Goal: Task Accomplishment & Management: Use online tool/utility

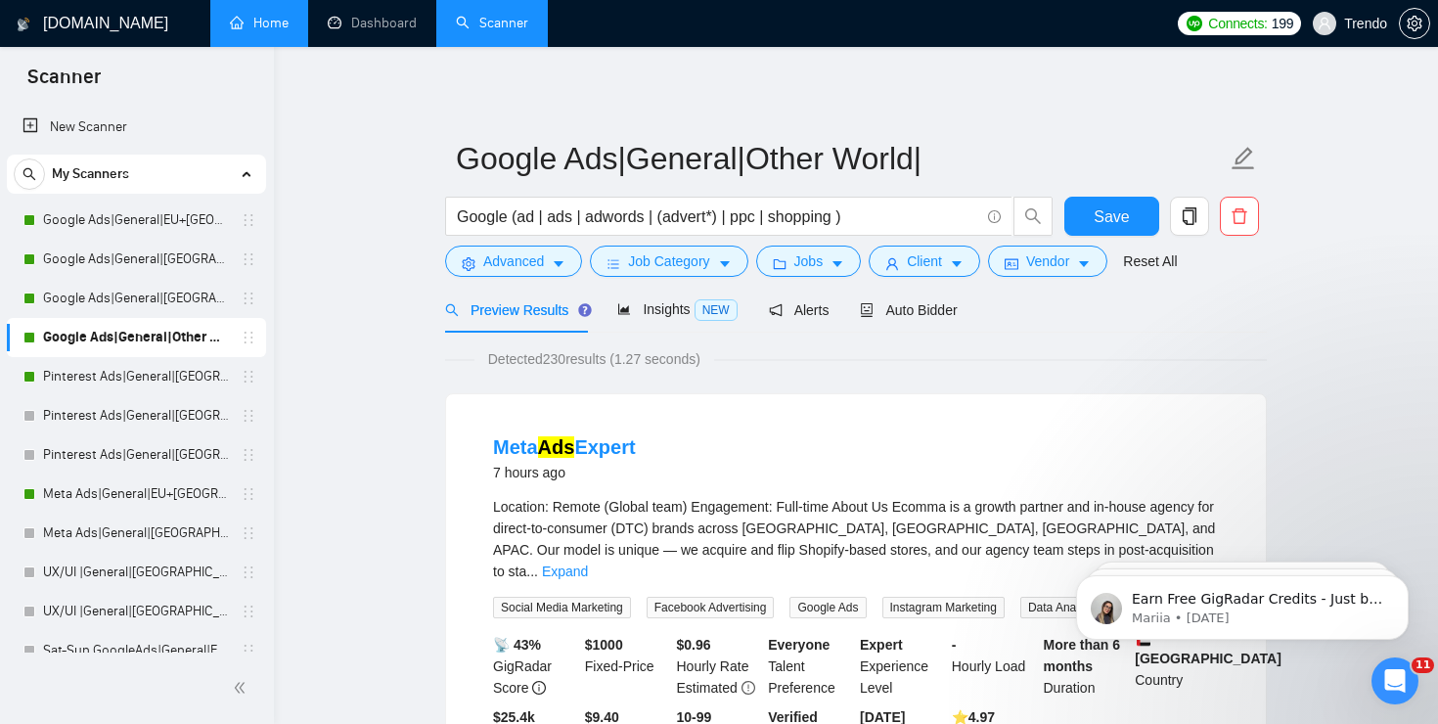
click at [265, 31] on link "Home" at bounding box center [259, 23] width 59 height 17
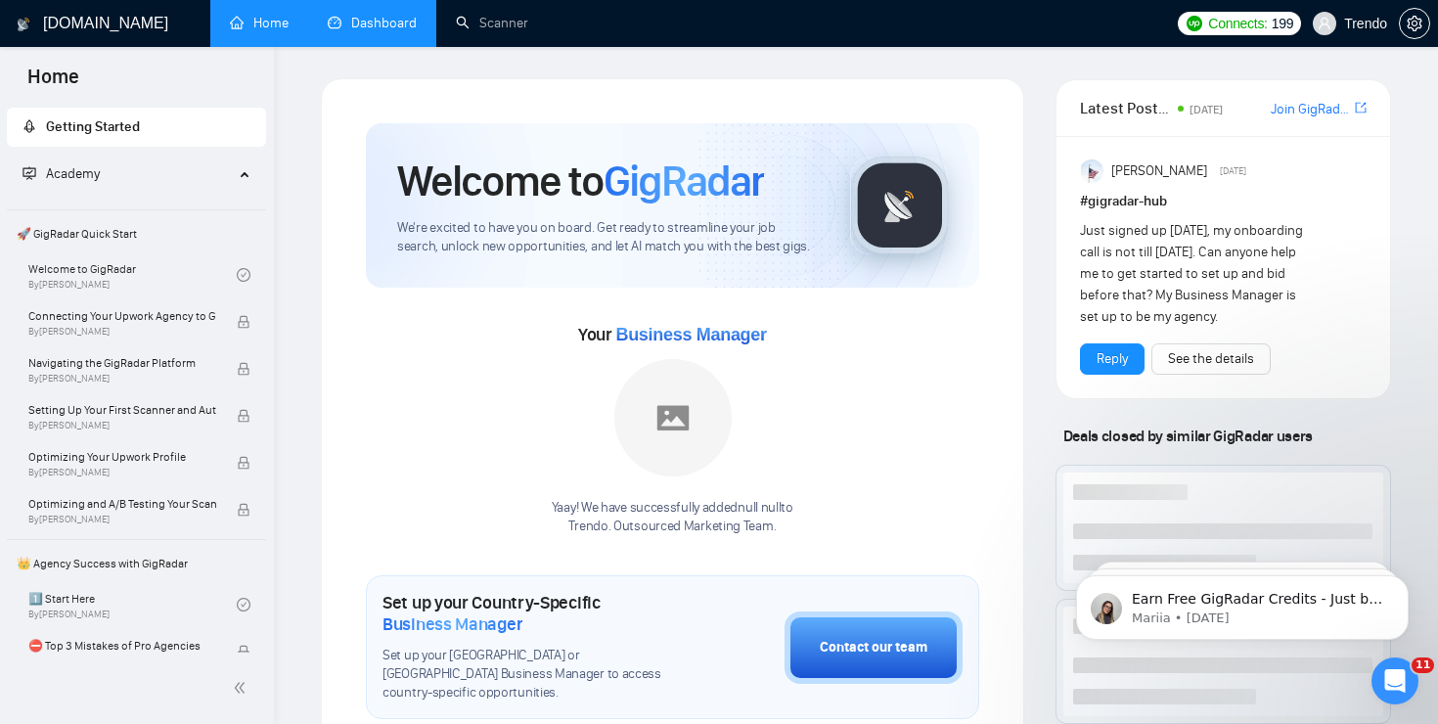
click at [386, 19] on link "Dashboard" at bounding box center [372, 23] width 89 height 17
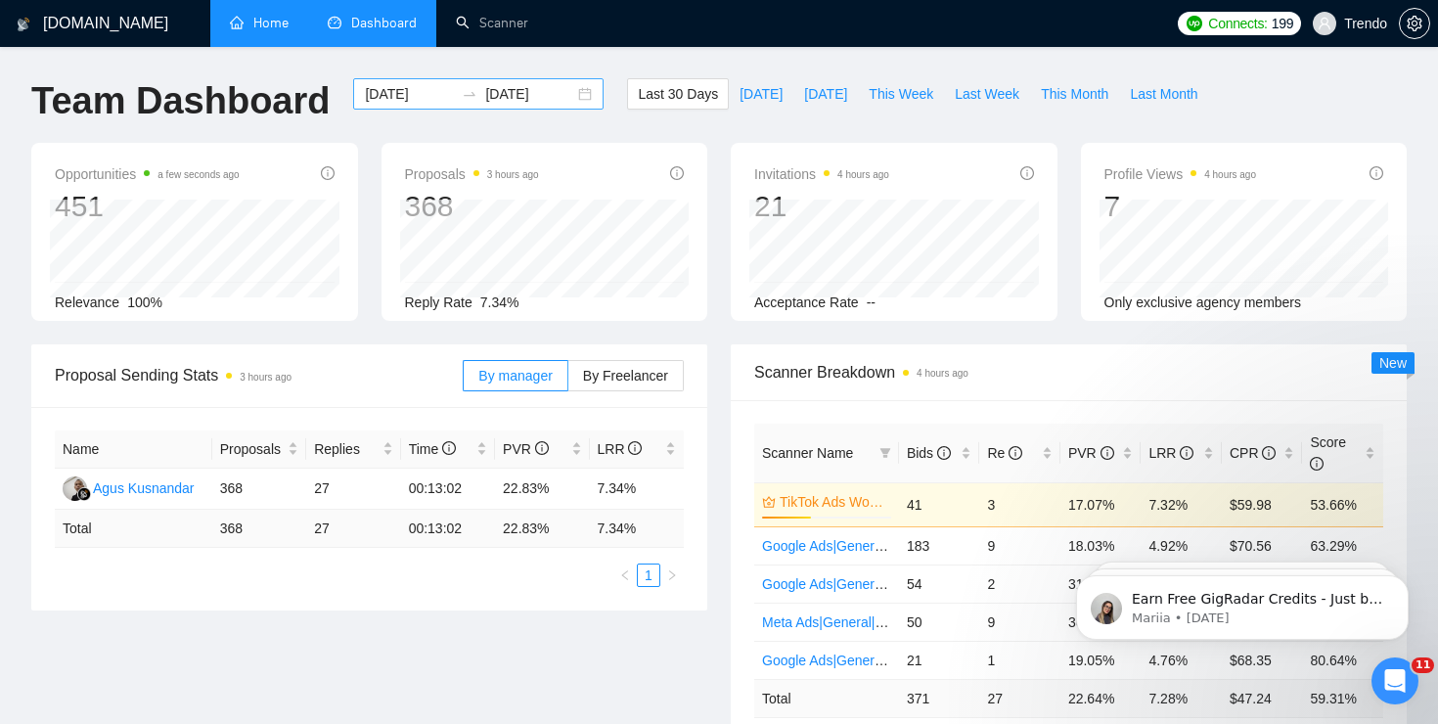
click at [563, 90] on div "2025-07-28 2025-08-27" at bounding box center [478, 93] width 250 height 31
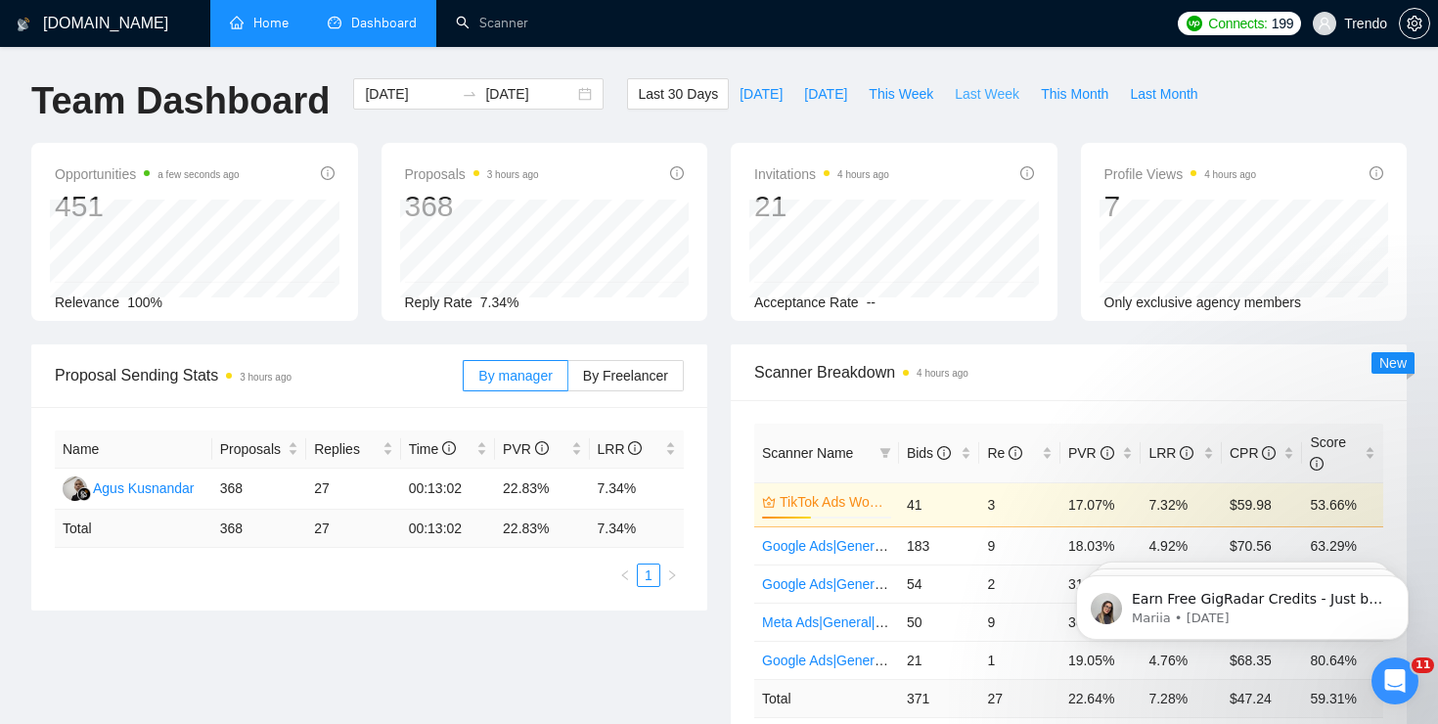
click at [960, 93] on span "Last Week" at bounding box center [987, 94] width 65 height 22
type input "2025-08-18"
type input "2025-08-24"
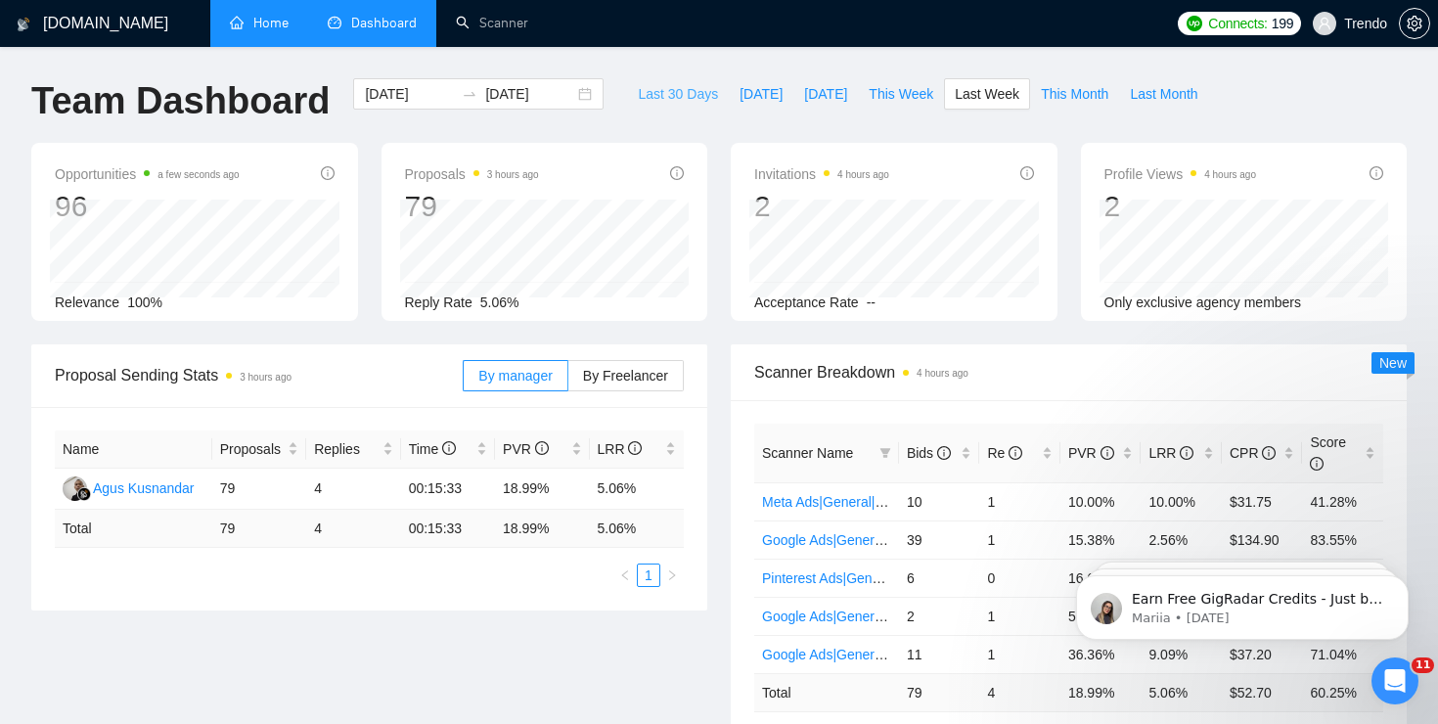
click at [667, 102] on span "Last 30 Days" at bounding box center [678, 94] width 80 height 22
type input "2025-07-28"
type input "2025-08-27"
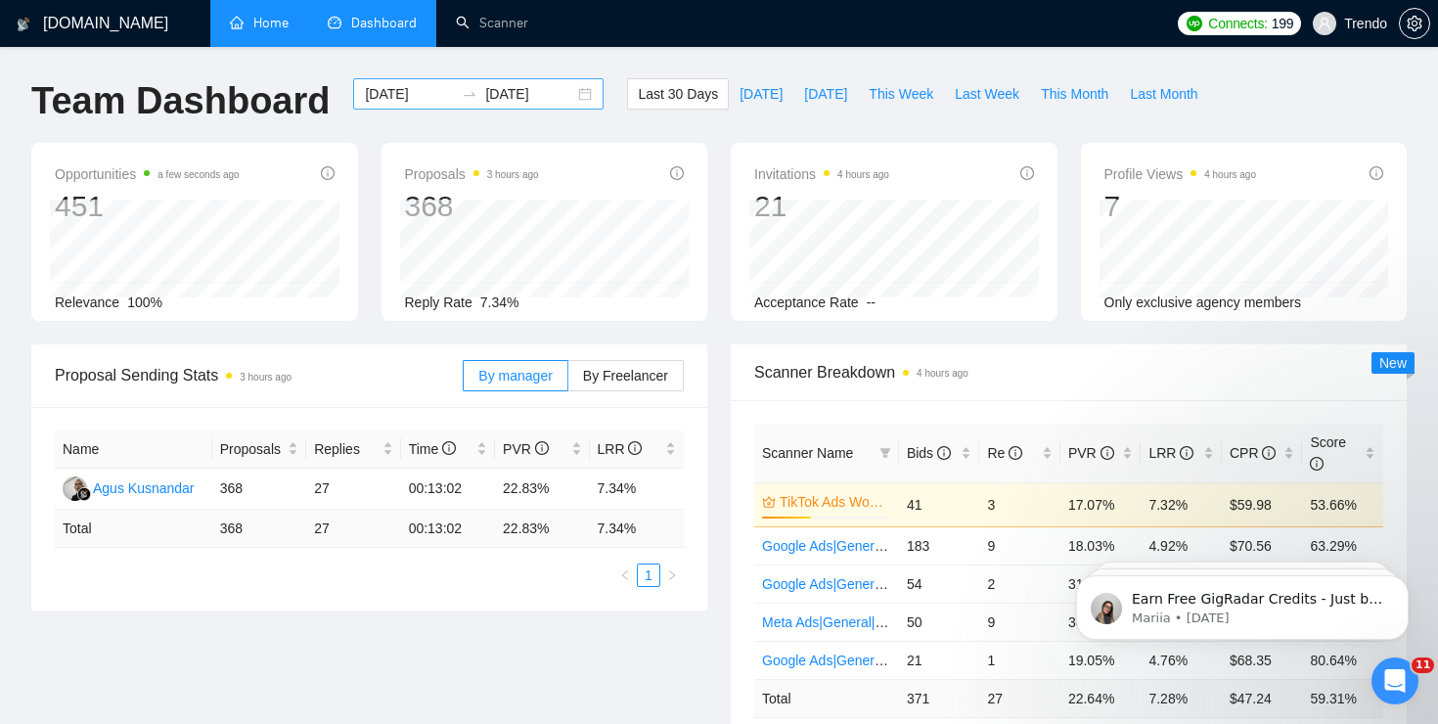
click at [565, 99] on div "2025-07-28 2025-08-27" at bounding box center [478, 93] width 250 height 31
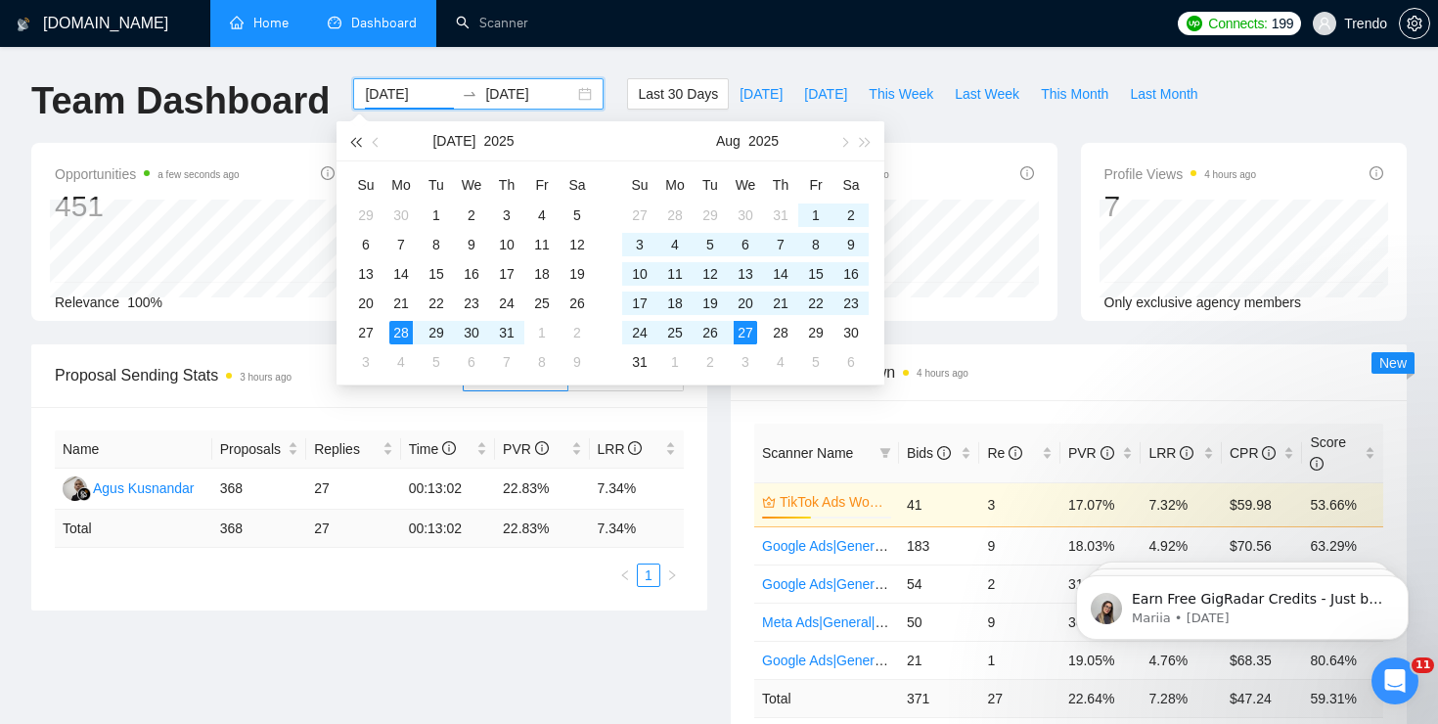
click at [360, 145] on span "button" at bounding box center [355, 142] width 10 height 10
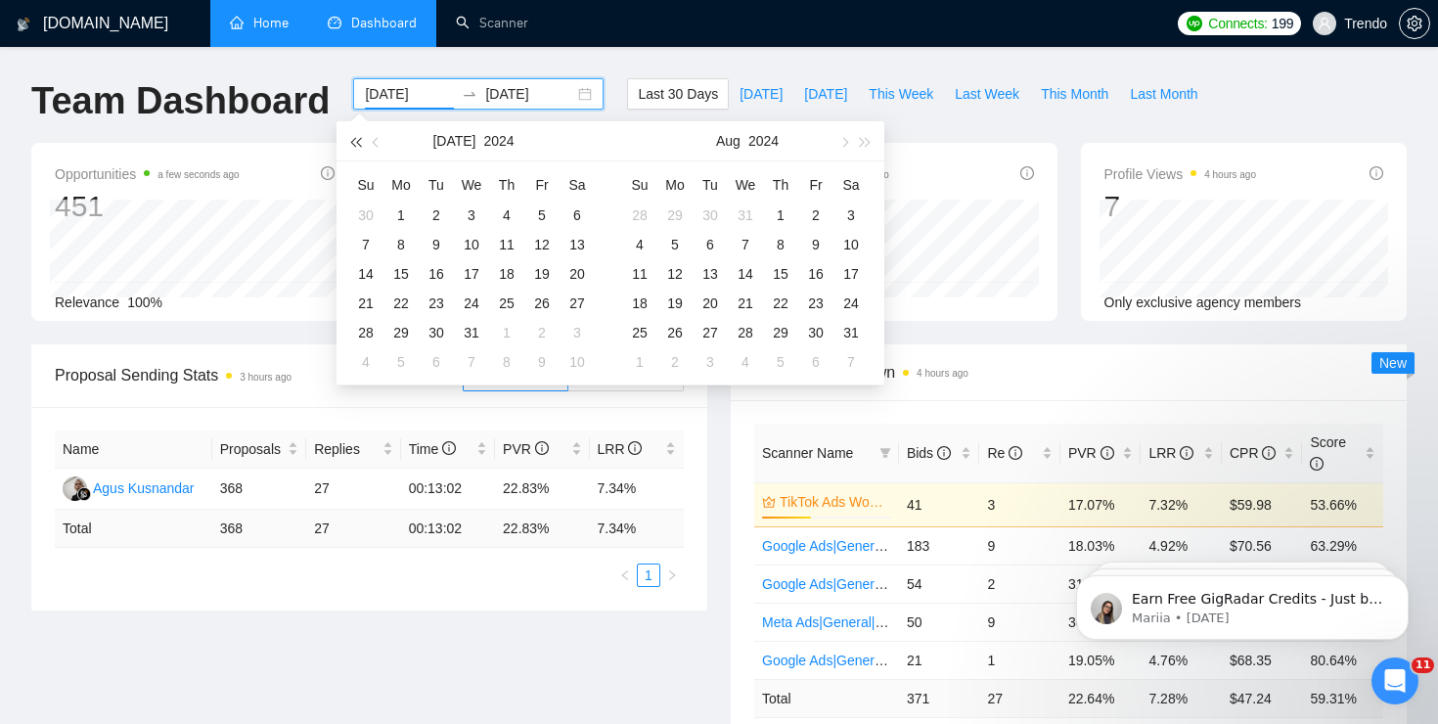
click at [360, 145] on span "button" at bounding box center [355, 142] width 10 height 10
click at [374, 141] on span "button" at bounding box center [378, 142] width 10 height 10
click at [862, 143] on span "button" at bounding box center [866, 142] width 10 height 10
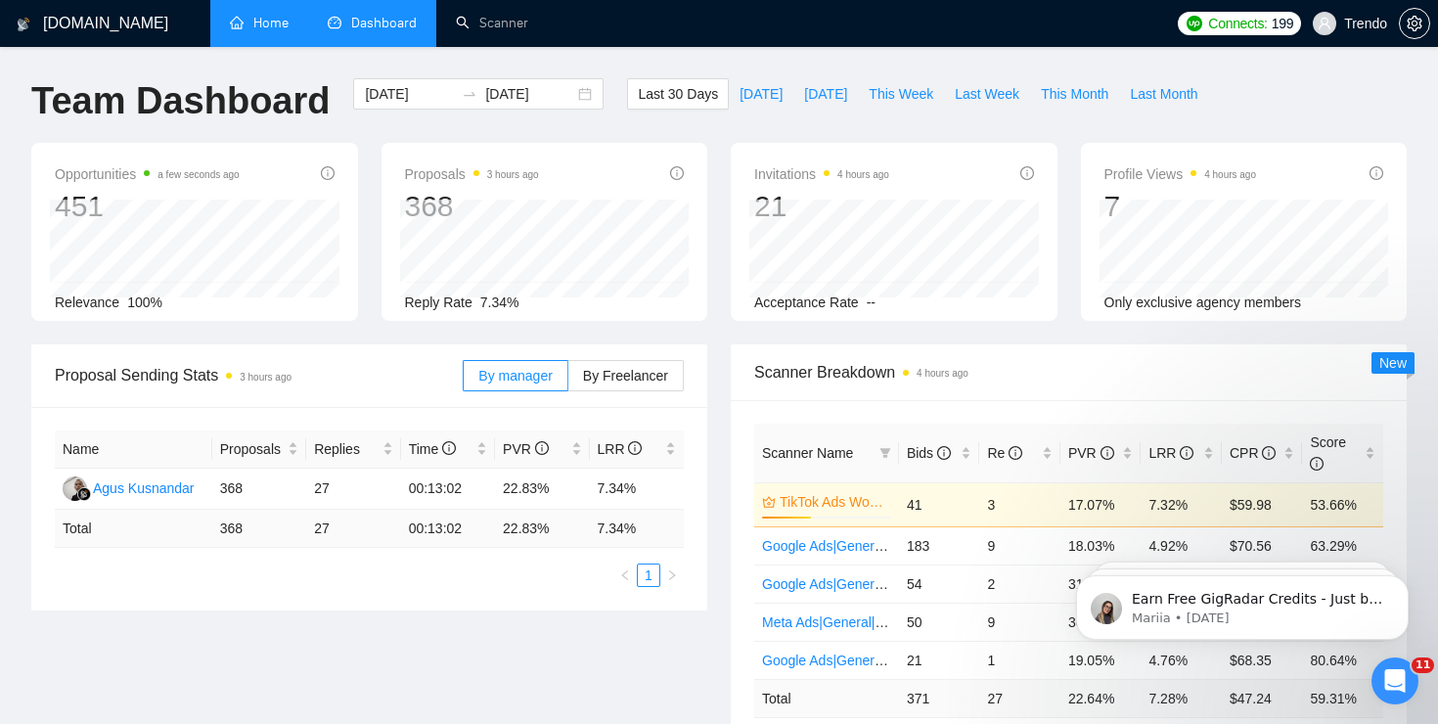
click at [569, 88] on div "2025-07-28 2025-08-27" at bounding box center [478, 93] width 250 height 31
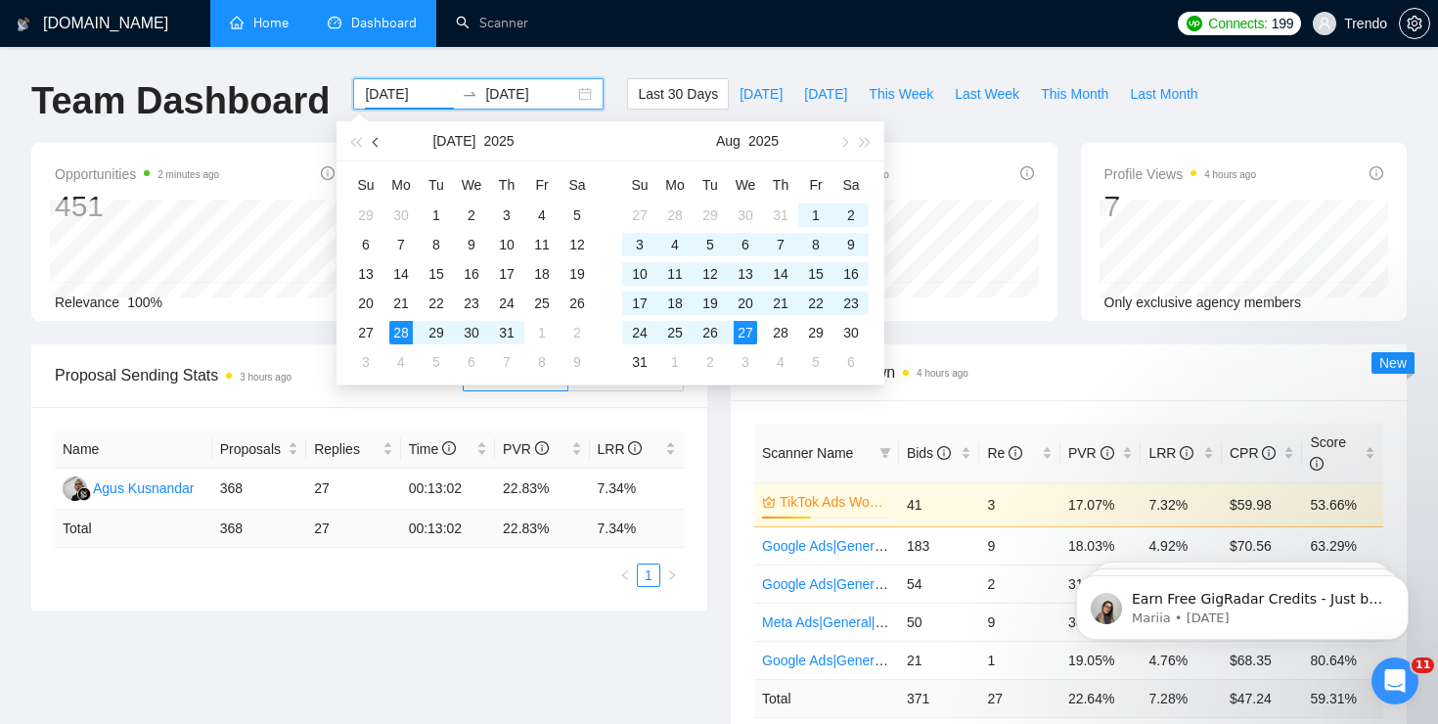
click at [374, 137] on button "button" at bounding box center [377, 140] width 22 height 39
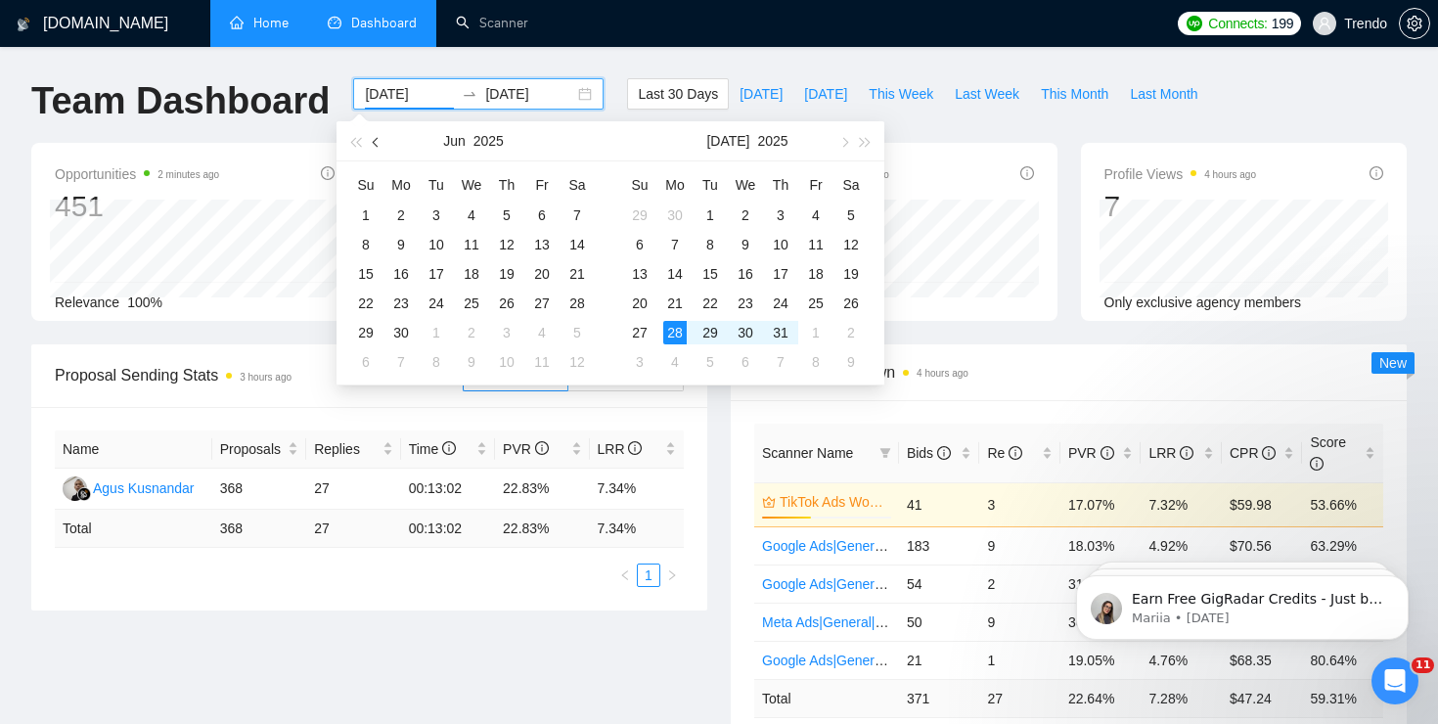
click at [374, 140] on span "button" at bounding box center [378, 142] width 10 height 10
type input "2025-05-01"
click at [508, 215] on div "1" at bounding box center [506, 214] width 23 height 23
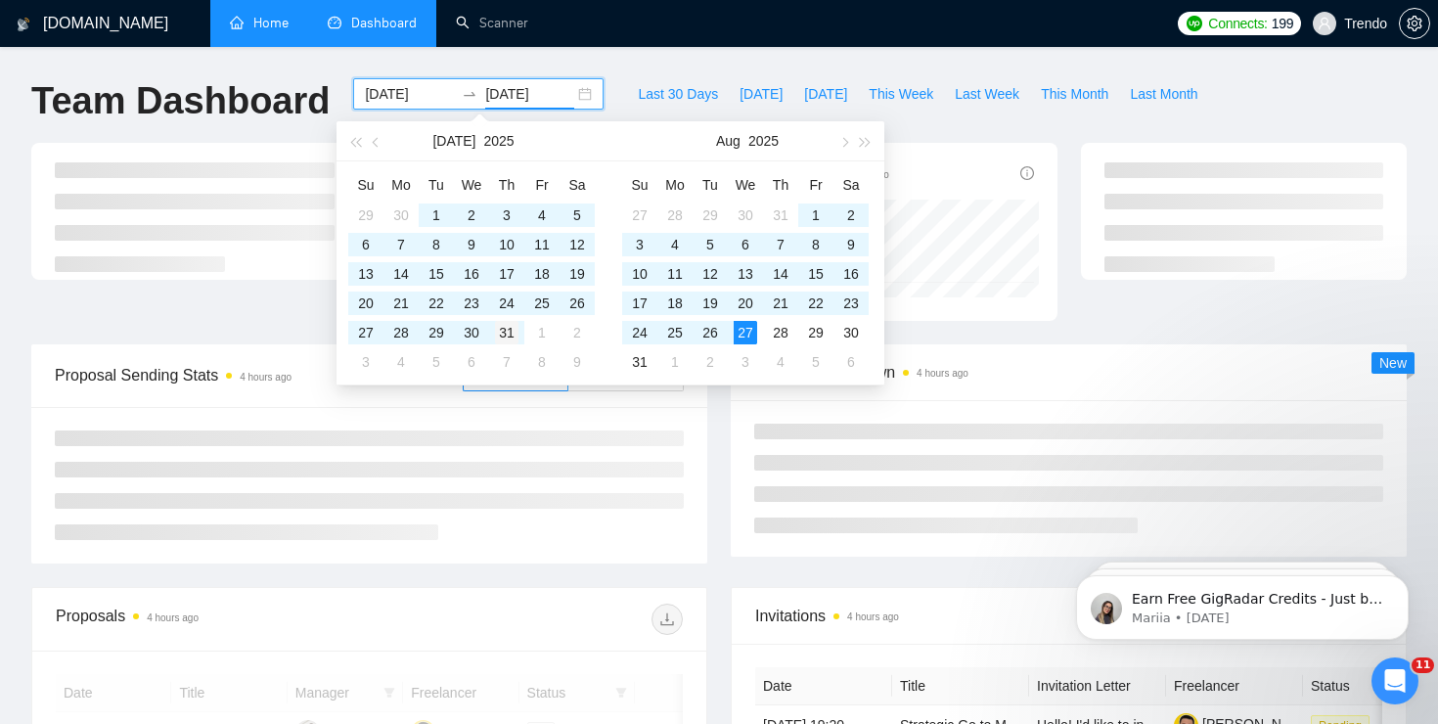
type input "2025-07-31"
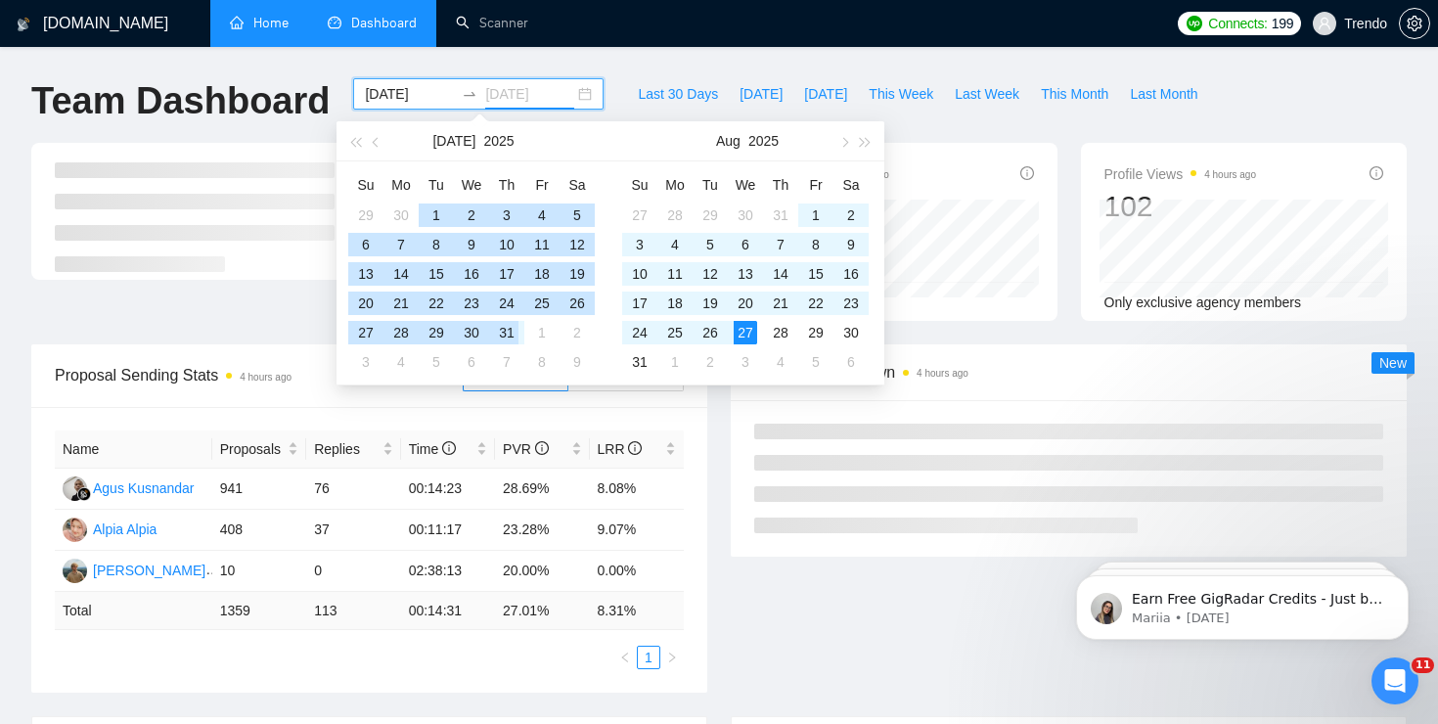
click at [510, 333] on div "31" at bounding box center [506, 332] width 23 height 23
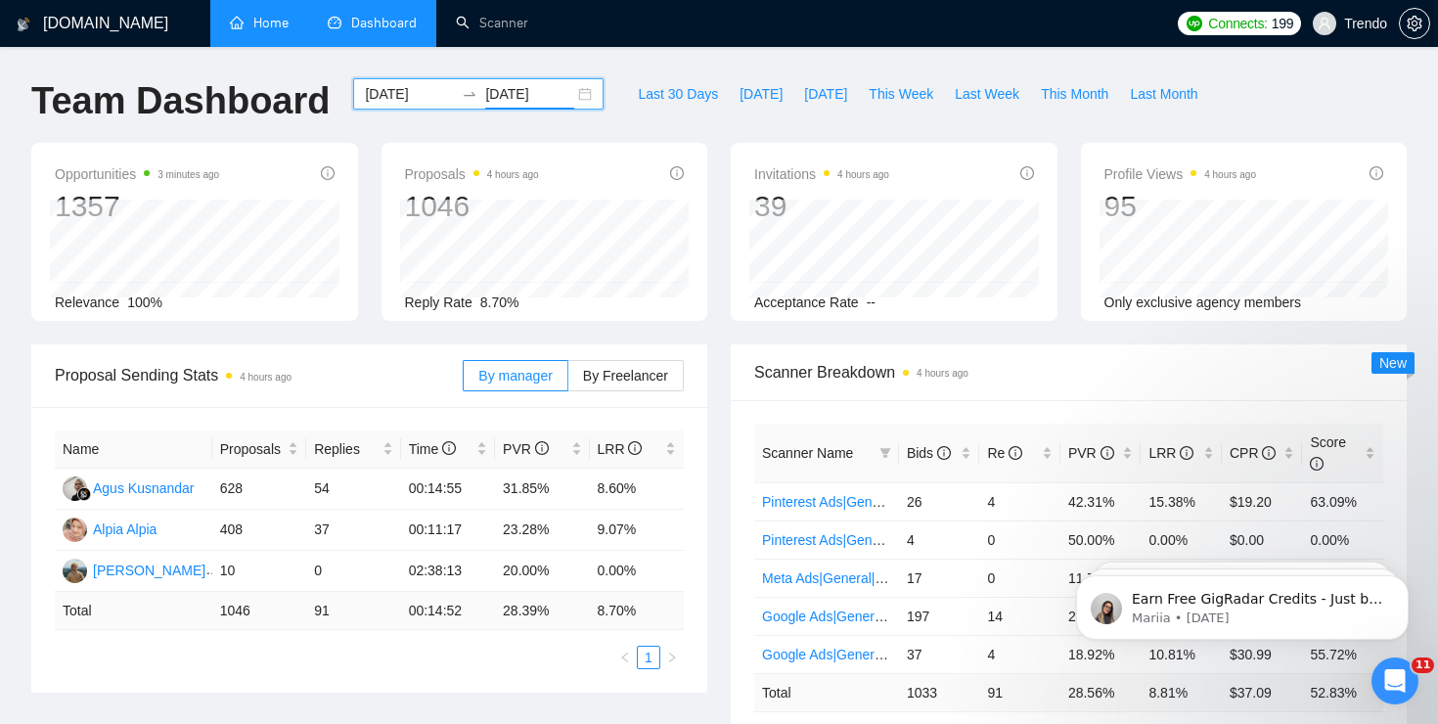
click at [579, 93] on div "2025-05-01 2025-07-31" at bounding box center [478, 93] width 250 height 31
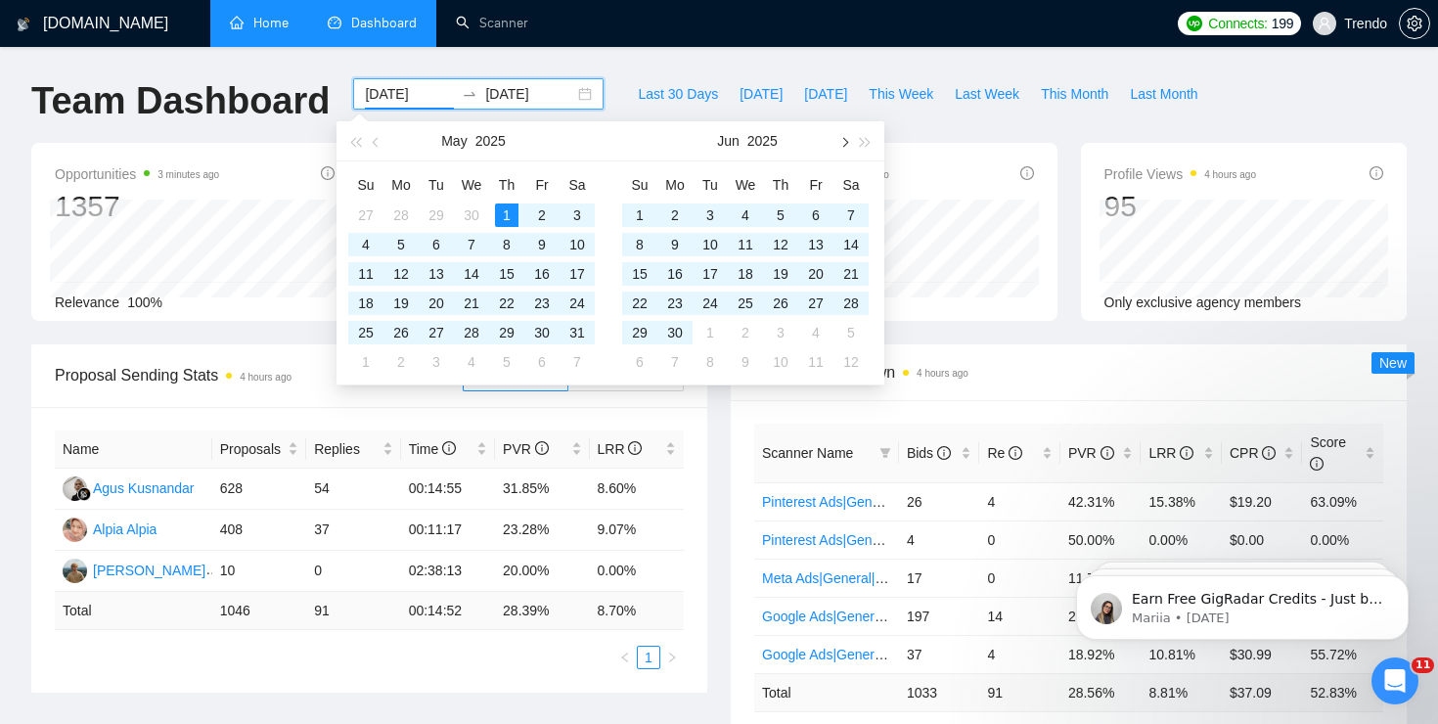
click at [842, 139] on span "button" at bounding box center [843, 142] width 10 height 10
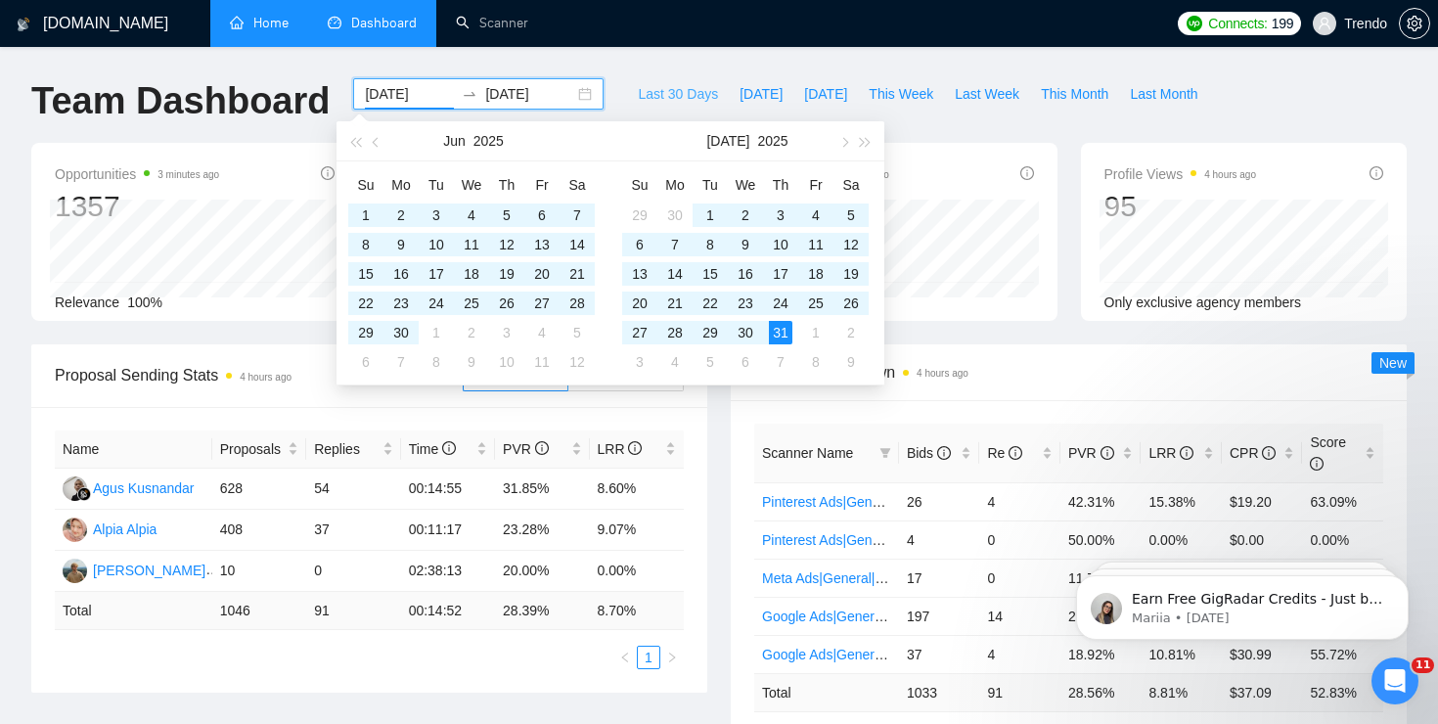
click at [668, 96] on span "Last 30 Days" at bounding box center [678, 94] width 80 height 22
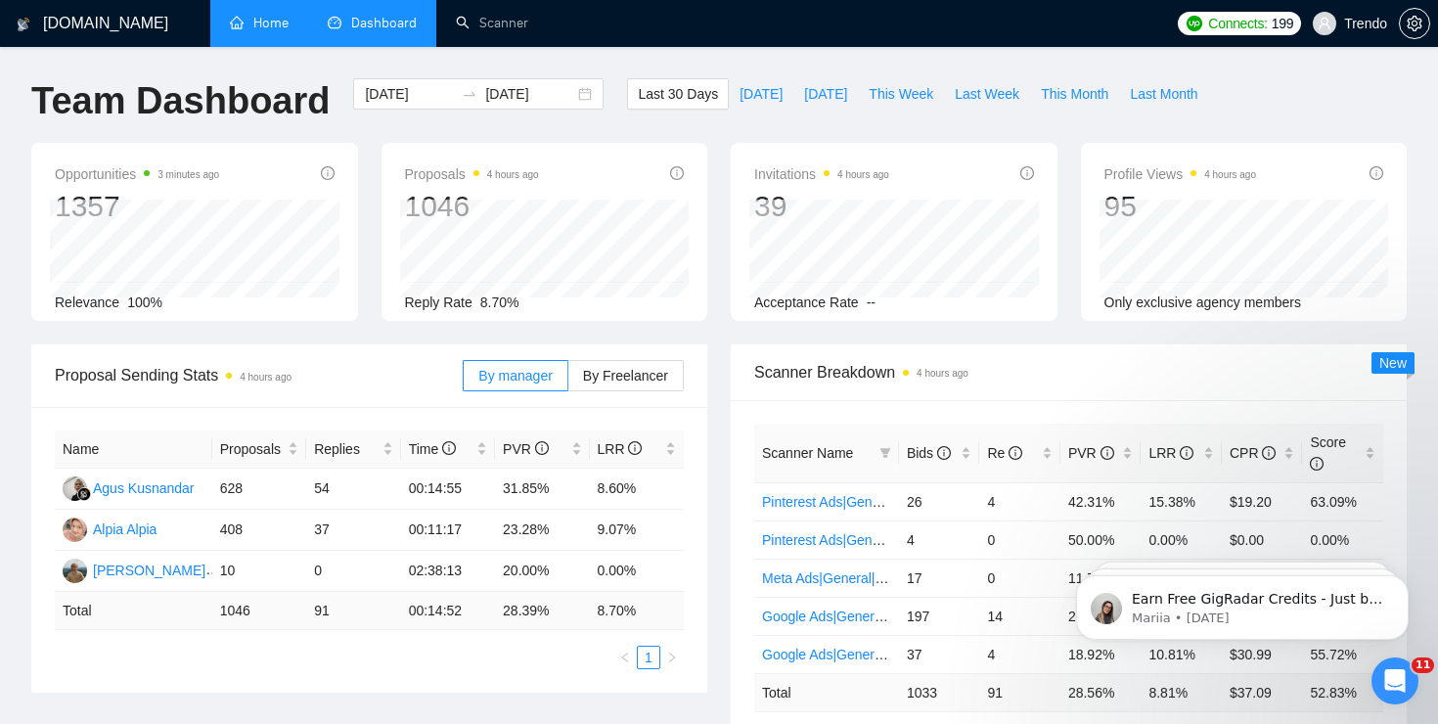
type input "2025-07-28"
type input "2025-08-27"
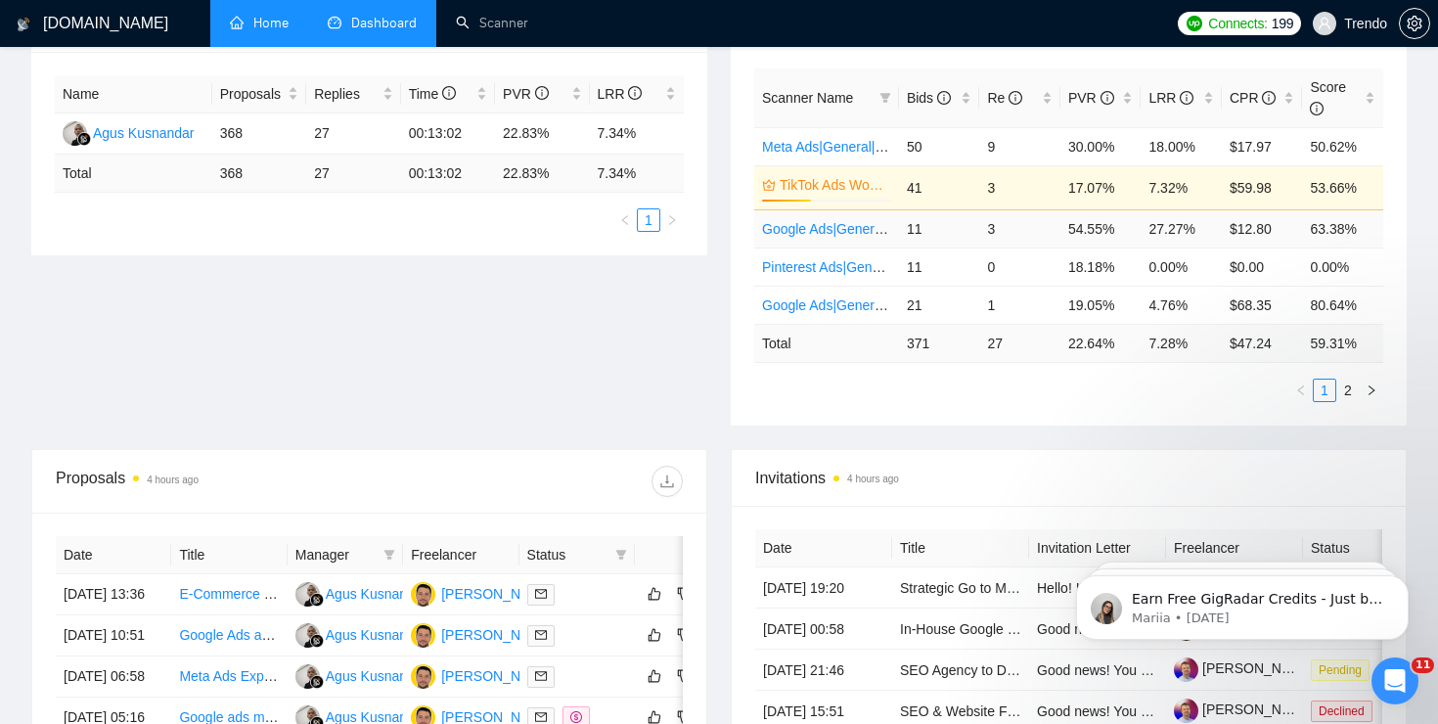
scroll to position [388, 0]
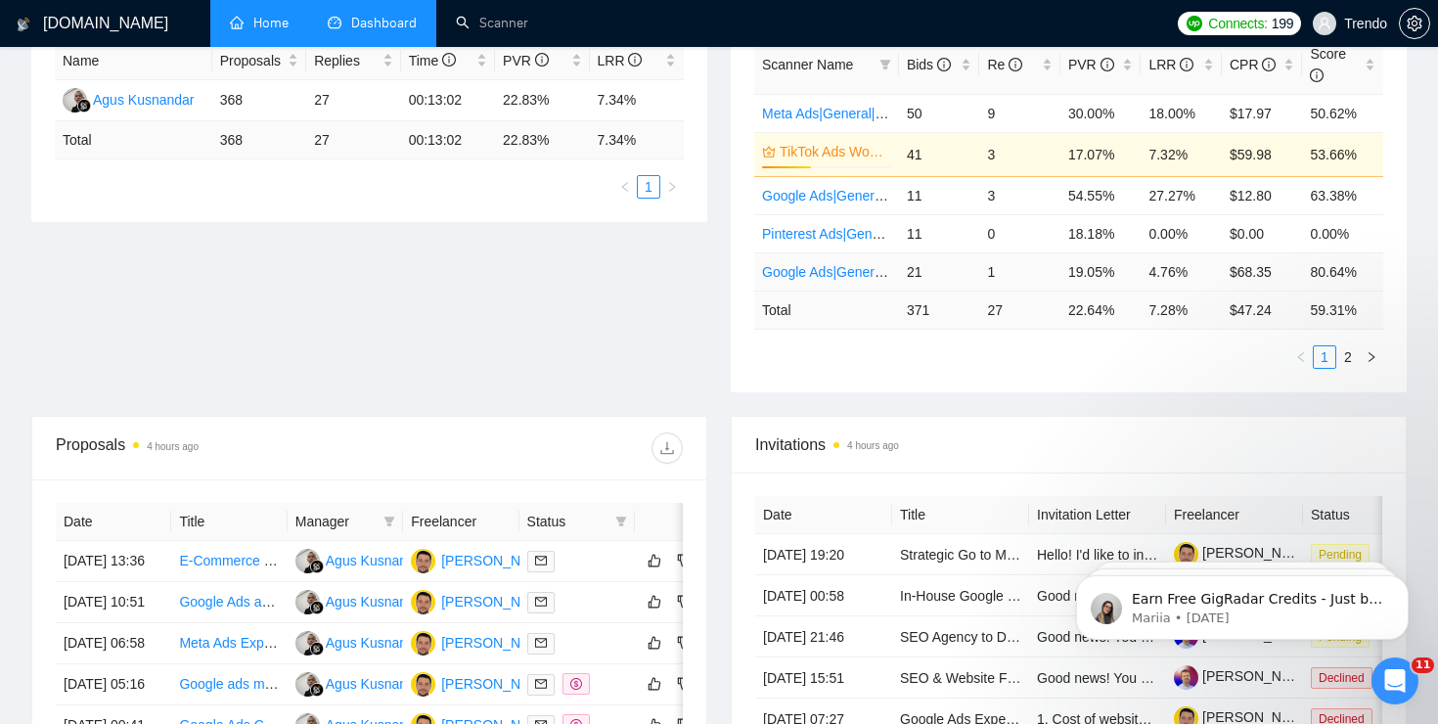
click at [817, 274] on link "Google Ads|General|[GEOGRAPHIC_DATA]|" at bounding box center [898, 272] width 273 height 16
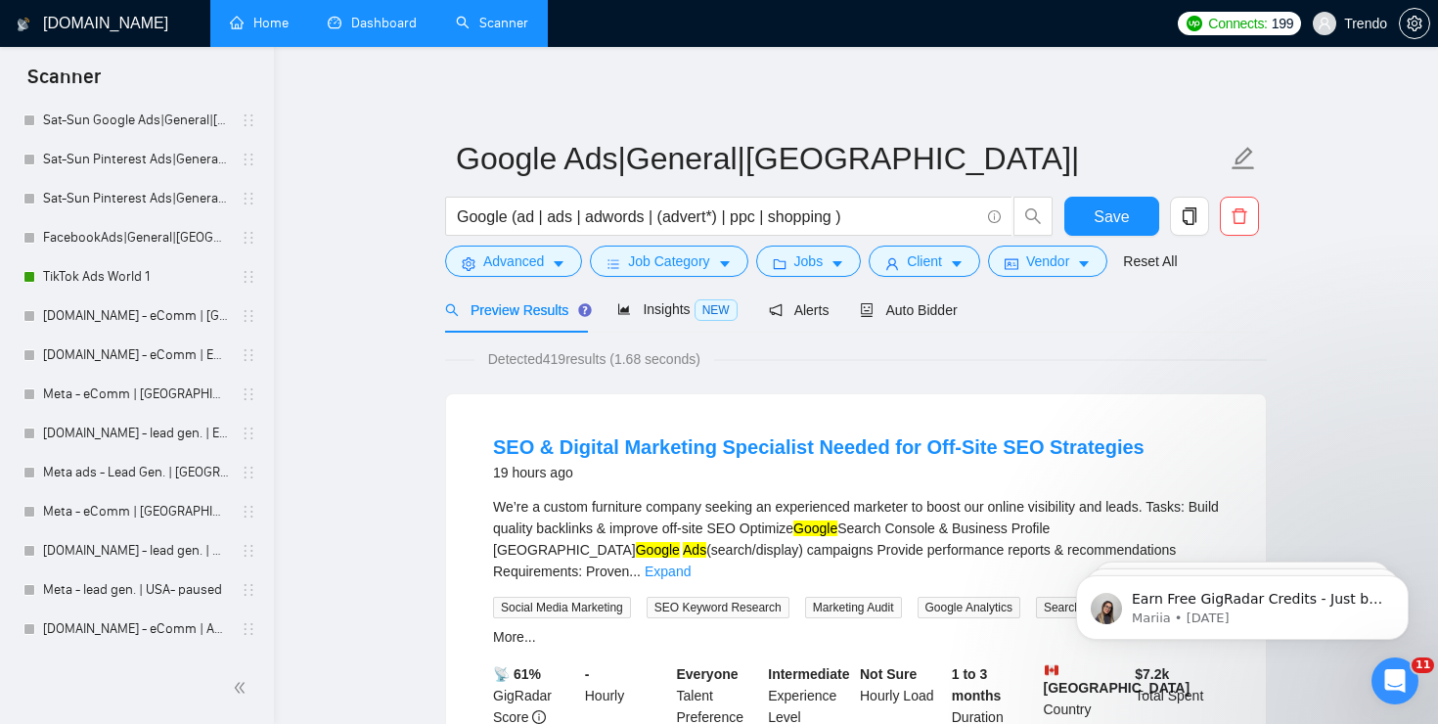
scroll to position [564, 0]
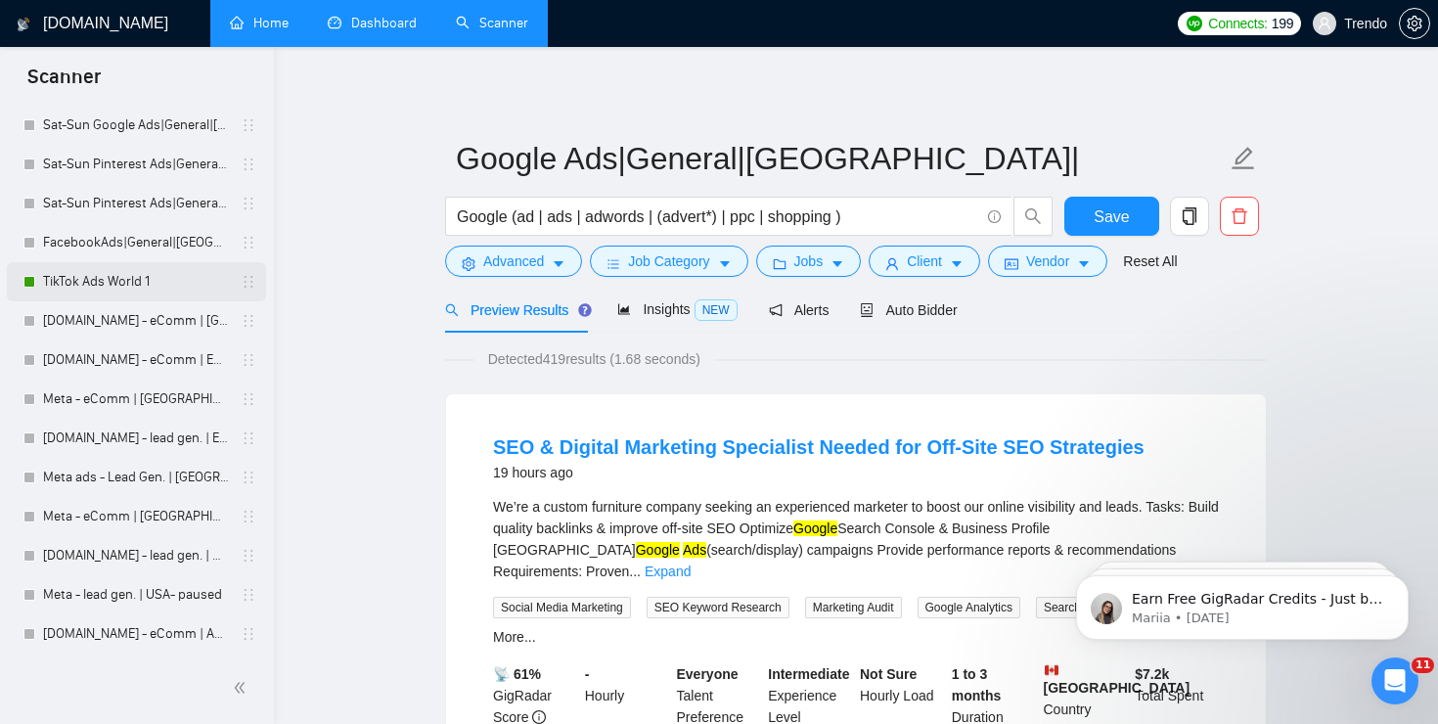
click at [149, 288] on link "TikTok Ads World 1" at bounding box center [136, 281] width 186 height 39
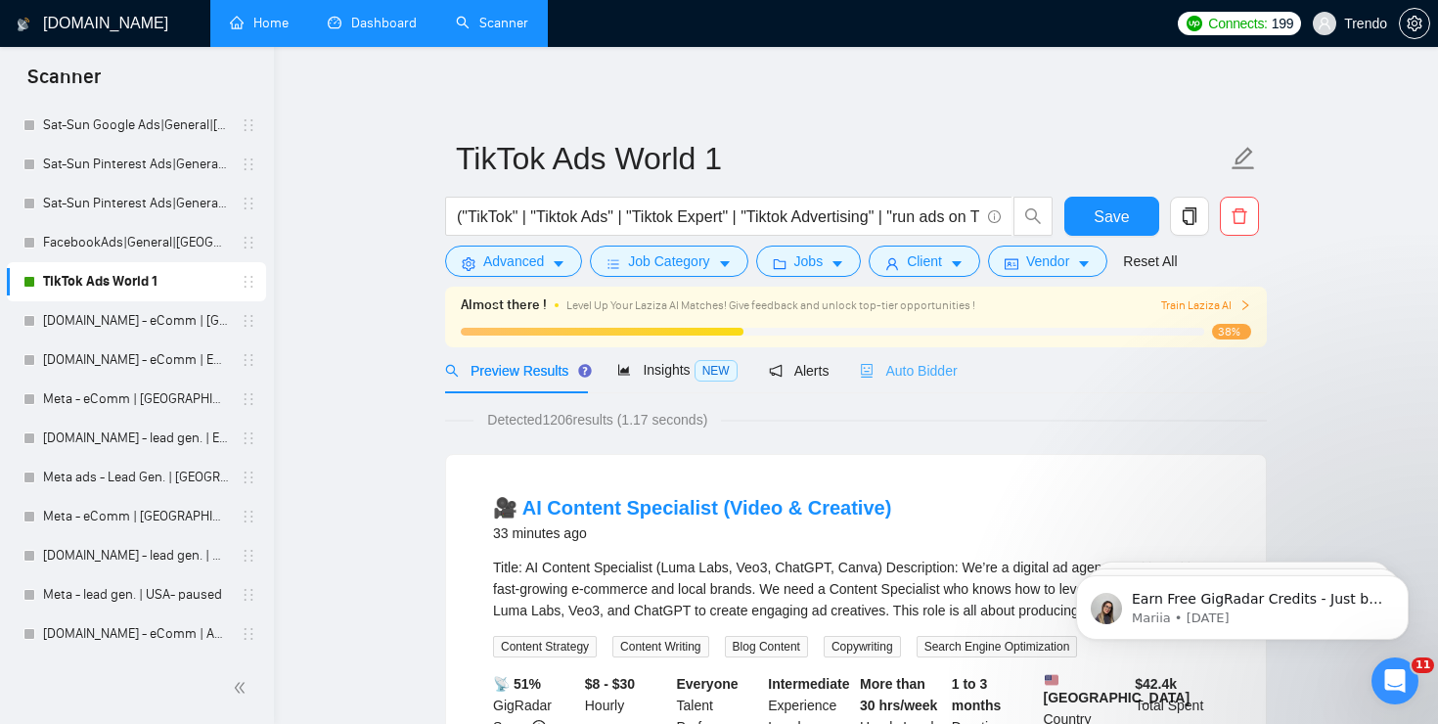
click at [932, 386] on div "Auto Bidder" at bounding box center [908, 370] width 97 height 46
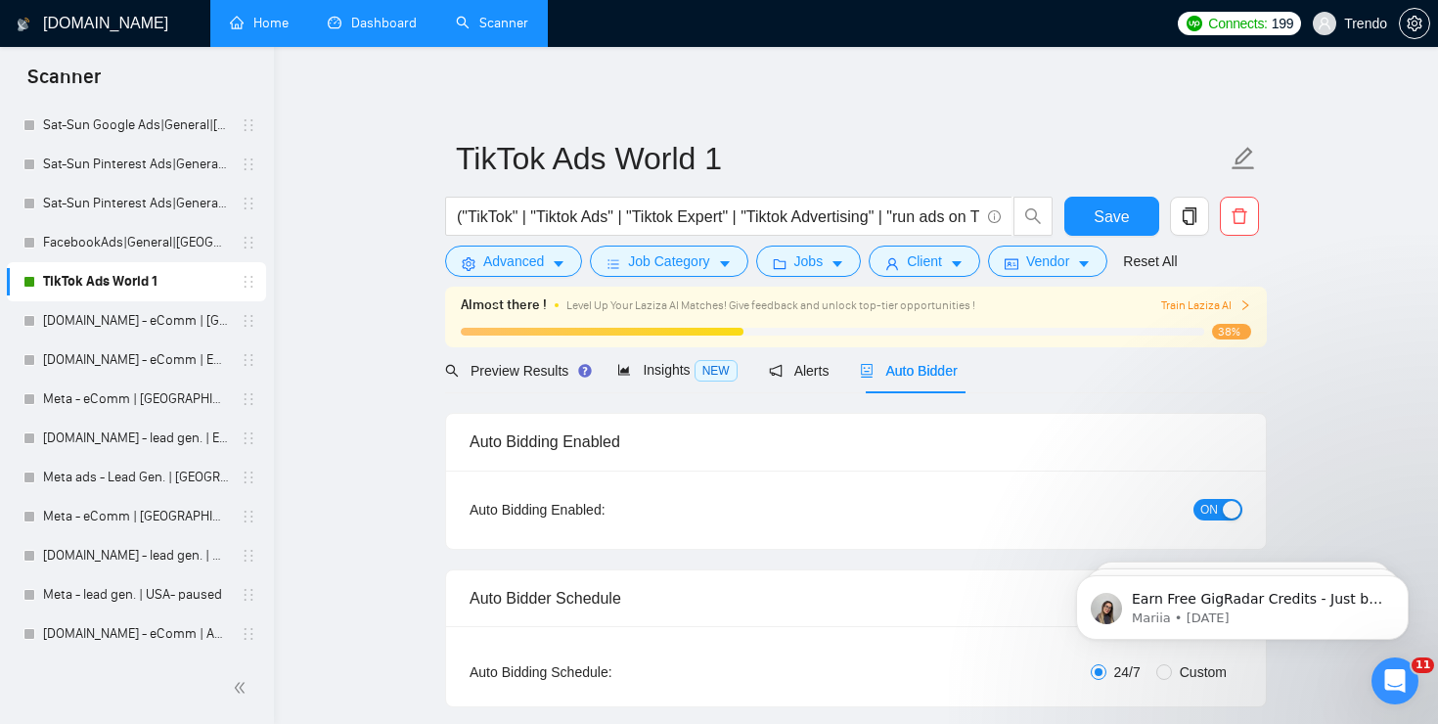
click at [1226, 513] on div "button" at bounding box center [1231, 510] width 18 height 18
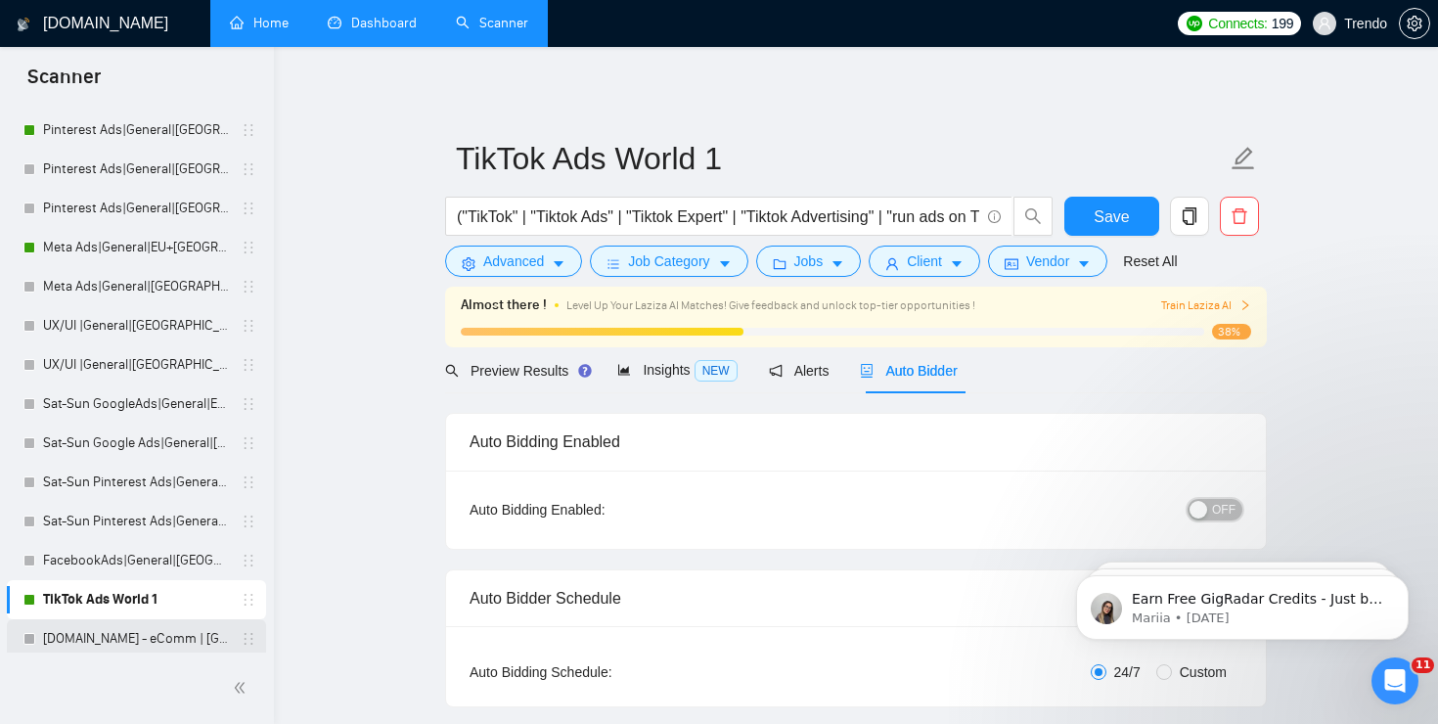
scroll to position [212, 0]
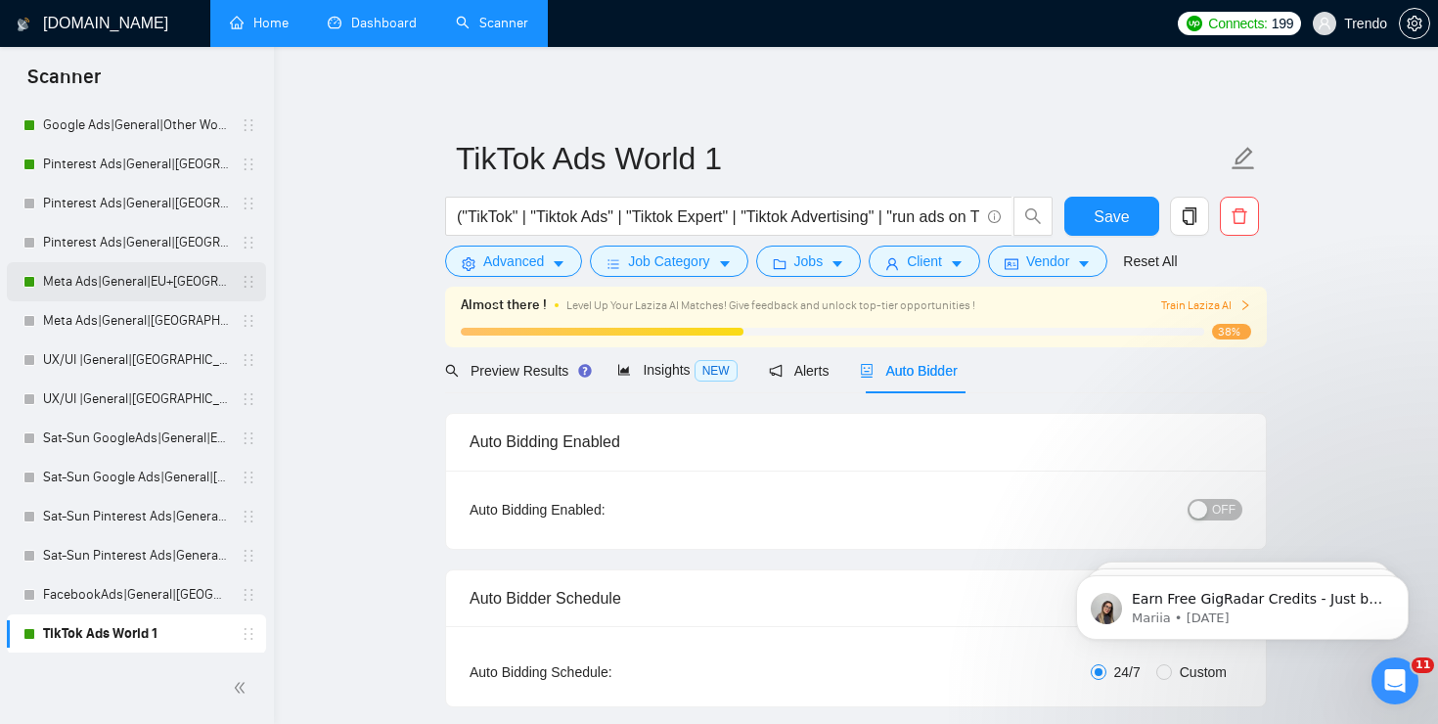
click at [142, 285] on link "Meta Ads|General|EU+[GEOGRAPHIC_DATA]|" at bounding box center [136, 281] width 186 height 39
click at [1104, 218] on span "Save" at bounding box center [1110, 216] width 35 height 24
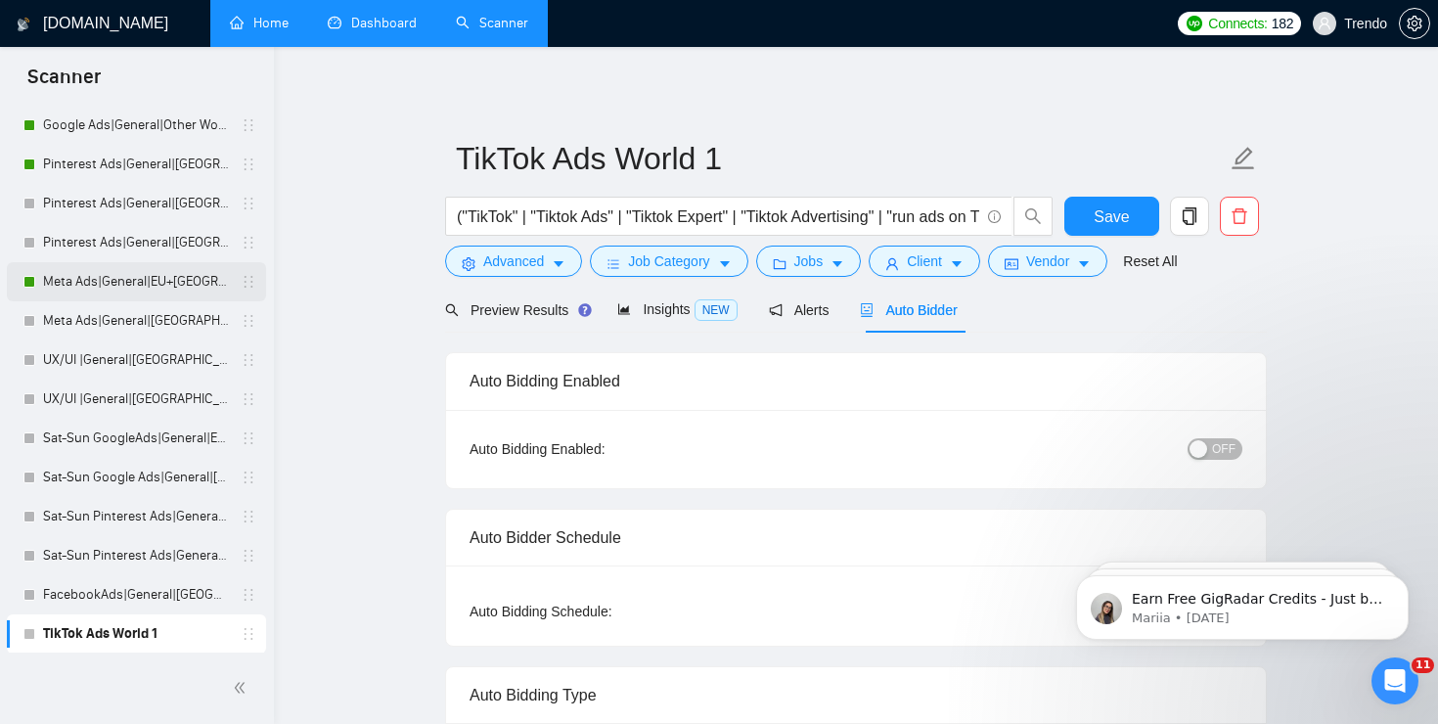
click at [100, 299] on link "Meta Ads|General|EU+[GEOGRAPHIC_DATA]|" at bounding box center [136, 281] width 186 height 39
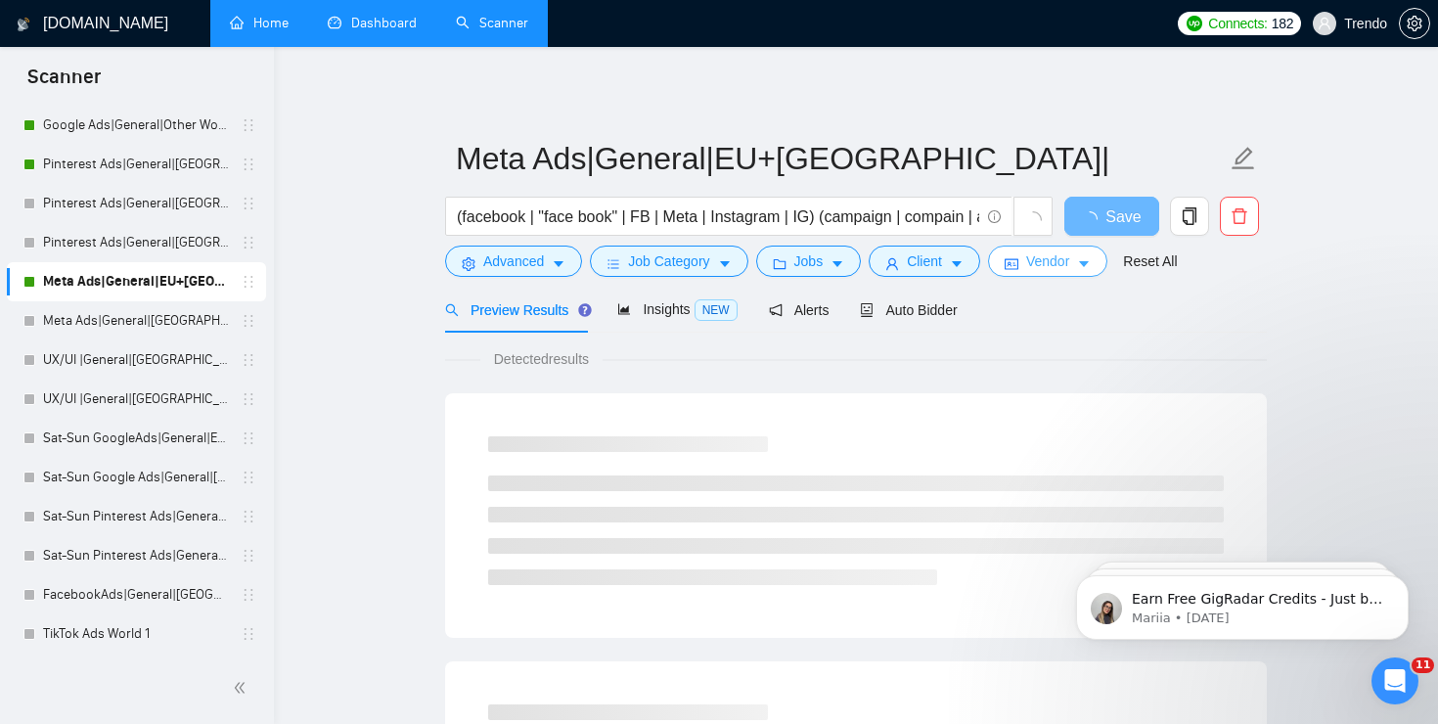
click at [1087, 262] on button "Vendor" at bounding box center [1047, 260] width 119 height 31
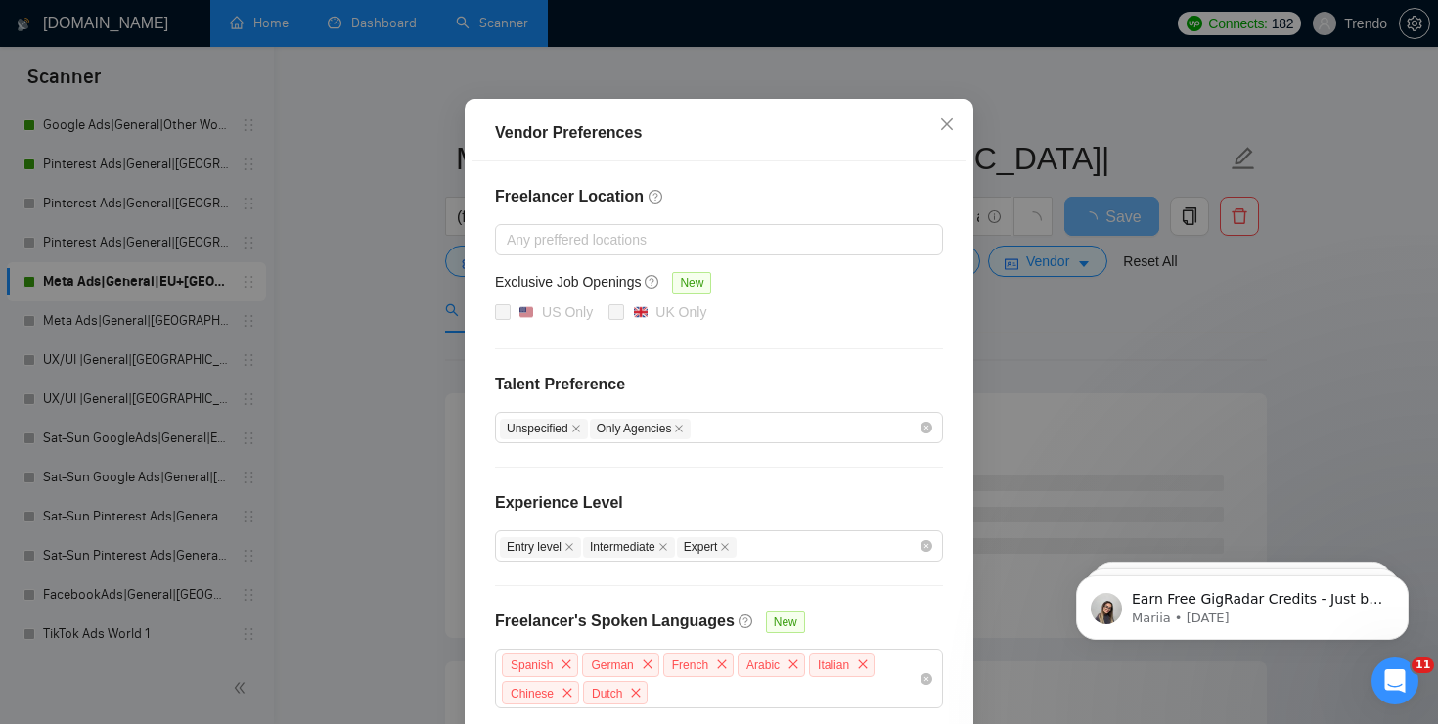
scroll to position [208, 0]
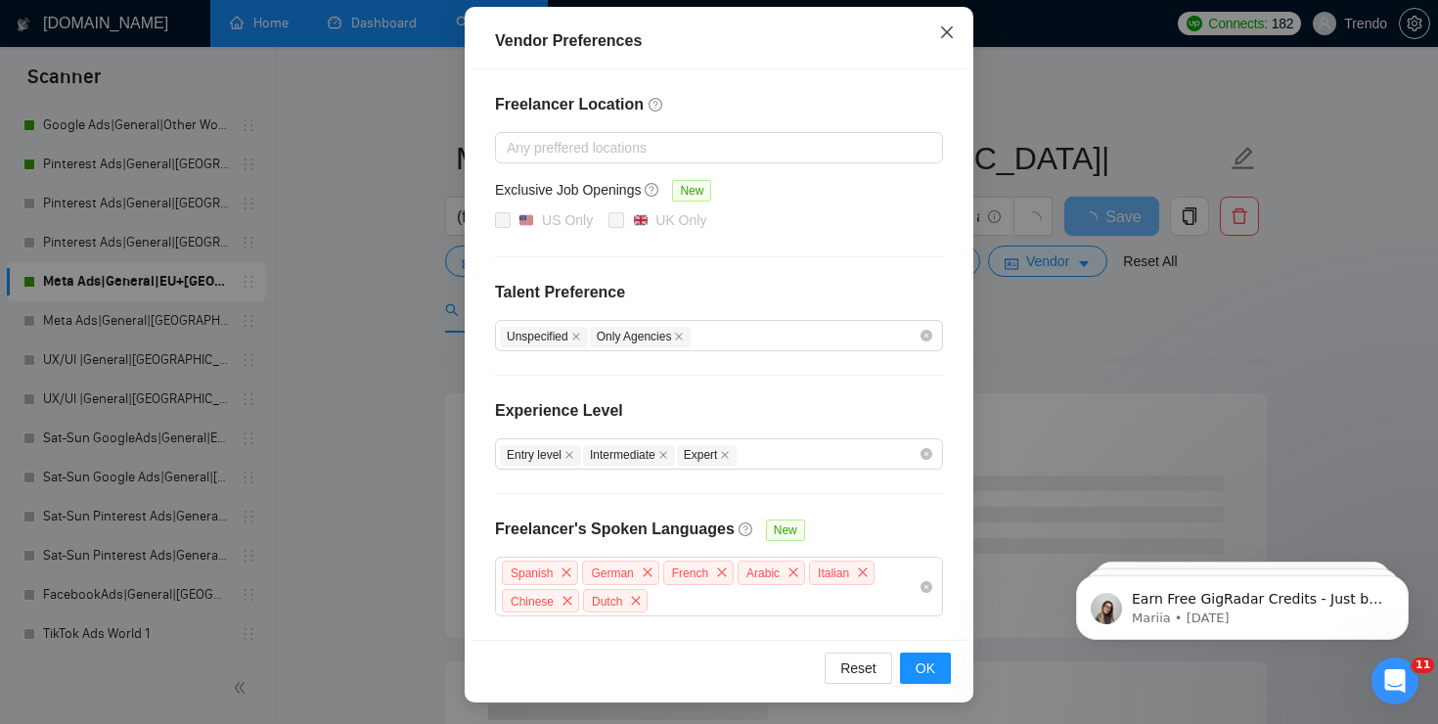
click at [948, 24] on icon "close" at bounding box center [947, 32] width 16 height 16
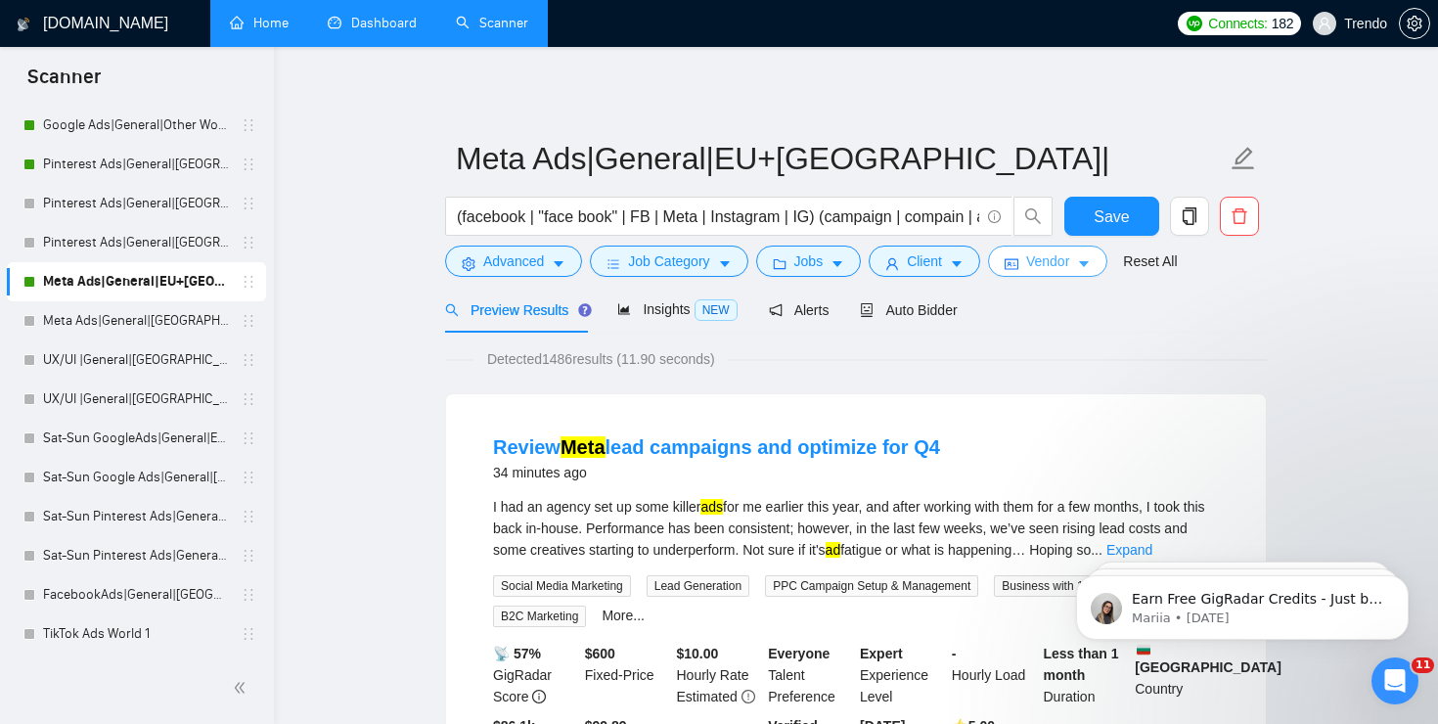
click at [1069, 261] on span "Vendor" at bounding box center [1047, 261] width 43 height 22
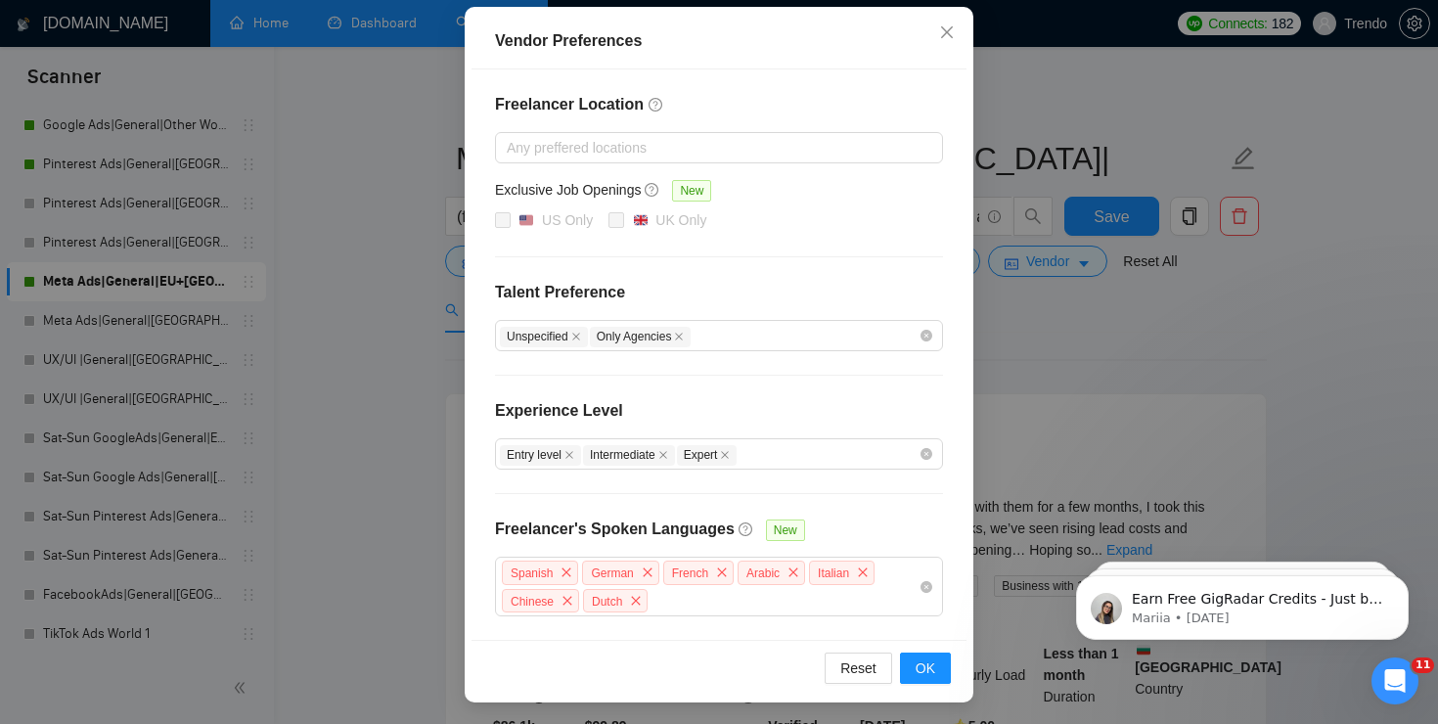
click at [1048, 356] on div "Vendor Preferences Freelancer Location Any preffered locations Exclusive Job Op…" at bounding box center [719, 362] width 1438 height 724
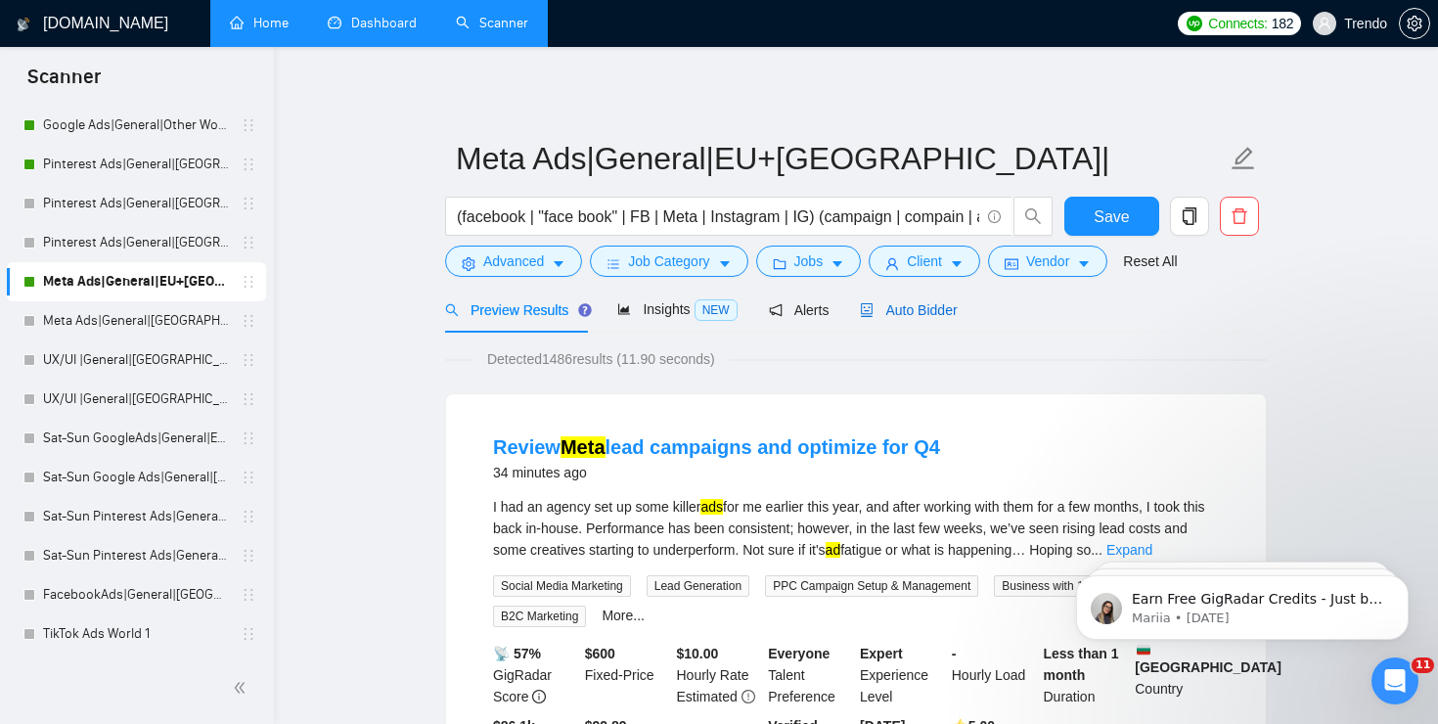
click at [956, 315] on span "Auto Bidder" at bounding box center [908, 310] width 97 height 16
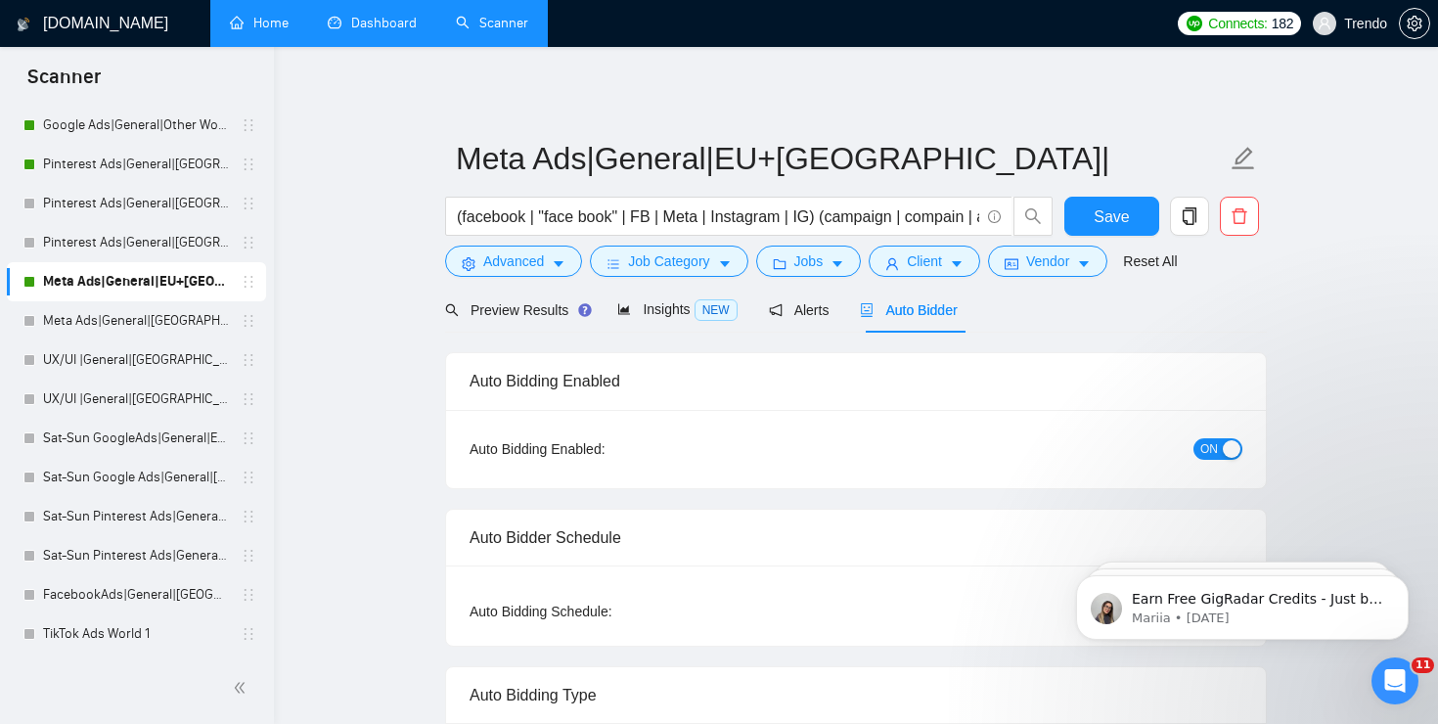
radio input "false"
radio input "true"
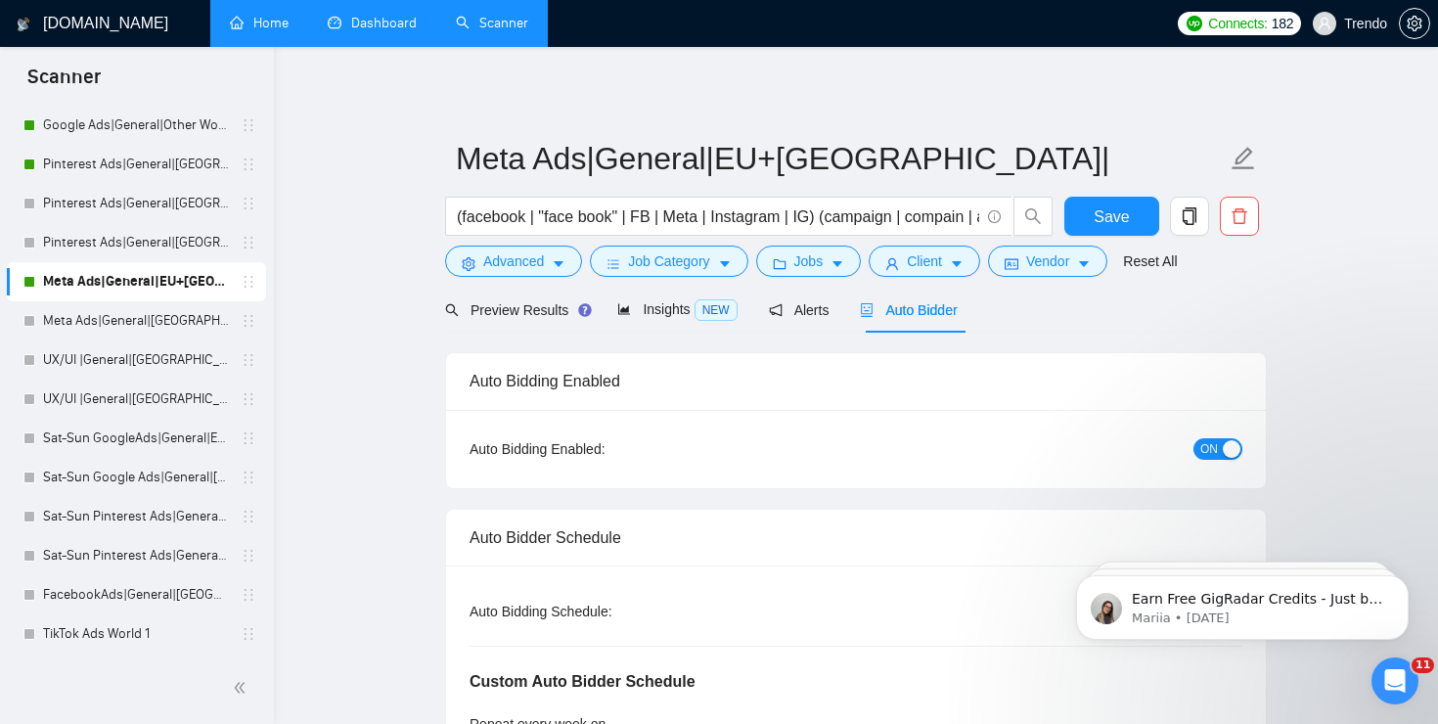
click at [1214, 441] on span "ON" at bounding box center [1209, 449] width 18 height 22
click at [1108, 214] on span "Save" at bounding box center [1110, 216] width 35 height 24
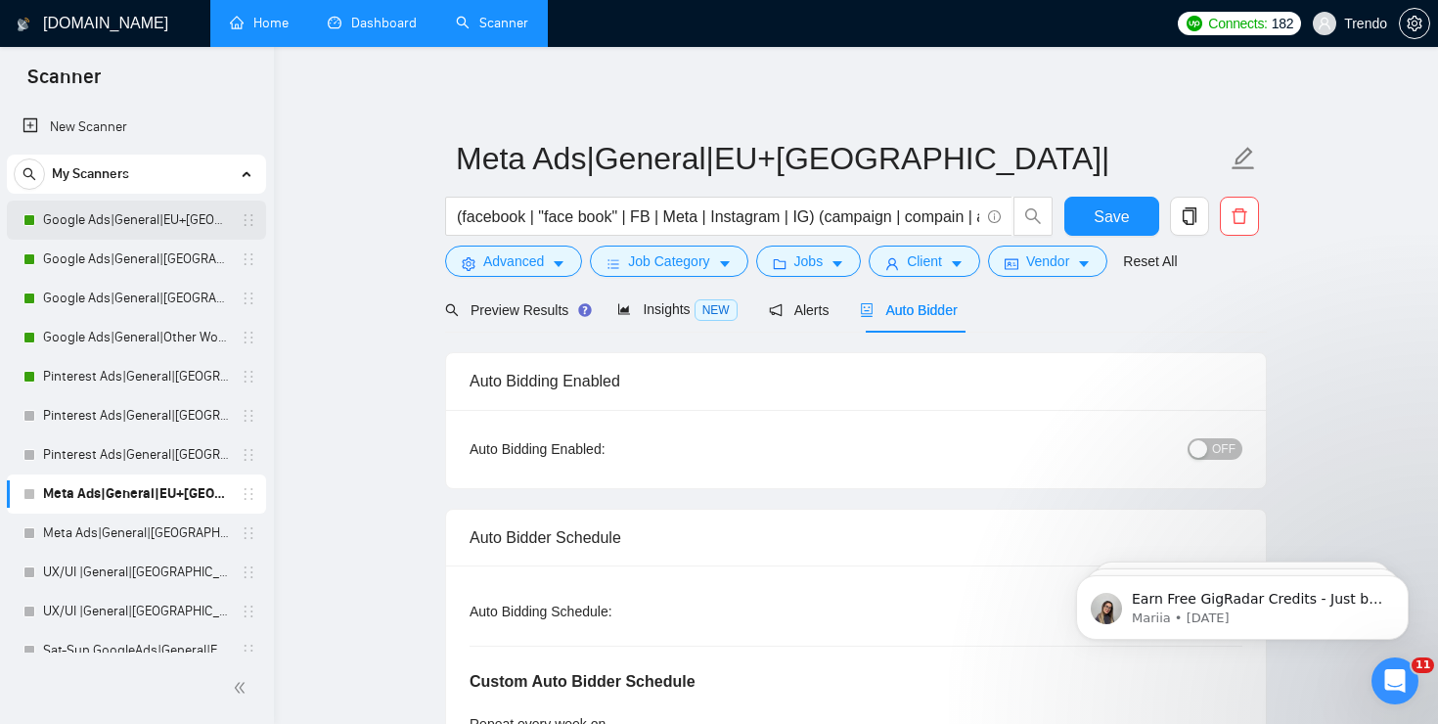
click at [130, 218] on link "Google Ads|General|EU+[GEOGRAPHIC_DATA]|" at bounding box center [136, 219] width 186 height 39
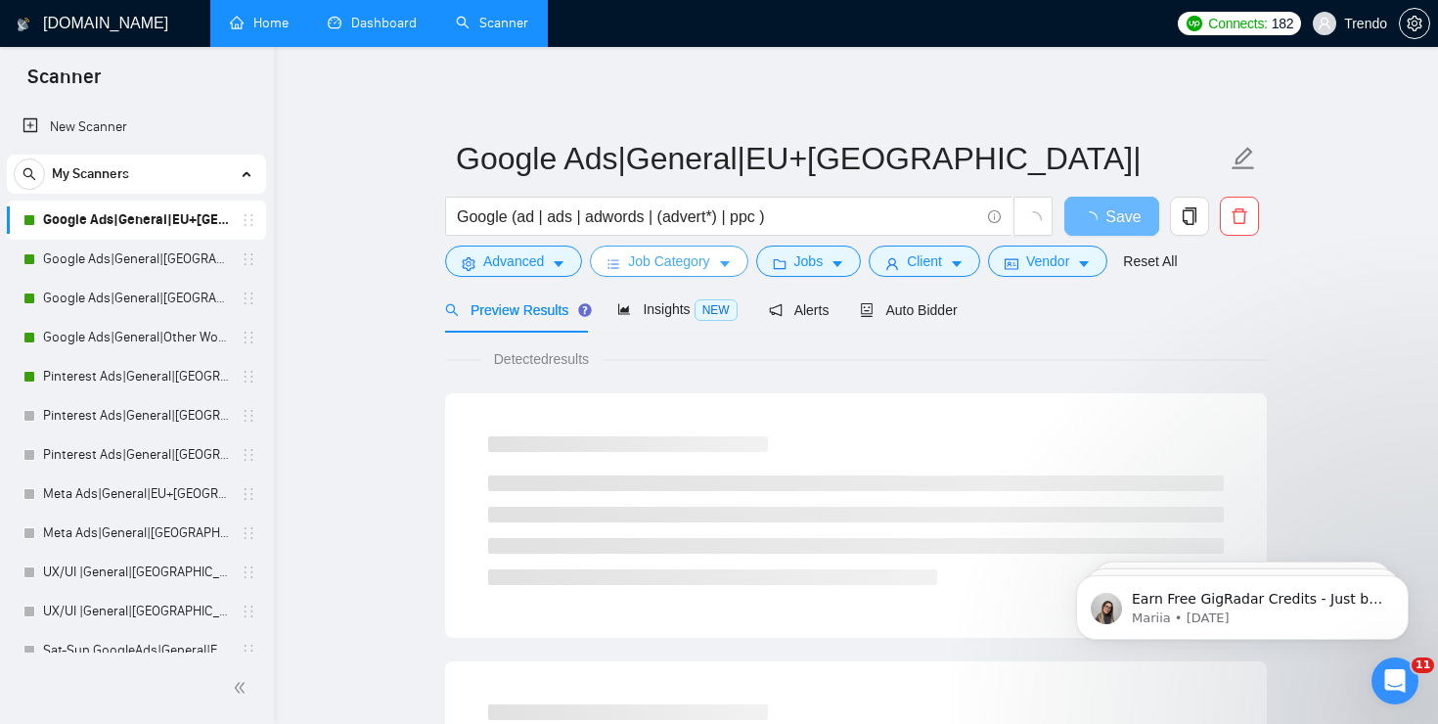
click at [707, 260] on span "Job Category" at bounding box center [668, 261] width 81 height 22
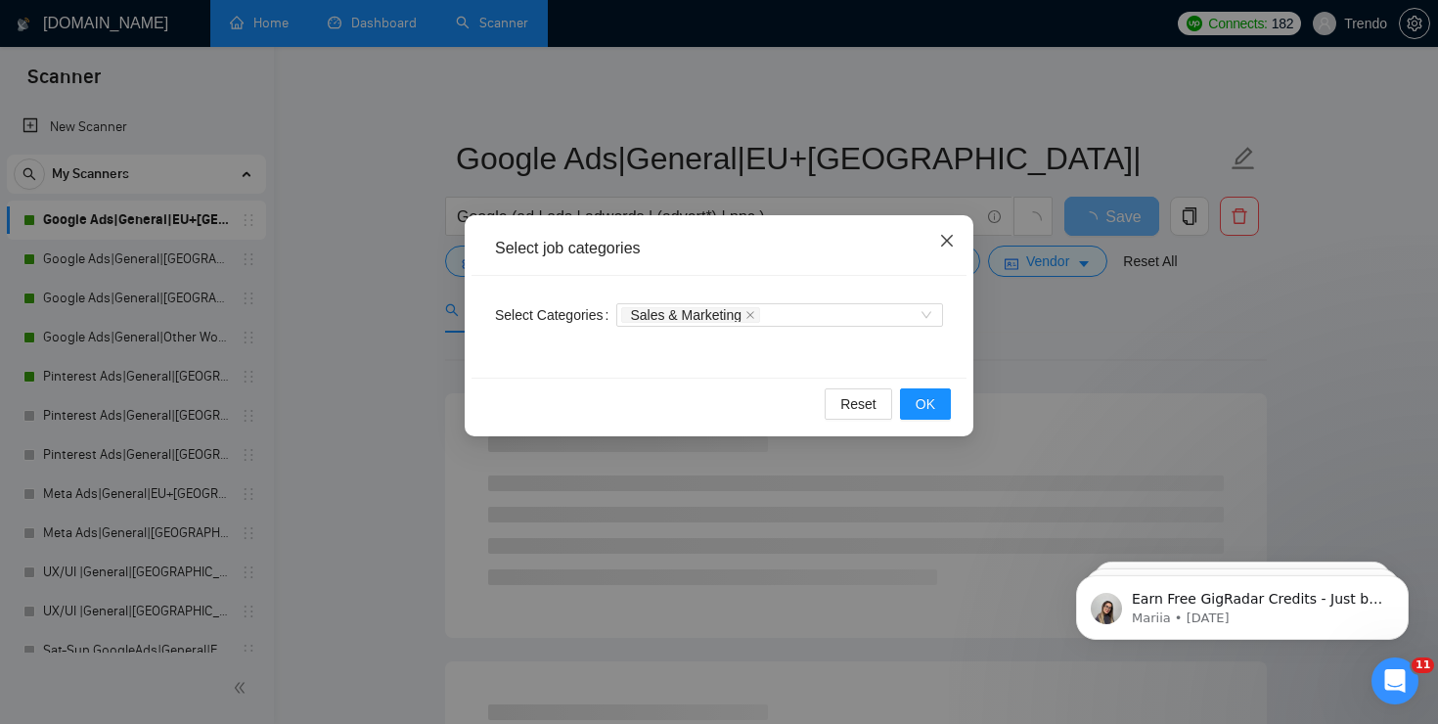
click at [955, 240] on span "Close" at bounding box center [946, 241] width 53 height 53
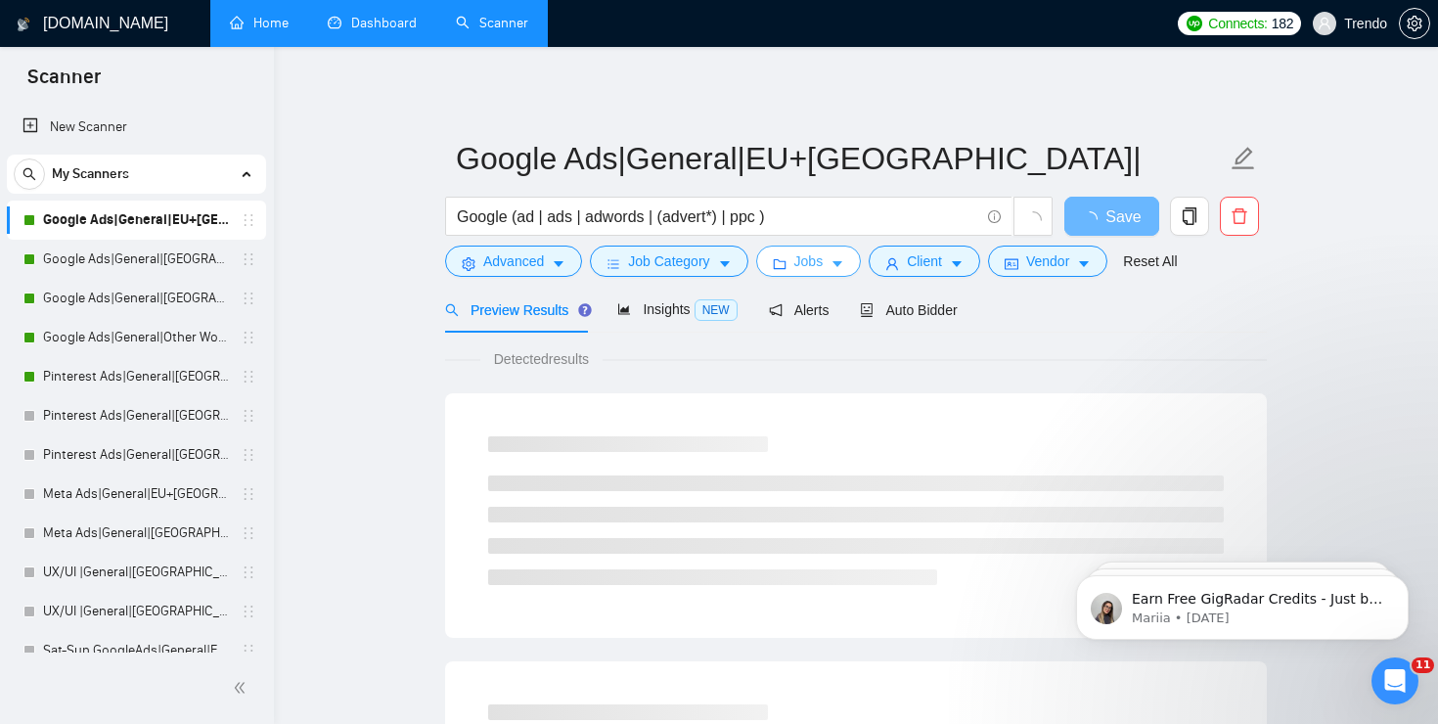
click at [823, 266] on span "Jobs" at bounding box center [808, 261] width 29 height 22
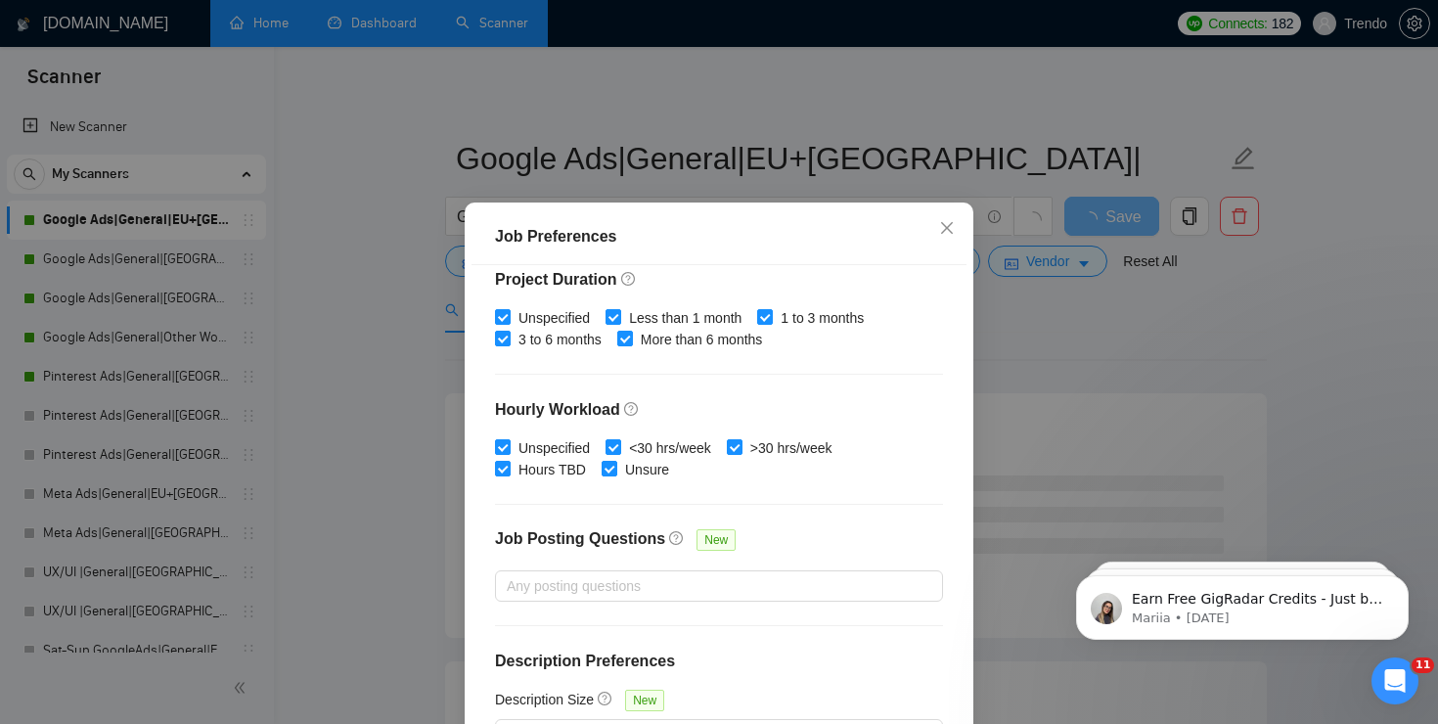
scroll to position [133, 0]
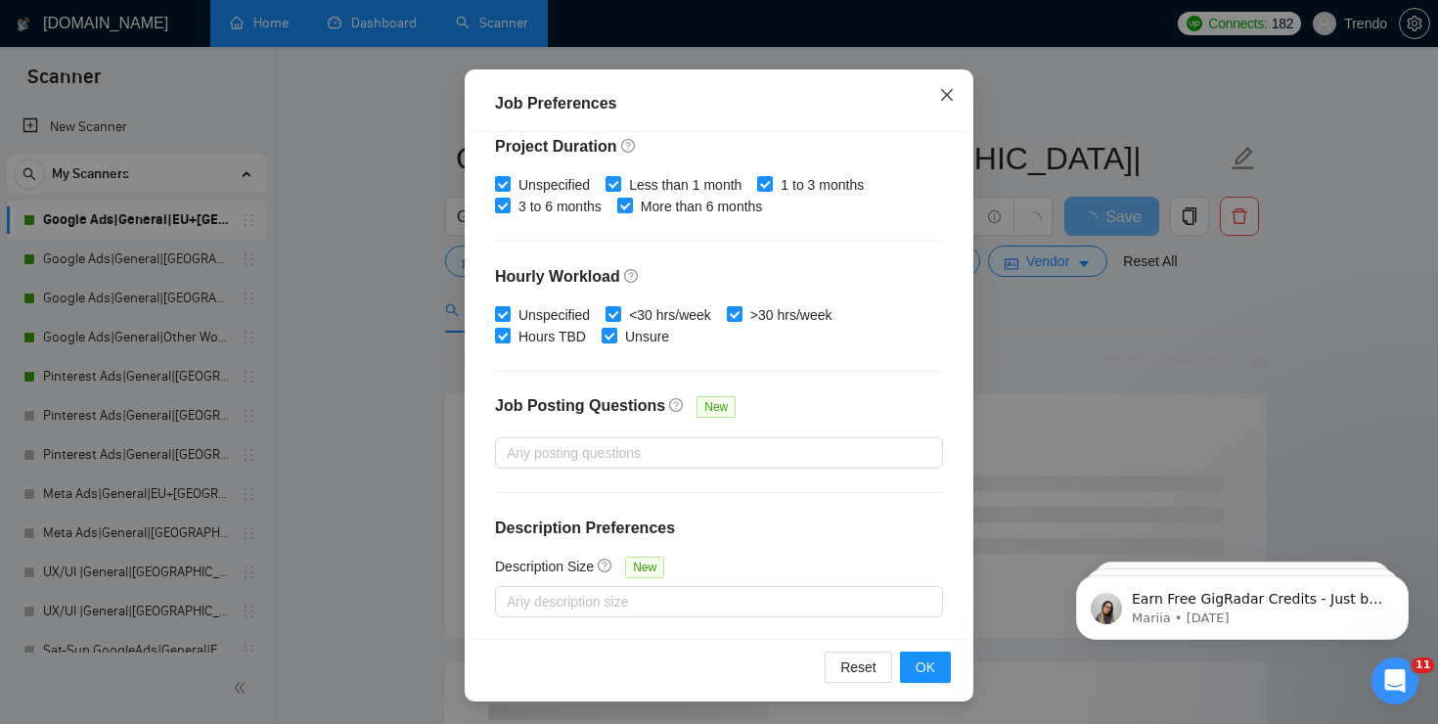
click at [952, 87] on icon "close" at bounding box center [947, 95] width 16 height 16
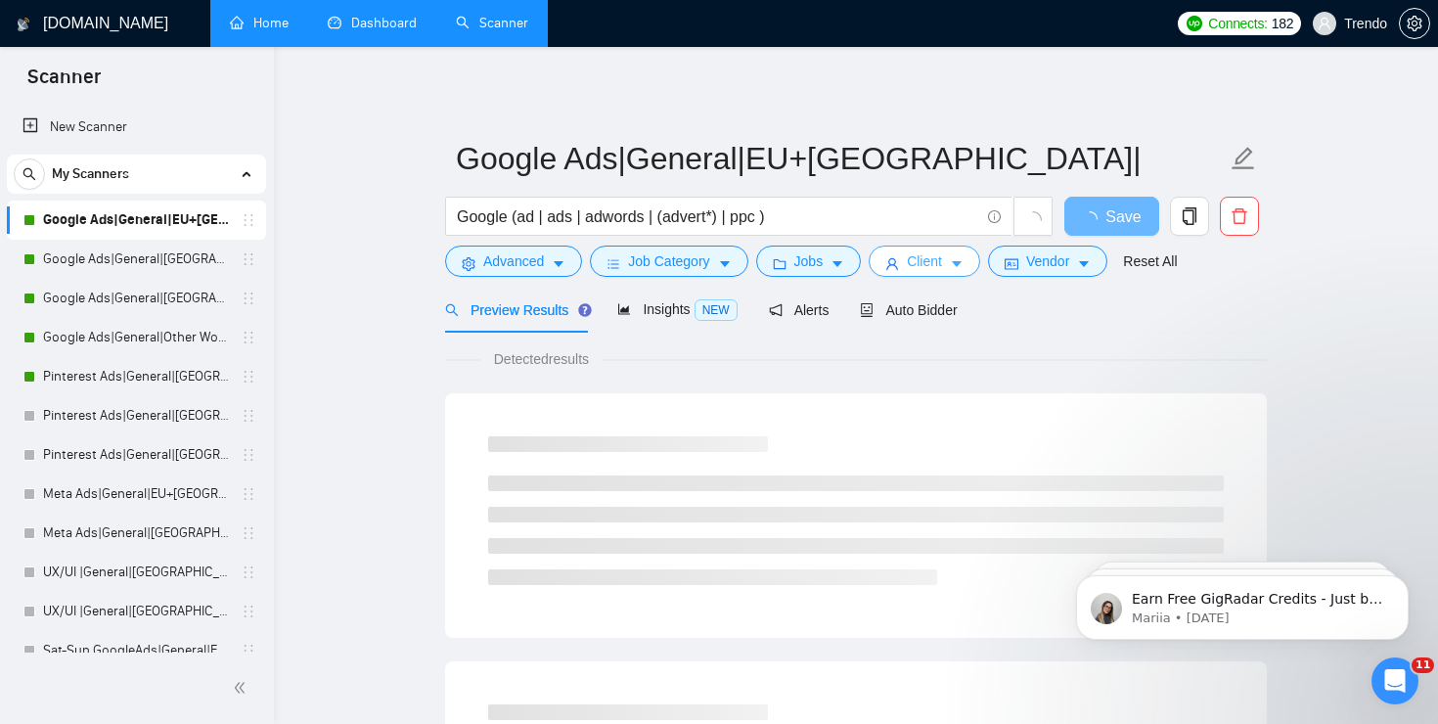
click at [935, 271] on span "Client" at bounding box center [924, 261] width 35 height 22
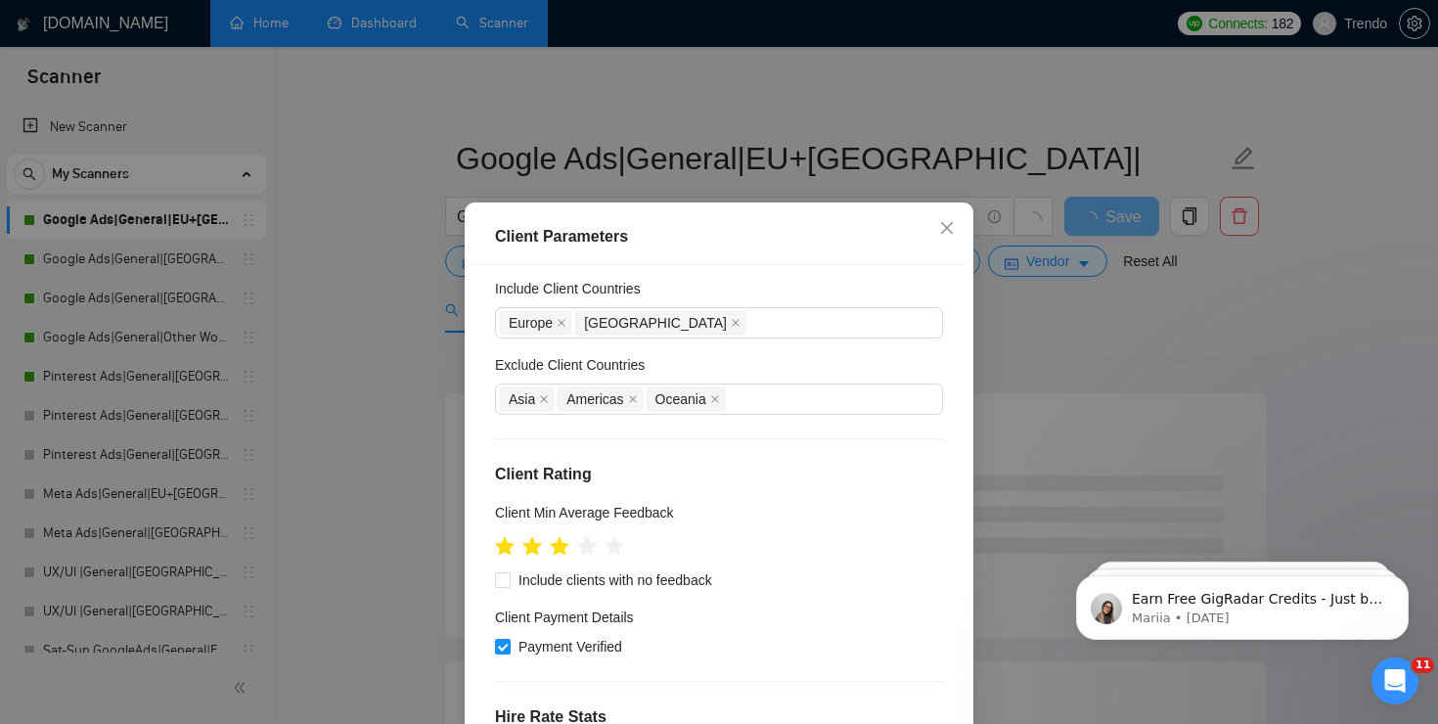
scroll to position [262, 0]
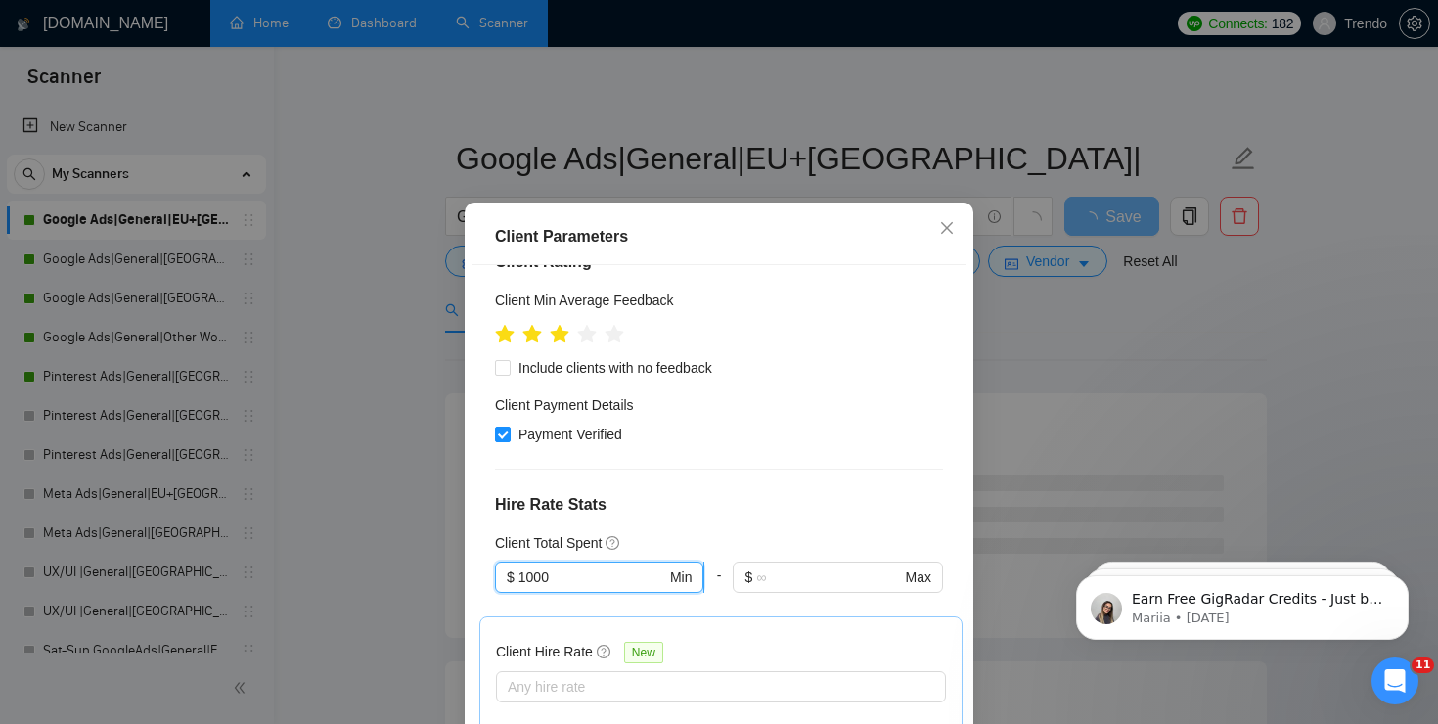
click at [620, 576] on input "1000" at bounding box center [592, 577] width 148 height 22
type input "1"
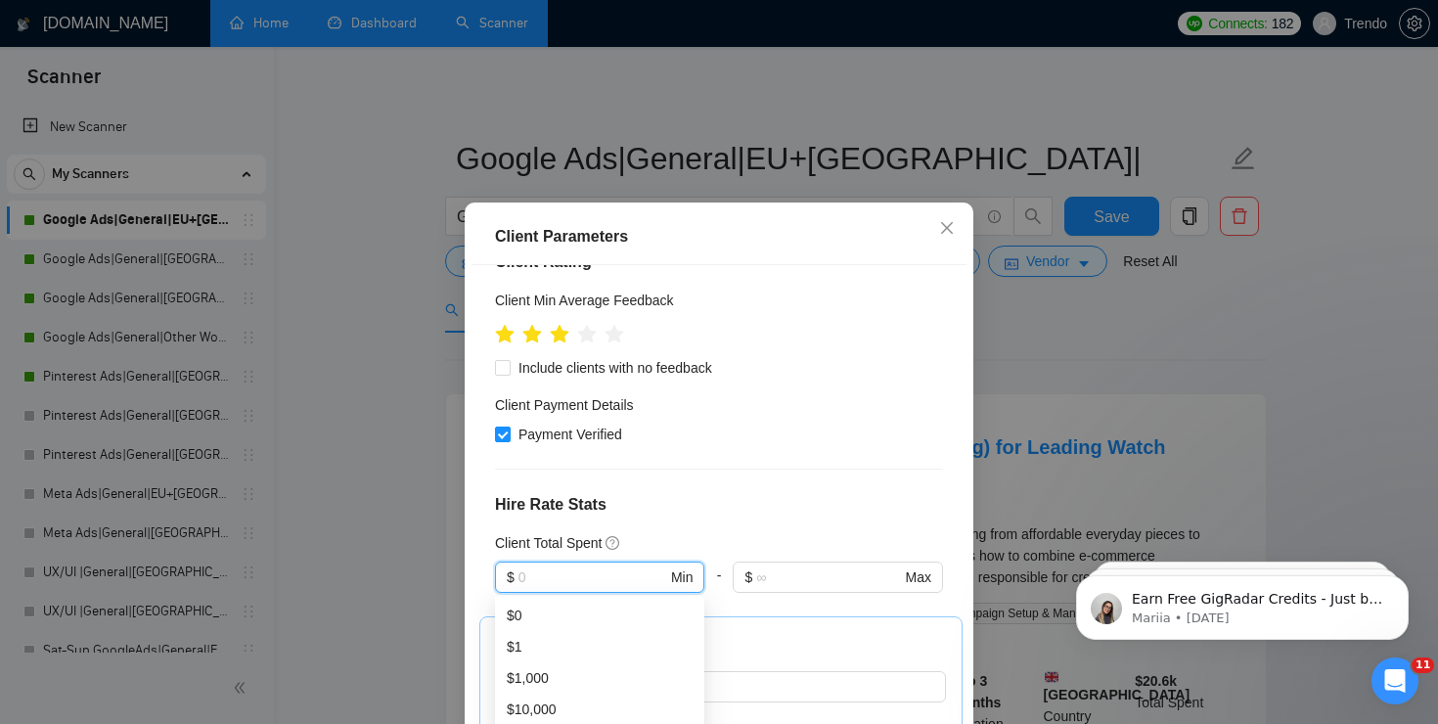
click at [743, 436] on div "Payment Verified" at bounding box center [719, 434] width 448 height 22
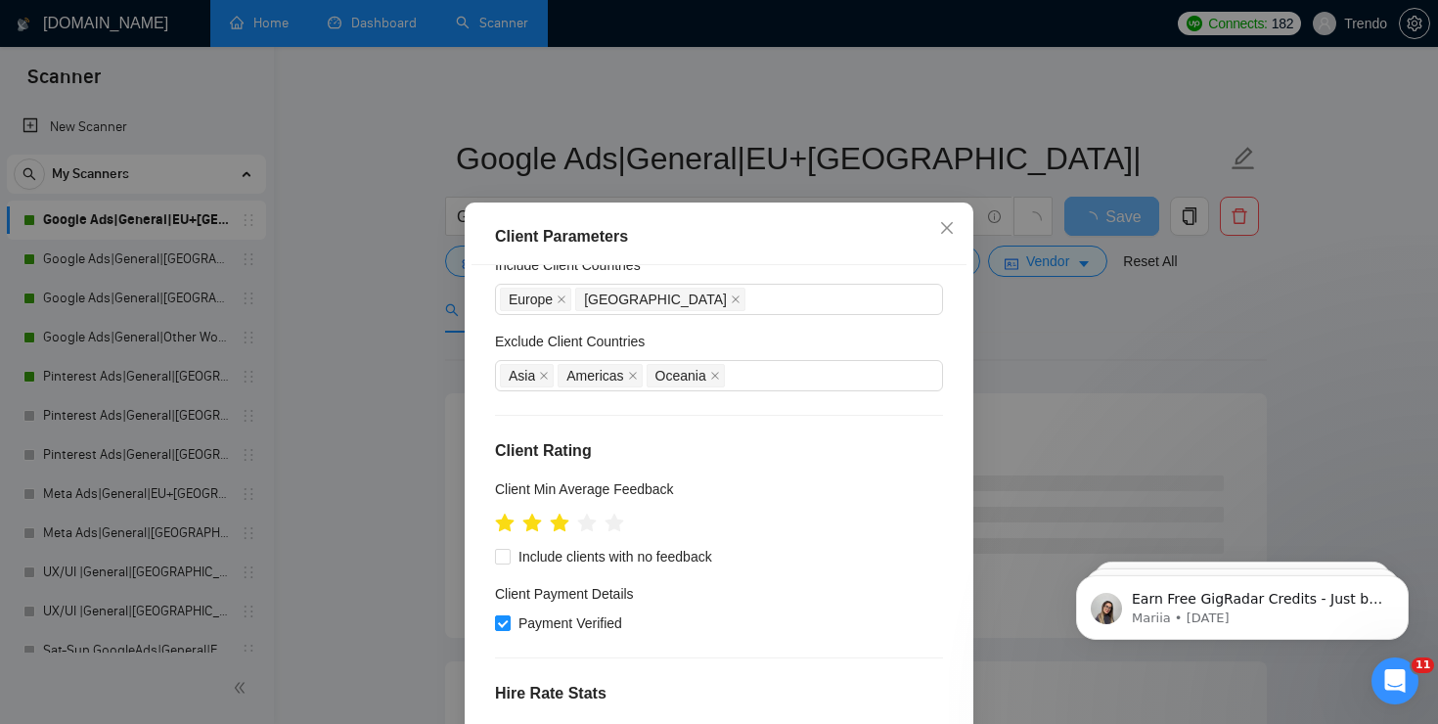
scroll to position [75, 0]
click at [510, 520] on icon "star" at bounding box center [505, 521] width 21 height 20
click at [498, 524] on icon "star" at bounding box center [505, 522] width 22 height 22
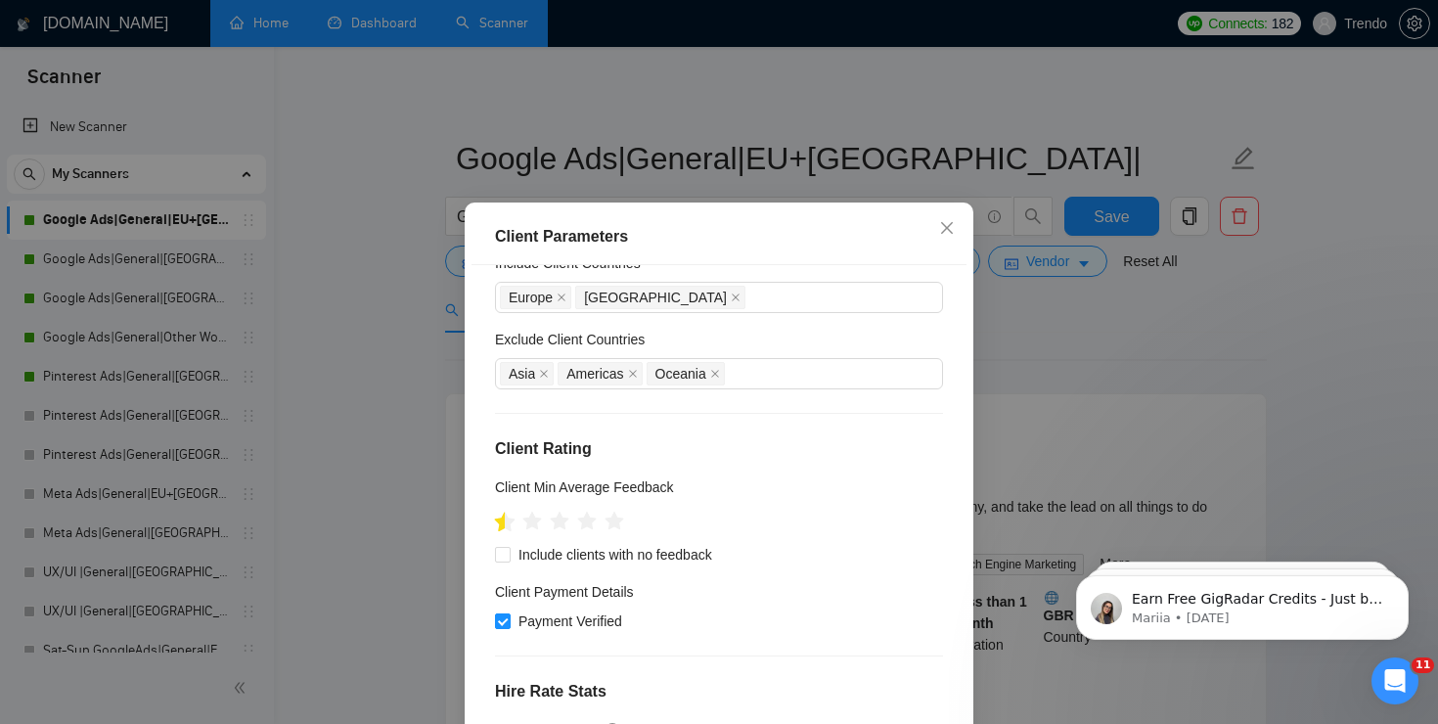
click at [500, 524] on icon "star" at bounding box center [505, 521] width 21 height 20
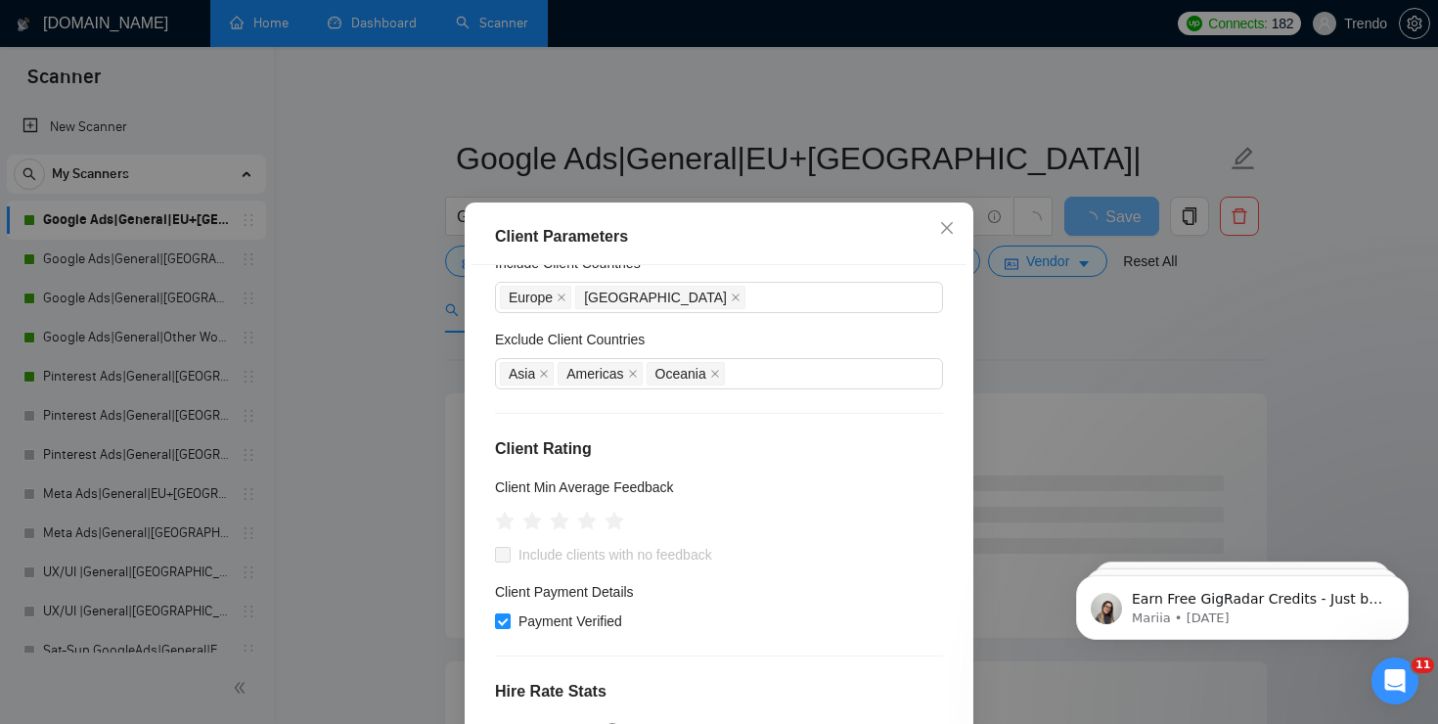
click at [503, 553] on span at bounding box center [503, 555] width 16 height 16
click at [945, 232] on icon "close" at bounding box center [947, 228] width 16 height 16
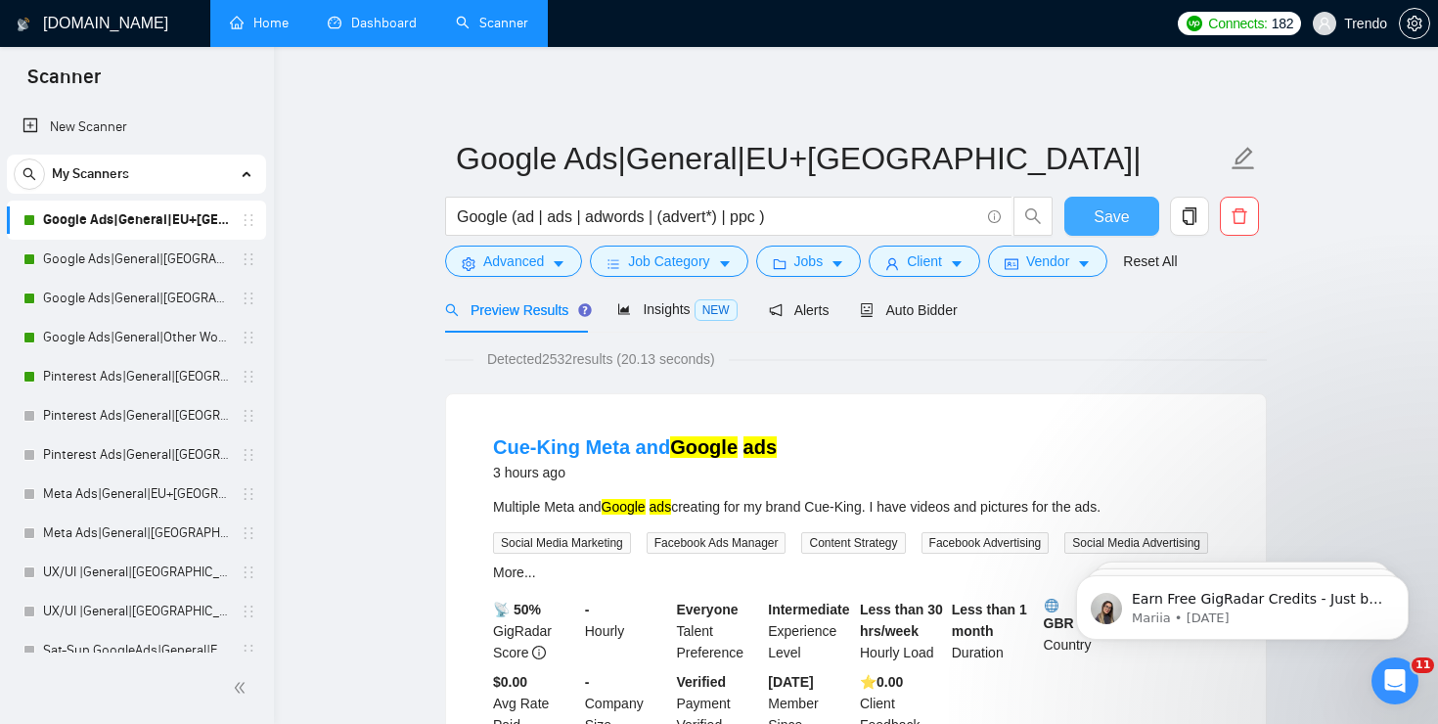
click at [1110, 208] on span "Save" at bounding box center [1110, 216] width 35 height 24
click at [151, 270] on link "Google Ads|General|[GEOGRAPHIC_DATA]+[GEOGRAPHIC_DATA]|" at bounding box center [136, 259] width 186 height 39
click at [1130, 205] on button "Save" at bounding box center [1111, 216] width 95 height 39
click at [105, 265] on link "Google Ads|General|[GEOGRAPHIC_DATA]+[GEOGRAPHIC_DATA]|" at bounding box center [136, 259] width 186 height 39
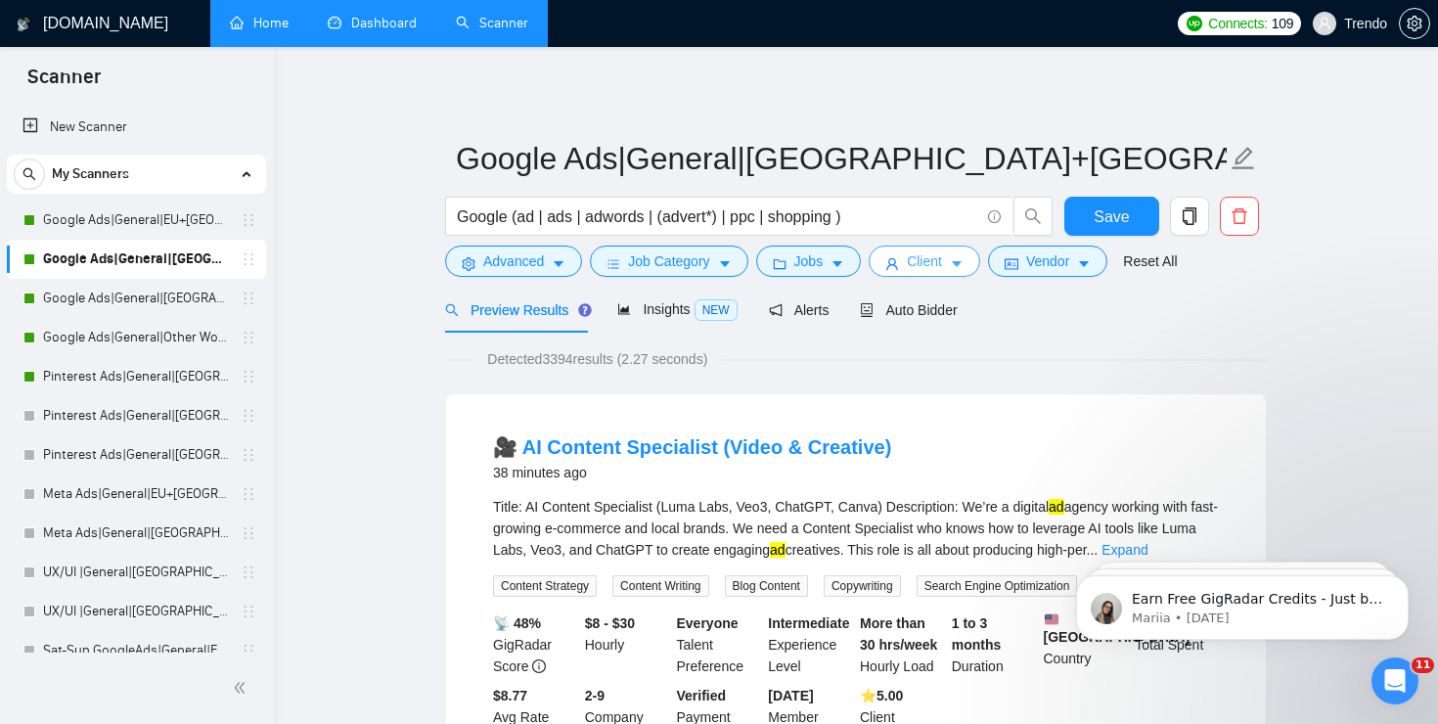
click at [960, 267] on icon "caret-down" at bounding box center [957, 264] width 14 height 14
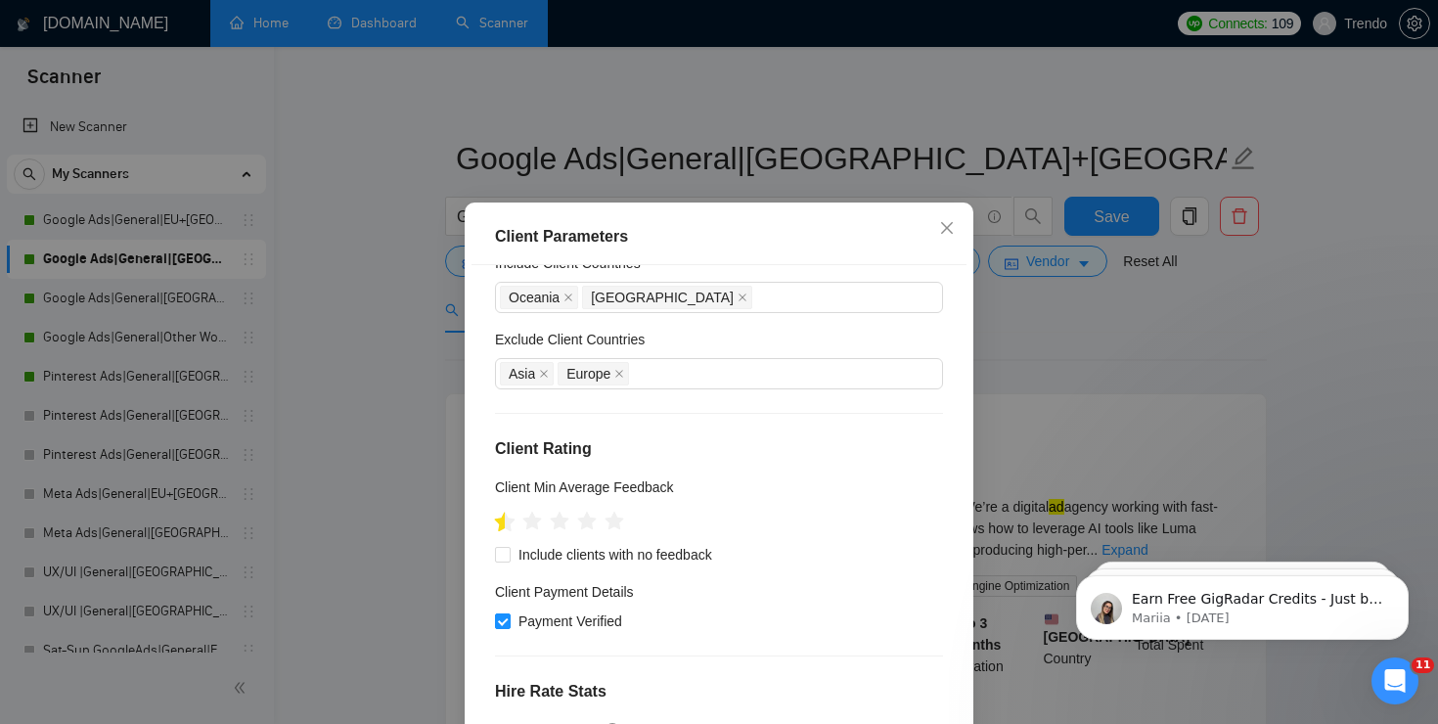
click at [500, 521] on icon "star" at bounding box center [505, 521] width 21 height 20
click at [494, 519] on icon "star" at bounding box center [505, 522] width 22 height 22
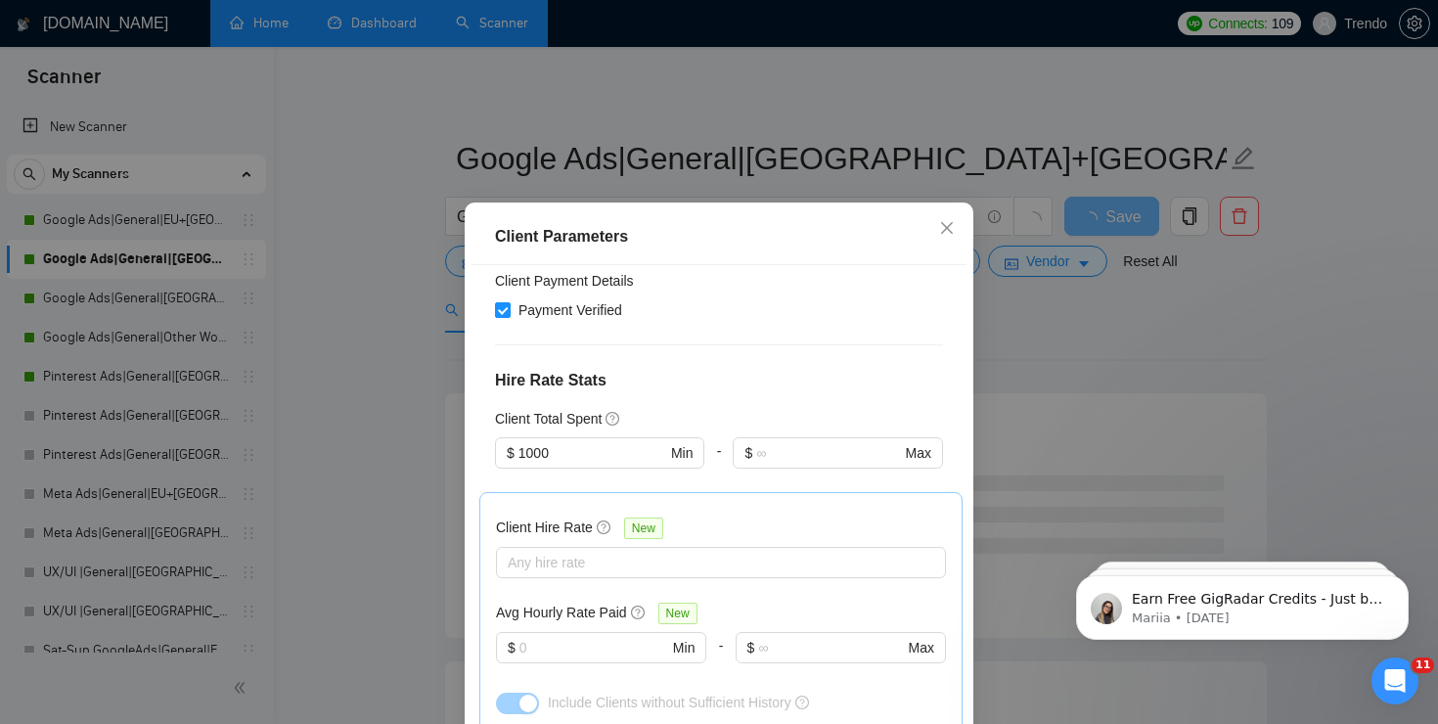
scroll to position [421, 0]
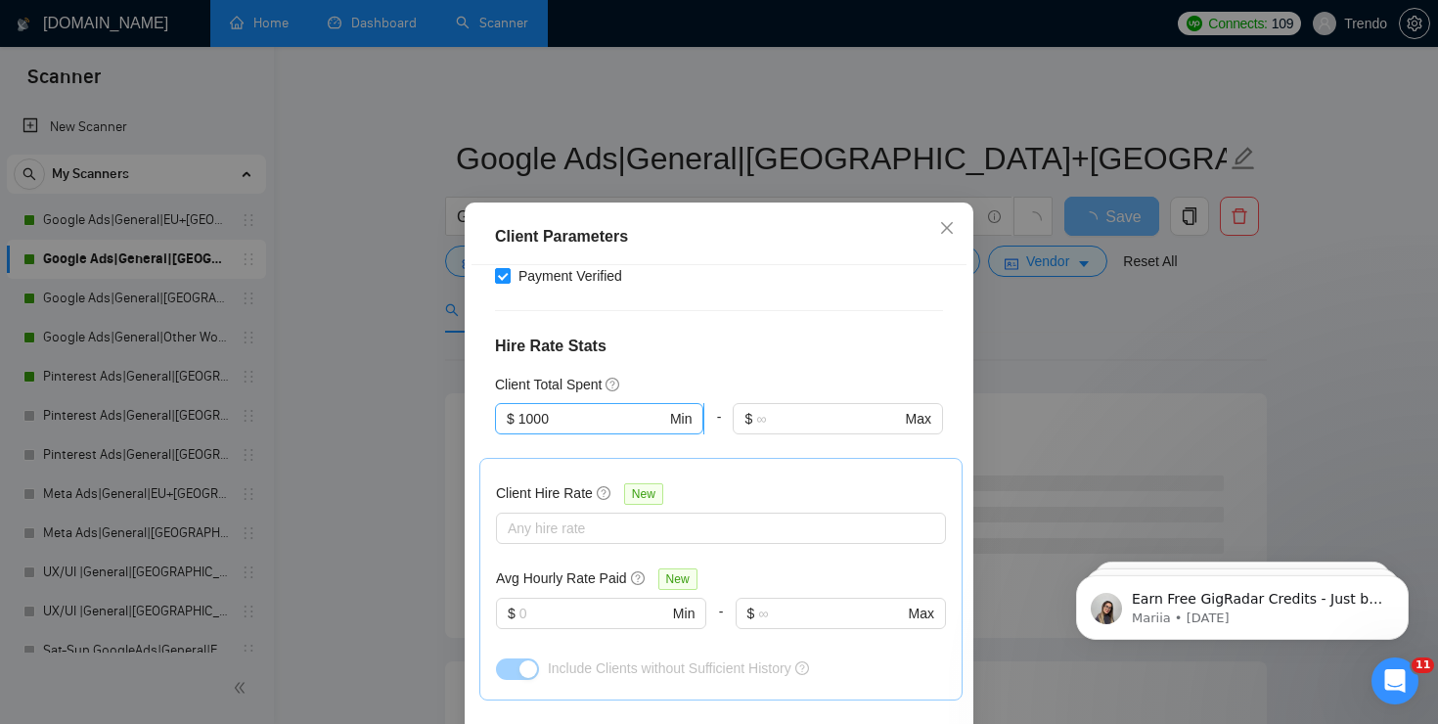
click at [597, 409] on input "1000" at bounding box center [592, 419] width 148 height 22
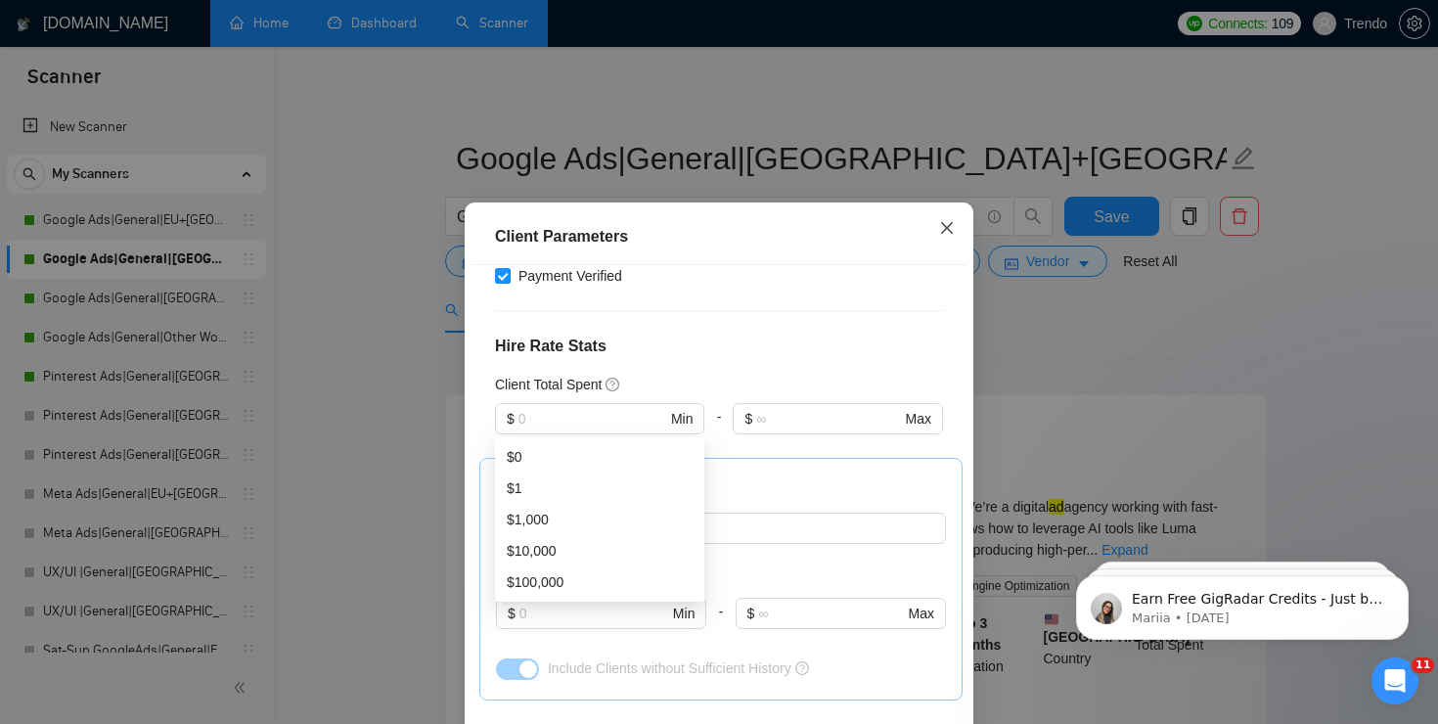
click at [947, 232] on icon "close" at bounding box center [947, 228] width 16 height 16
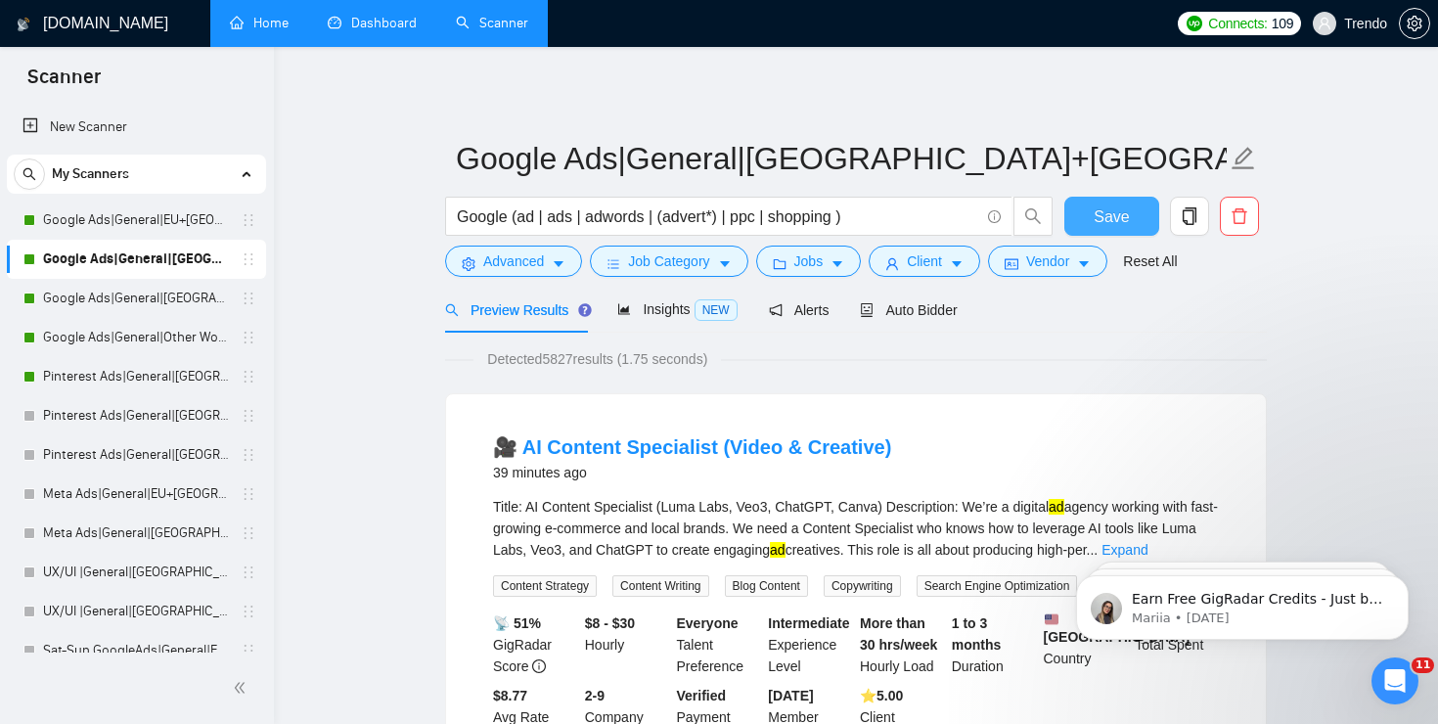
click at [1105, 213] on span "Save" at bounding box center [1110, 216] width 35 height 24
click at [79, 295] on link "Google Ads|General|[GEOGRAPHIC_DATA]|" at bounding box center [136, 298] width 186 height 39
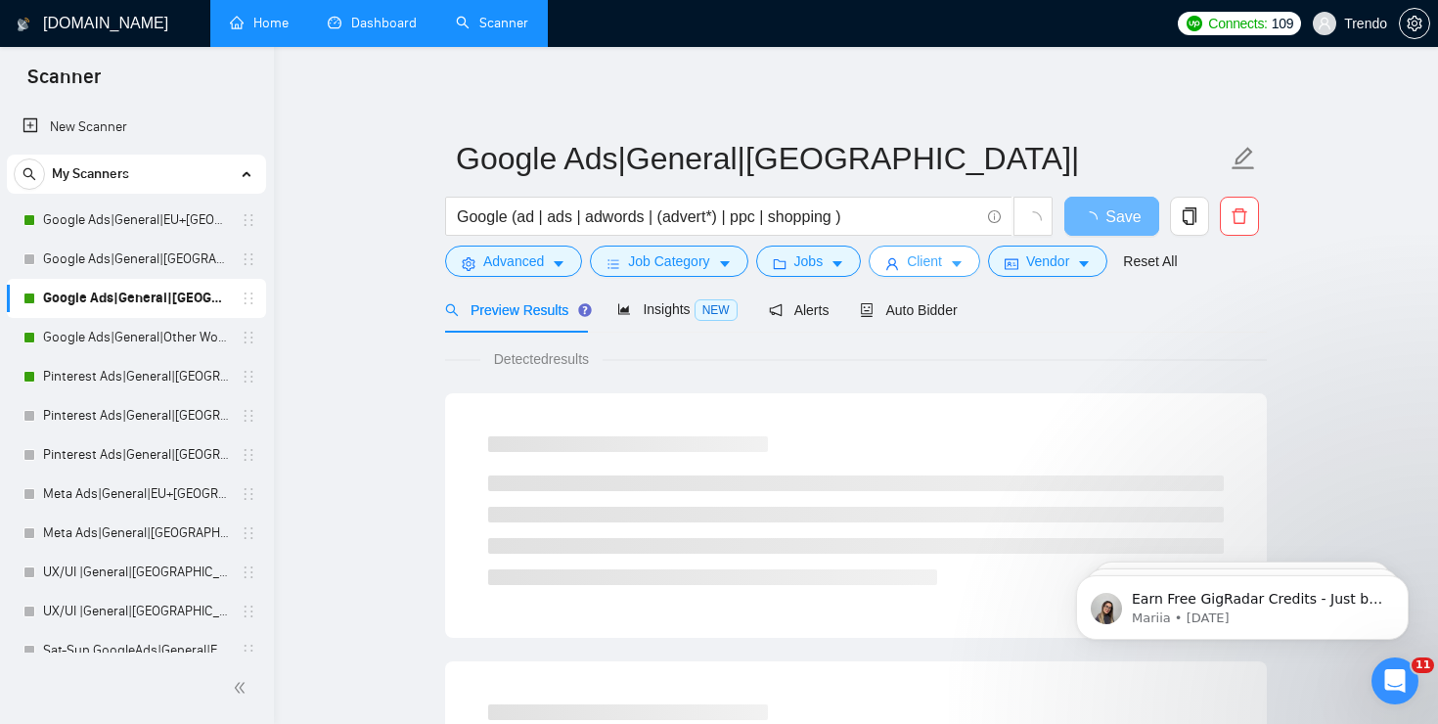
click at [942, 262] on span "Client" at bounding box center [924, 261] width 35 height 22
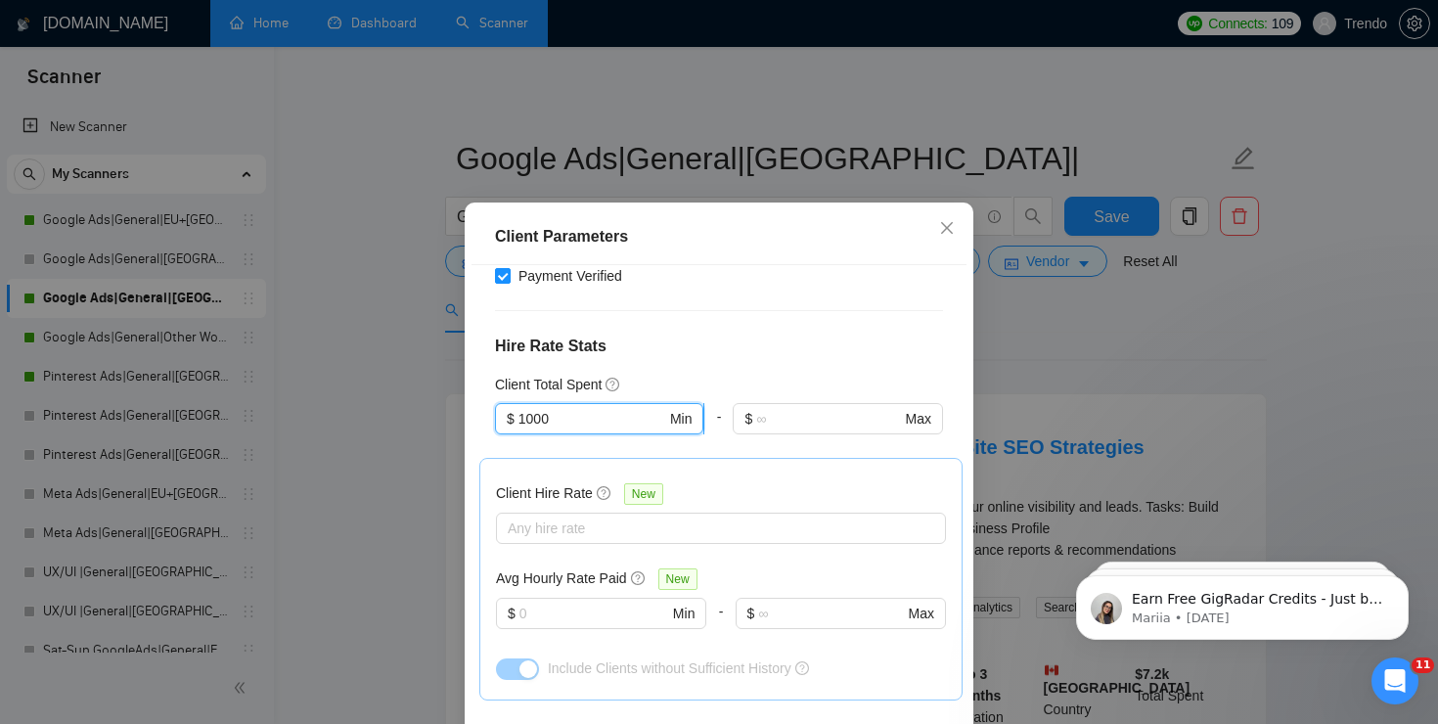
click at [644, 422] on input "1000" at bounding box center [592, 419] width 148 height 22
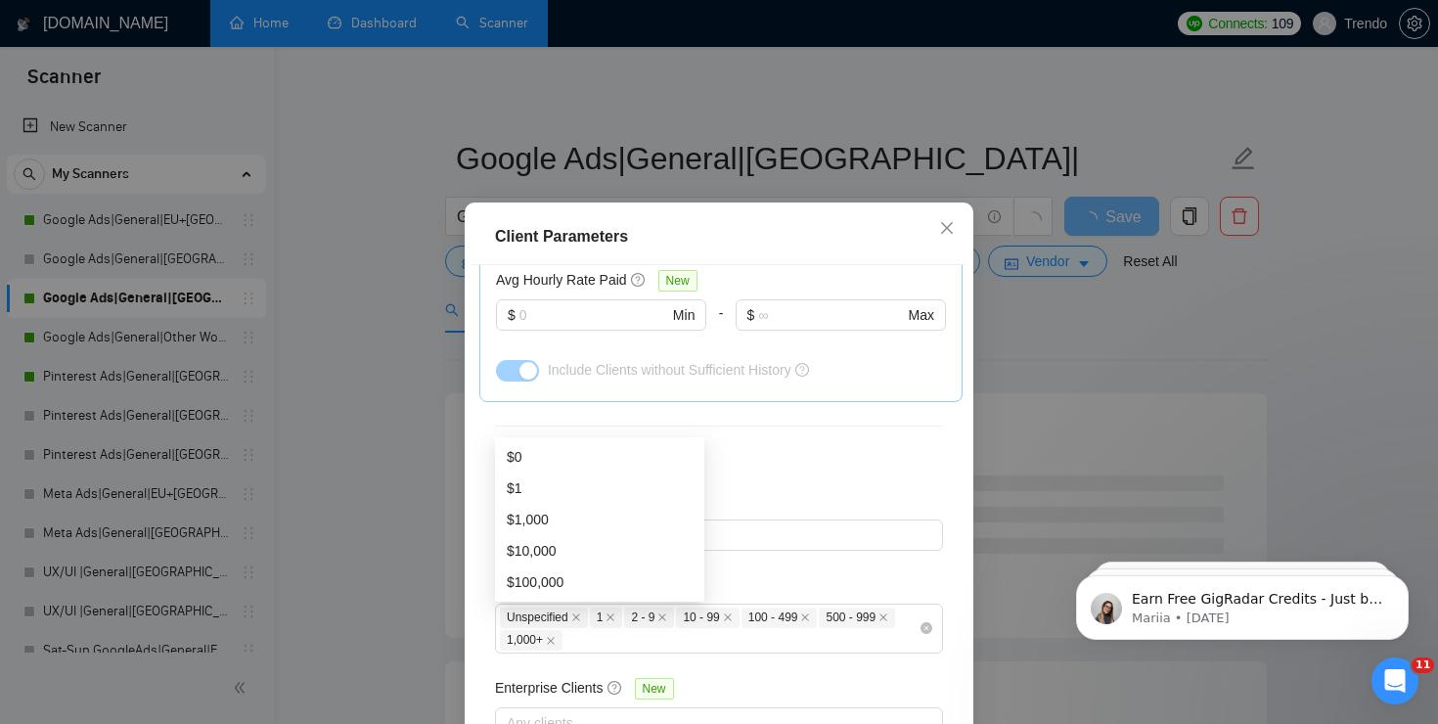
scroll to position [726, 0]
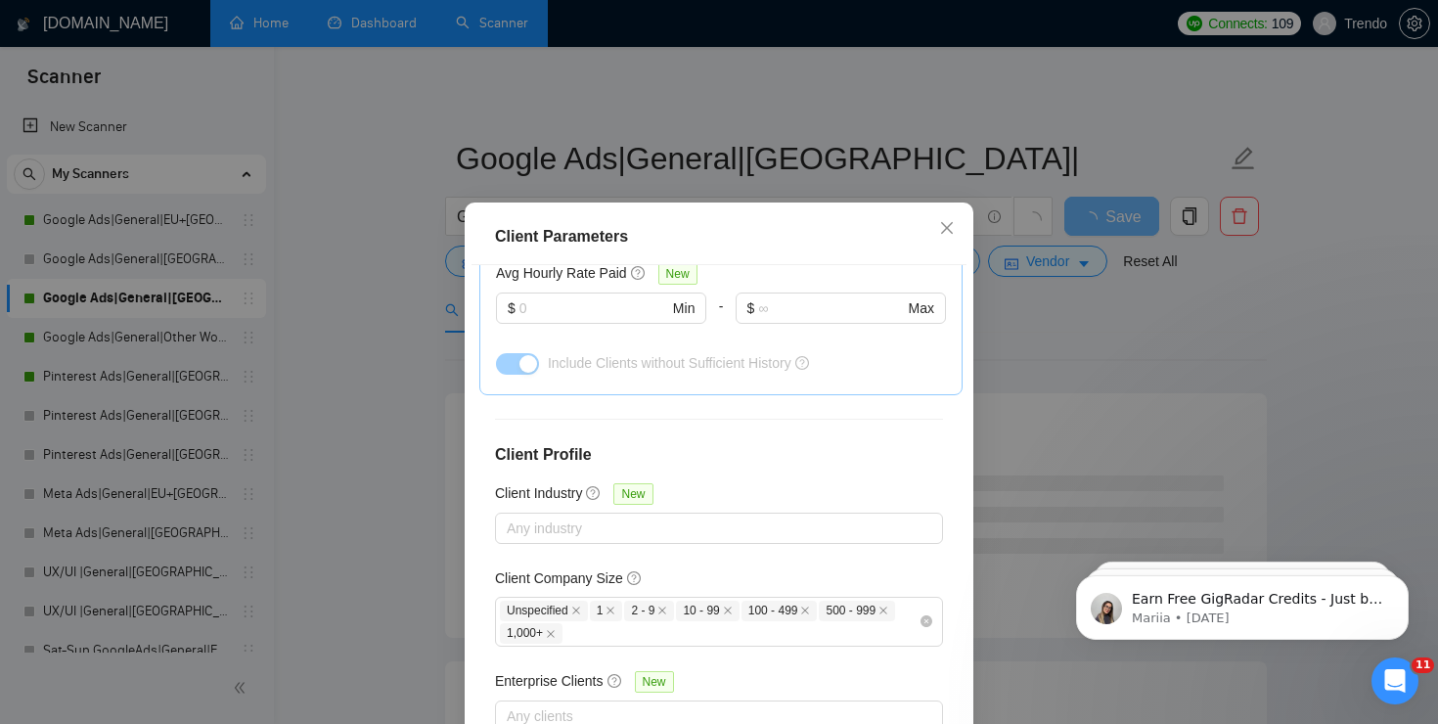
click at [466, 418] on div "Client Parameters Client Location Include Client Countries Canada Exclude Clien…" at bounding box center [719, 518] width 509 height 632
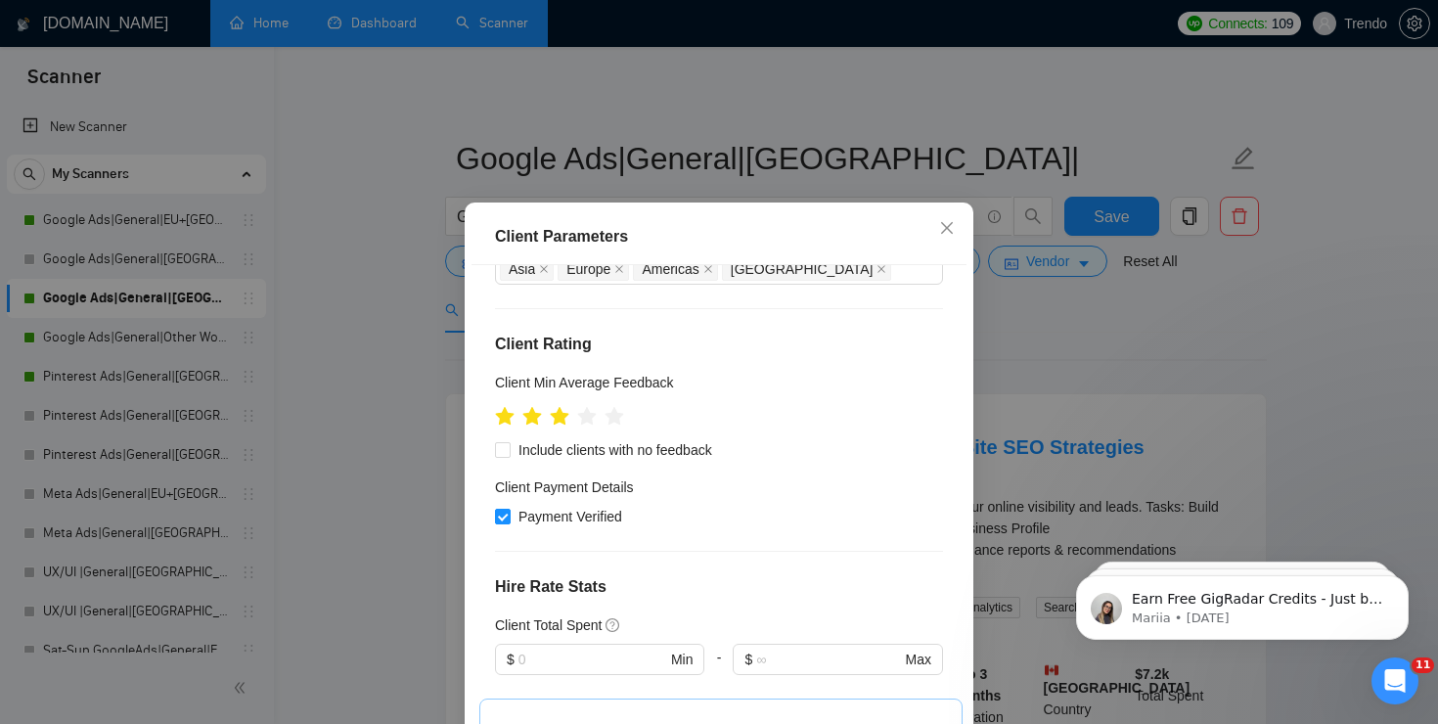
scroll to position [159, 0]
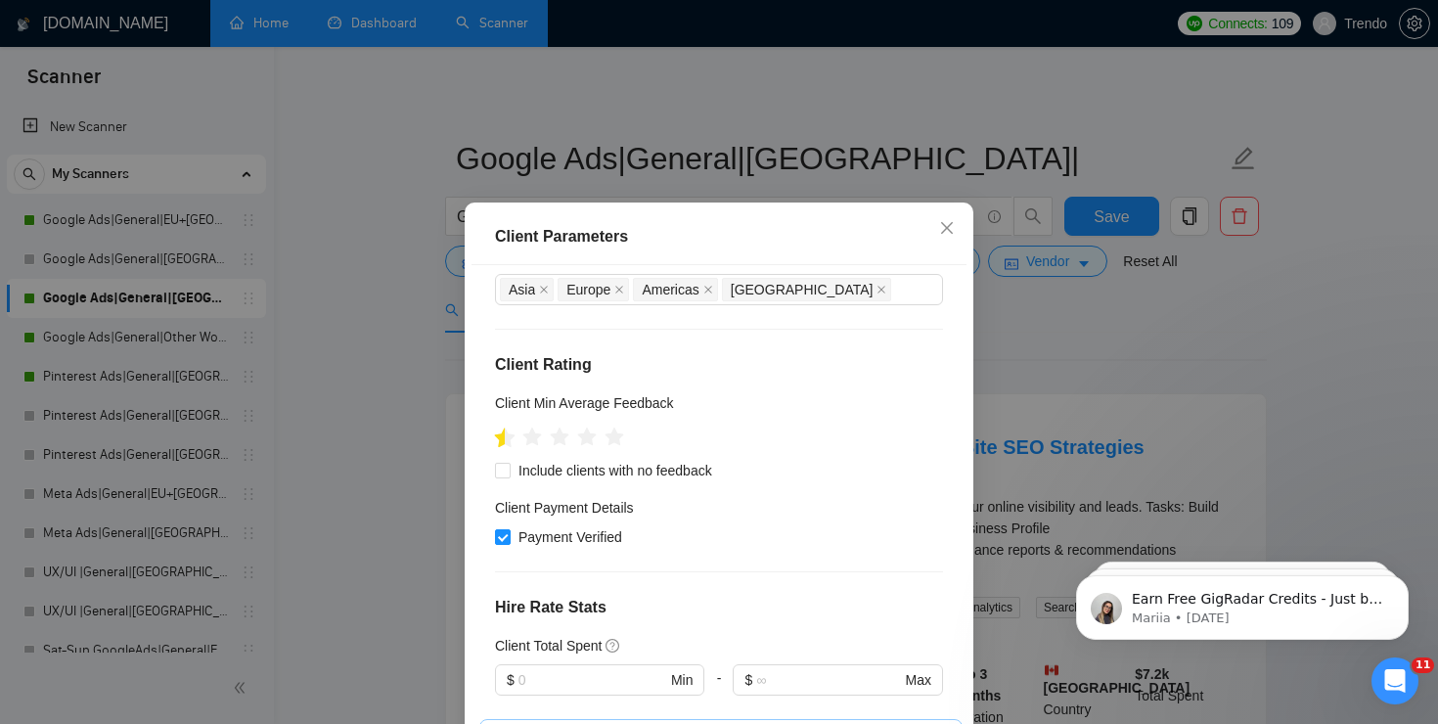
click at [498, 438] on icon "star" at bounding box center [505, 436] width 21 height 20
click at [497, 438] on icon "star" at bounding box center [505, 437] width 22 height 22
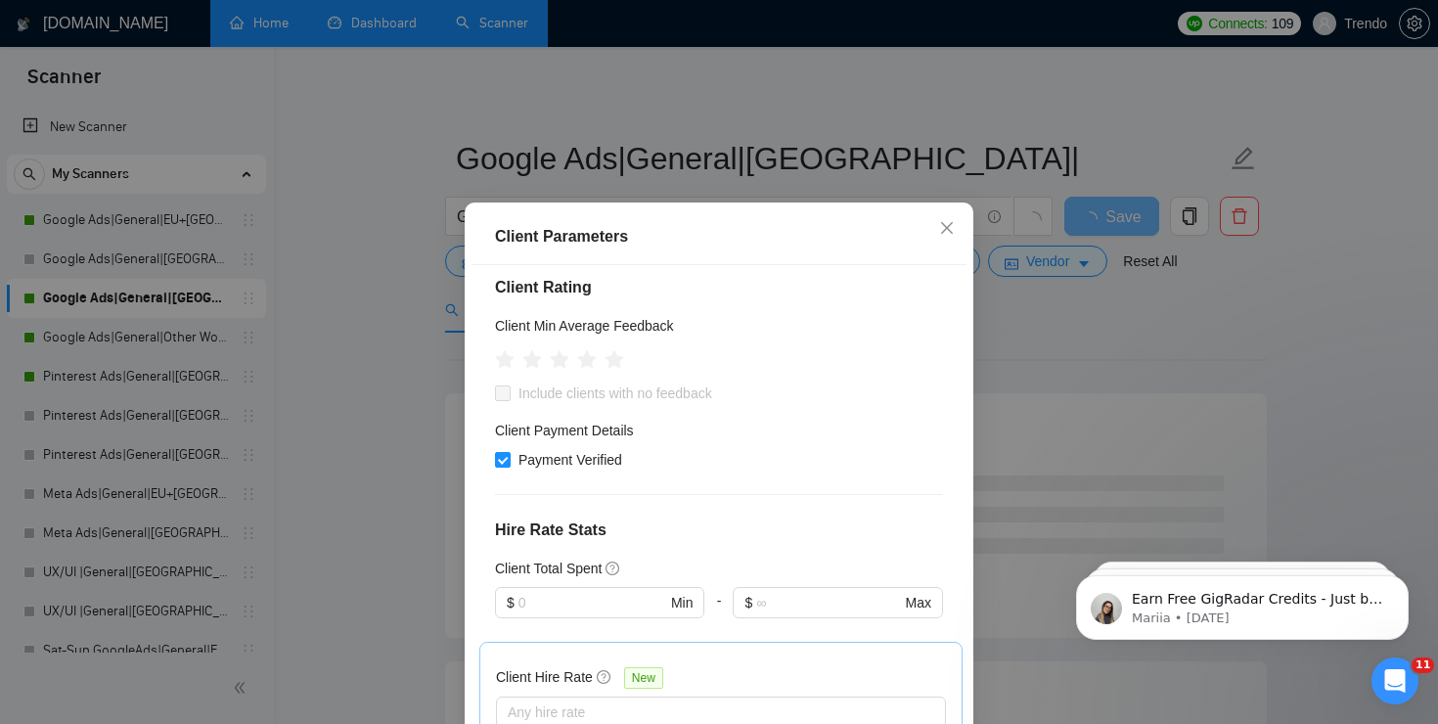
scroll to position [0, 0]
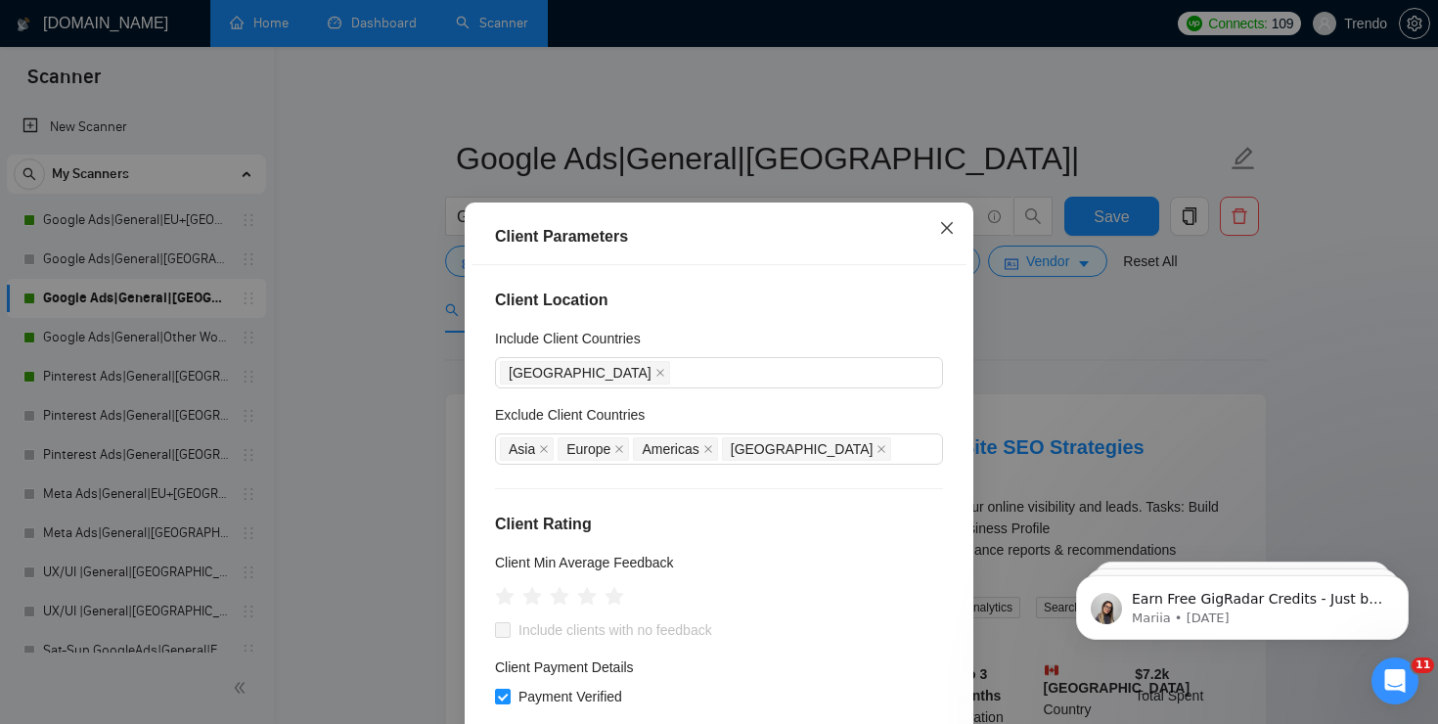
click at [942, 230] on icon "close" at bounding box center [947, 228] width 16 height 16
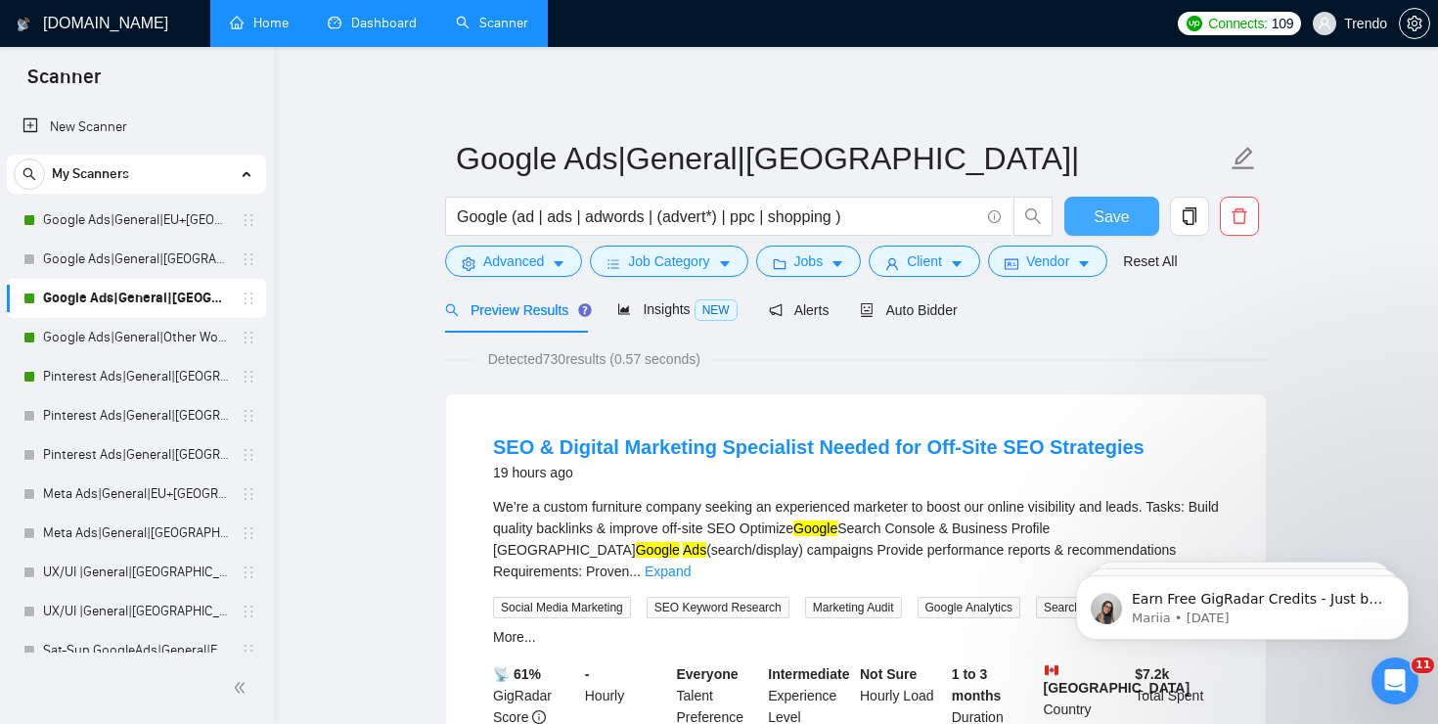
click at [1126, 221] on span "Save" at bounding box center [1110, 216] width 35 height 24
click at [157, 330] on link "Google Ads|General|Other World|" at bounding box center [136, 337] width 186 height 39
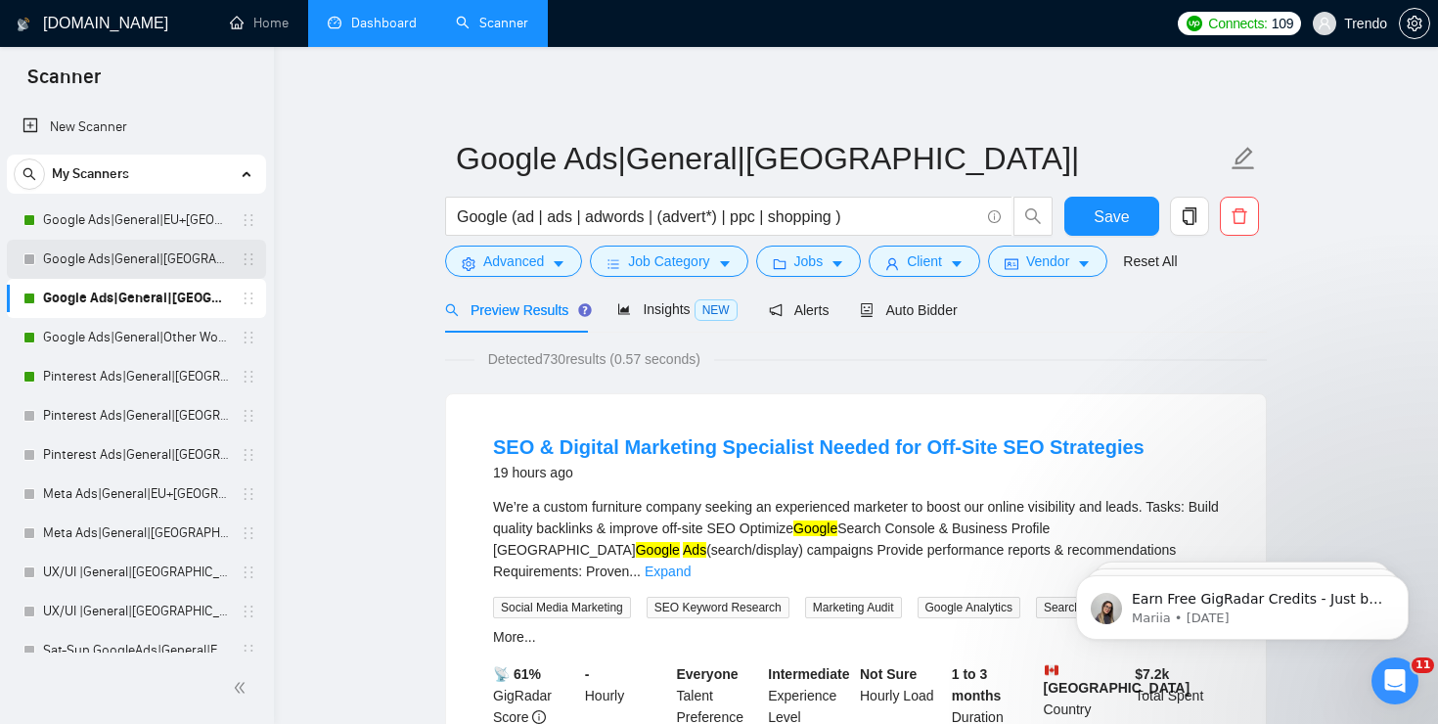
click at [80, 263] on link "Google Ads|General|[GEOGRAPHIC_DATA]+[GEOGRAPHIC_DATA]|" at bounding box center [136, 259] width 186 height 39
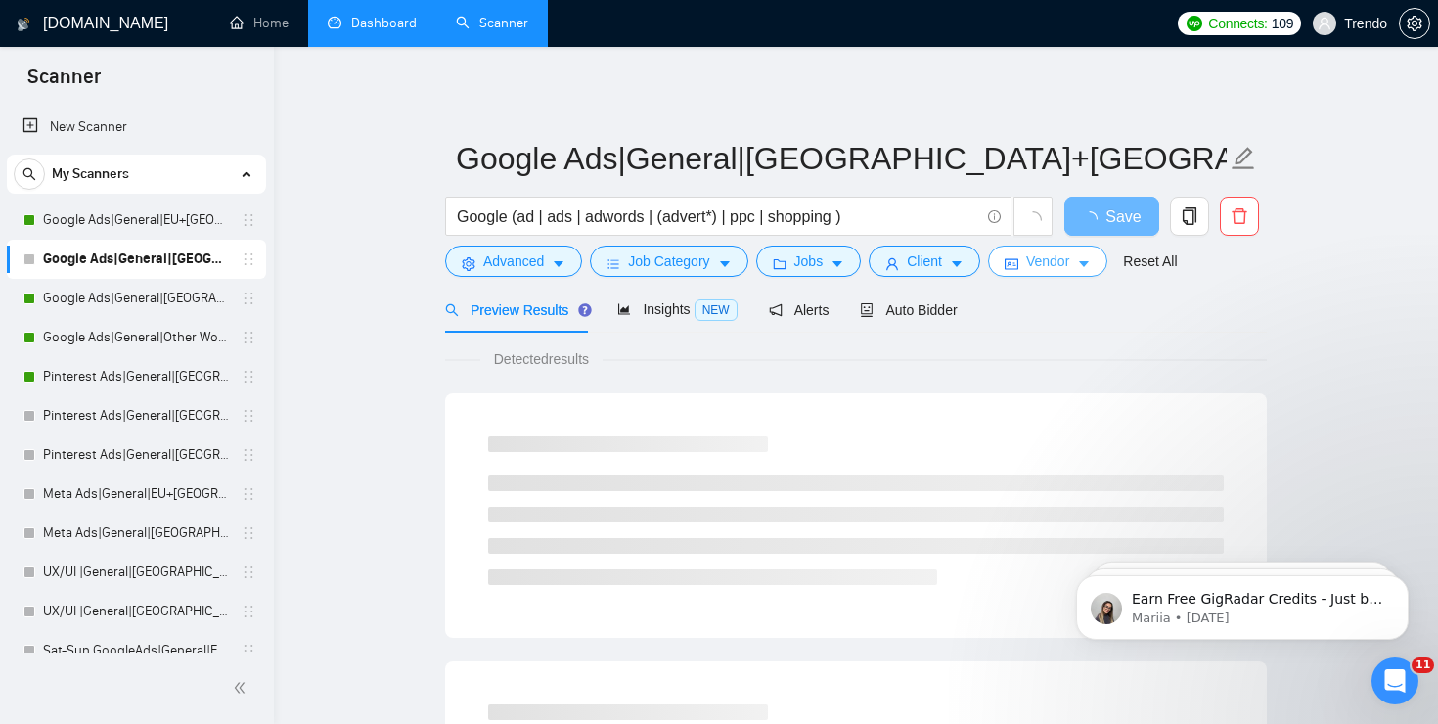
click at [1064, 268] on span "Vendor" at bounding box center [1047, 261] width 43 height 22
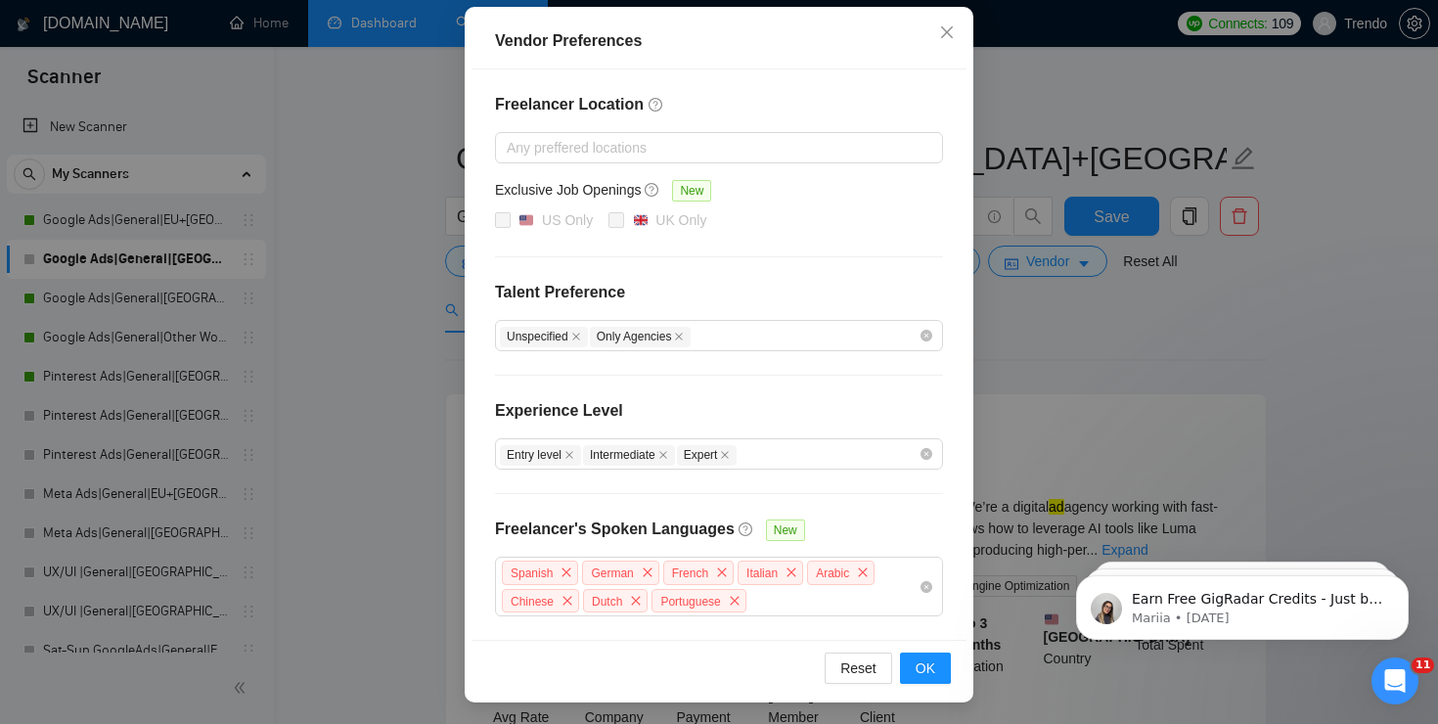
click at [1253, 456] on div "Vendor Preferences Freelancer Location Any preffered locations Exclusive Job Op…" at bounding box center [719, 362] width 1438 height 724
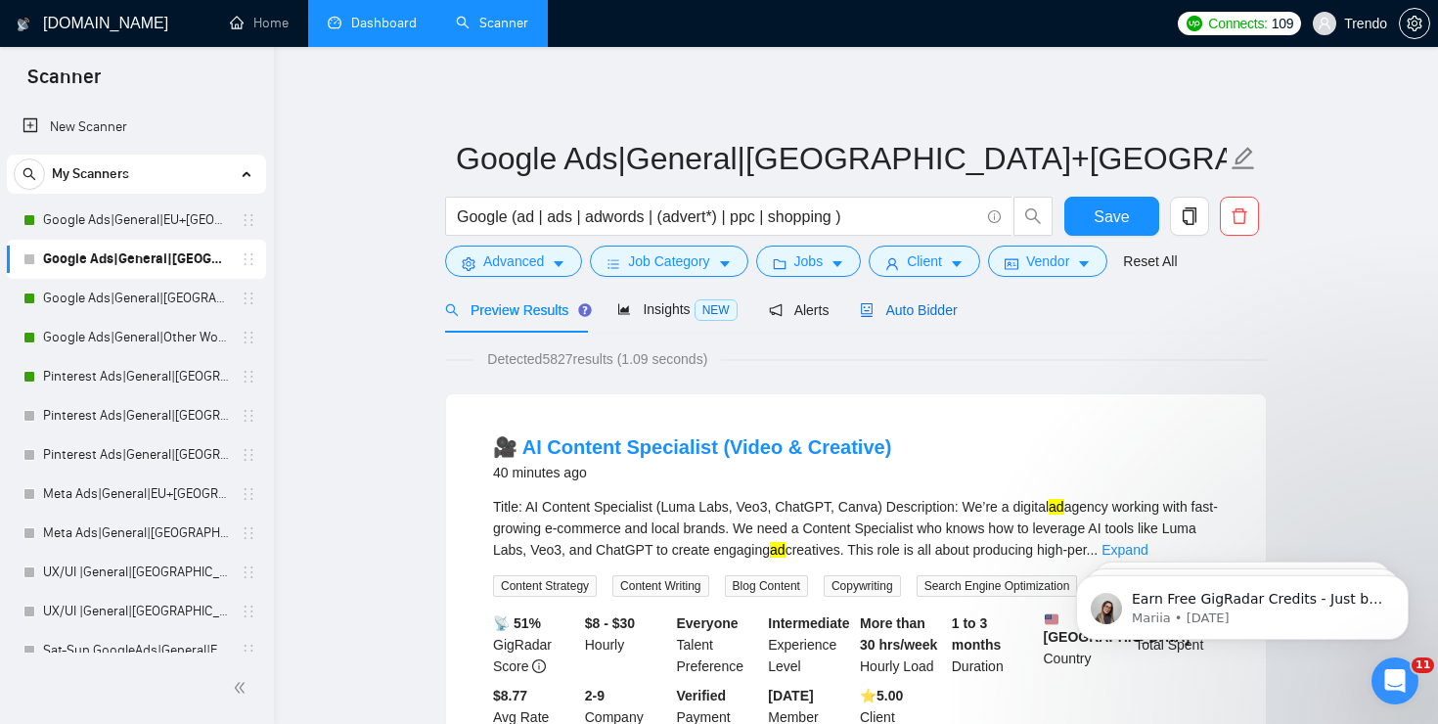
click at [951, 307] on span "Auto Bidder" at bounding box center [908, 310] width 97 height 16
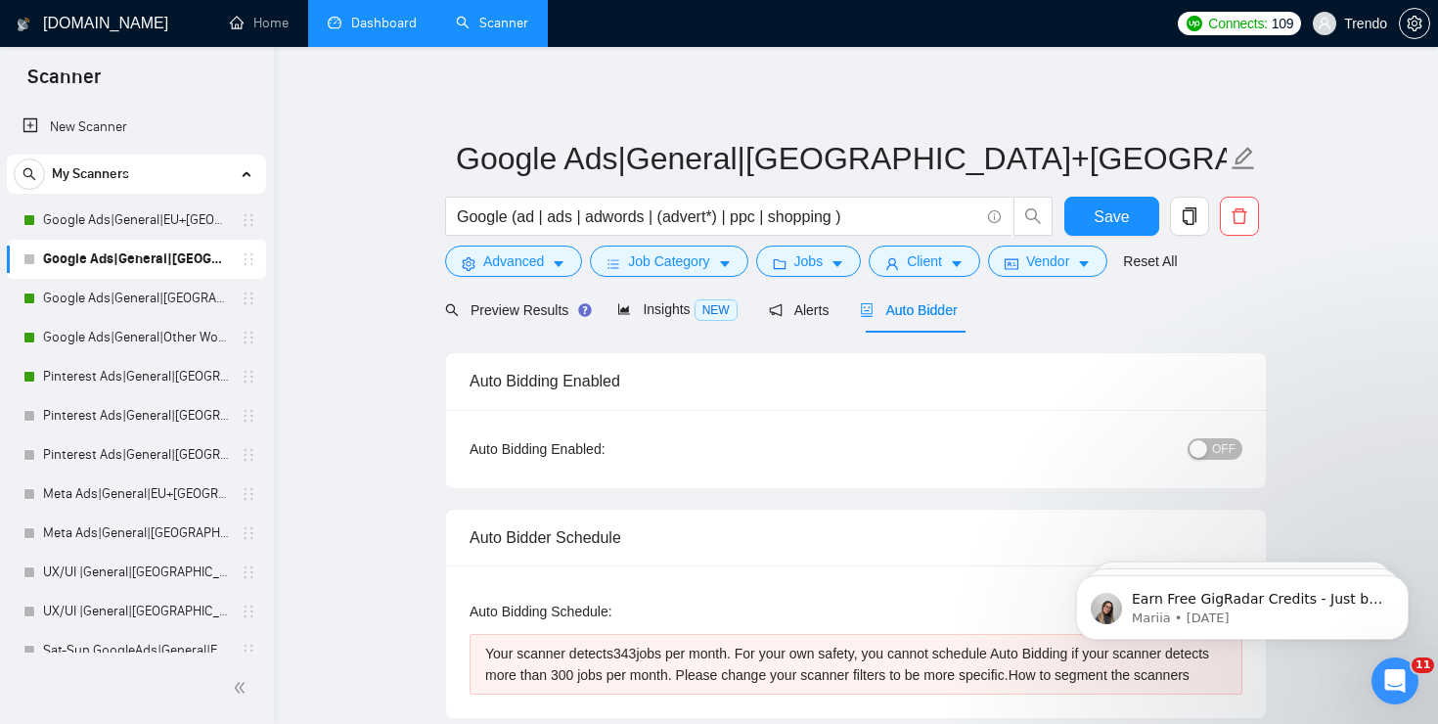
checkbox input "true"
click at [1214, 441] on span "OFF" at bounding box center [1223, 449] width 23 height 22
click at [550, 311] on span "Preview Results" at bounding box center [515, 310] width 141 height 16
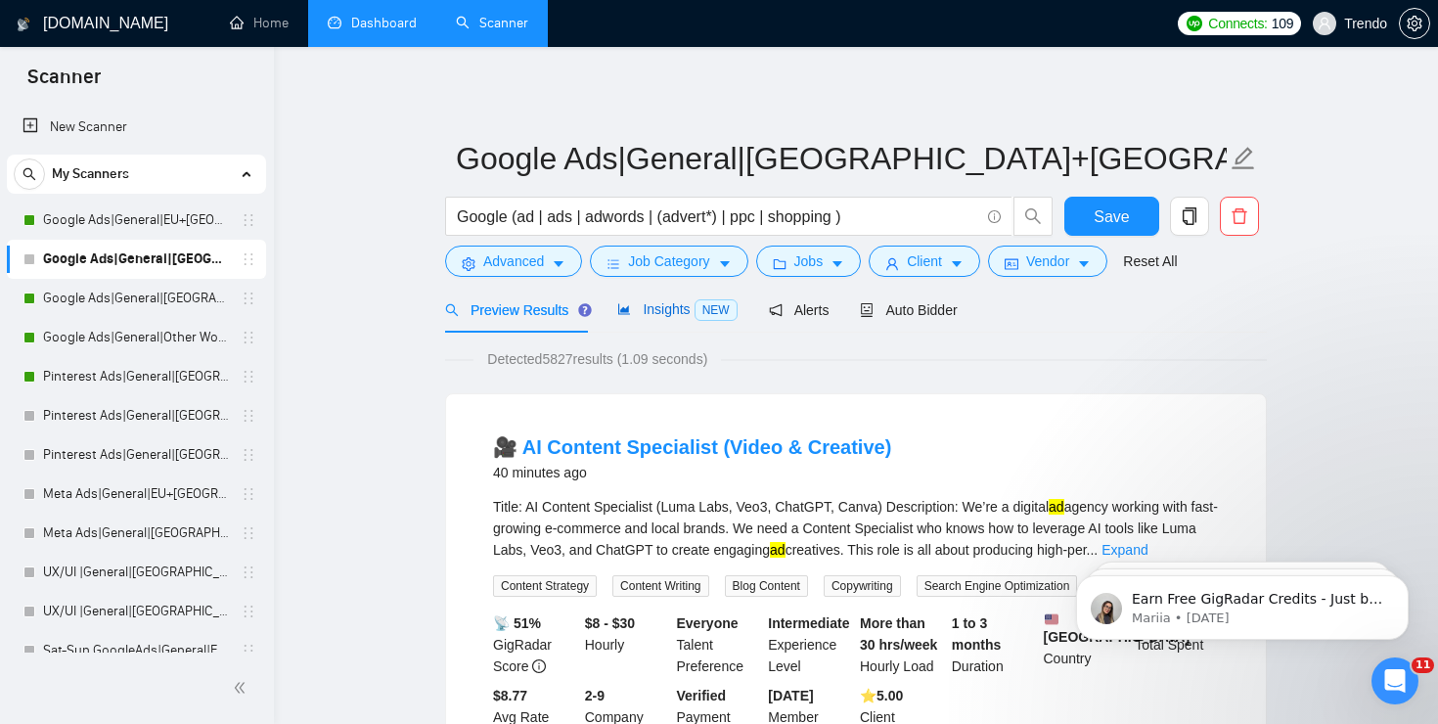
click at [658, 313] on span "Insights NEW" at bounding box center [676, 309] width 119 height 16
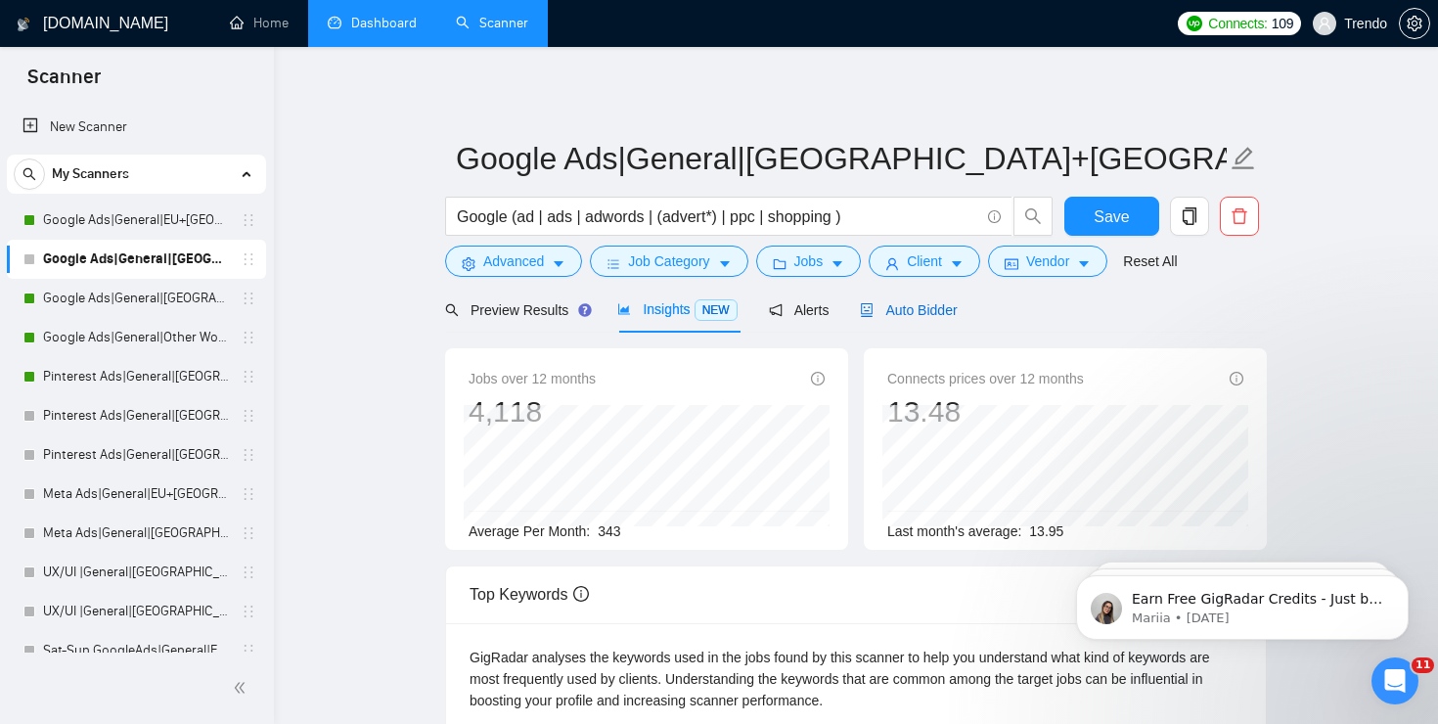
click at [956, 305] on span "Auto Bidder" at bounding box center [908, 310] width 97 height 16
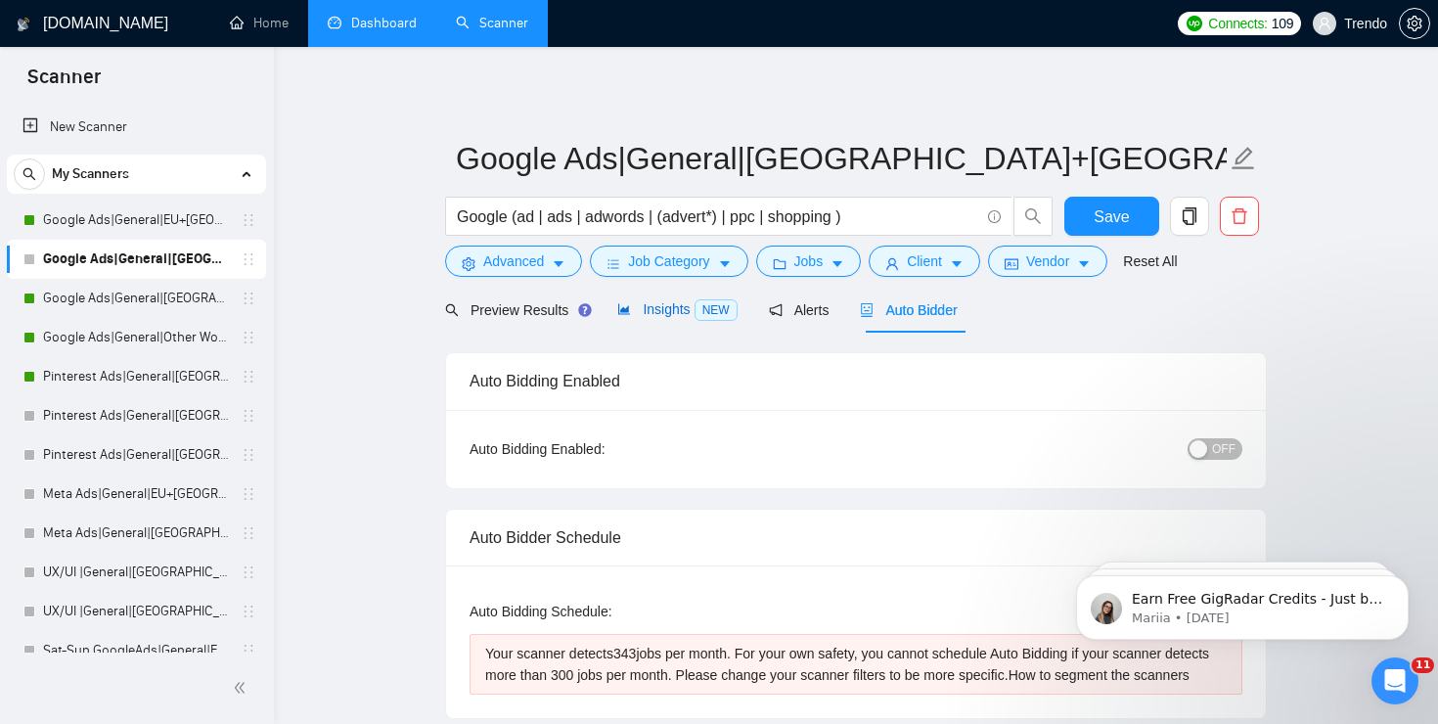
click at [627, 312] on icon "area-chart" at bounding box center [624, 309] width 14 height 14
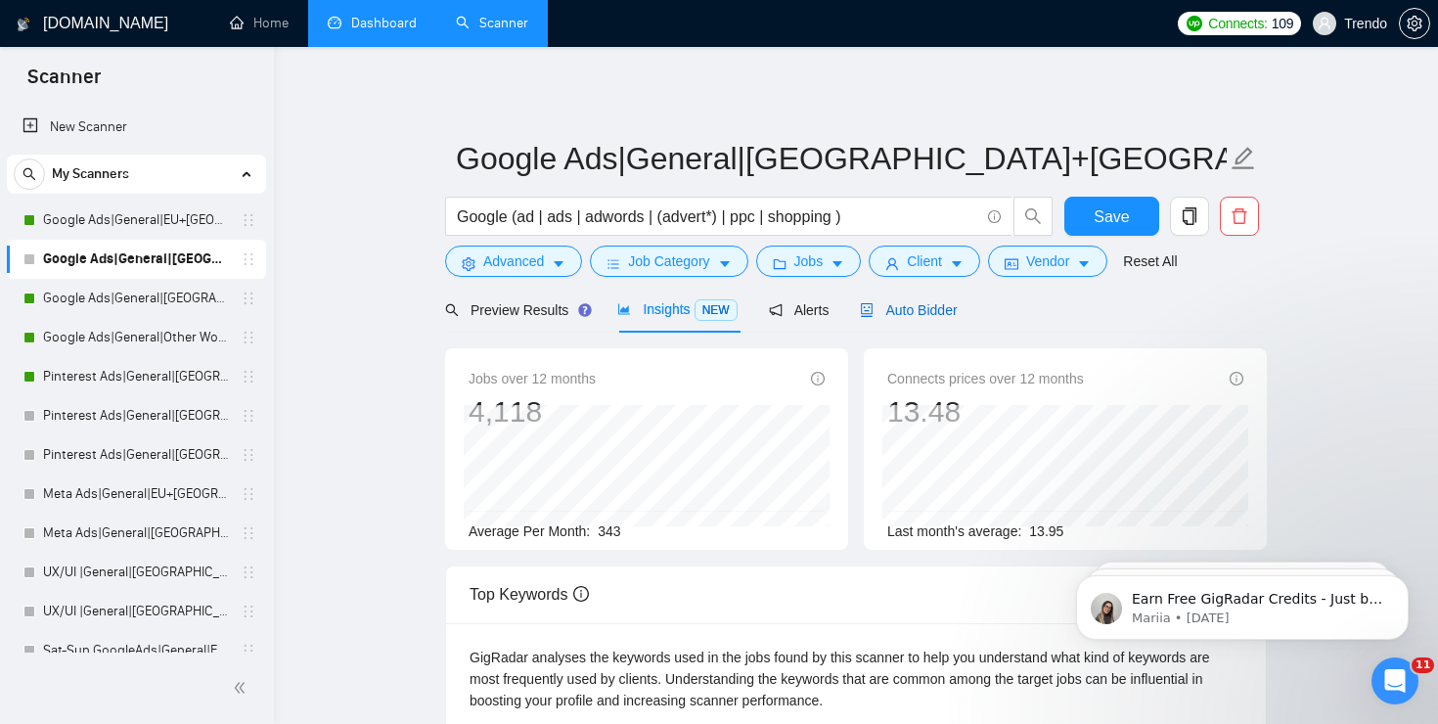
click at [956, 314] on span "Auto Bidder" at bounding box center [908, 310] width 97 height 16
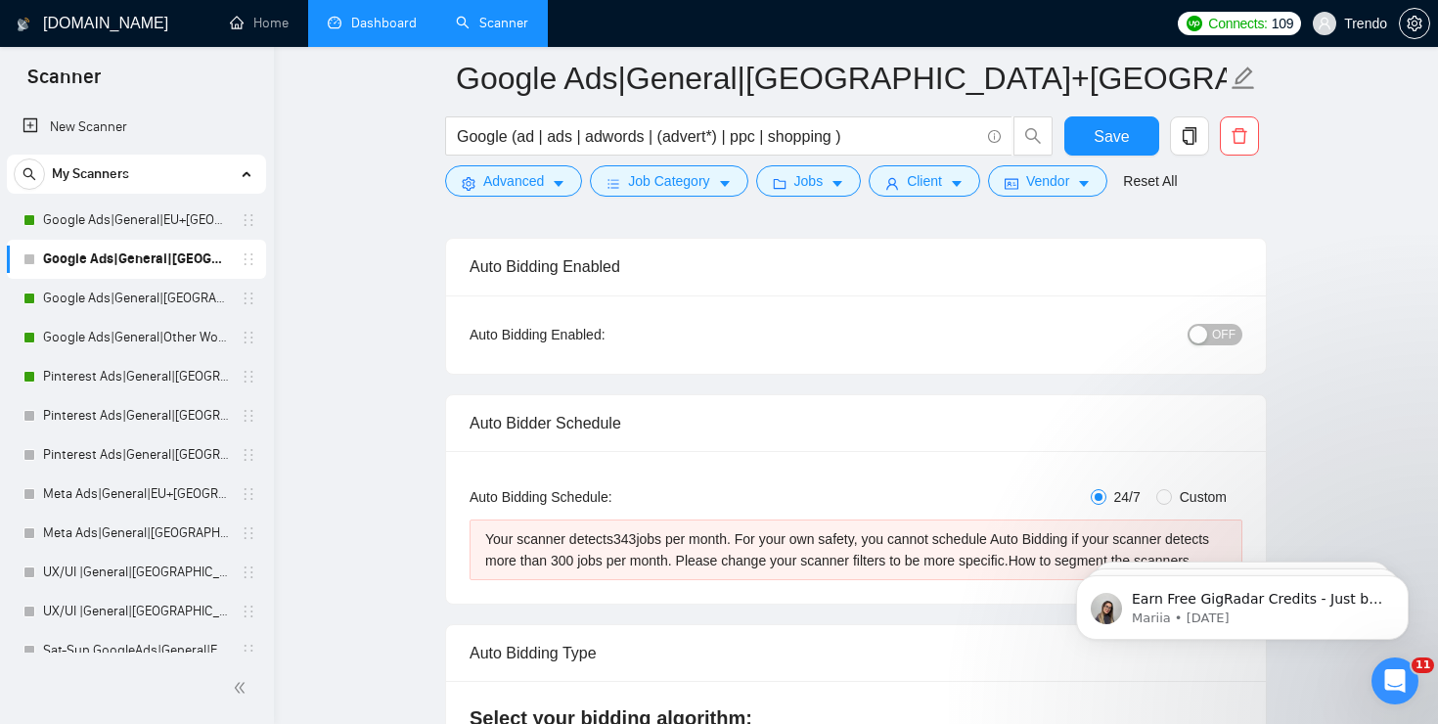
scroll to position [134, 0]
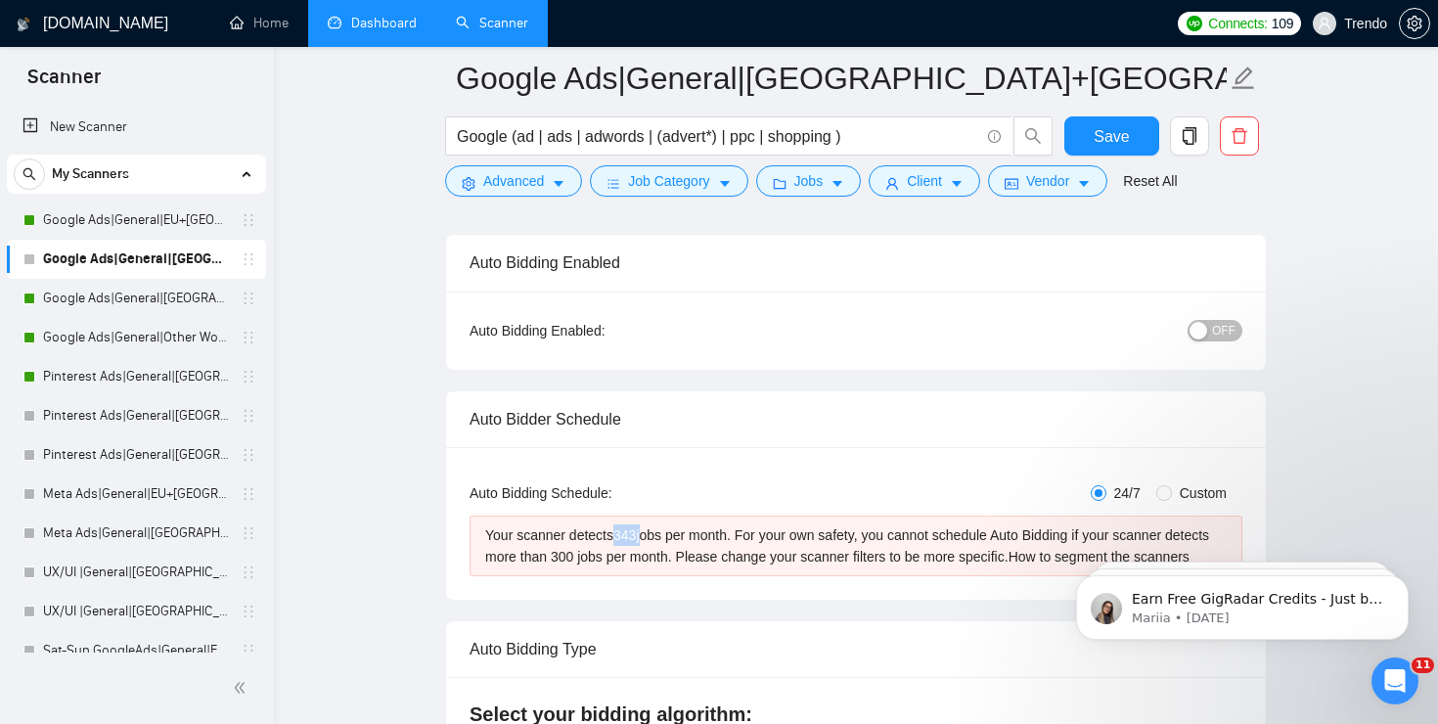
drag, startPoint x: 626, startPoint y: 529, endPoint x: 651, endPoint y: 526, distance: 25.6
click at [651, 526] on div "Your scanner detects 343 jobs per month. For your own safety, you cannot schedu…" at bounding box center [855, 545] width 741 height 43
drag, startPoint x: 611, startPoint y: 554, endPoint x: 653, endPoint y: 556, distance: 42.2
click at [642, 553] on div "Your scanner detects 343 jobs per month. For your own safety, you cannot schedu…" at bounding box center [855, 545] width 741 height 43
click at [648, 567] on div "Your scanner detects 343 jobs per month. For your own safety, you cannot schedu…" at bounding box center [855, 545] width 741 height 43
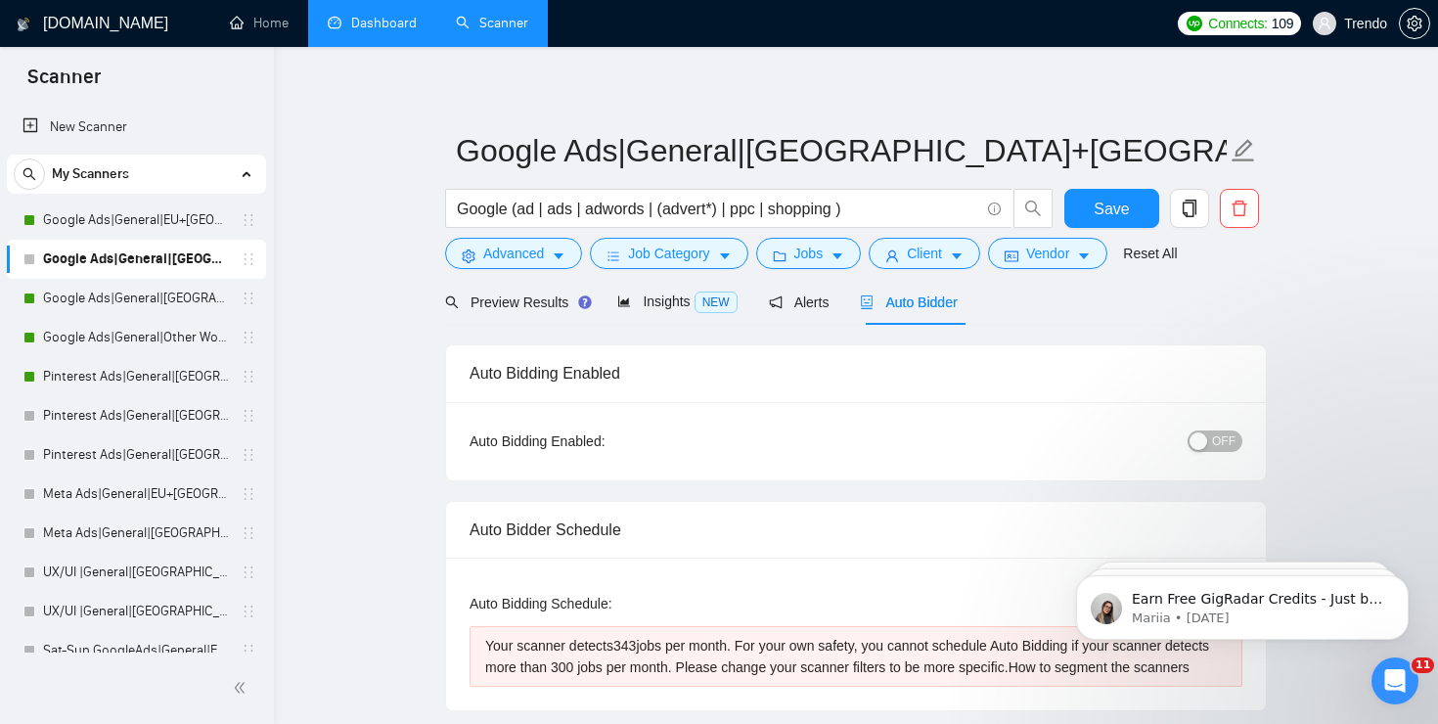
scroll to position [0, 0]
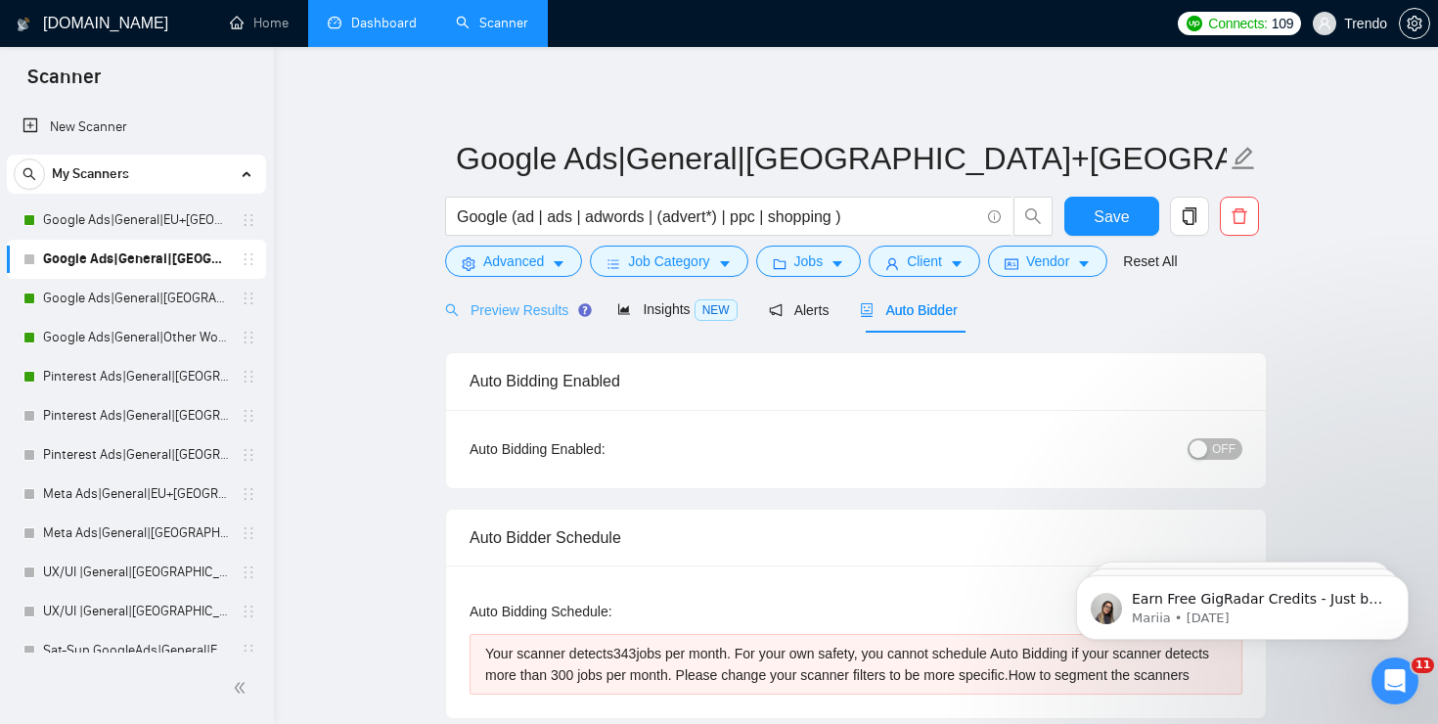
click at [514, 327] on div "Preview Results" at bounding box center [515, 310] width 141 height 46
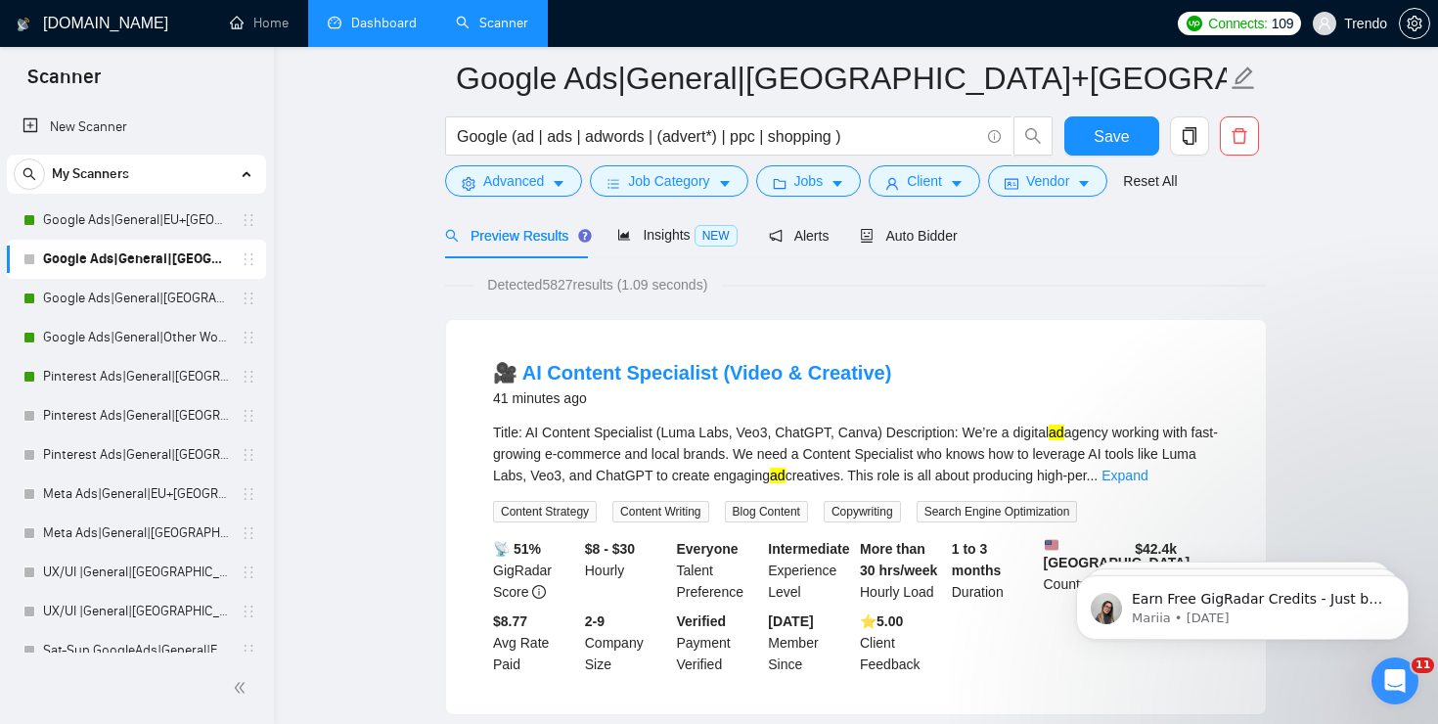
scroll to position [90, 0]
drag, startPoint x: 1013, startPoint y: 377, endPoint x: 409, endPoint y: 378, distance: 604.4
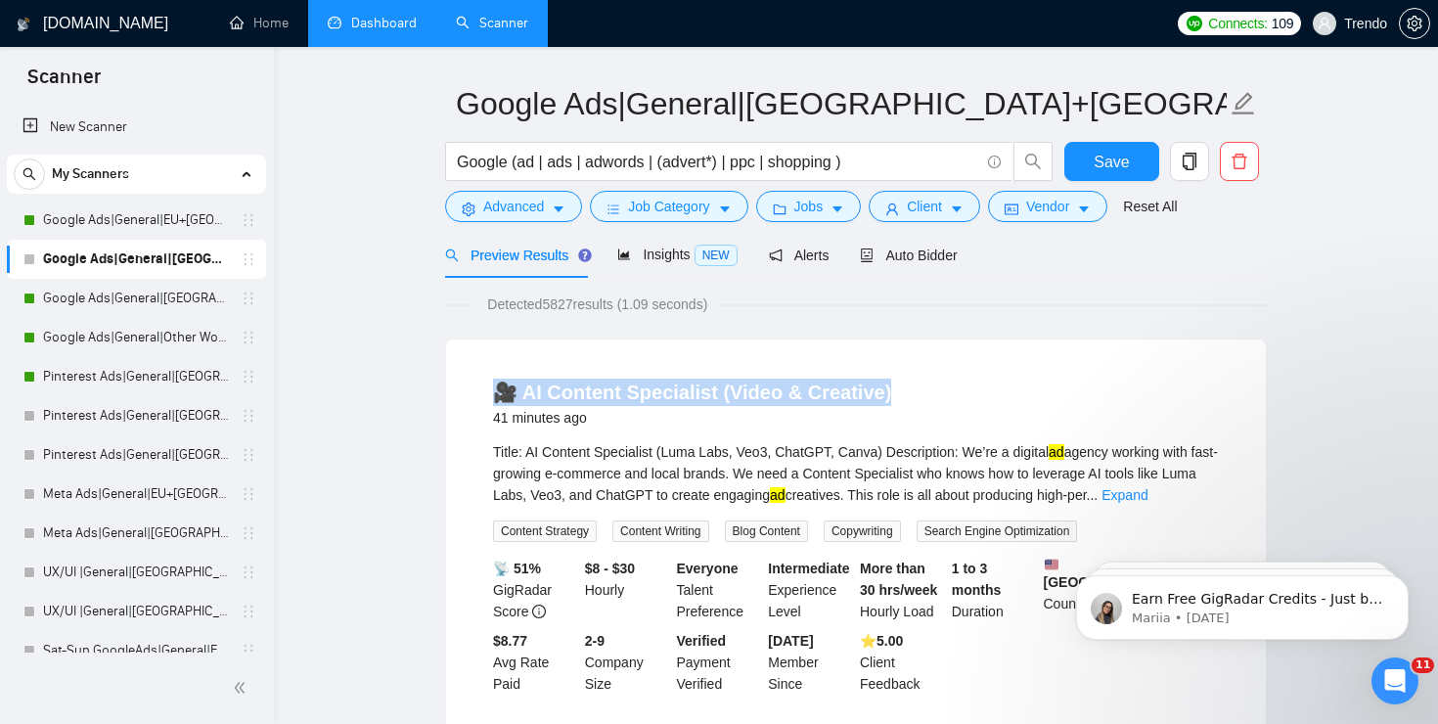
scroll to position [0, 0]
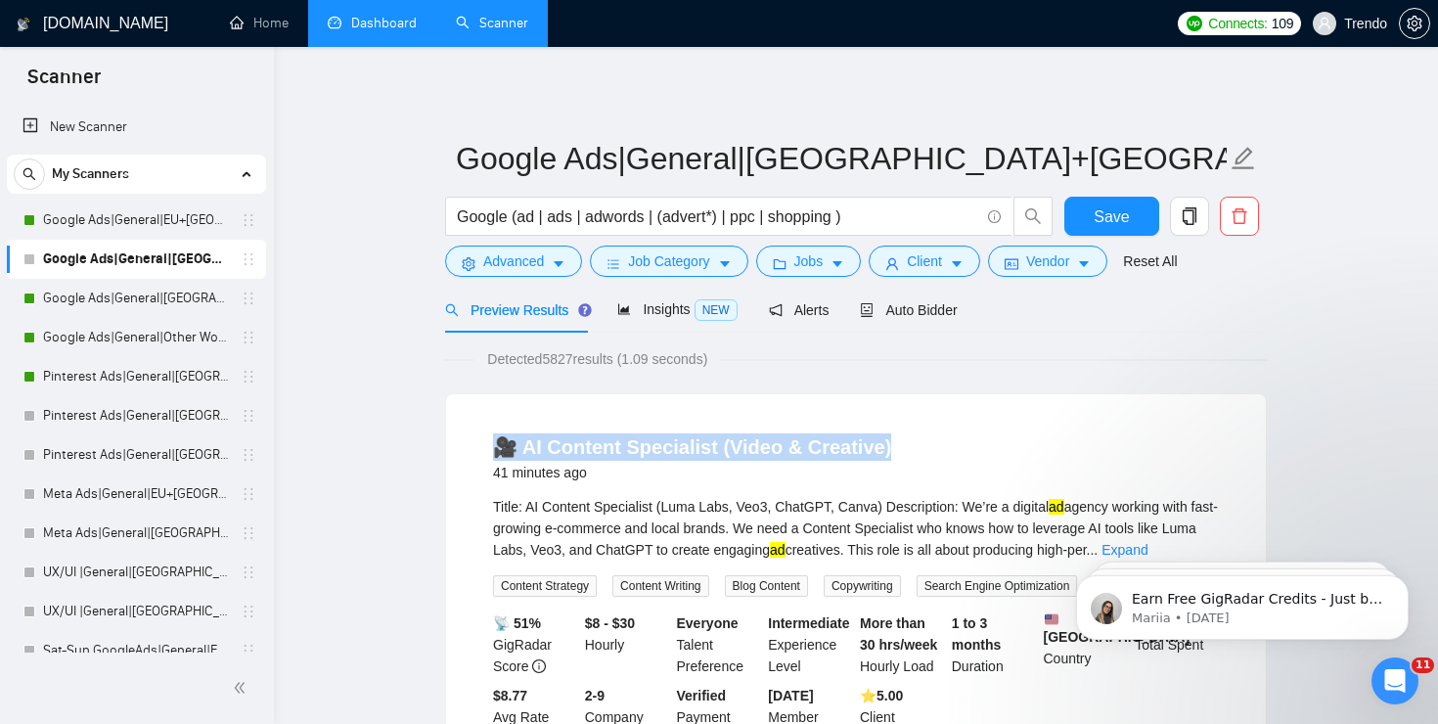
click at [930, 425] on li "🎥 AI Content Specialist (Video & Creative) 41 minutes ago Title: AI Content Spe…" at bounding box center [855, 591] width 773 height 347
drag, startPoint x: 533, startPoint y: 407, endPoint x: 553, endPoint y: 448, distance: 45.5
click at [553, 448] on div "🎥 AI Content Specialist (Video & Creative) 41 minutes ago Title: AI Content Spe…" at bounding box center [856, 591] width 820 height 394
click at [553, 436] on link "🎥 AI Content Specialist (Video & Creative)" at bounding box center [692, 447] width 398 height 22
click at [587, 494] on li "🎥 AI Content Specialist (Video & Creative) 41 minutes ago Title: AI Content Spe…" at bounding box center [855, 591] width 773 height 347
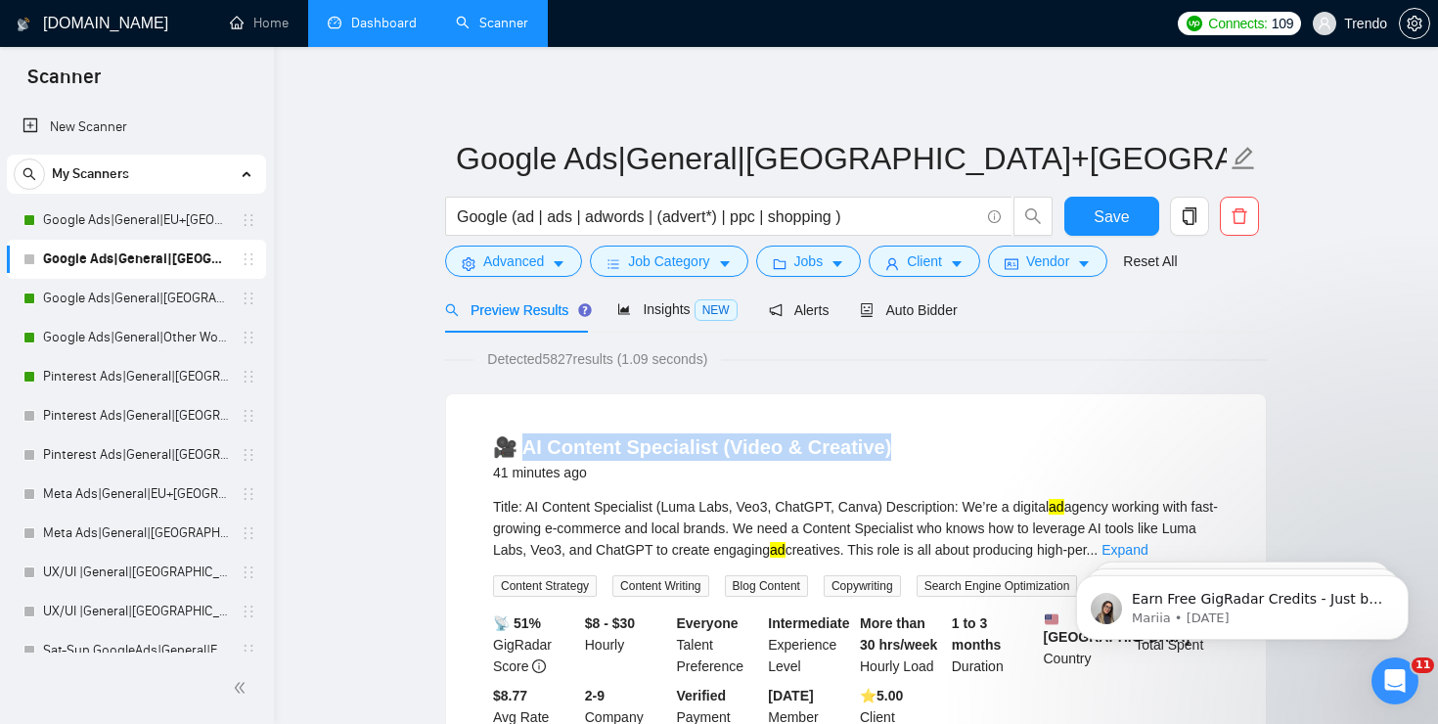
drag, startPoint x: 902, startPoint y: 448, endPoint x: 518, endPoint y: 449, distance: 383.4
click at [518, 449] on div "🎥 AI Content Specialist (Video & Creative) 41 minutes ago" at bounding box center [856, 458] width 726 height 51
copy link "I Content Specialist (Video & Creative)"
click at [551, 269] on button "Advanced" at bounding box center [513, 260] width 137 height 31
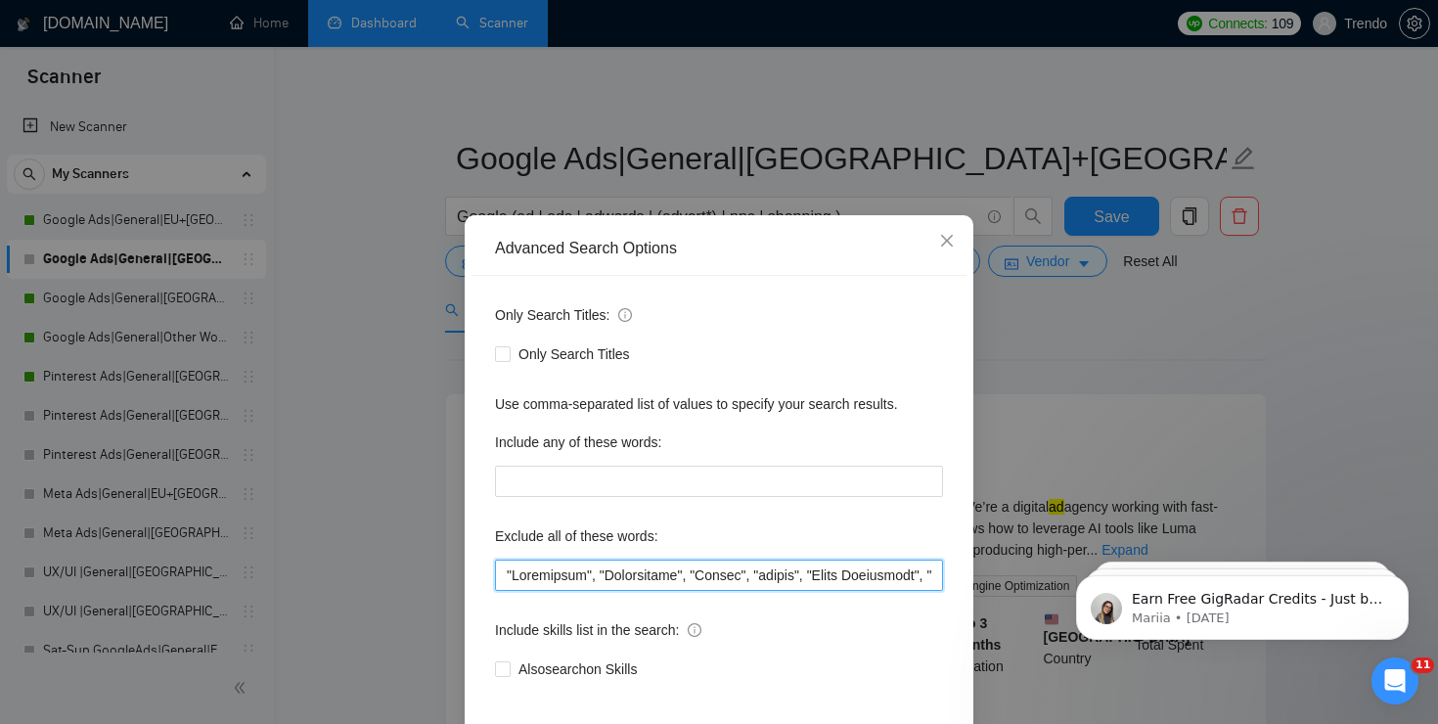
click at [862, 570] on input "text" at bounding box center [719, 574] width 448 height 31
paste input "AI Content Specialist (Video & Creative)"
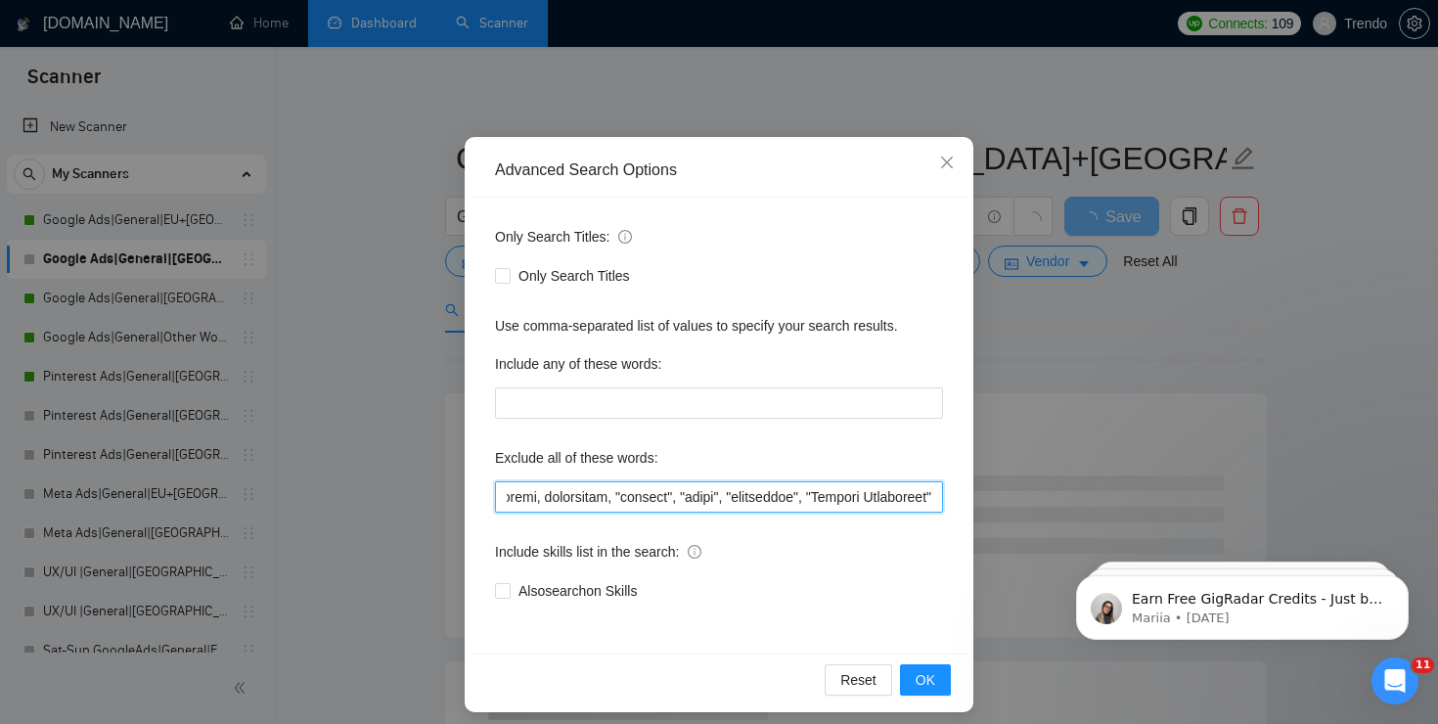
scroll to position [90, 0]
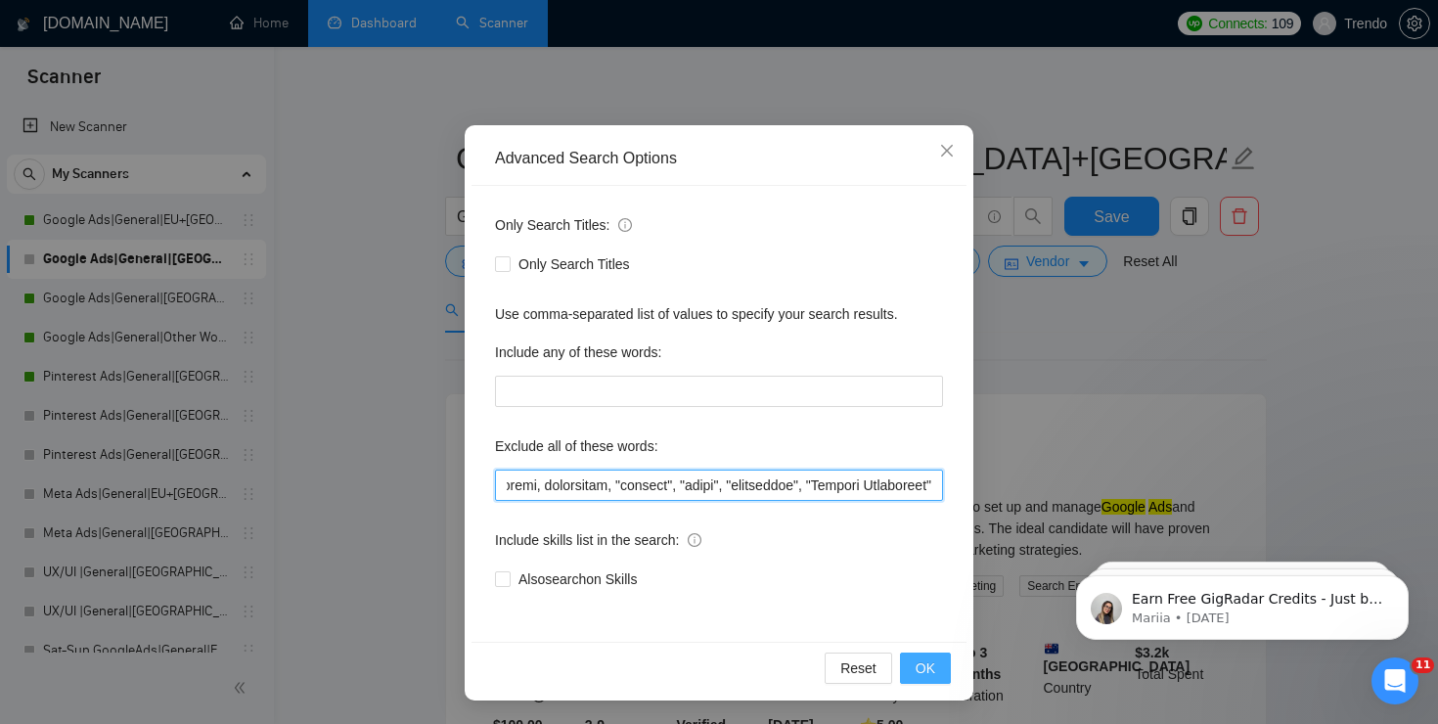
type input ""Conversion", "Integration", "Gaming", "casino", "Sales Specialist", "click far…"
click at [939, 665] on button "OK" at bounding box center [925, 667] width 51 height 31
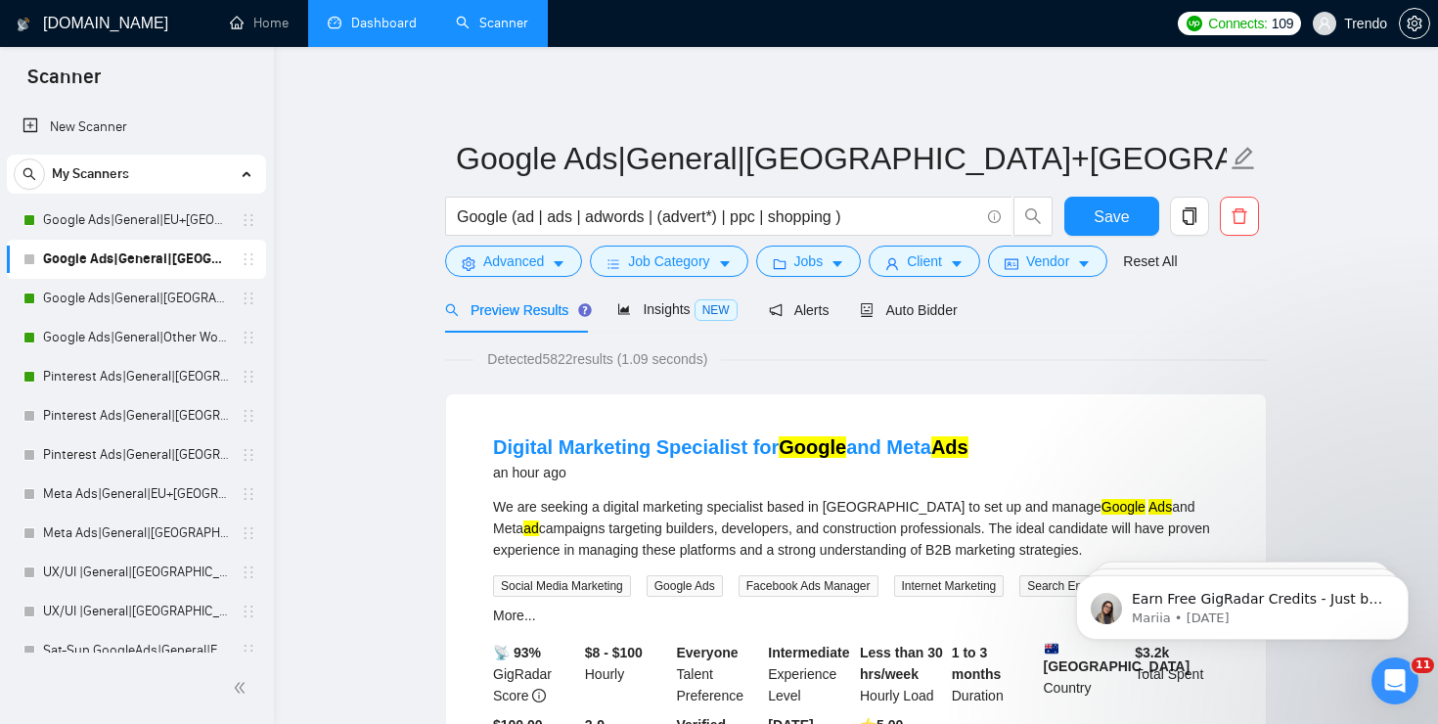
scroll to position [0, 0]
click at [628, 319] on div "Insights NEW" at bounding box center [676, 309] width 119 height 22
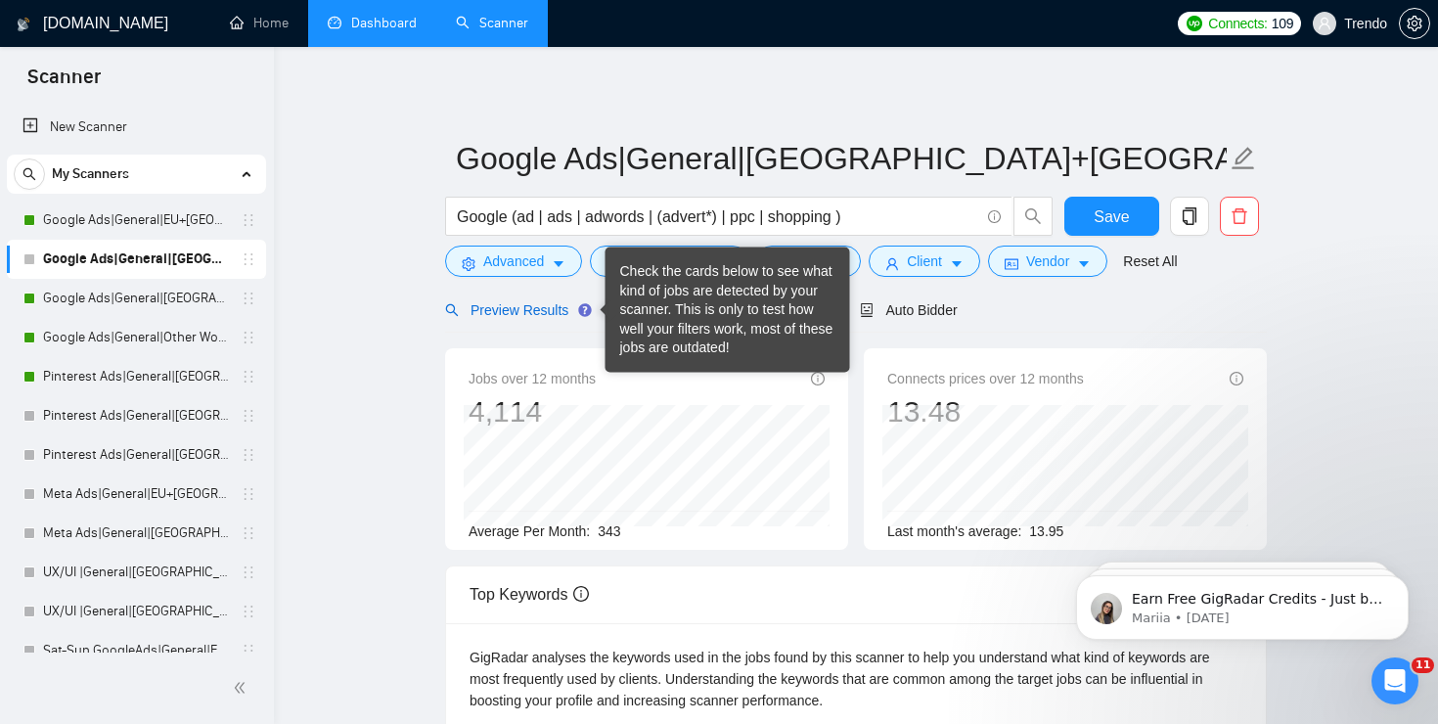
click at [536, 308] on span "Preview Results" at bounding box center [515, 310] width 141 height 16
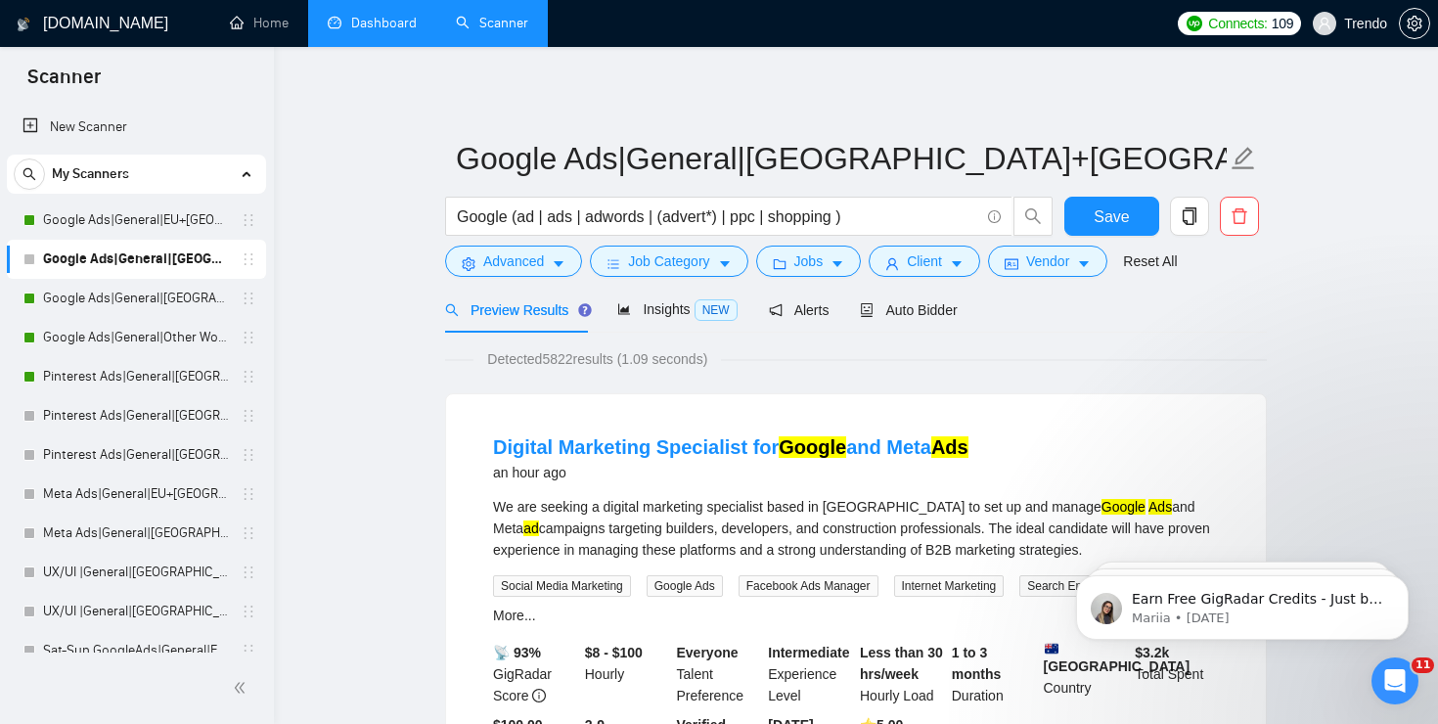
click at [969, 309] on div "Preview Results Insights NEW Alerts Auto Bidder" at bounding box center [856, 310] width 822 height 46
click at [948, 309] on span "Auto Bidder" at bounding box center [908, 310] width 97 height 16
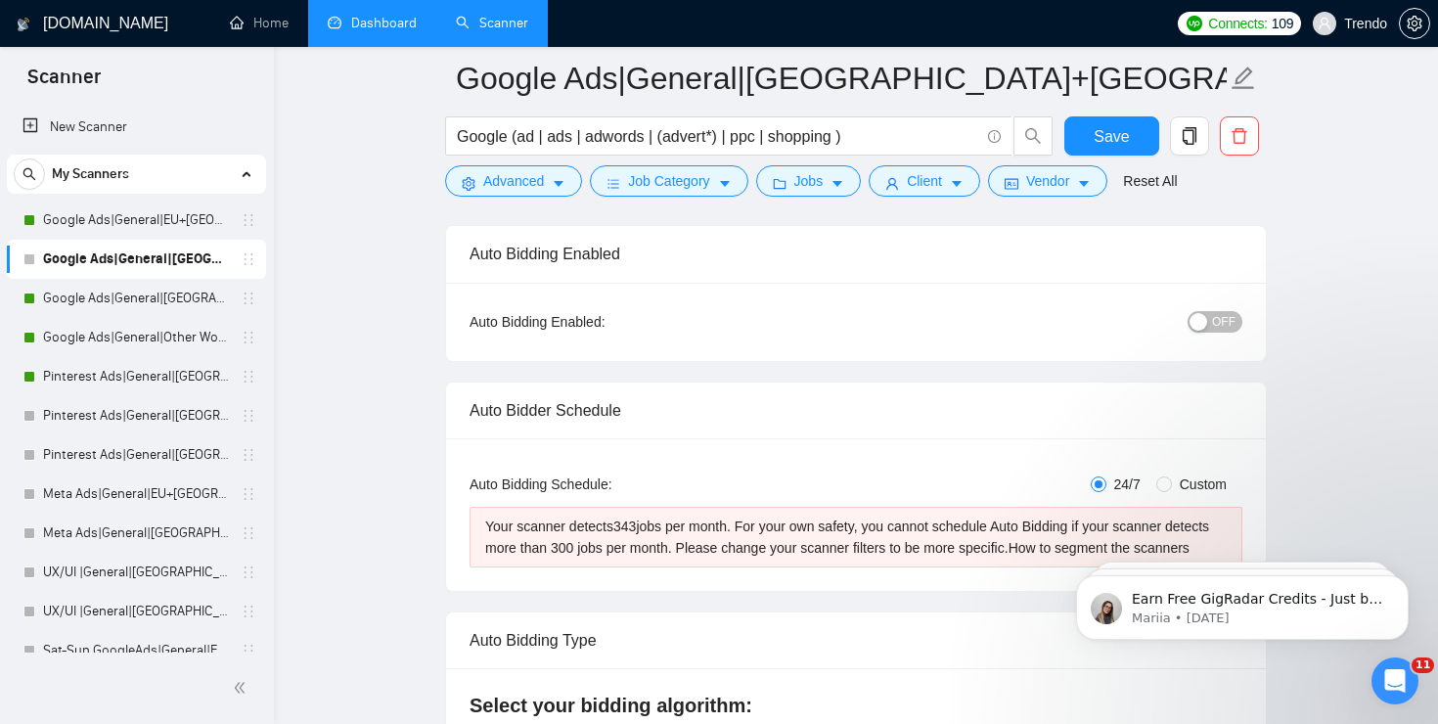
scroll to position [230, 0]
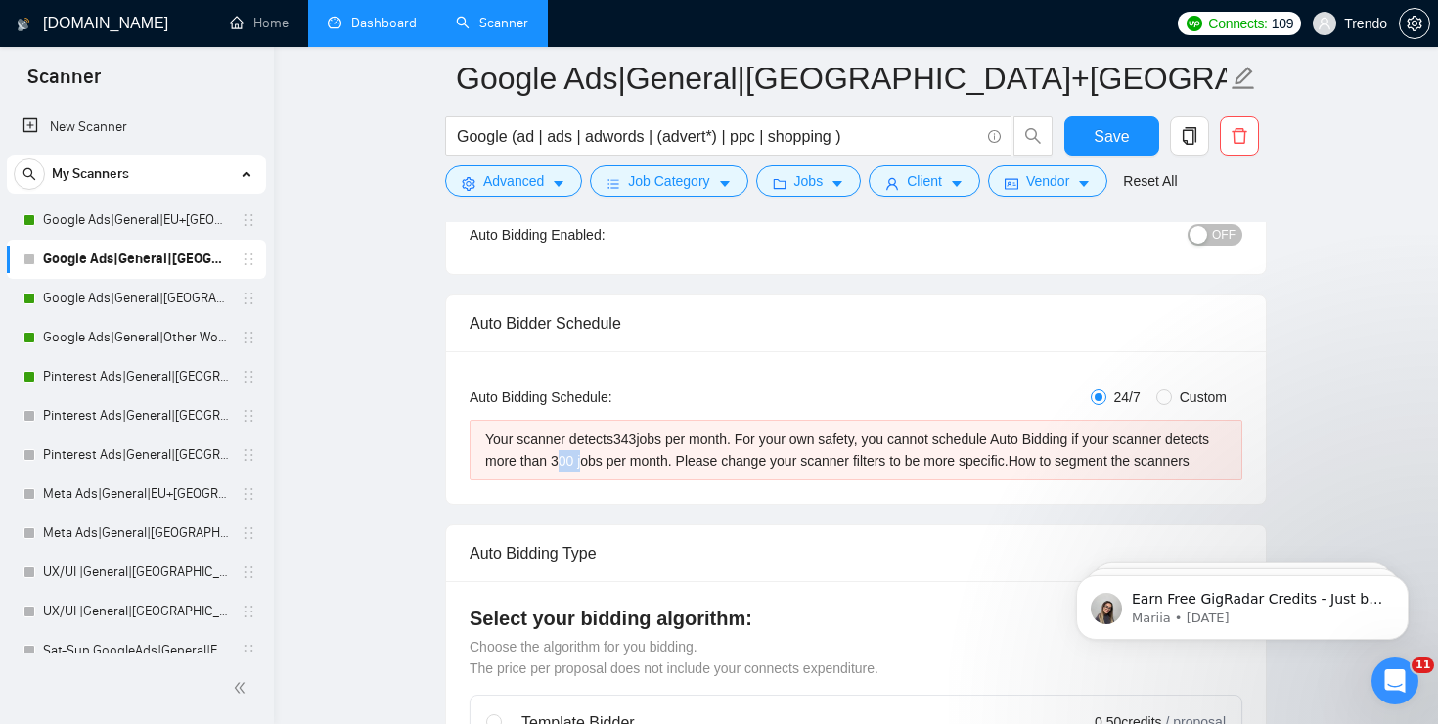
drag, startPoint x: 604, startPoint y: 455, endPoint x: 633, endPoint y: 455, distance: 28.4
click at [633, 455] on div "Your scanner detects 343 jobs per month. For your own safety, you cannot schedu…" at bounding box center [855, 449] width 741 height 43
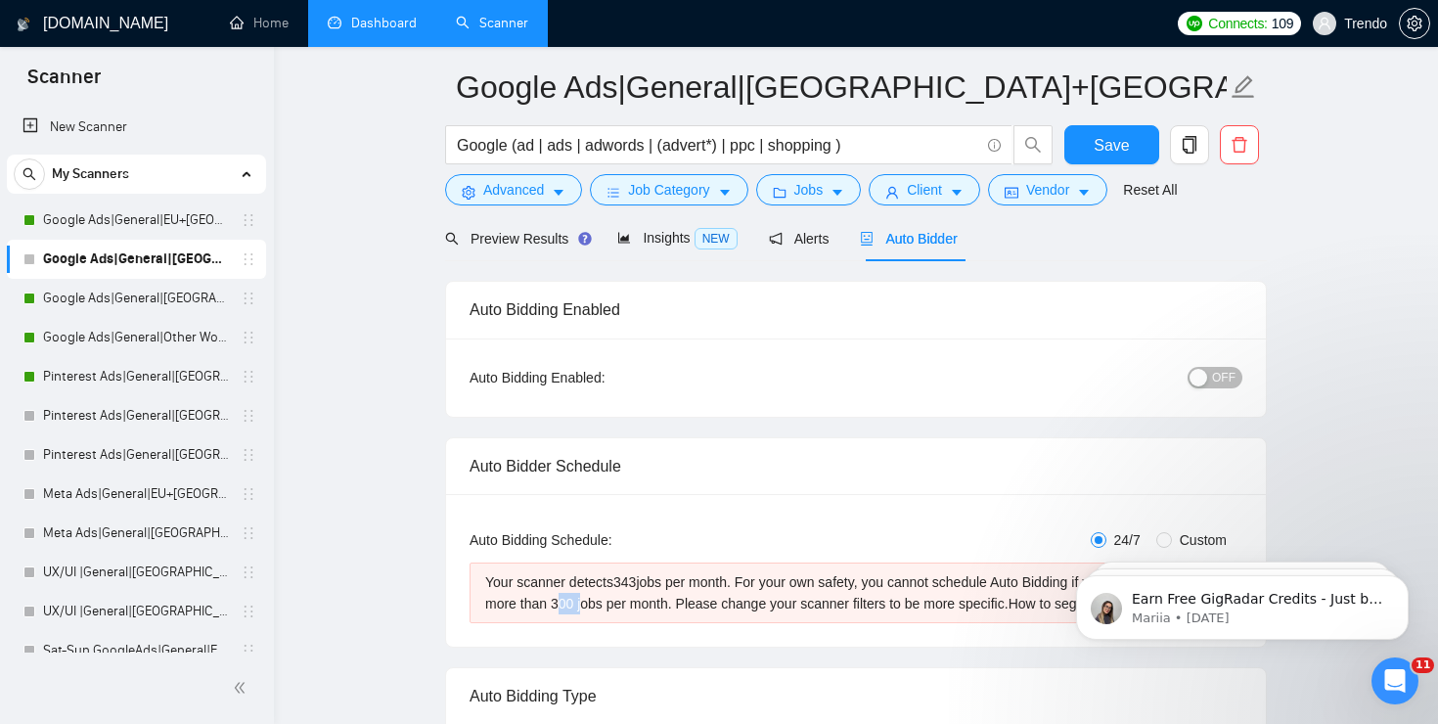
scroll to position [0, 0]
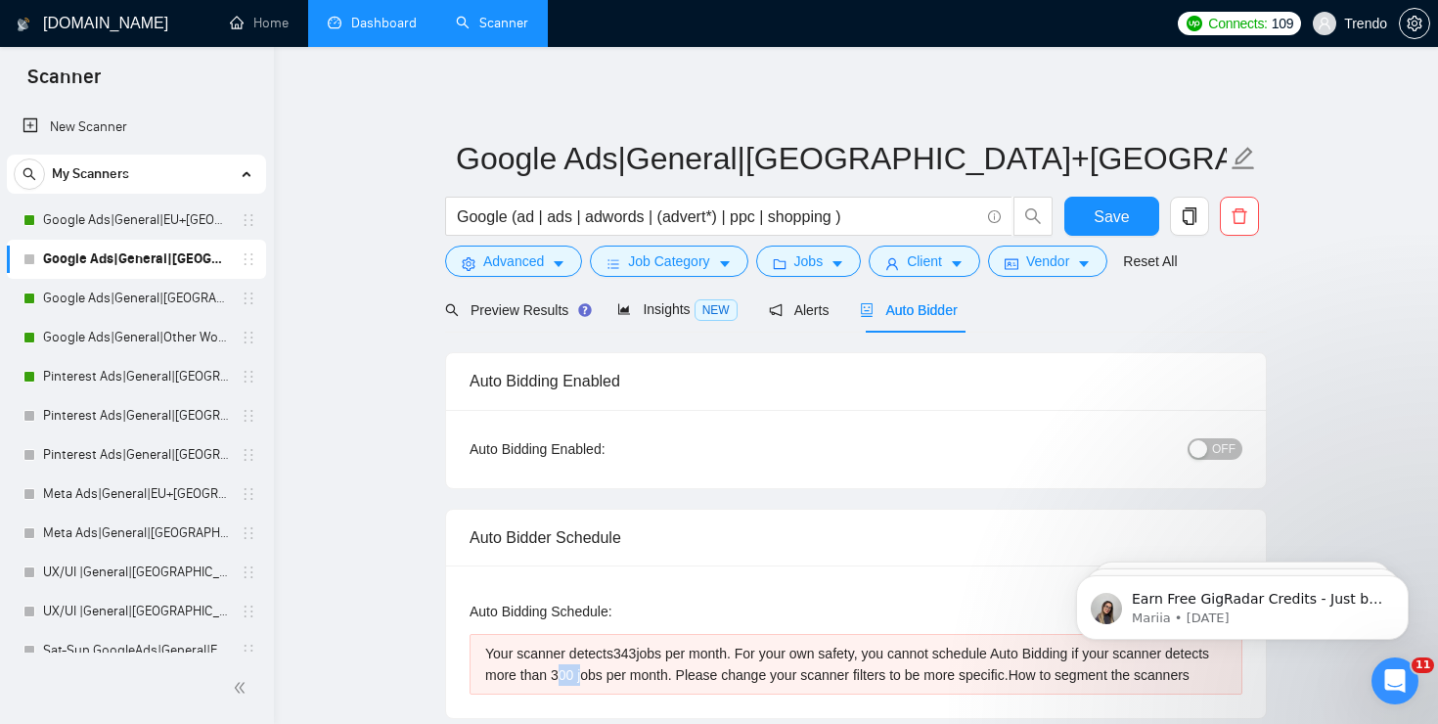
click at [1210, 446] on button "OFF" at bounding box center [1214, 449] width 55 height 22
click at [1207, 446] on div "button" at bounding box center [1198, 449] width 18 height 18
click at [1210, 446] on button "OFF" at bounding box center [1214, 449] width 55 height 22
click at [1210, 446] on button "ON" at bounding box center [1217, 449] width 49 height 22
click at [1210, 446] on button "OFF" at bounding box center [1214, 449] width 55 height 22
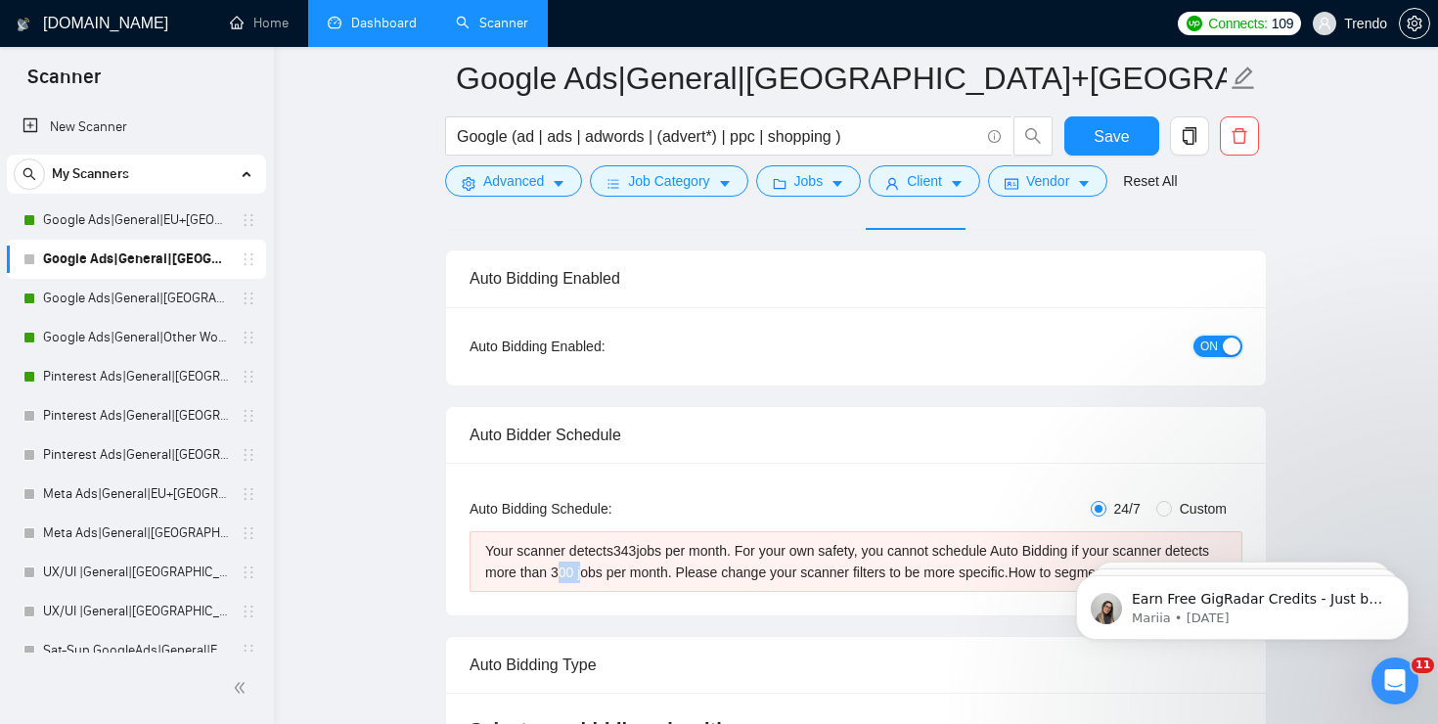
scroll to position [209, 0]
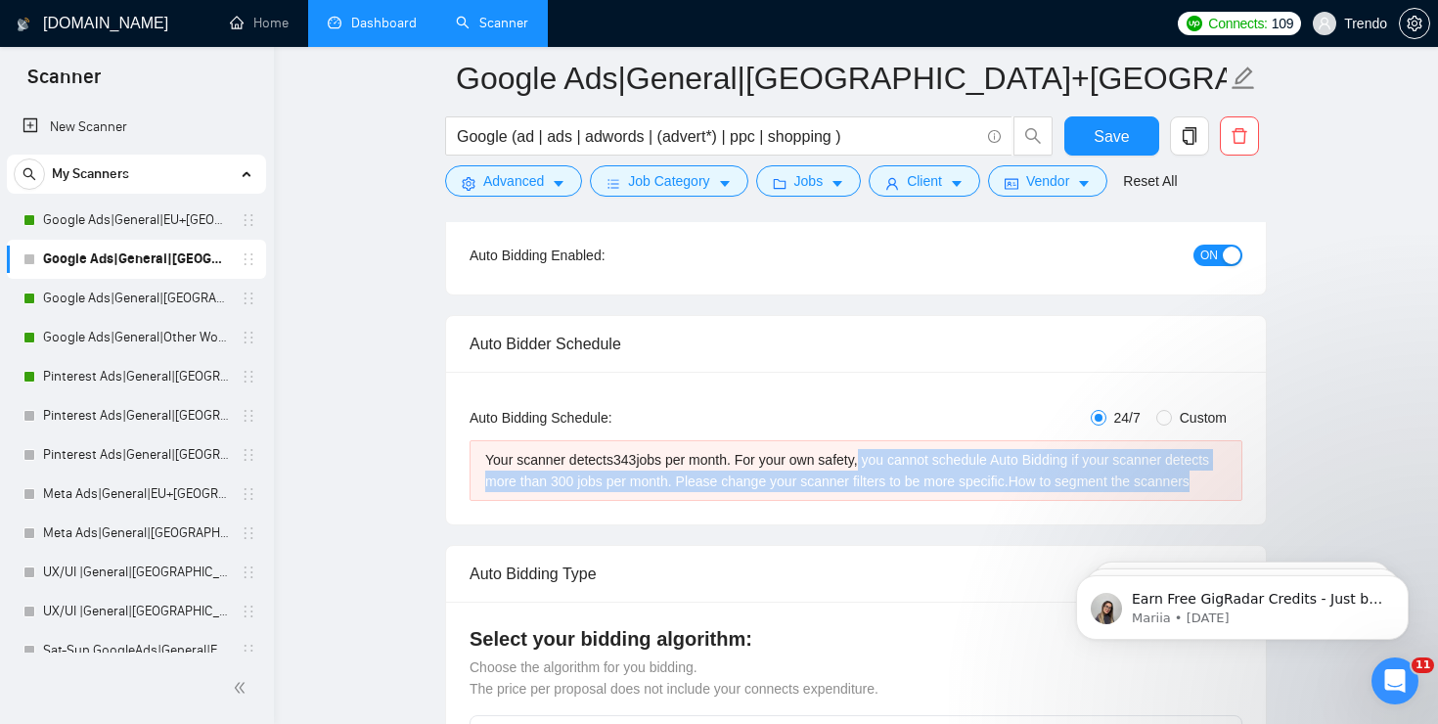
drag, startPoint x: 877, startPoint y: 458, endPoint x: 1083, endPoint y: 531, distance: 218.1
click at [1083, 524] on div "Auto Bidding Type: Automated (recommended) Semi-automated Auto Bidding Schedule…" at bounding box center [856, 448] width 820 height 153
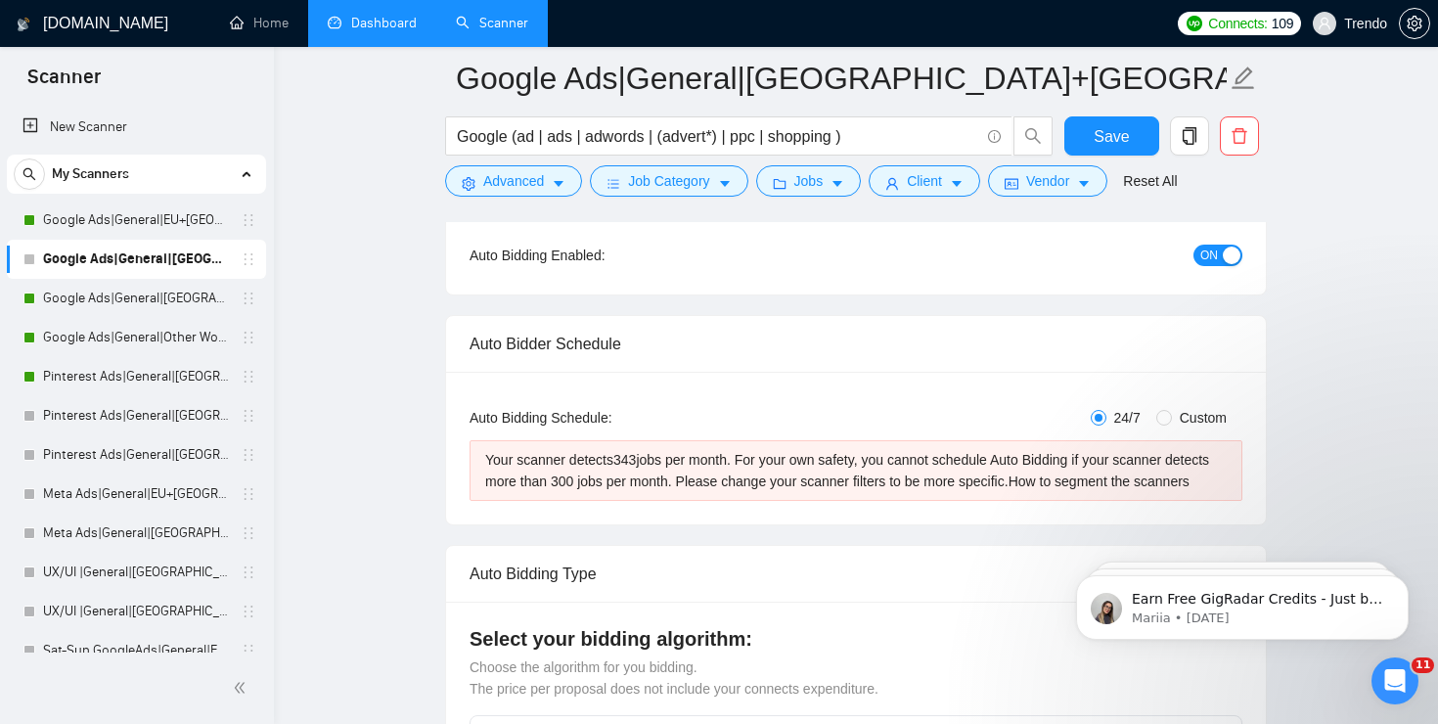
click at [1071, 338] on div "Auto Bidder Schedule" at bounding box center [855, 344] width 773 height 56
click at [1112, 132] on span "Save" at bounding box center [1110, 136] width 35 height 24
click at [1204, 258] on div "button" at bounding box center [1198, 255] width 18 height 18
click at [1133, 138] on button "Save" at bounding box center [1111, 135] width 95 height 39
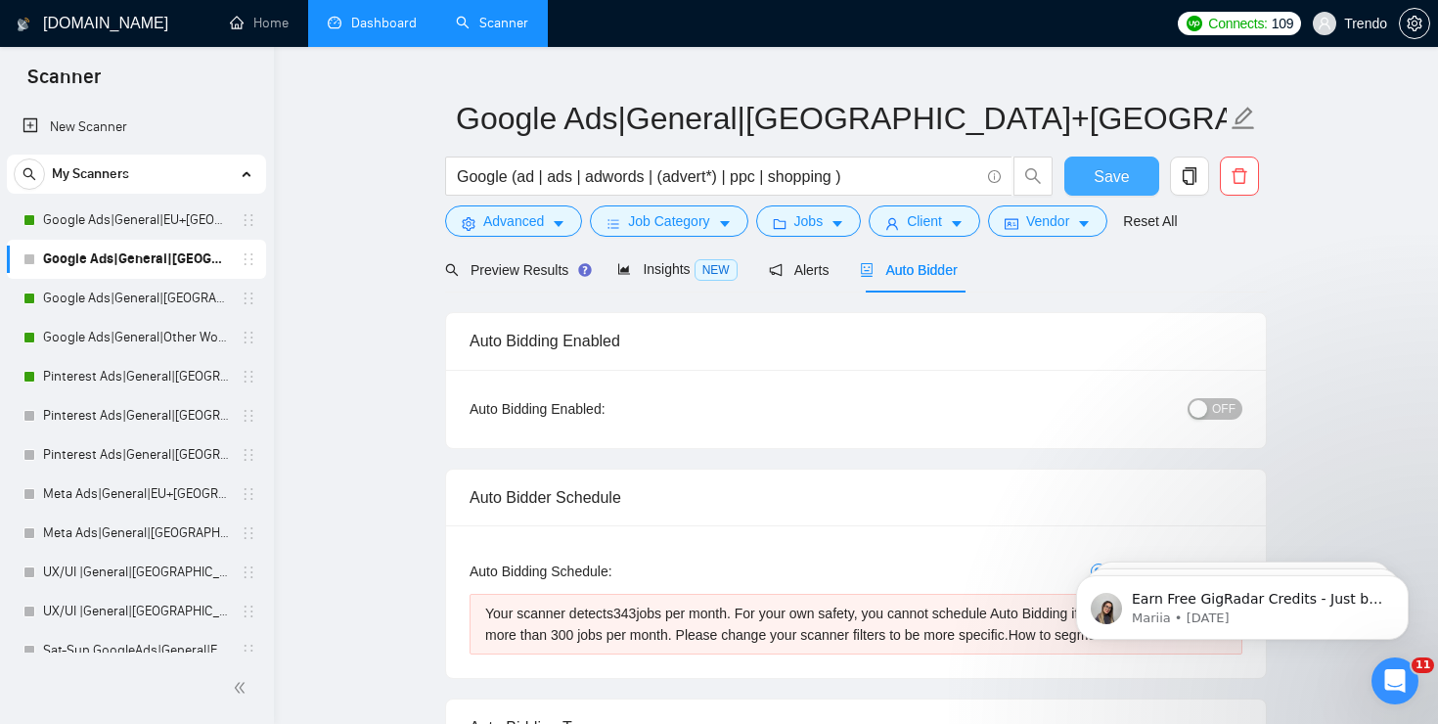
scroll to position [0, 0]
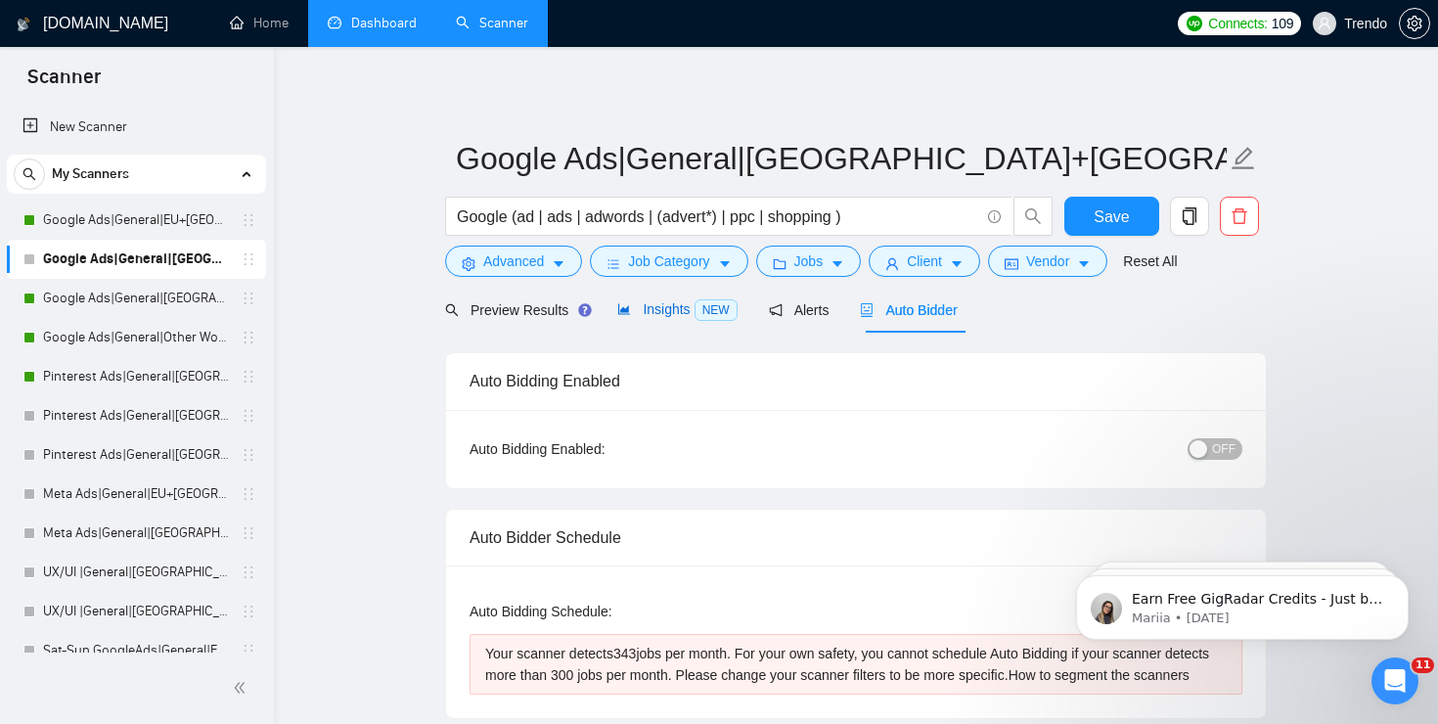
click at [671, 318] on div "Insights NEW" at bounding box center [676, 309] width 119 height 22
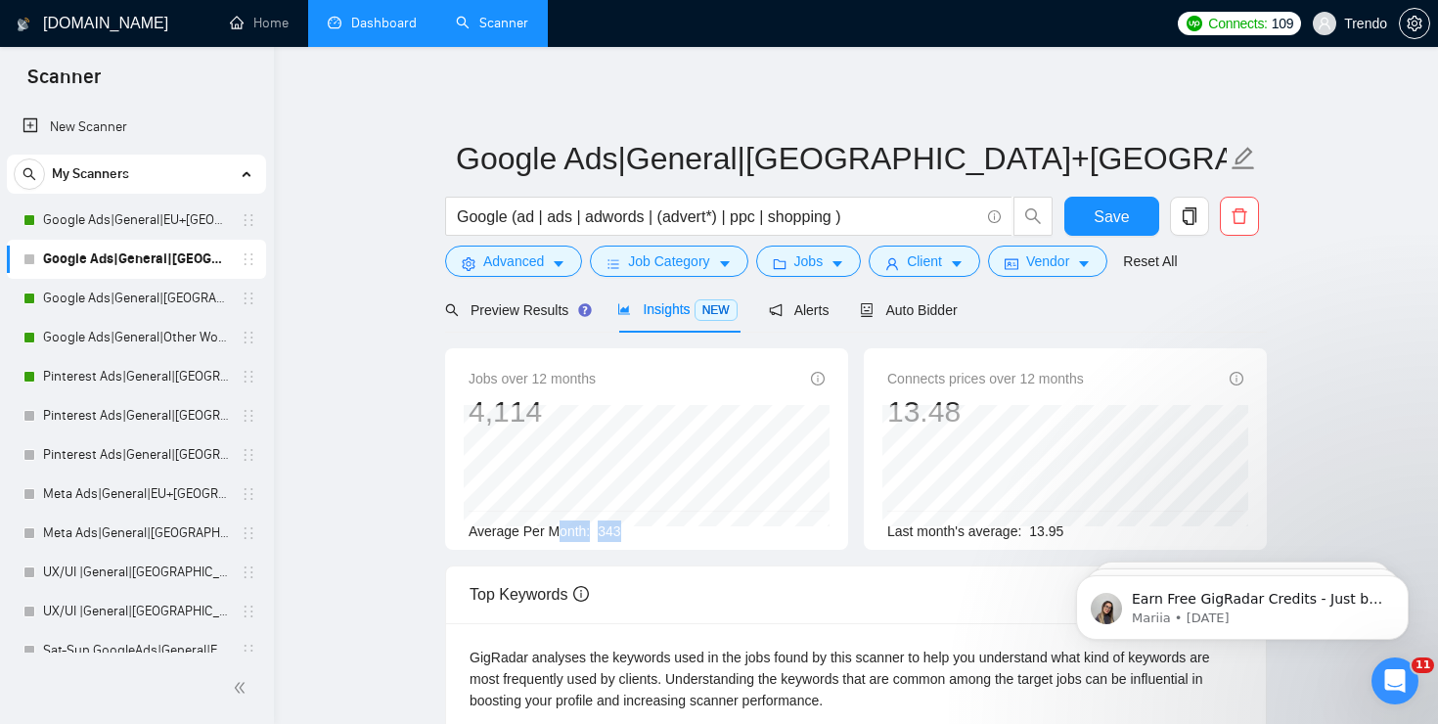
drag, startPoint x: 634, startPoint y: 530, endPoint x: 555, endPoint y: 530, distance: 79.2
click at [555, 530] on div "Average Per Month: 343" at bounding box center [646, 531] width 356 height 22
click at [658, 546] on div "Jobs over 12 months 4,114 Jan 2025 384 Average Per Month: 343" at bounding box center [646, 448] width 403 height 201
click at [963, 267] on icon "caret-down" at bounding box center [957, 264] width 14 height 14
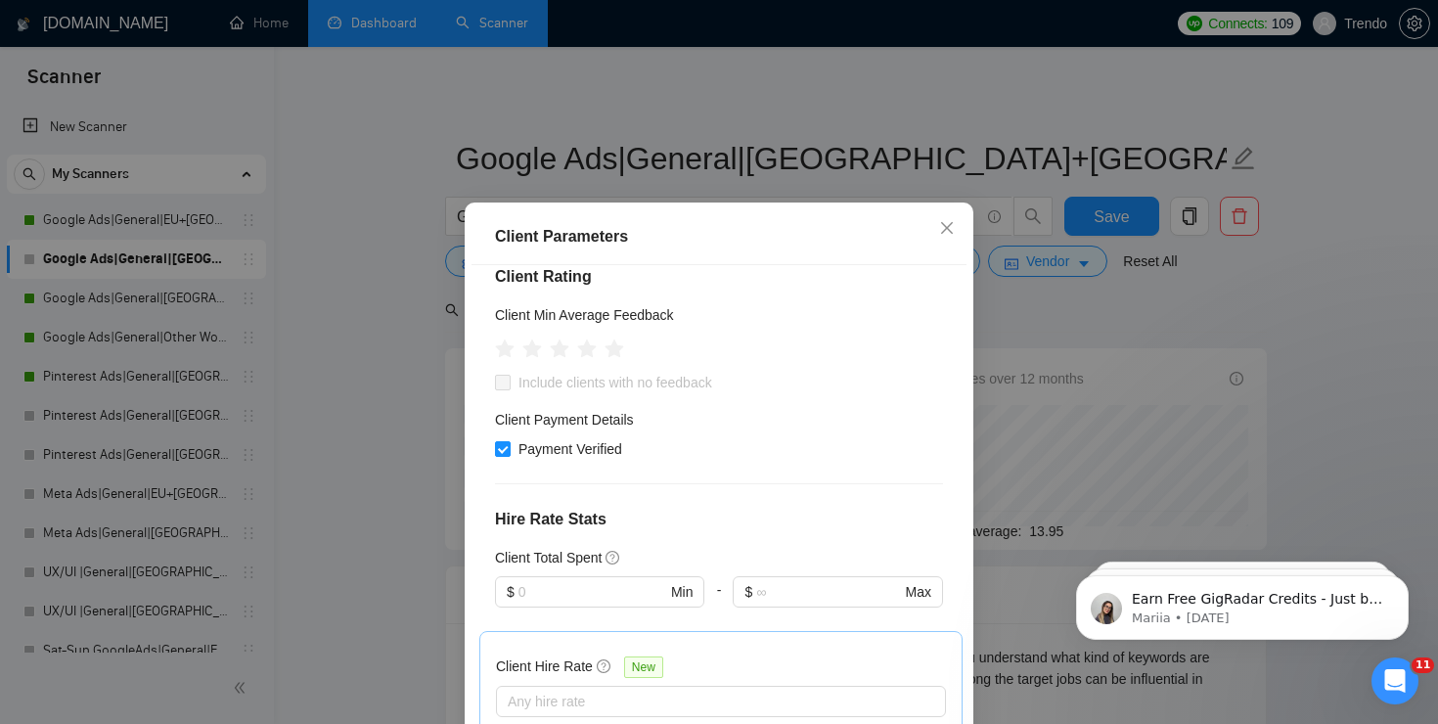
scroll to position [248, 0]
click at [613, 594] on input "text" at bounding box center [592, 591] width 148 height 22
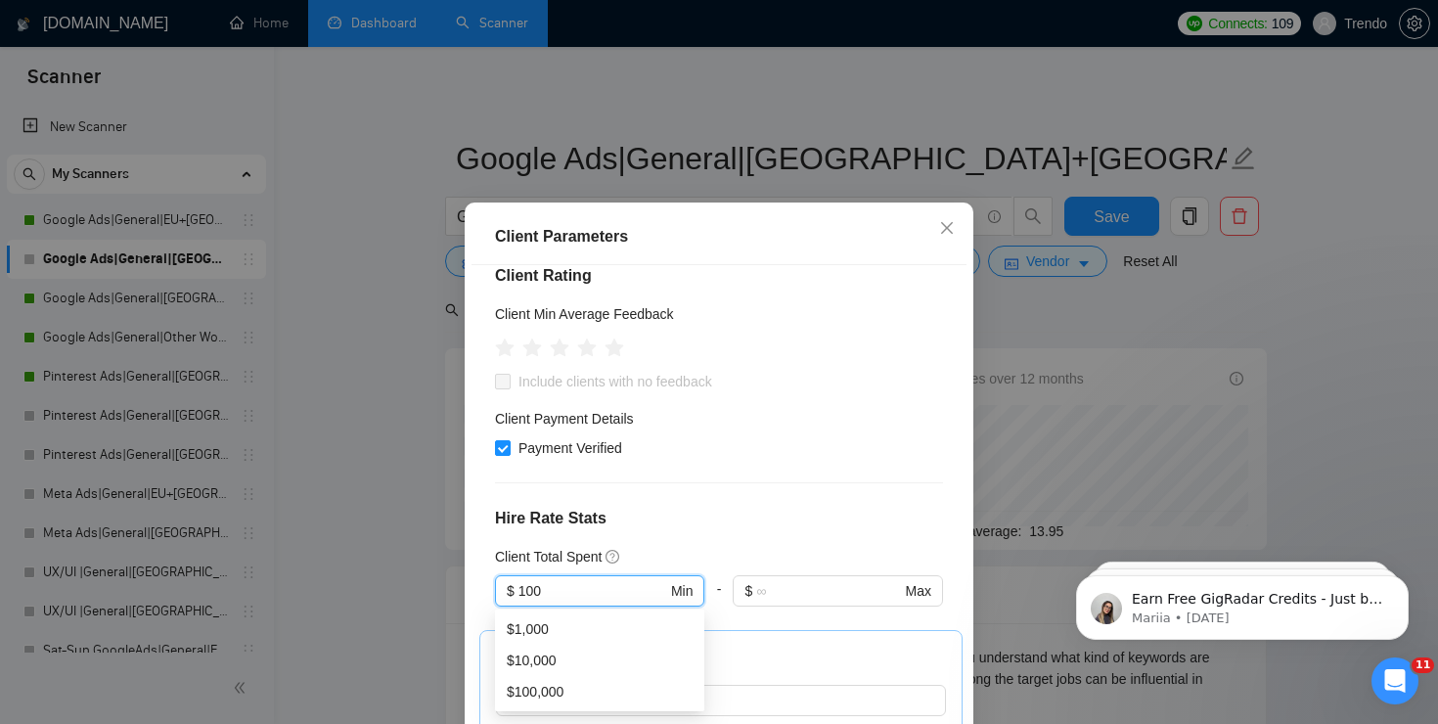
scroll to position [344, 0]
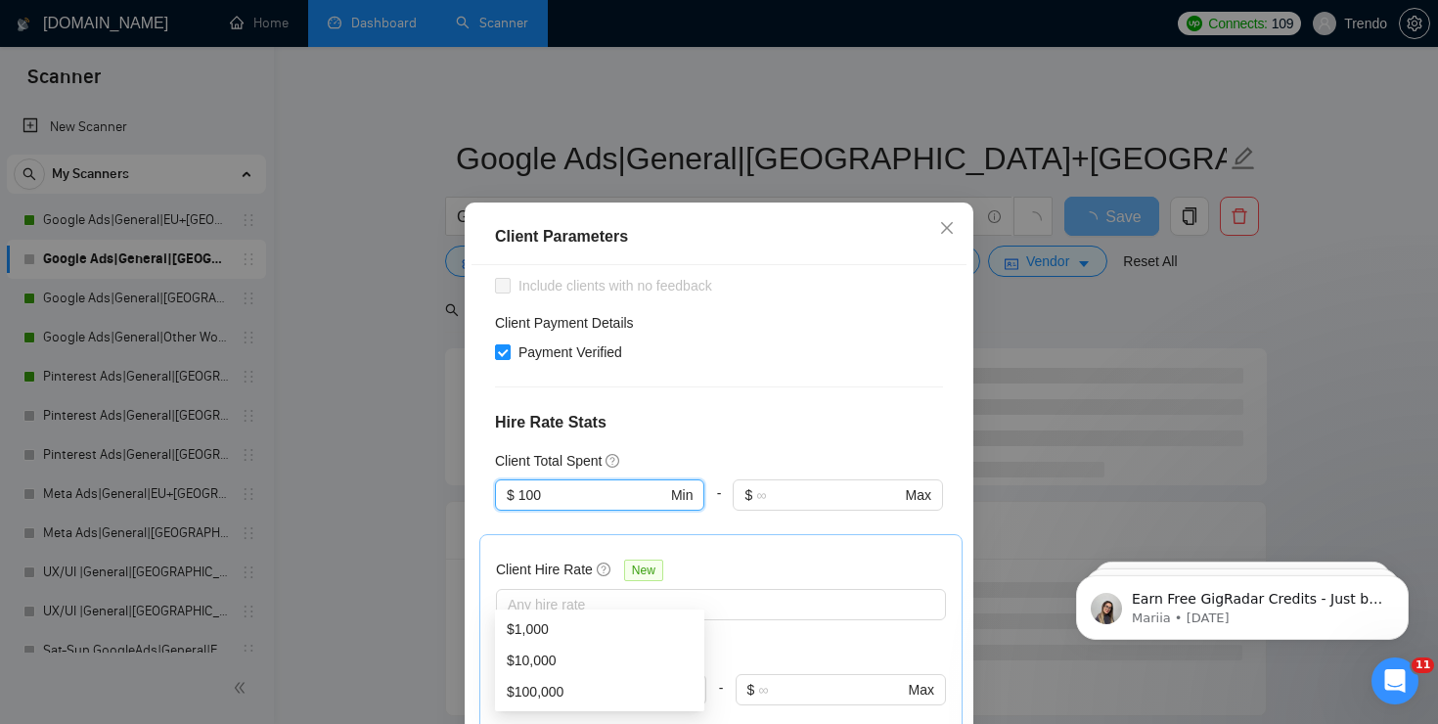
type input "100"
click at [859, 378] on div "Client Location Include Client Countries Oceania United States Exclude Client C…" at bounding box center [718, 518] width 495 height 507
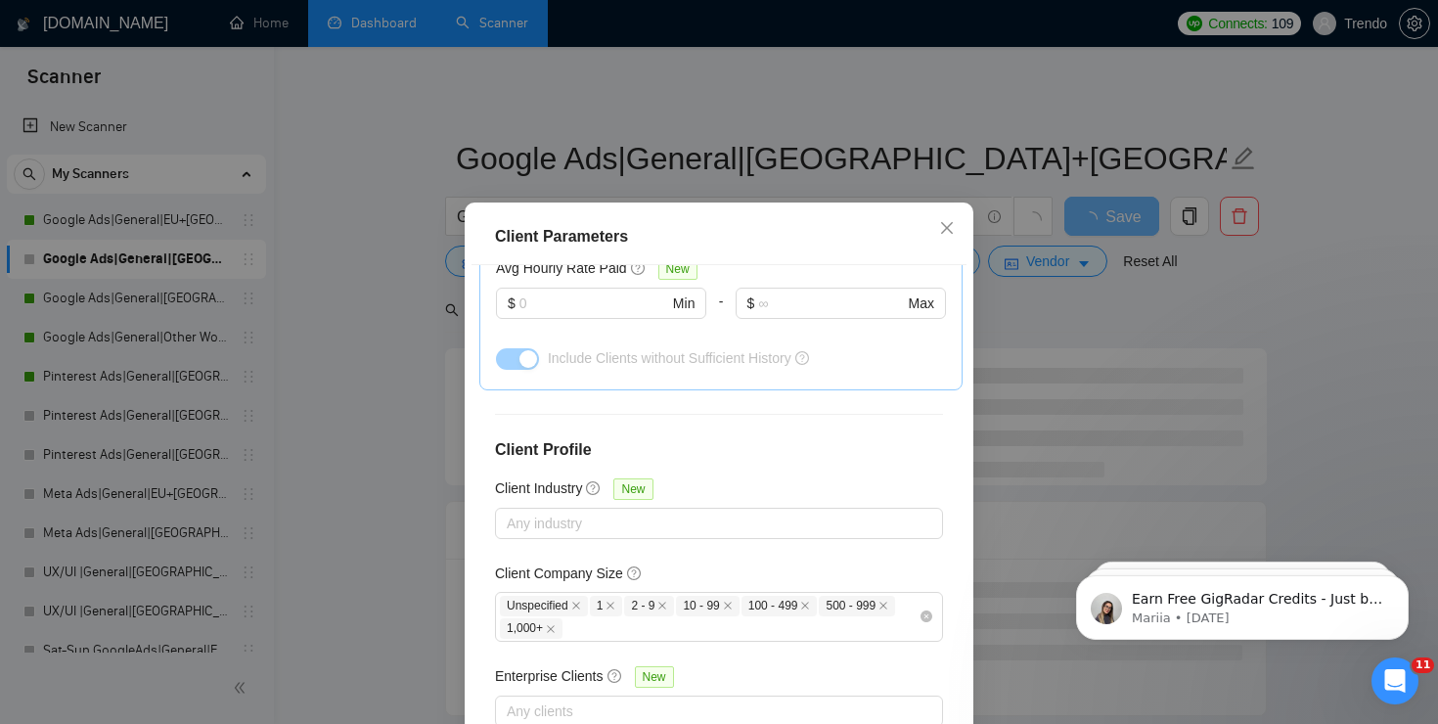
scroll to position [0, 0]
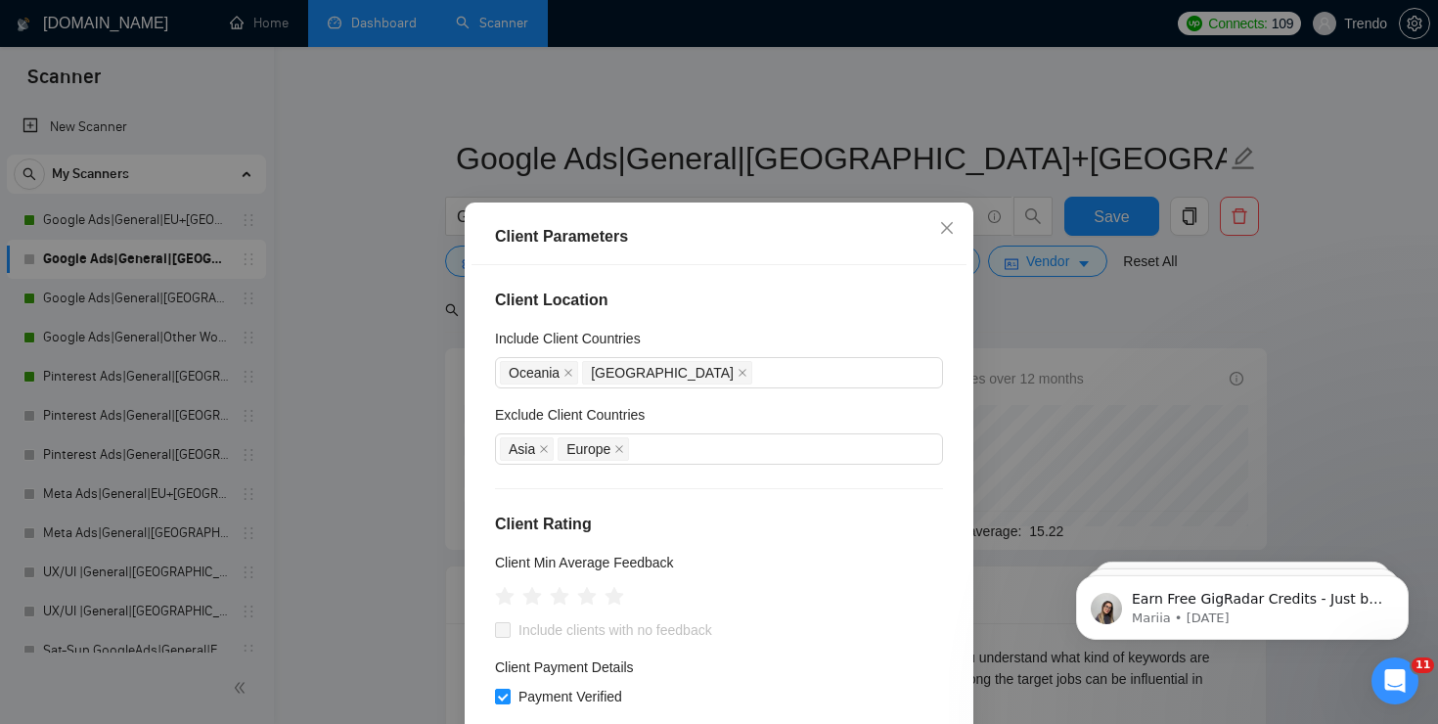
click at [1191, 363] on div "Client Parameters Client Location Include Client Countries Oceania United State…" at bounding box center [719, 362] width 1438 height 724
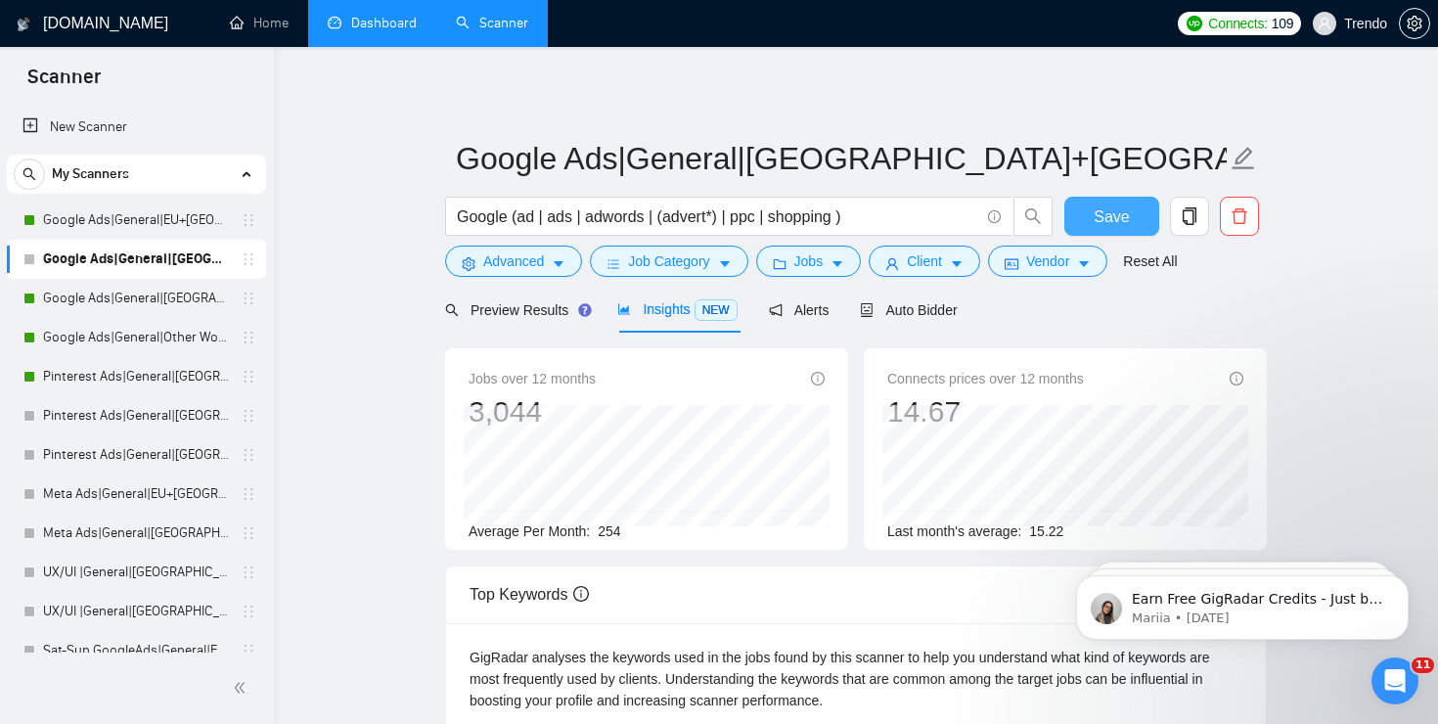
click at [1104, 206] on span "Save" at bounding box center [1110, 216] width 35 height 24
click at [936, 311] on span "Auto Bidder" at bounding box center [908, 310] width 97 height 16
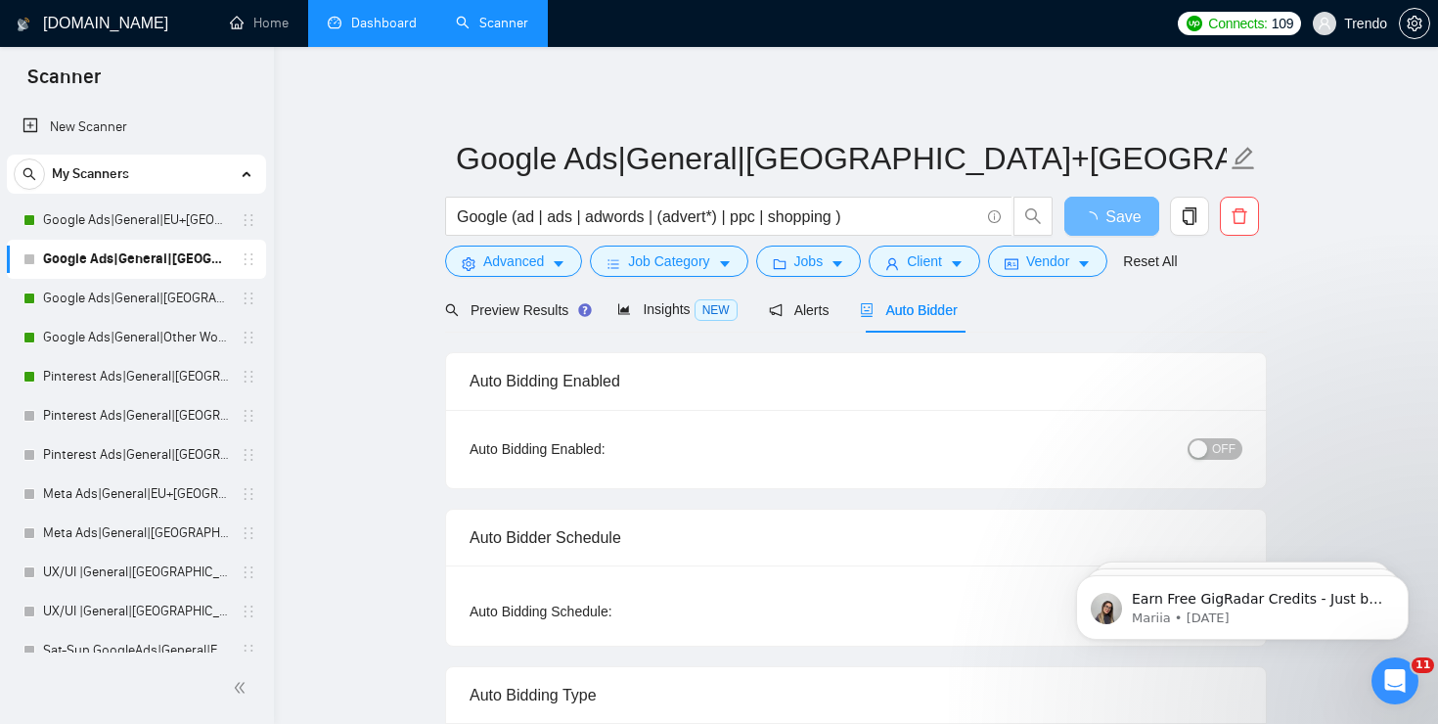
click at [1213, 447] on span "OFF" at bounding box center [1223, 449] width 23 height 22
click at [1202, 445] on div "button" at bounding box center [1198, 449] width 18 height 18
click at [1114, 224] on span "Save" at bounding box center [1110, 216] width 35 height 24
click at [163, 223] on link "Google Ads|General|EU+[GEOGRAPHIC_DATA]|" at bounding box center [136, 219] width 186 height 39
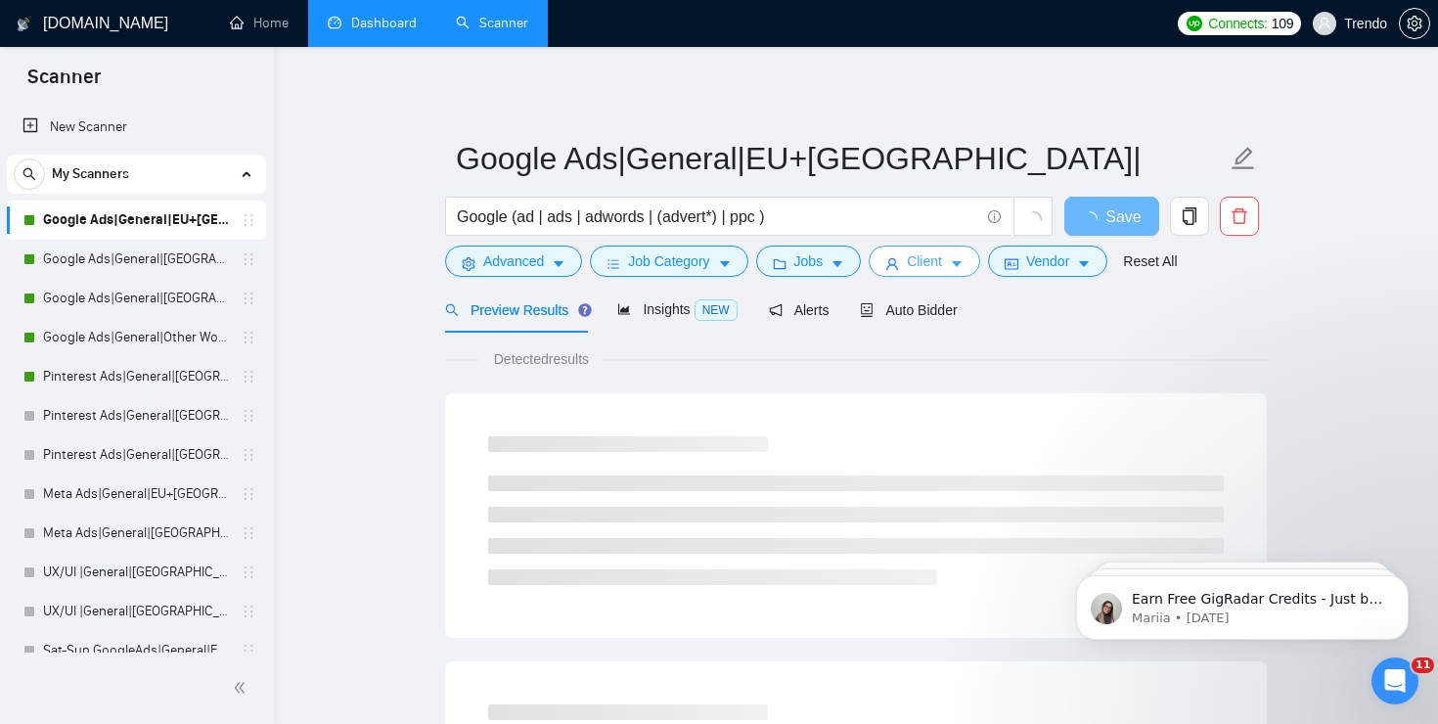
click at [961, 270] on icon "caret-down" at bounding box center [957, 264] width 14 height 14
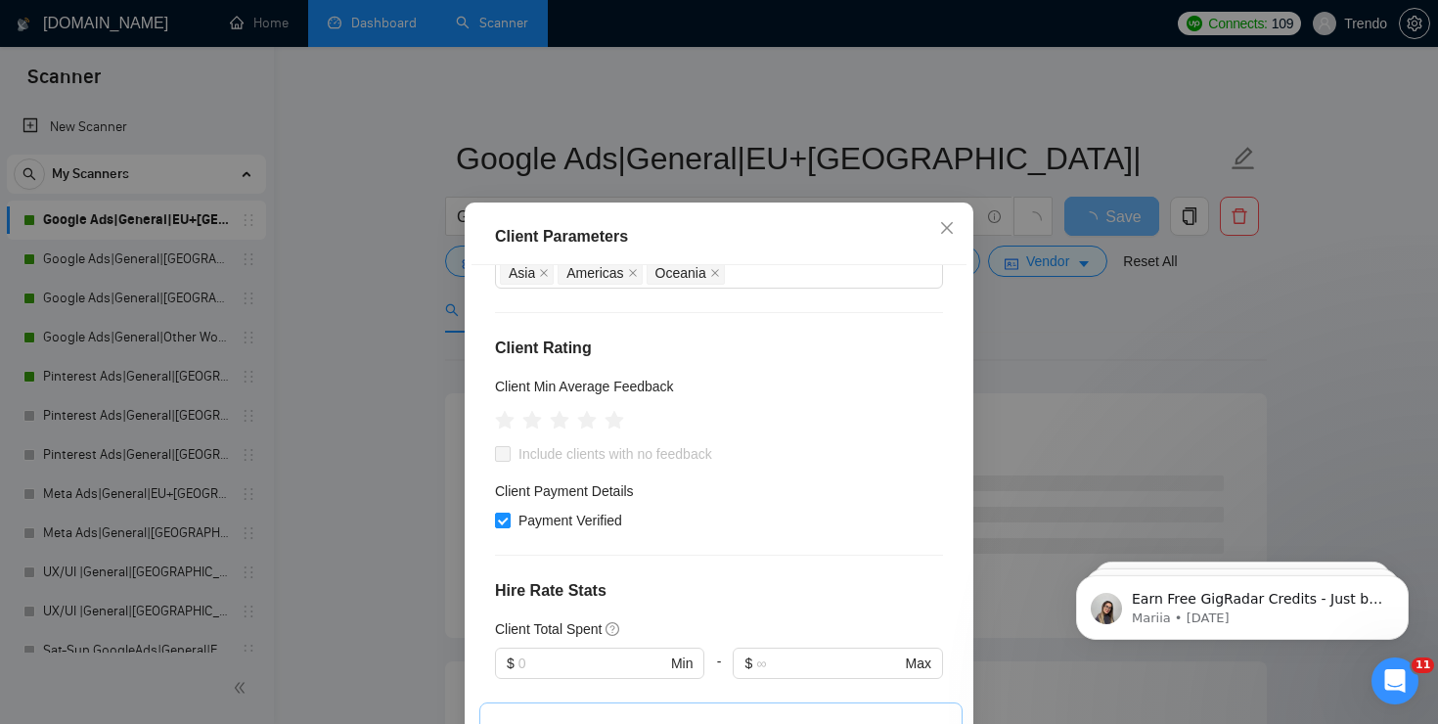
scroll to position [274, 0]
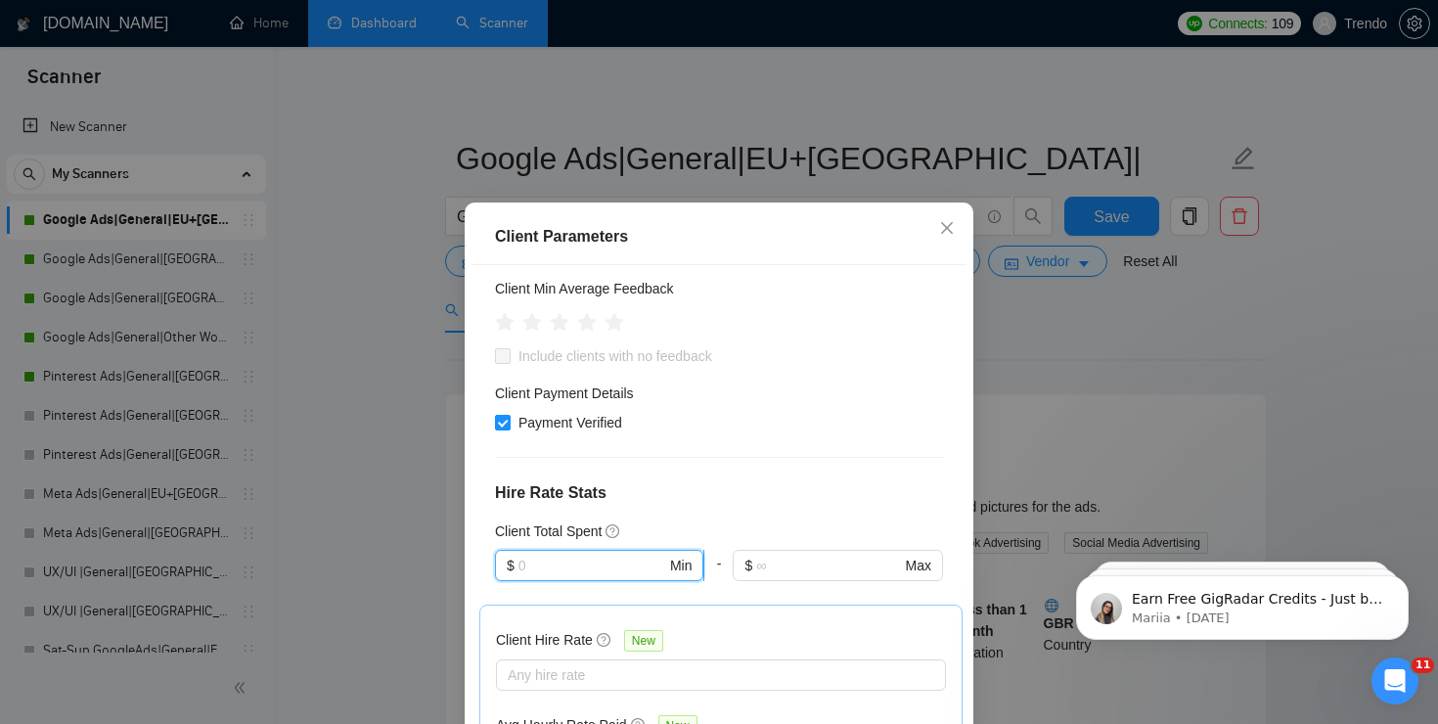
click at [618, 564] on input "text" at bounding box center [592, 566] width 148 height 22
type input "100"
click at [873, 511] on div "Client Location Include Client Countries Europe United Kingdom Exclude Client C…" at bounding box center [718, 518] width 495 height 507
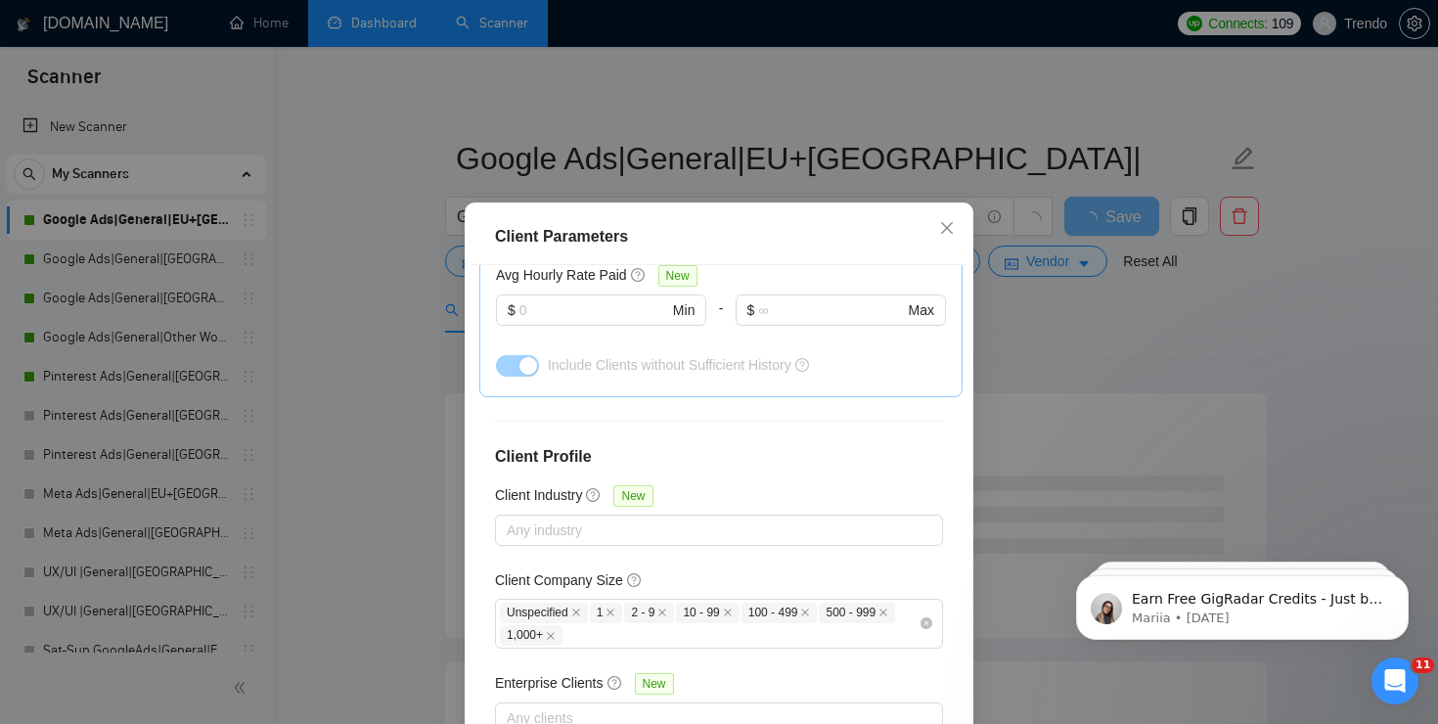
scroll to position [731, 0]
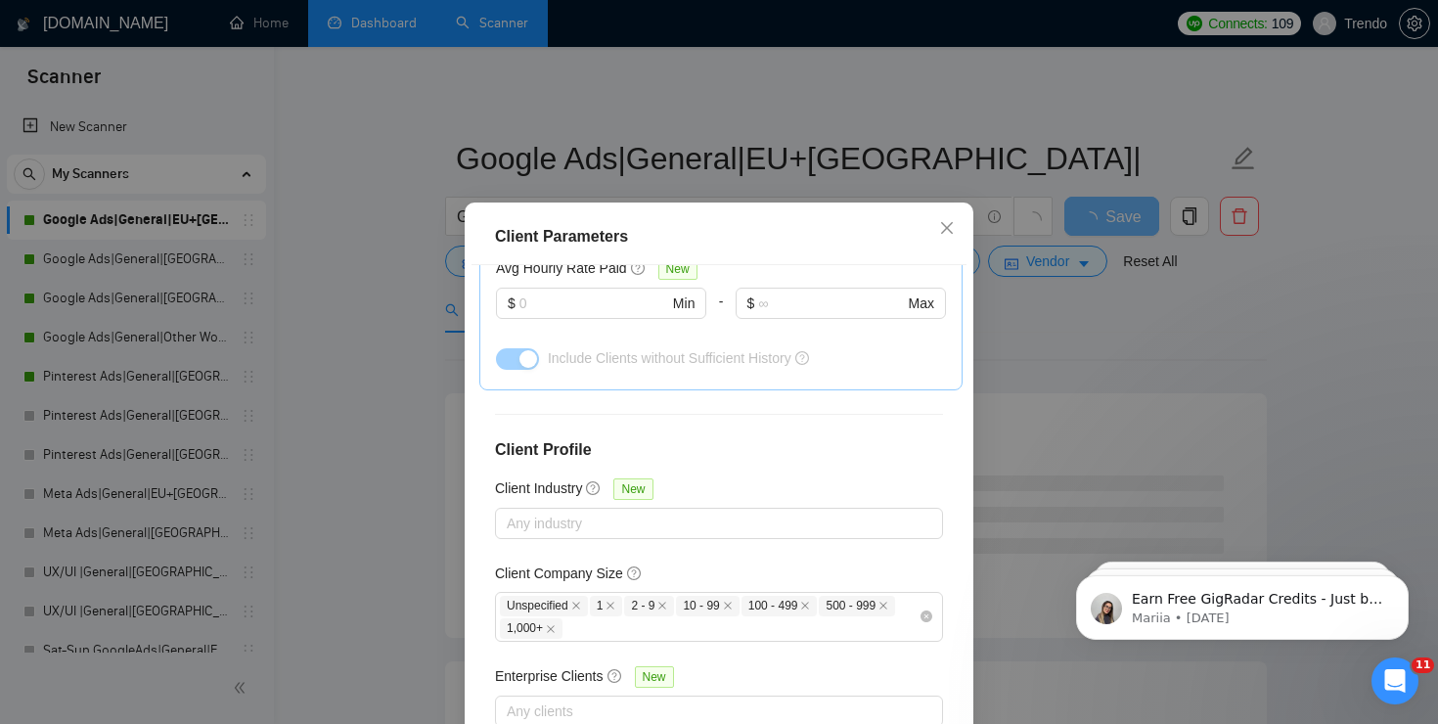
click at [1203, 398] on div "Client Parameters Client Location Include Client Countries Europe United Kingdo…" at bounding box center [719, 362] width 1438 height 724
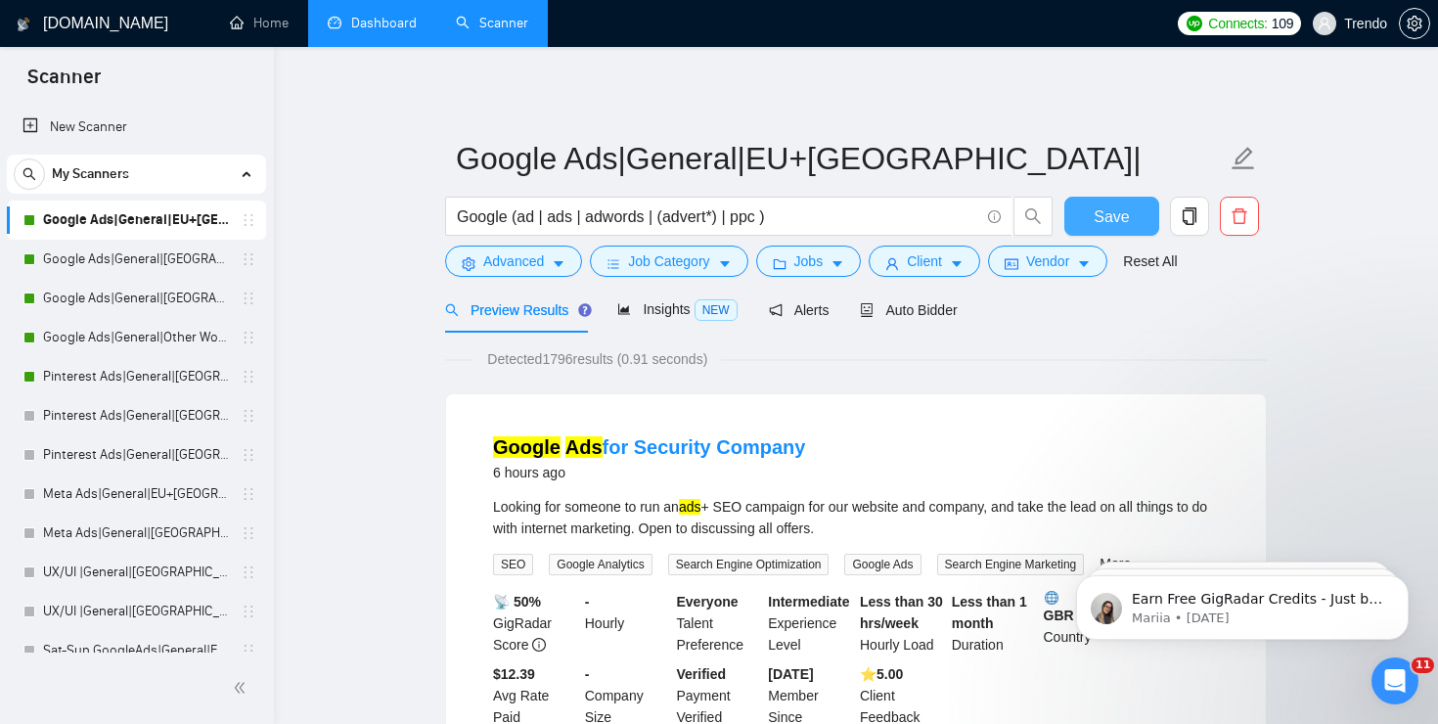
click at [1101, 223] on span "Save" at bounding box center [1110, 216] width 35 height 24
click at [138, 327] on link "Google Ads|General|Other World|" at bounding box center [136, 337] width 186 height 39
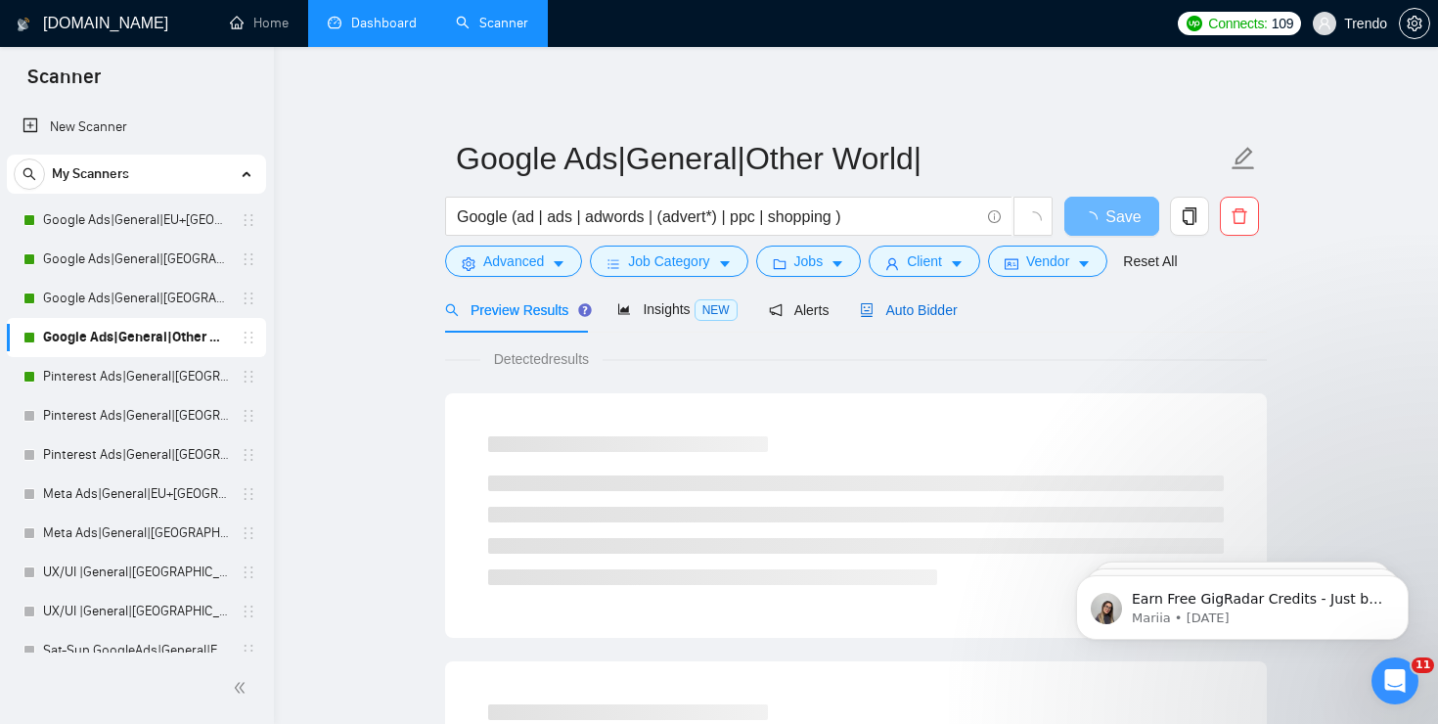
click at [938, 314] on span "Auto Bidder" at bounding box center [908, 310] width 97 height 16
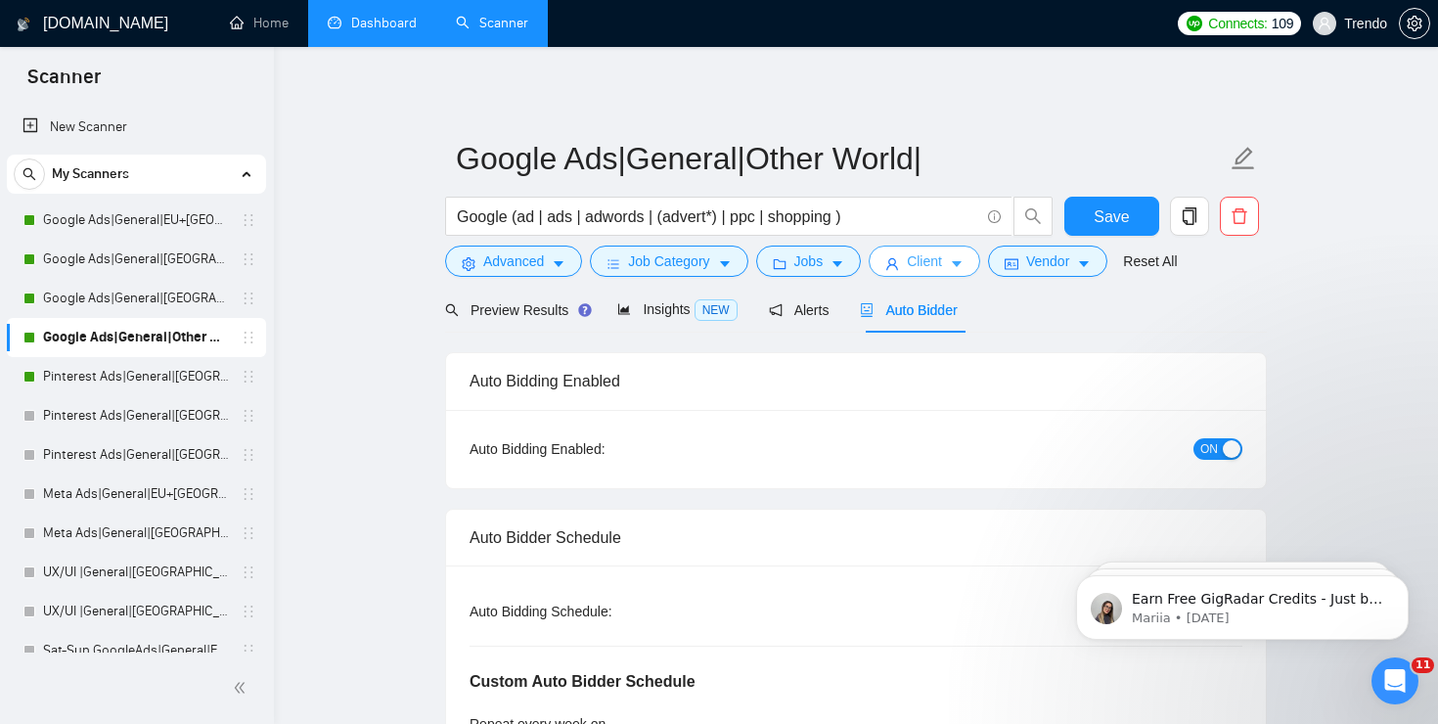
click at [958, 273] on button "Client" at bounding box center [923, 260] width 111 height 31
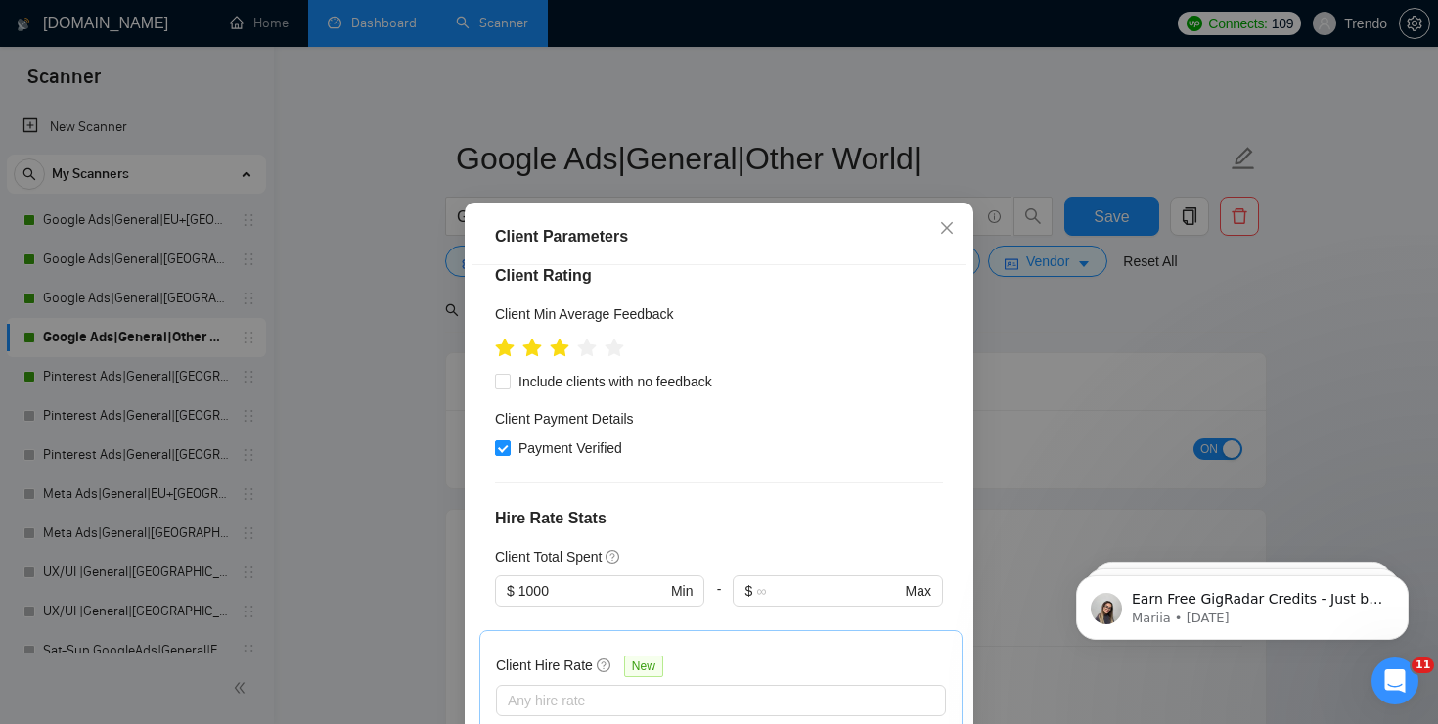
scroll to position [396, 0]
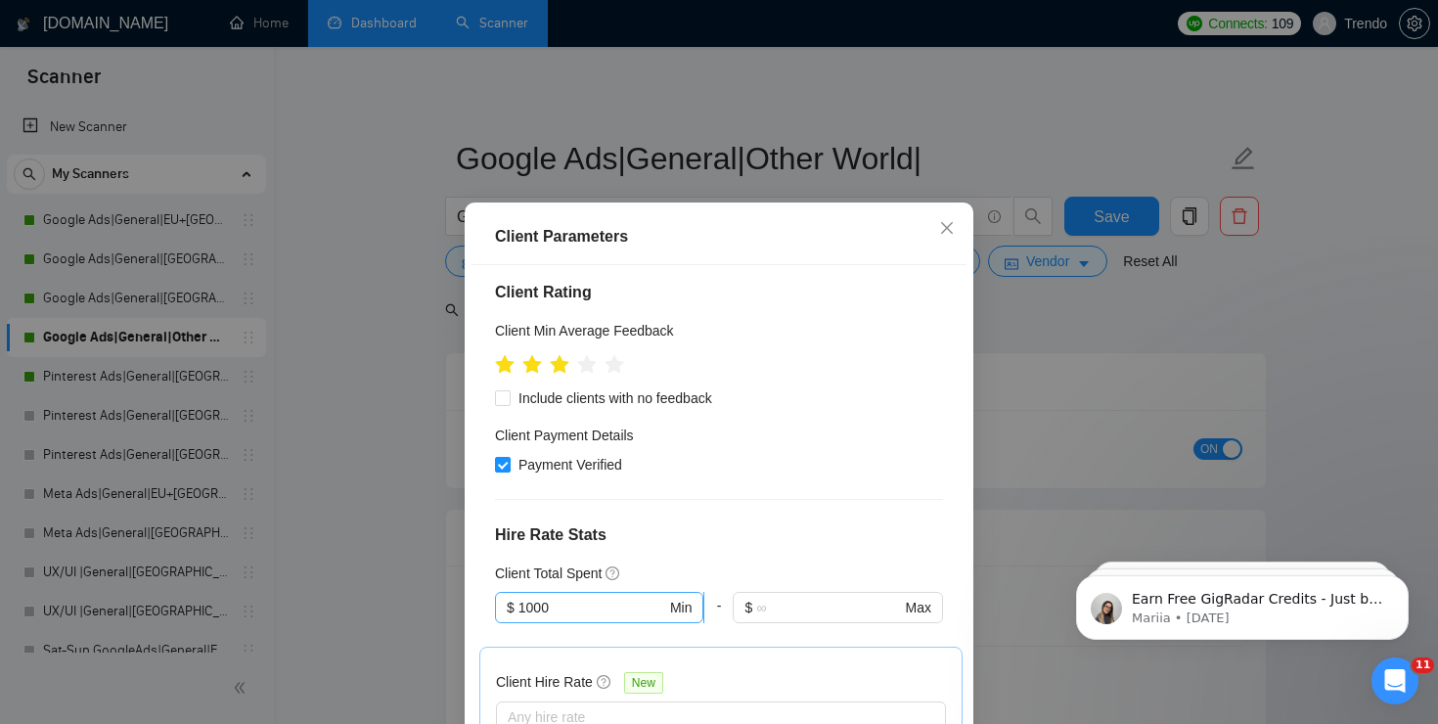
click at [616, 597] on input "1000" at bounding box center [592, 608] width 148 height 22
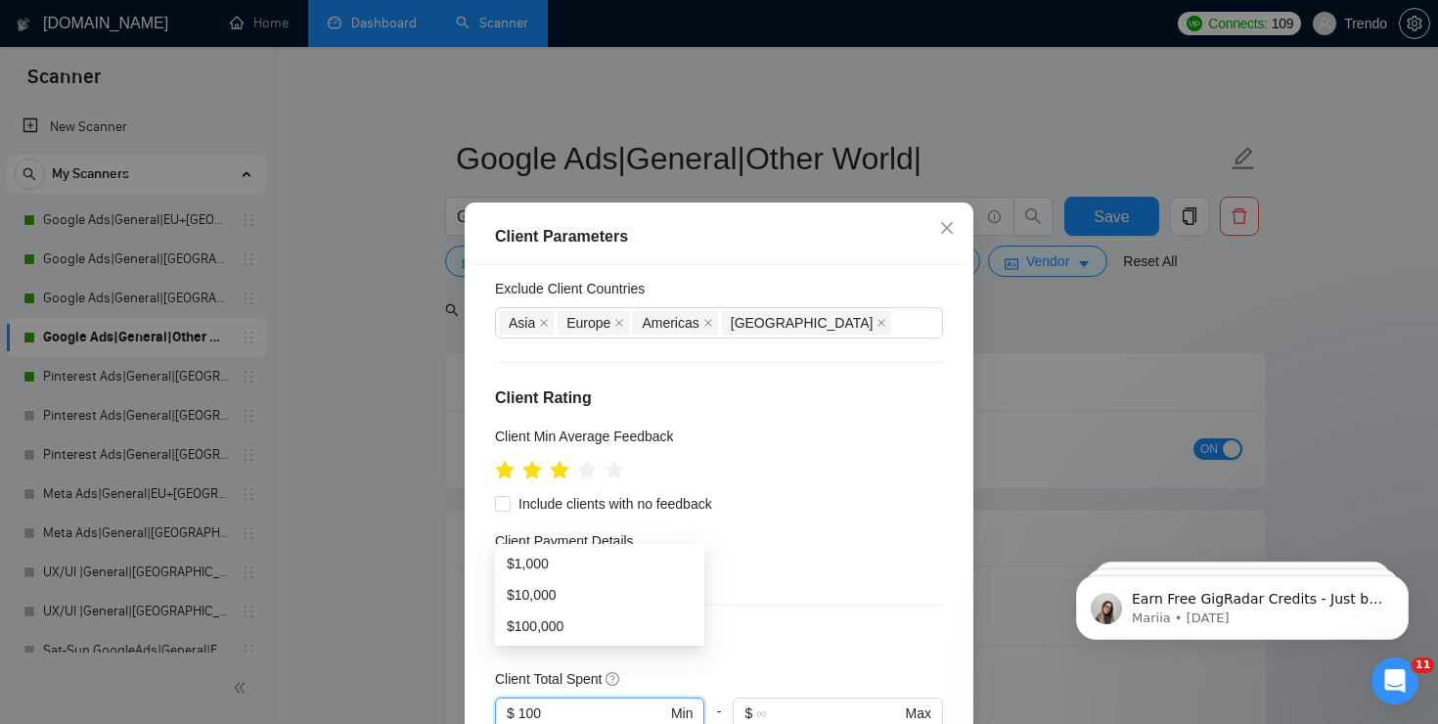
scroll to position [274, 0]
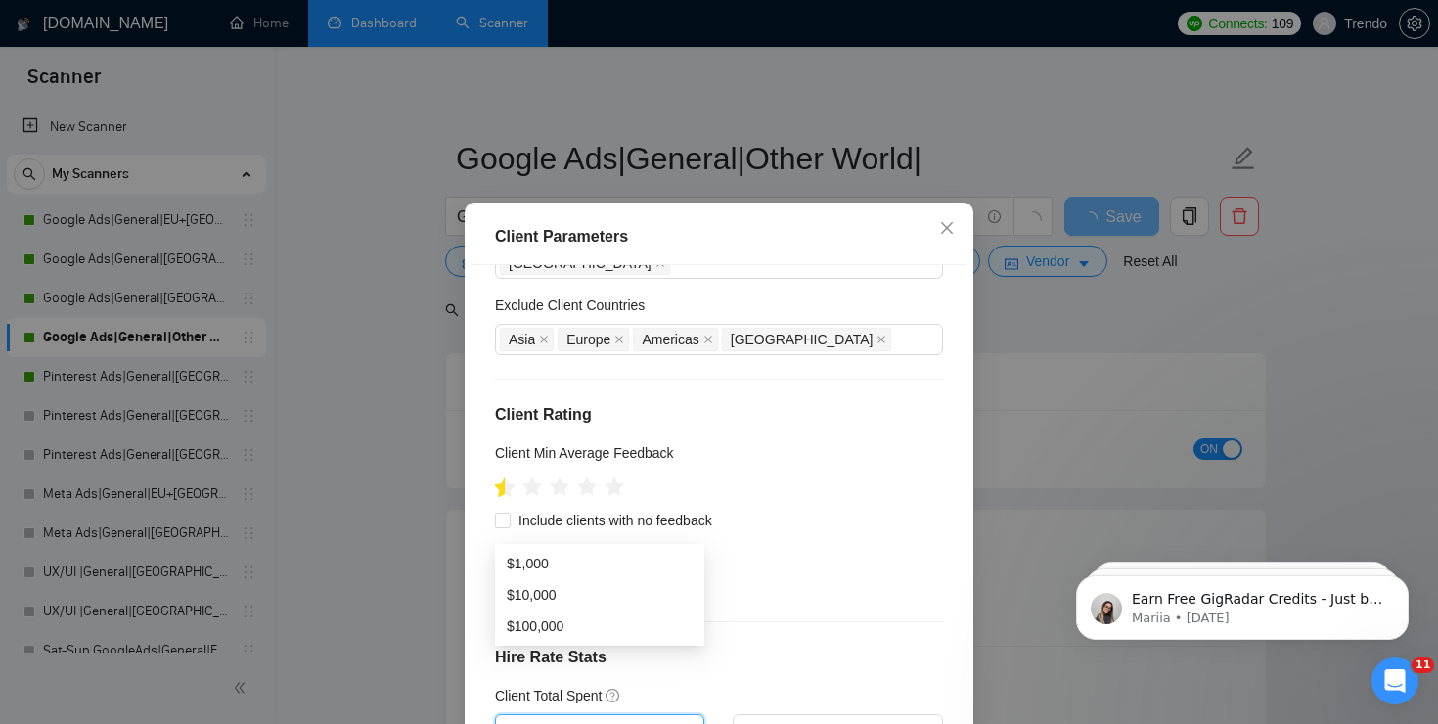
type input "100"
click at [497, 476] on icon "star" at bounding box center [505, 486] width 21 height 20
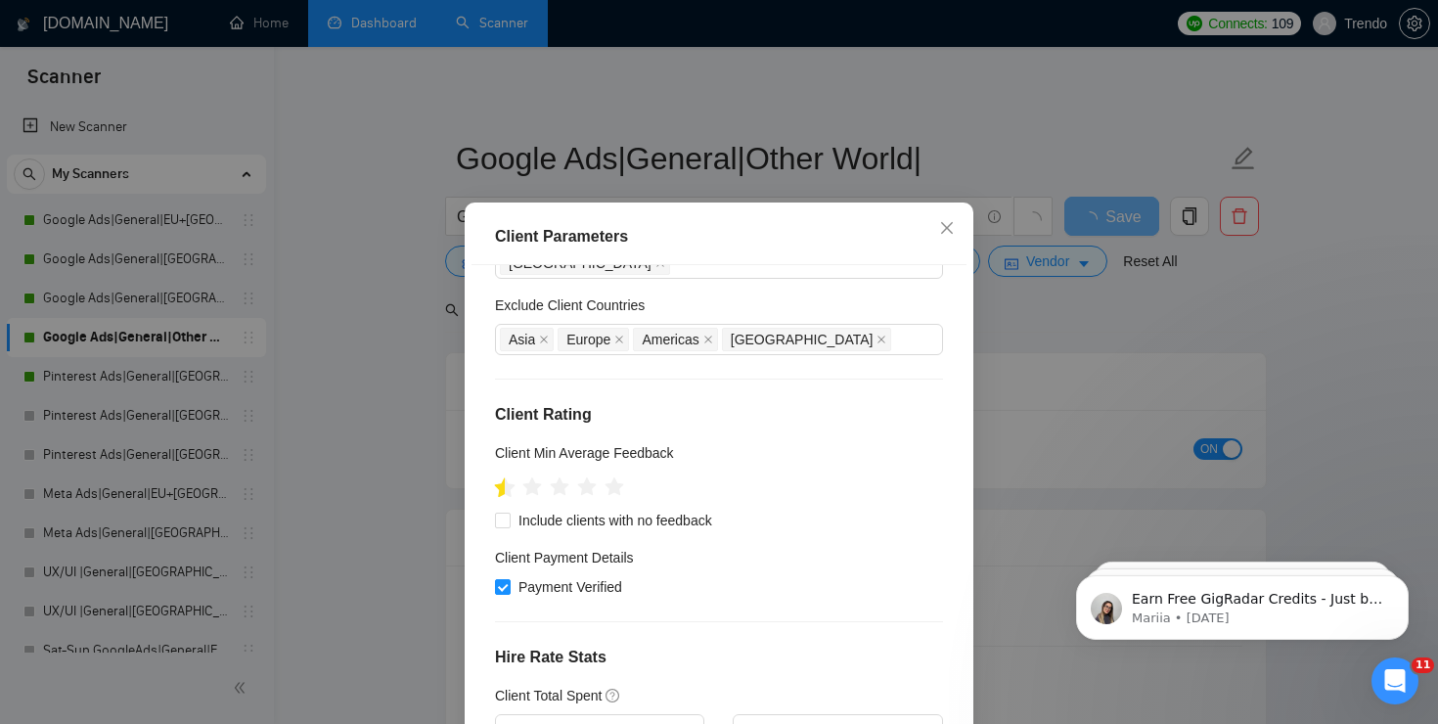
click at [502, 476] on icon "star" at bounding box center [505, 486] width 21 height 20
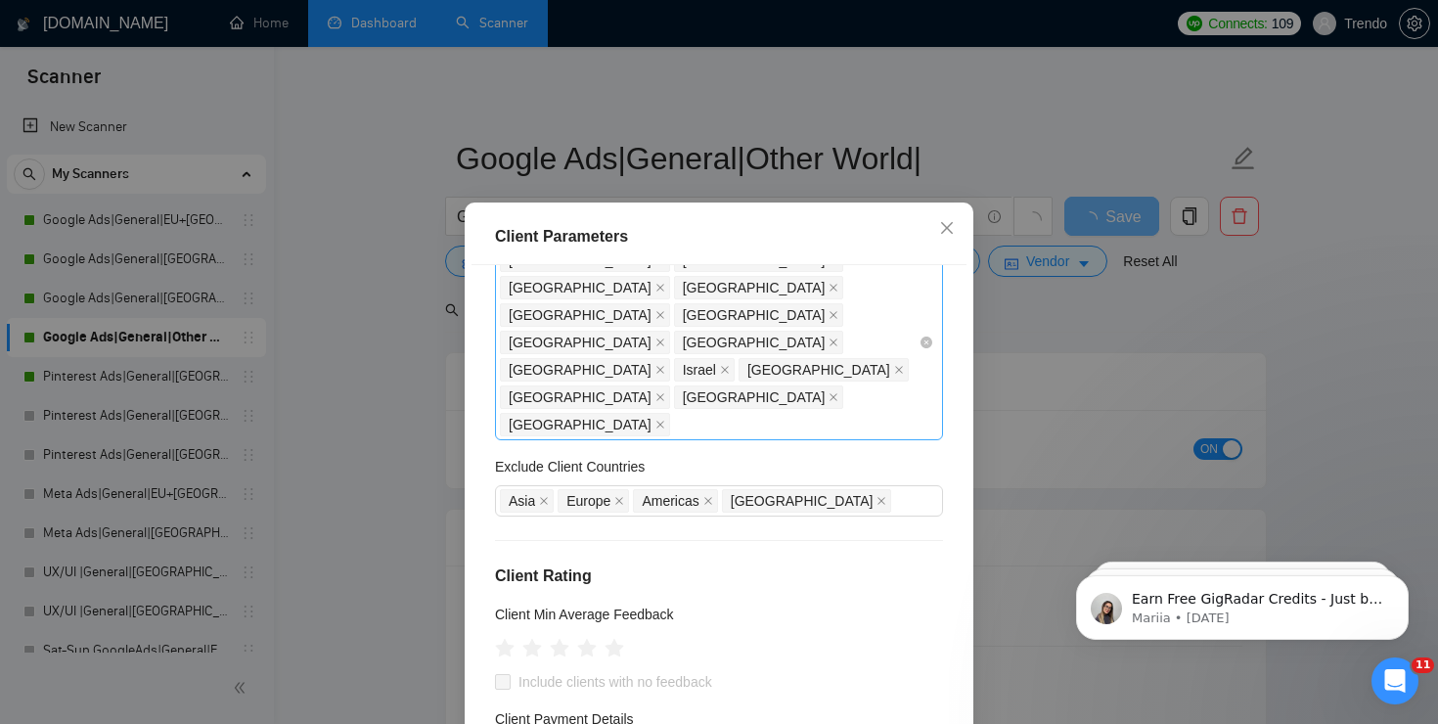
scroll to position [0, 0]
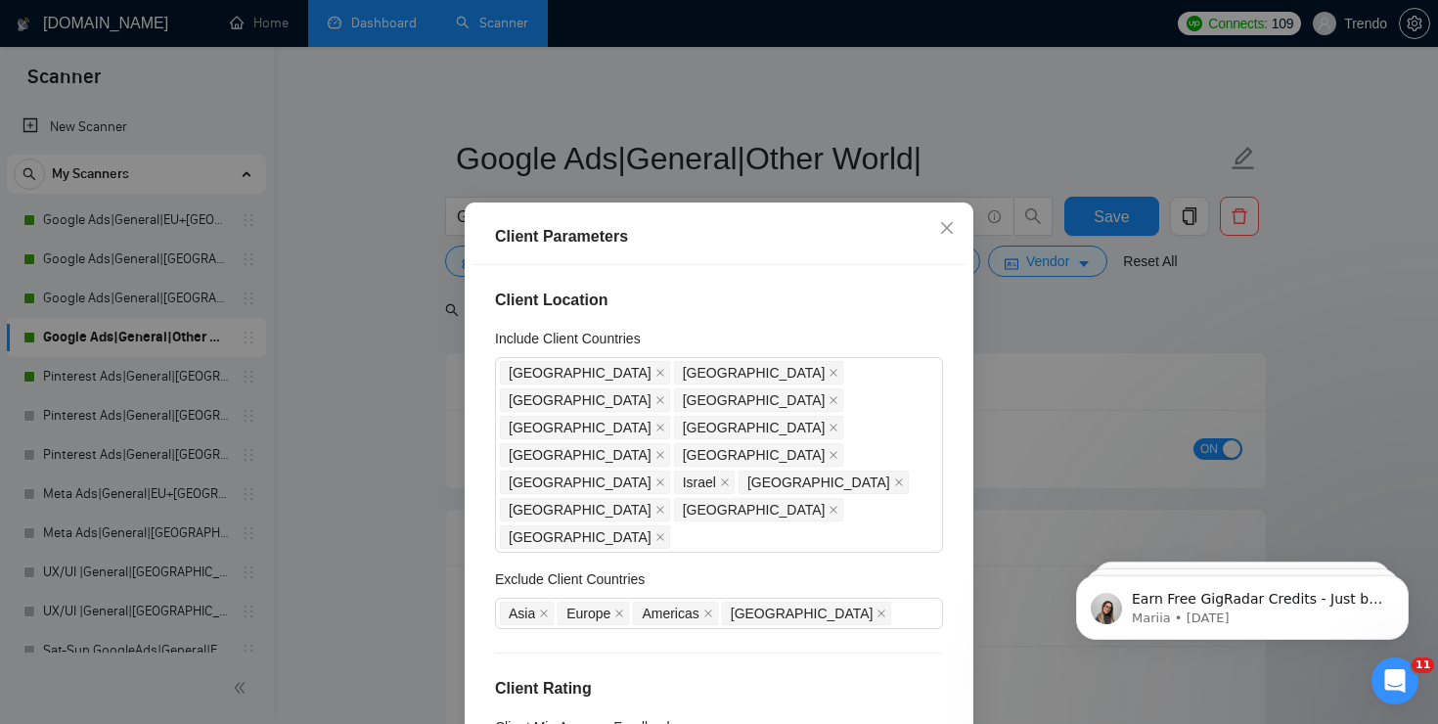
click at [1124, 318] on div "Client Parameters Client Location Include Client Countries South Africa South K…" at bounding box center [719, 362] width 1438 height 724
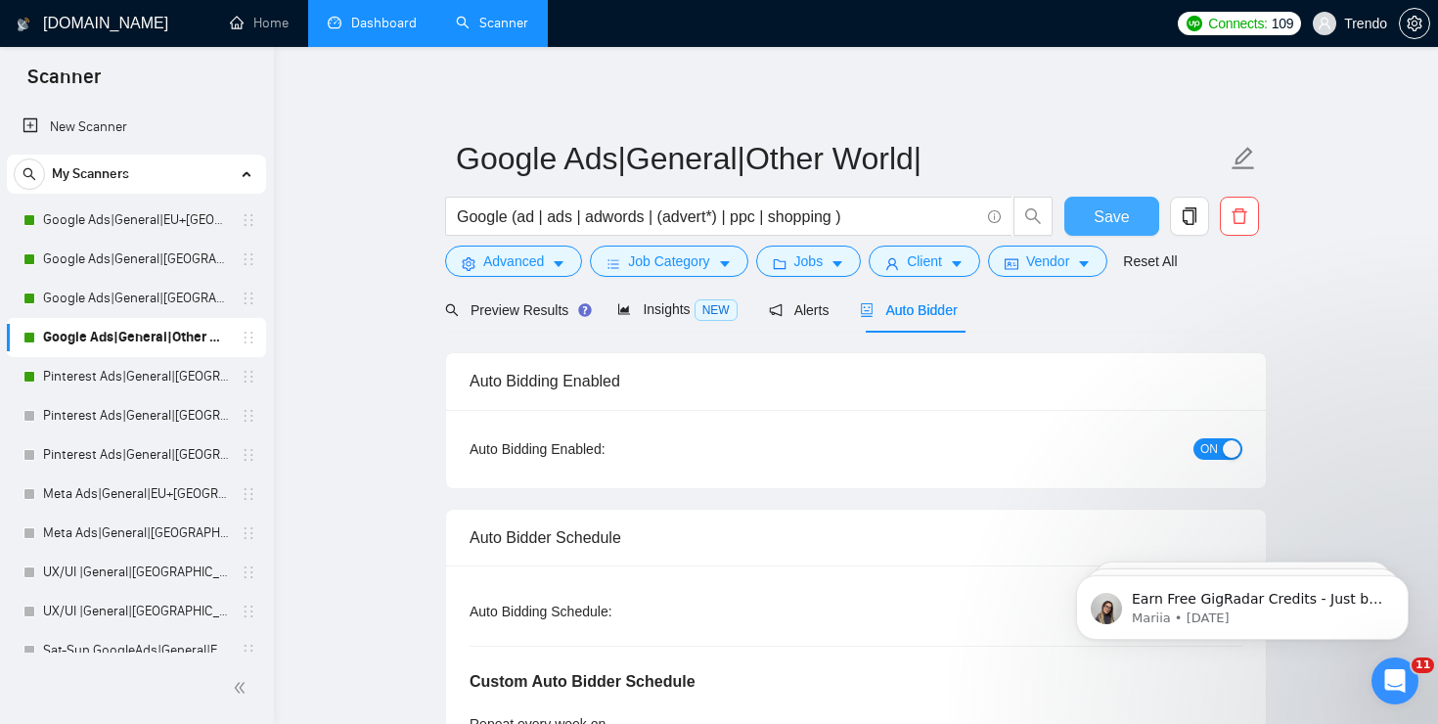
click at [1119, 218] on span "Save" at bounding box center [1110, 216] width 35 height 24
click at [100, 372] on link "Pinterest Ads|General|[GEOGRAPHIC_DATA]+[GEOGRAPHIC_DATA]|" at bounding box center [136, 376] width 186 height 39
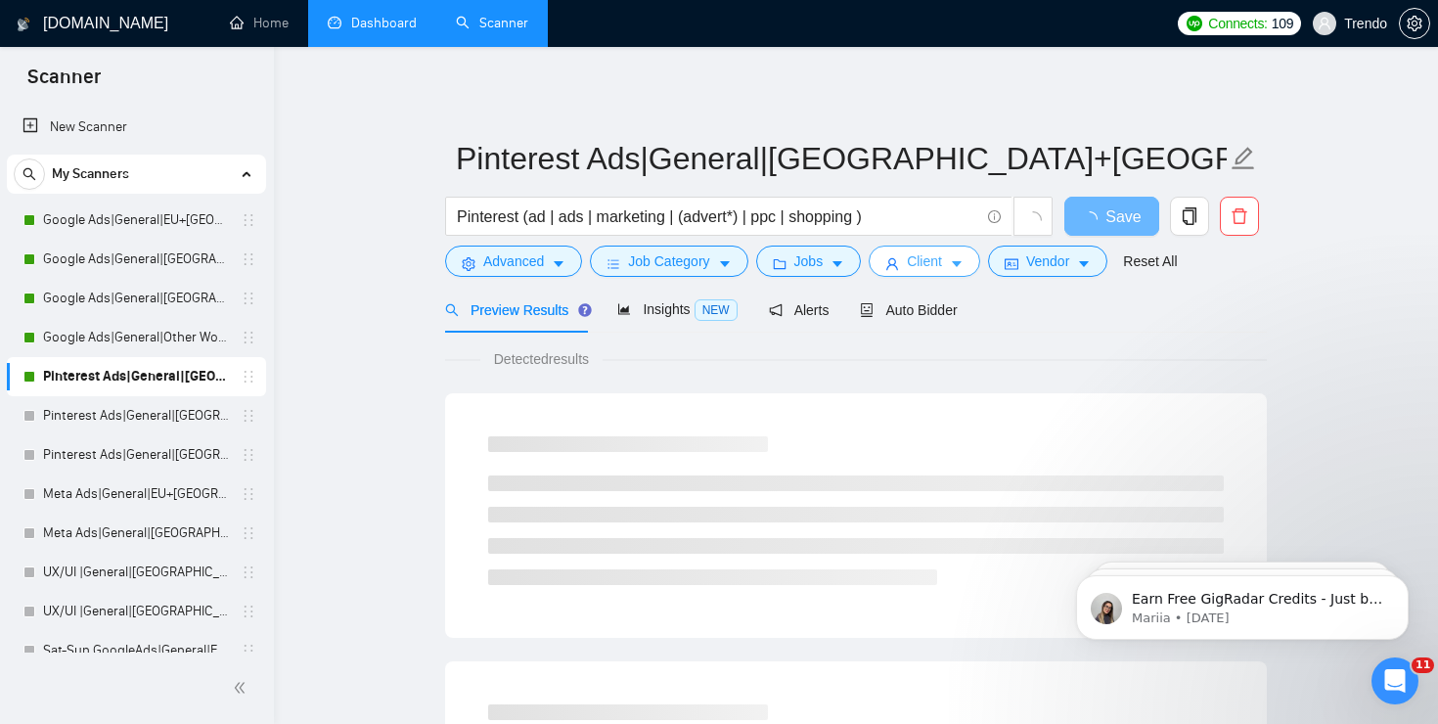
click at [957, 277] on button "Client" at bounding box center [923, 260] width 111 height 31
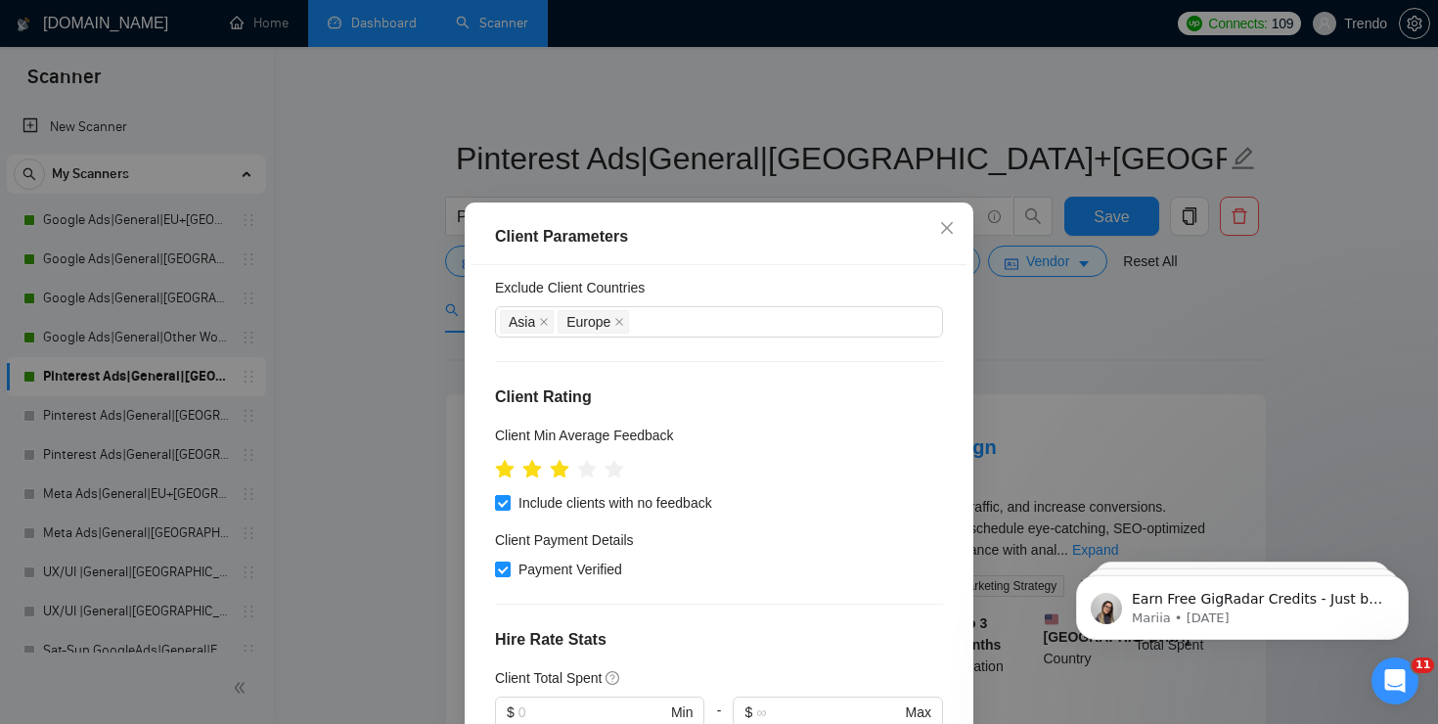
scroll to position [151, 0]
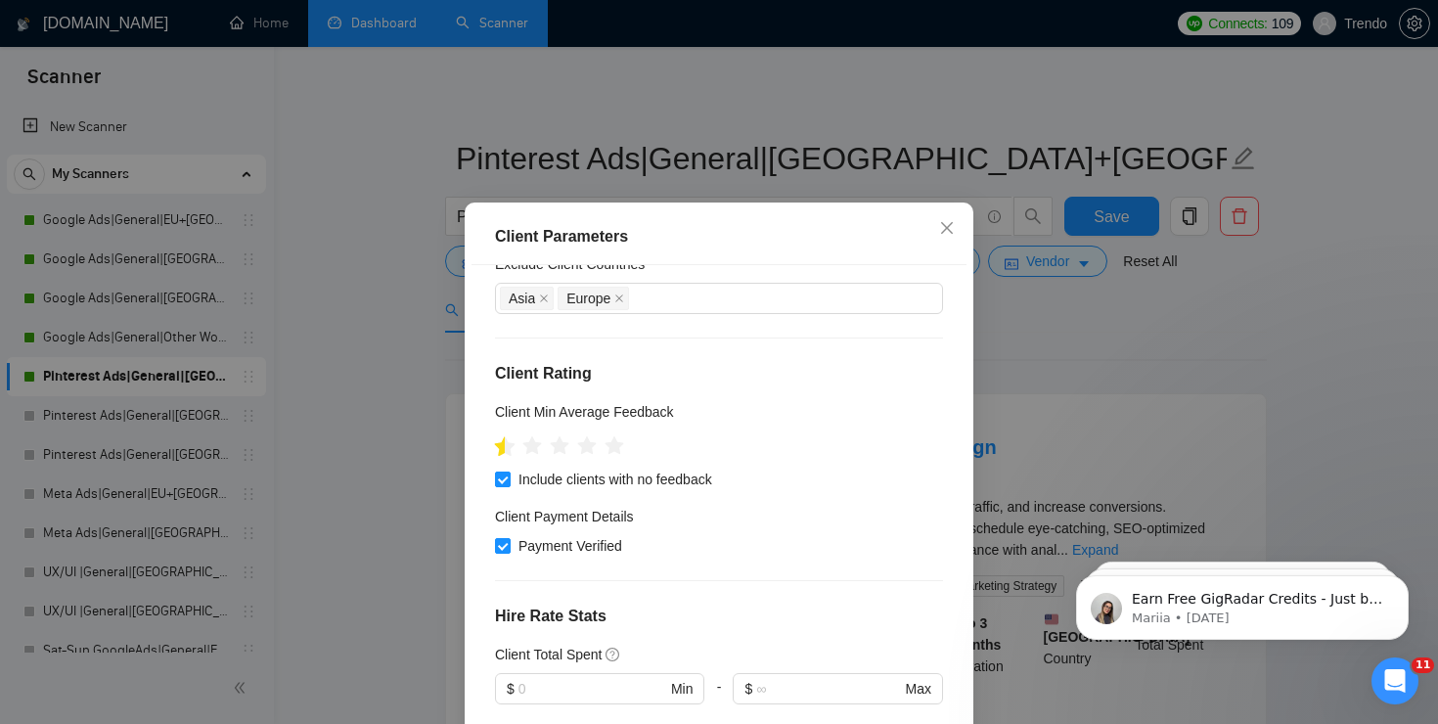
click at [498, 447] on icon "star" at bounding box center [505, 445] width 21 height 20
click at [497, 438] on icon "star" at bounding box center [505, 446] width 22 height 22
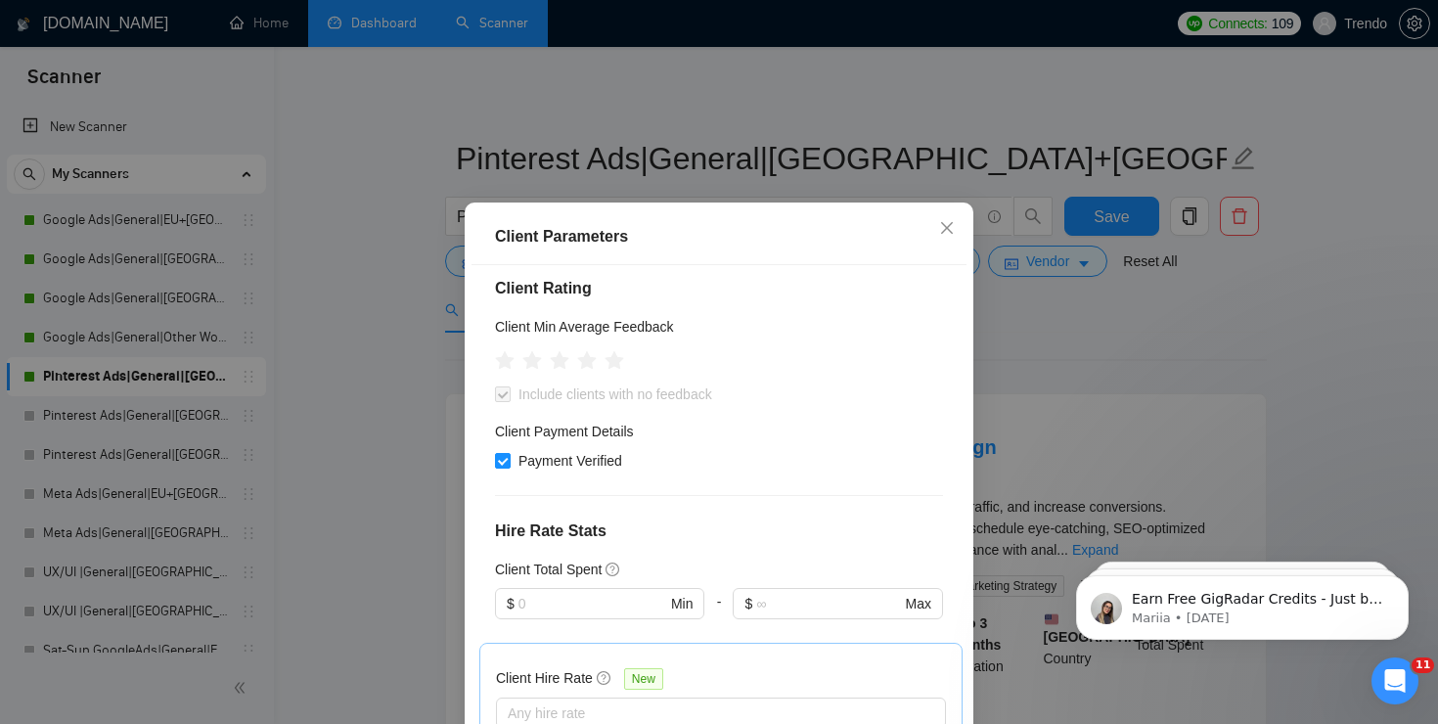
scroll to position [169, 0]
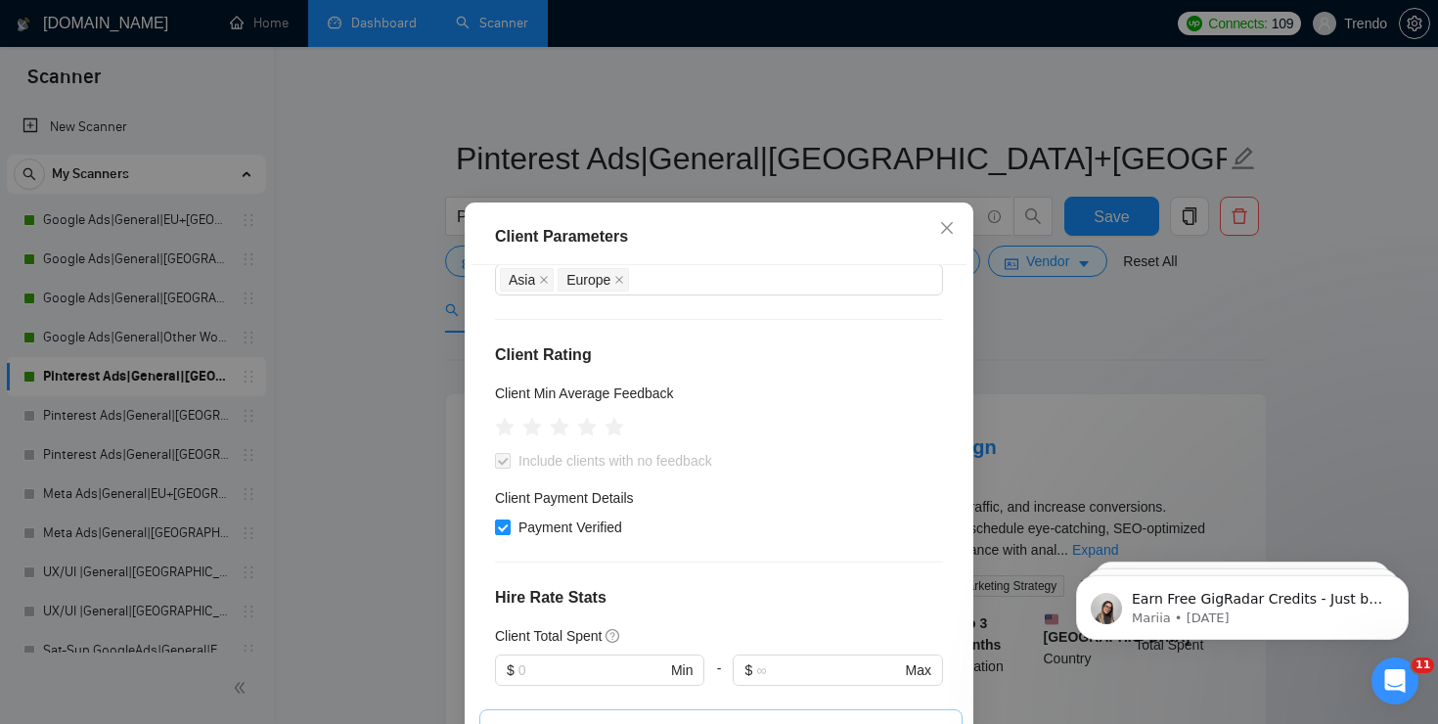
click at [1269, 336] on div "Client Parameters Client Location Include Client Countries Oceania United State…" at bounding box center [719, 362] width 1438 height 724
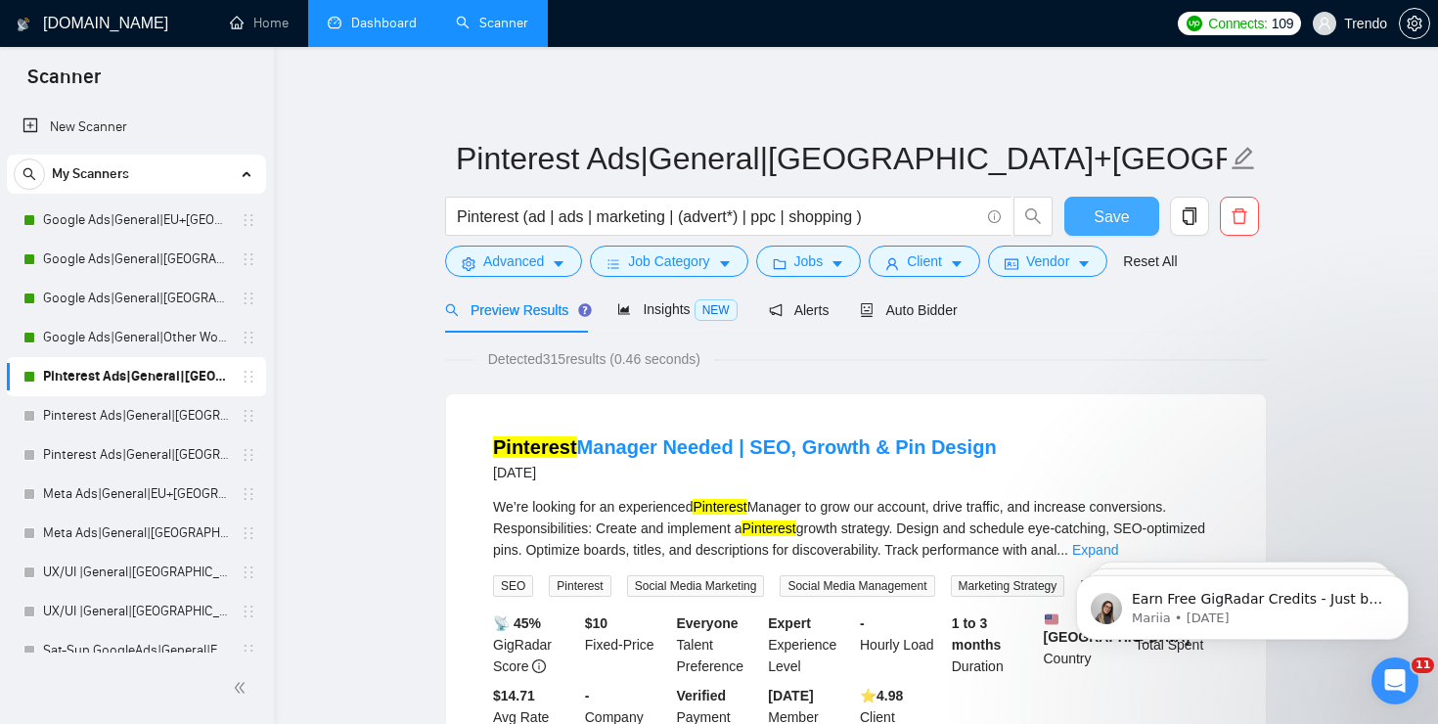
click at [1118, 222] on span "Save" at bounding box center [1110, 216] width 35 height 24
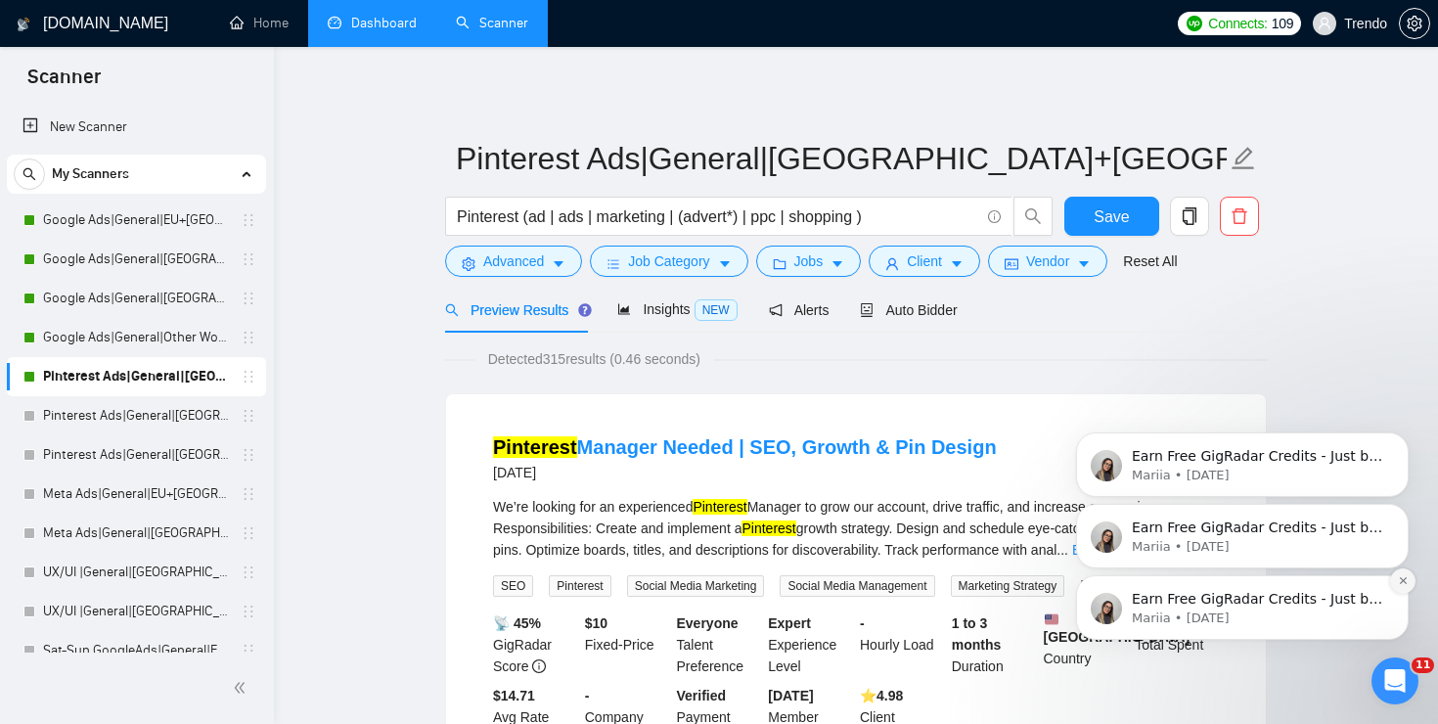
click at [1399, 581] on icon "Dismiss notification" at bounding box center [1403, 580] width 11 height 11
click at [1399, 581] on icon "Dismiss notification" at bounding box center [1403, 581] width 9 height 9
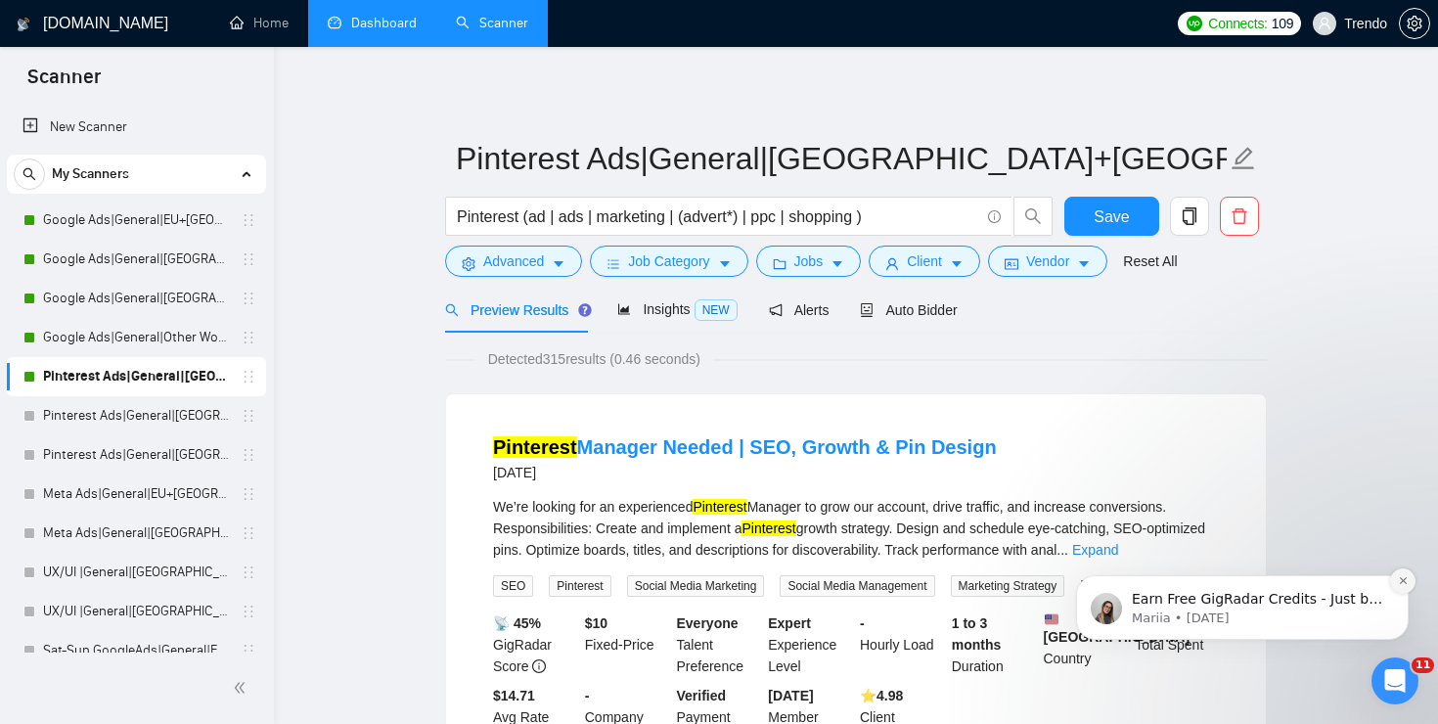
click at [1399, 570] on button "Dismiss notification" at bounding box center [1402, 580] width 25 height 25
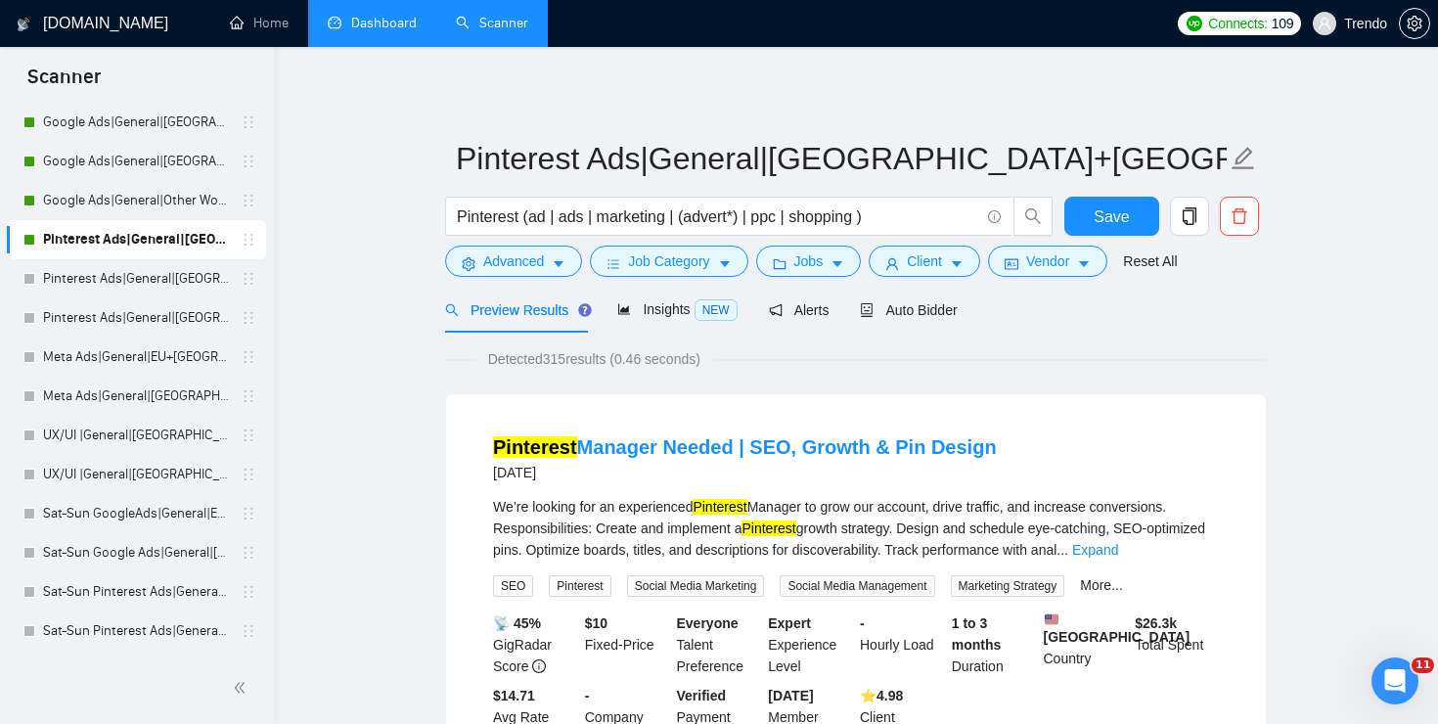
scroll to position [0, 0]
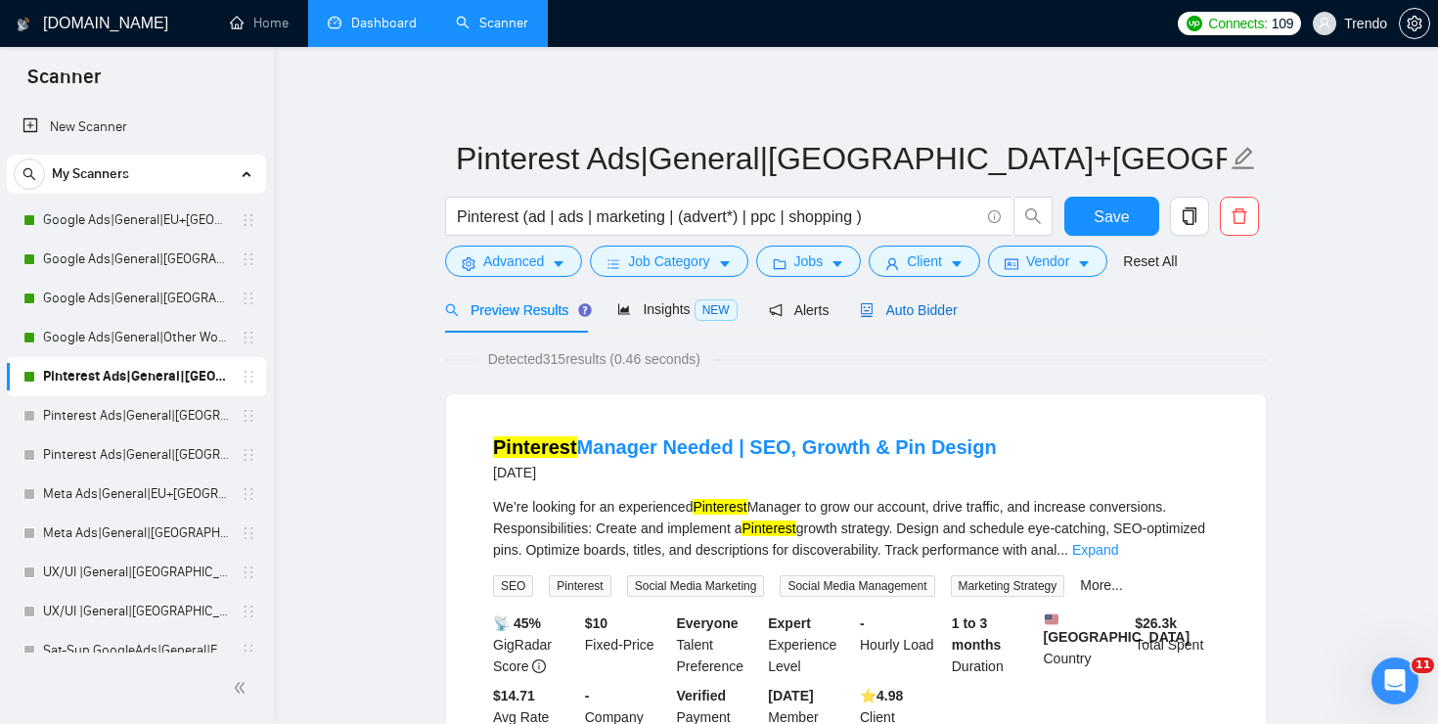
click at [935, 304] on span "Auto Bidder" at bounding box center [908, 310] width 97 height 16
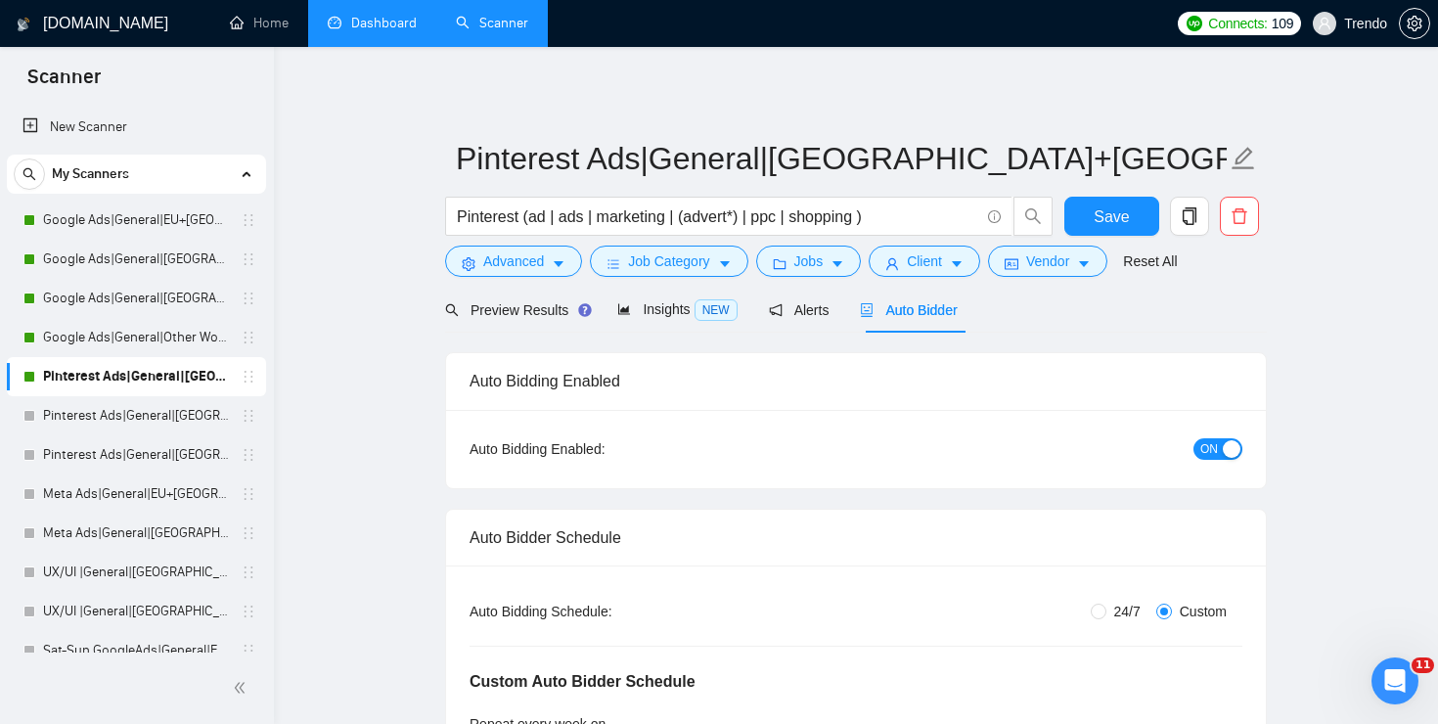
radio input "false"
radio input "true"
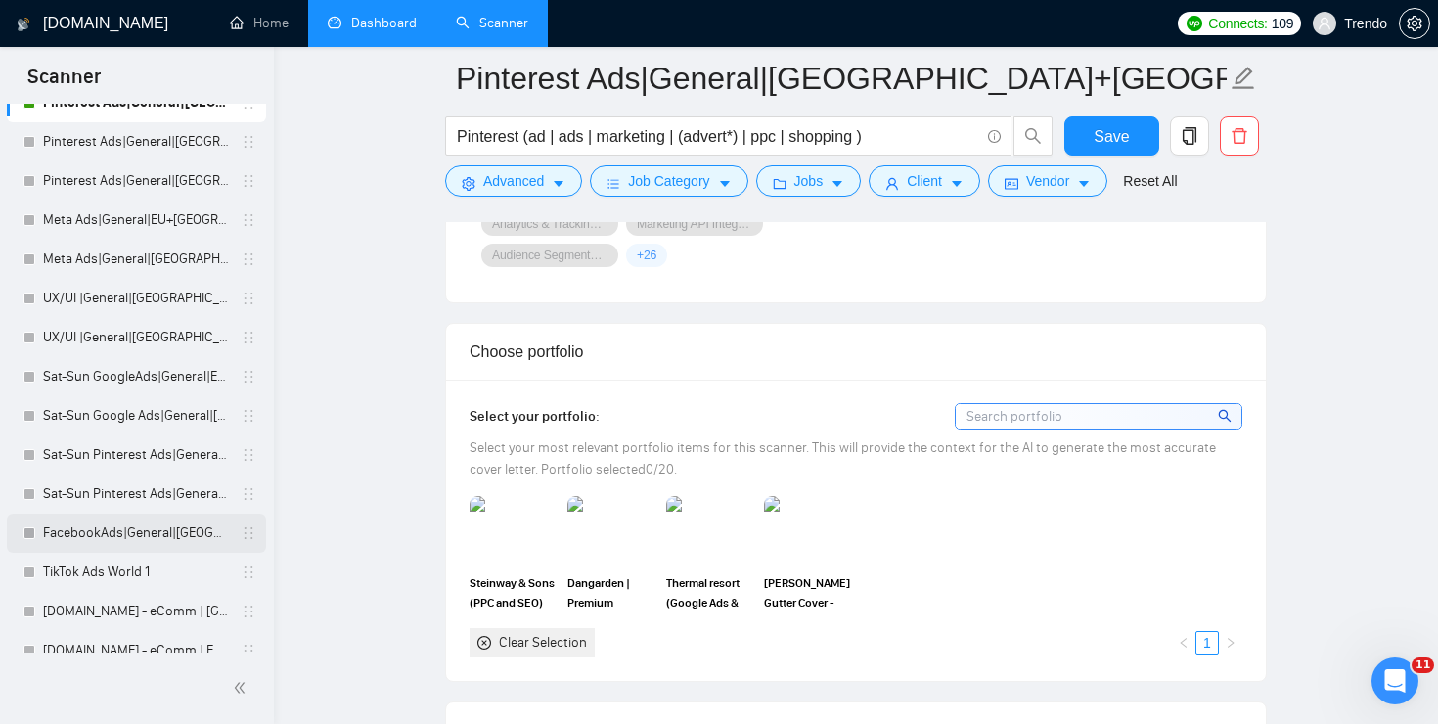
scroll to position [342, 0]
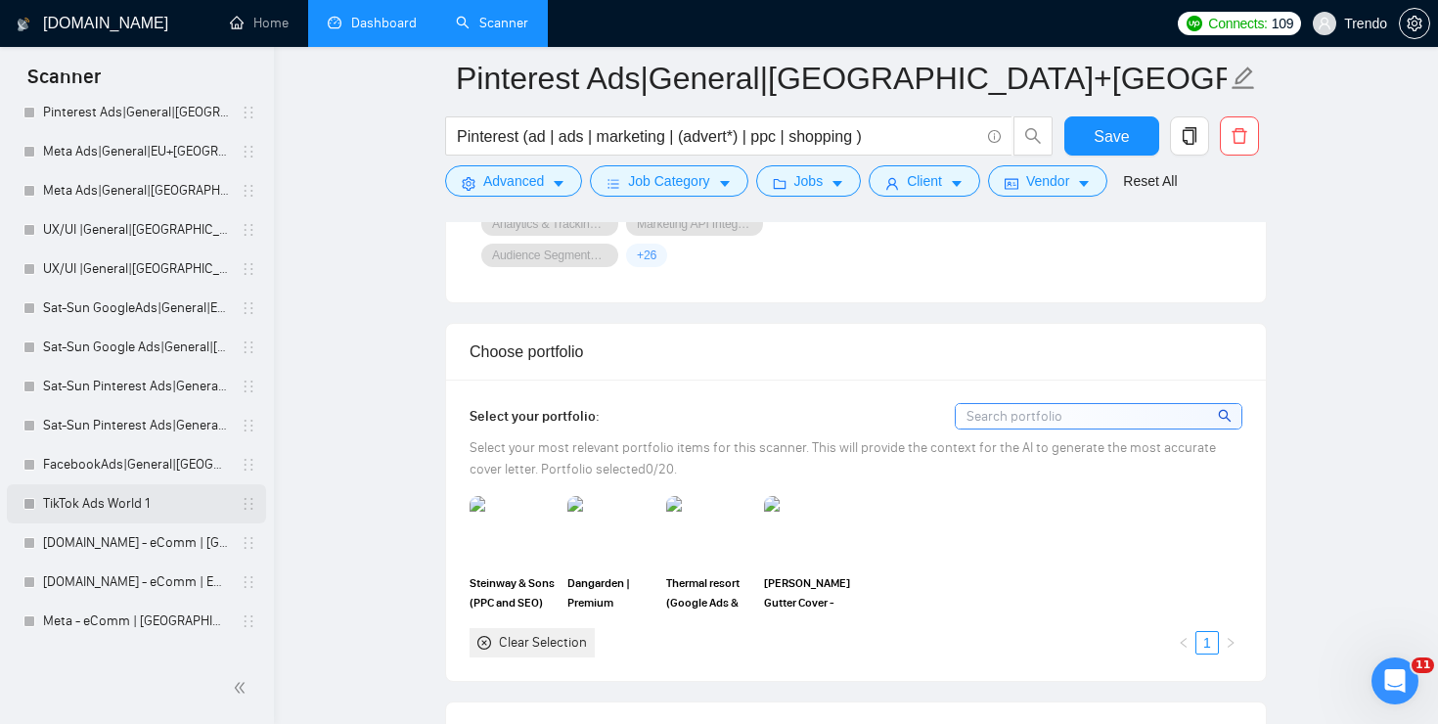
click at [126, 510] on link "TikTok Ads World 1" at bounding box center [136, 503] width 186 height 39
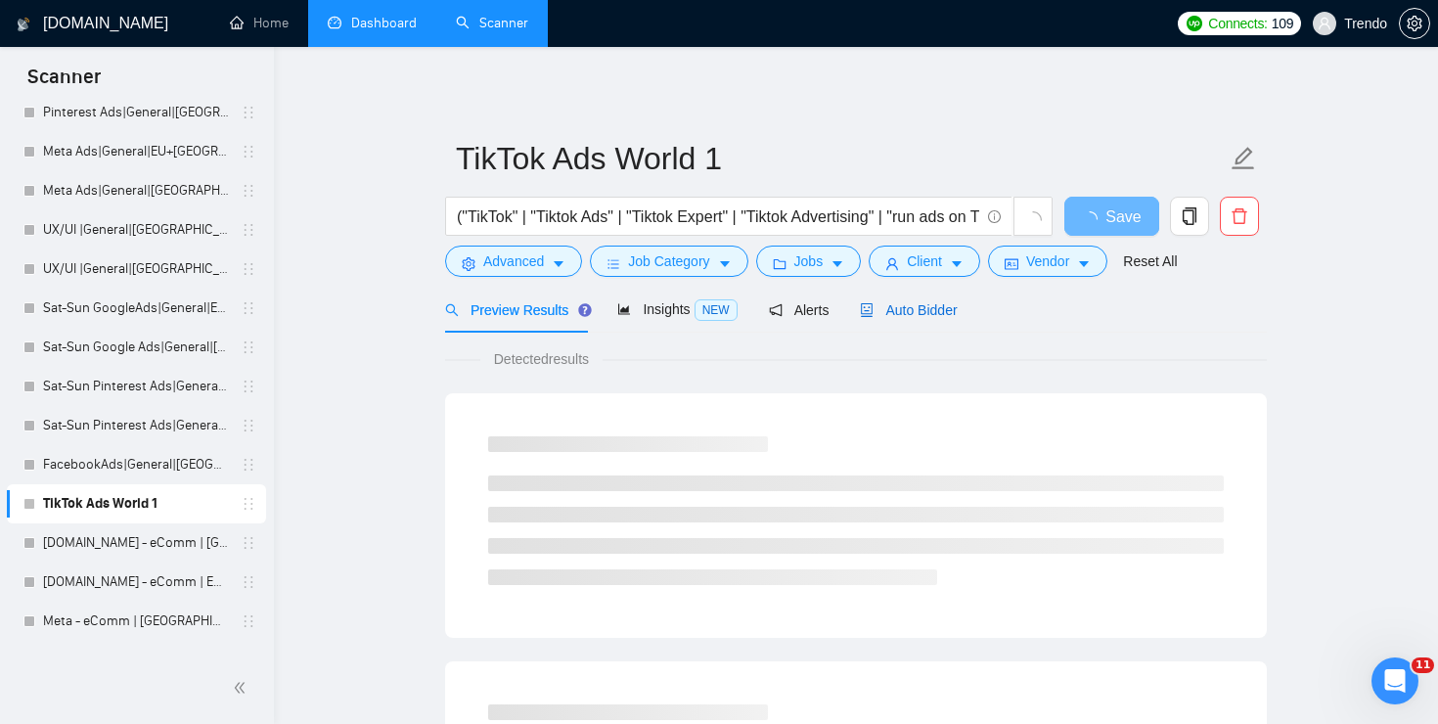
click at [951, 308] on span "Auto Bidder" at bounding box center [908, 310] width 97 height 16
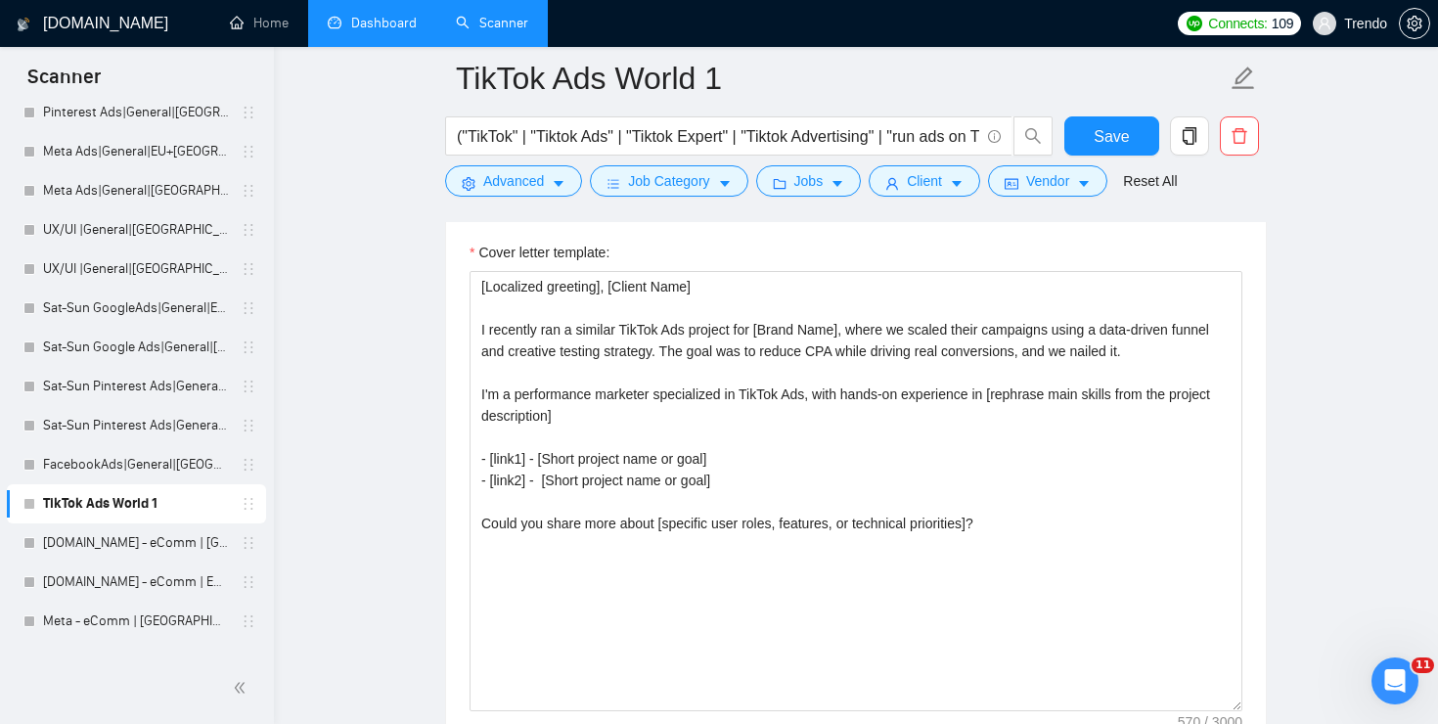
scroll to position [2186, 0]
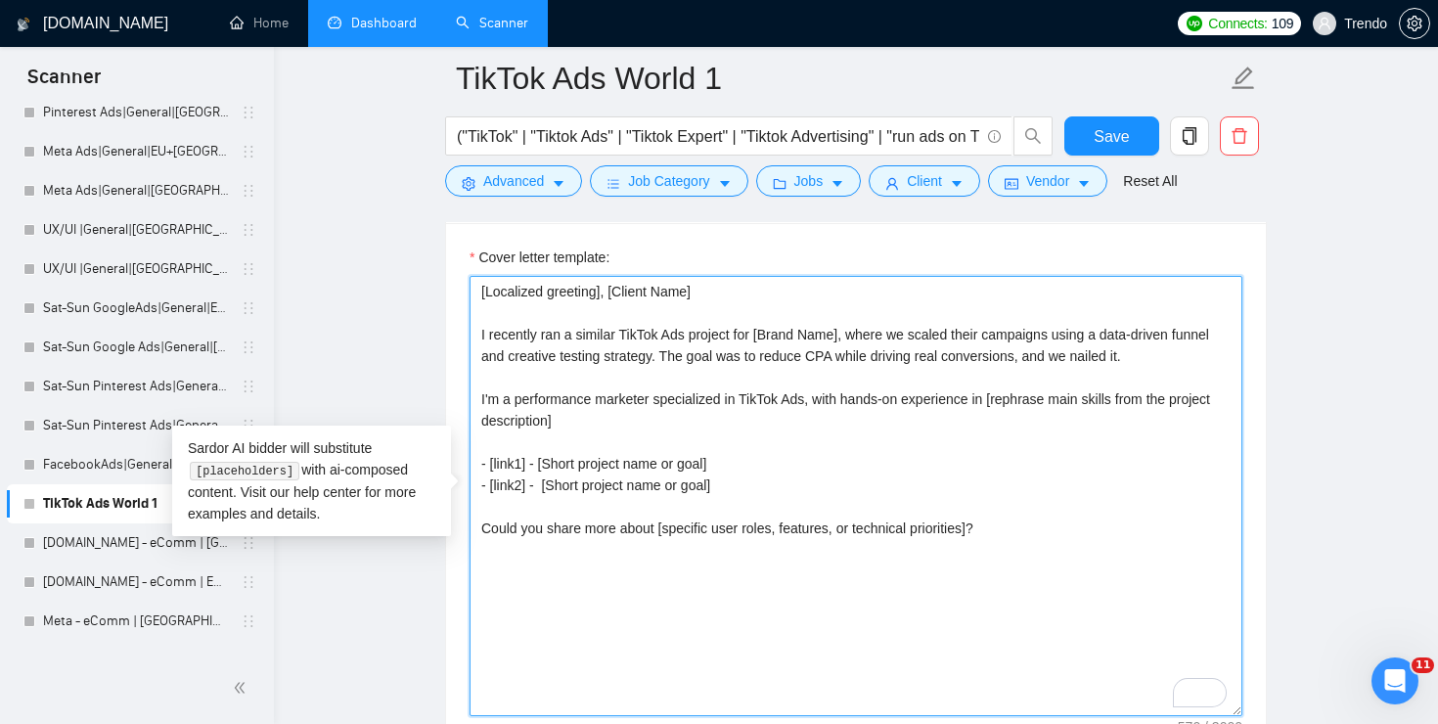
drag, startPoint x: 1005, startPoint y: 528, endPoint x: 417, endPoint y: 517, distance: 588.8
click at [705, 429] on textarea "[Localized greeting], [Client Name] I recently ran a similar TikTok Ads project…" at bounding box center [855, 496] width 773 height 440
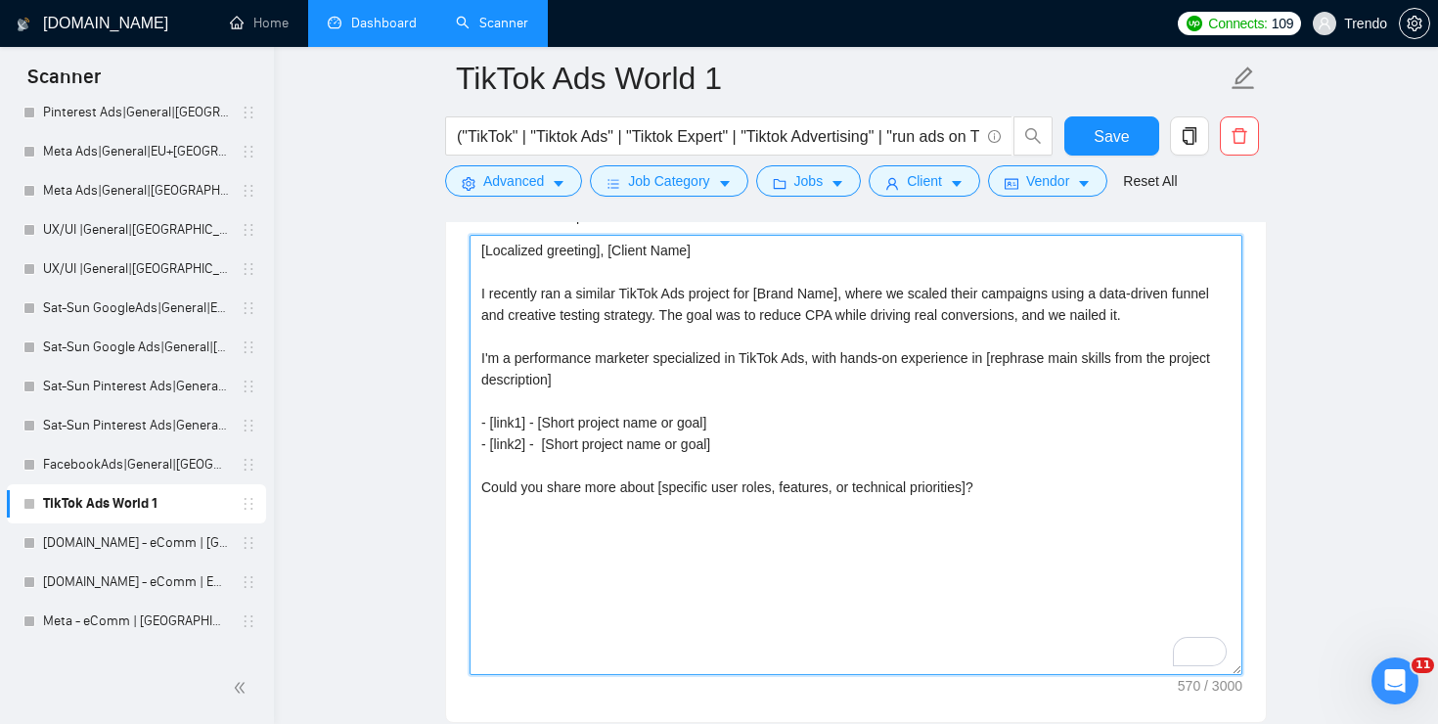
scroll to position [2193, 0]
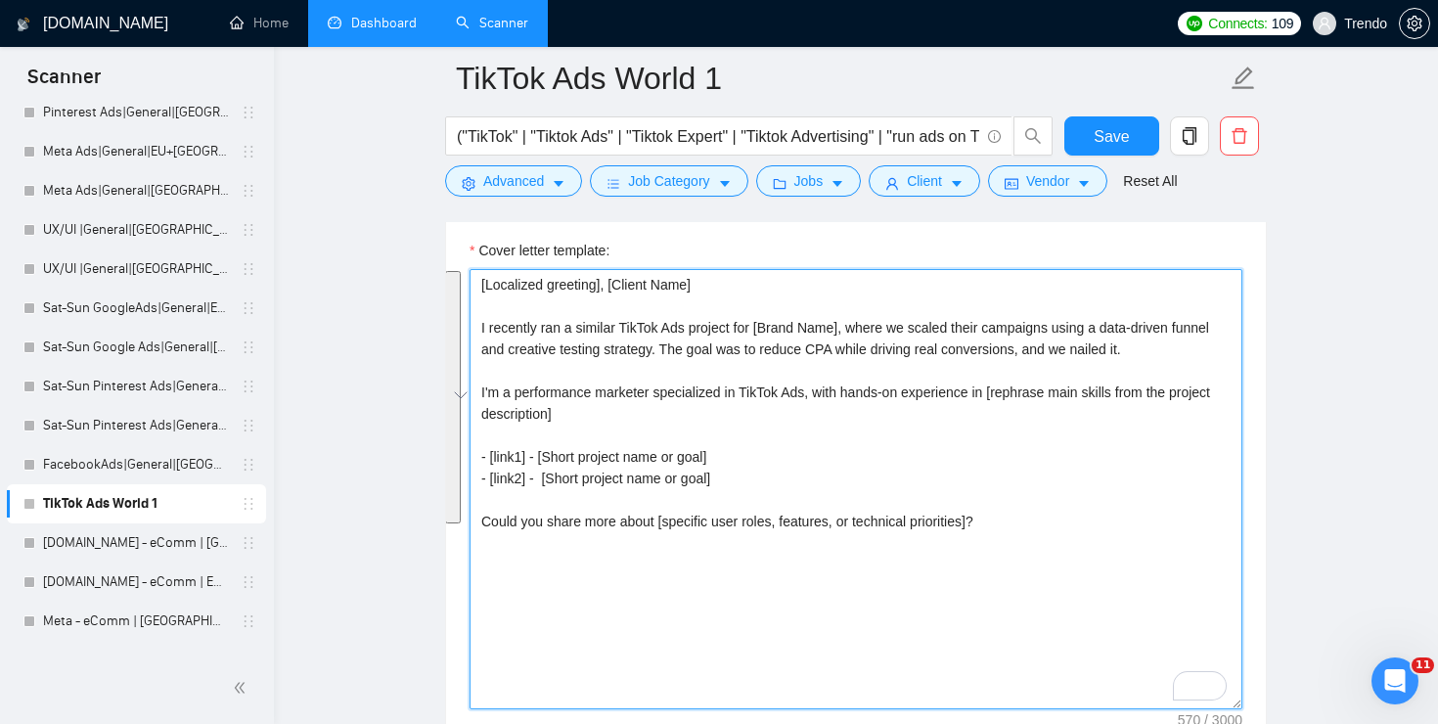
drag, startPoint x: 1008, startPoint y: 519, endPoint x: 387, endPoint y: 262, distance: 672.2
click at [387, 262] on main "TikTok Ads World 1 ("TikTok" | "Tiktok Ads" | "Tiktok Expert" | "Tiktok Adverti…" at bounding box center [855, 649] width 1101 height 5527
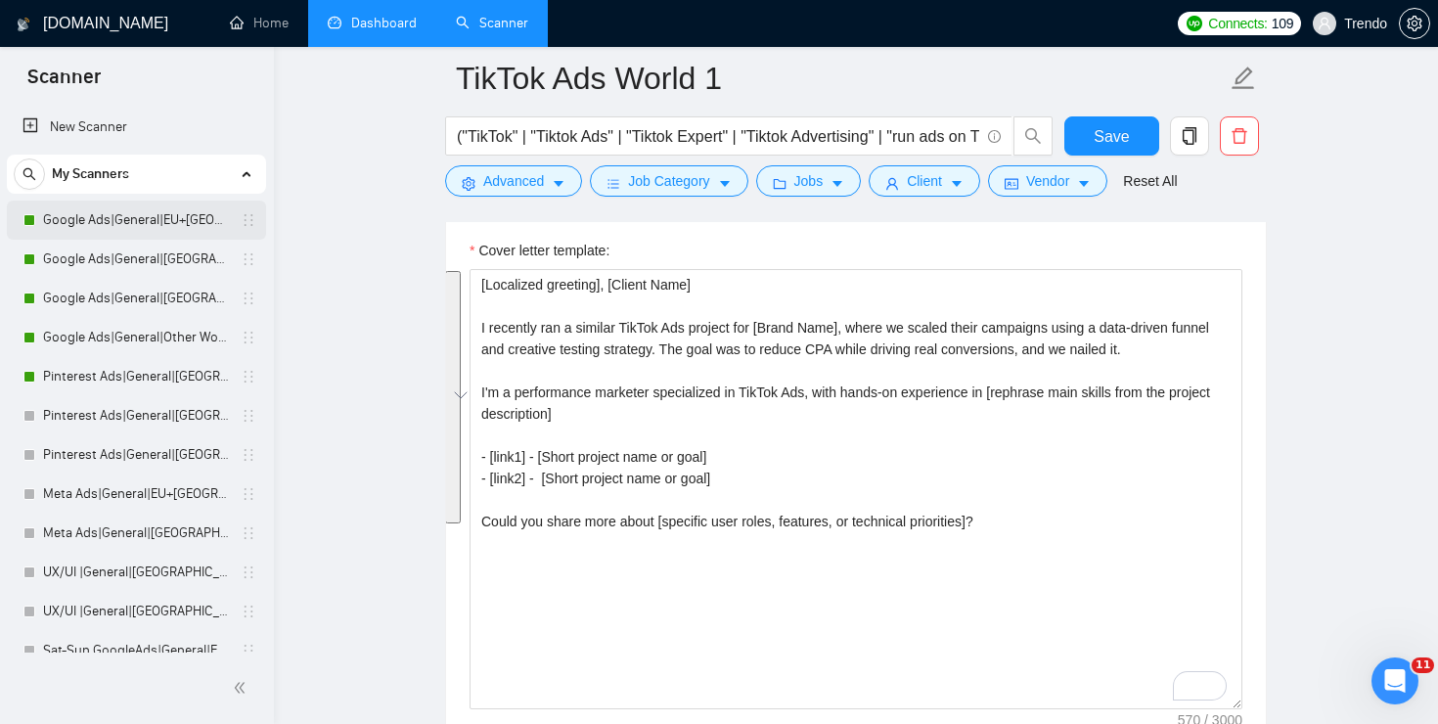
click at [127, 216] on link "Google Ads|General|EU+[GEOGRAPHIC_DATA]|" at bounding box center [136, 219] width 186 height 39
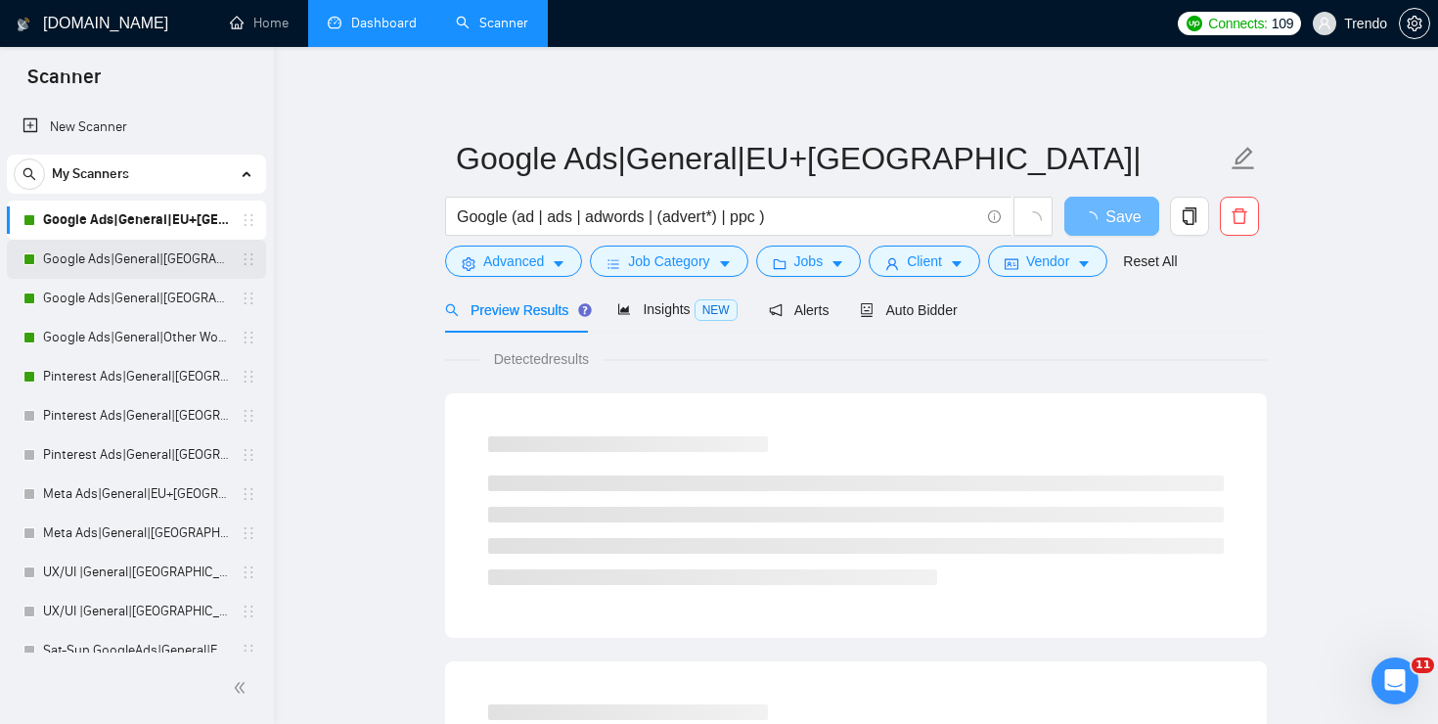
click at [141, 260] on link "Google Ads|General|[GEOGRAPHIC_DATA]+[GEOGRAPHIC_DATA]|" at bounding box center [136, 259] width 186 height 39
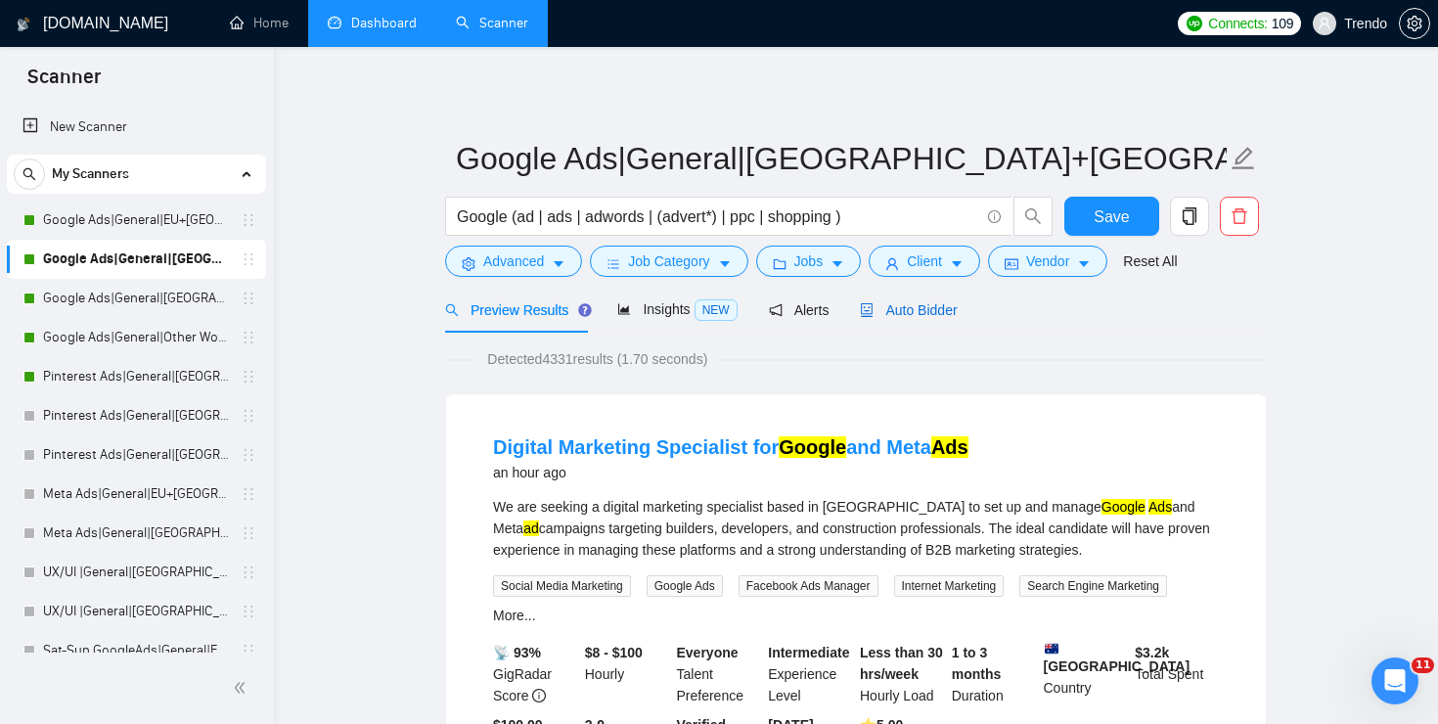
click at [928, 315] on span "Auto Bidder" at bounding box center [908, 310] width 97 height 16
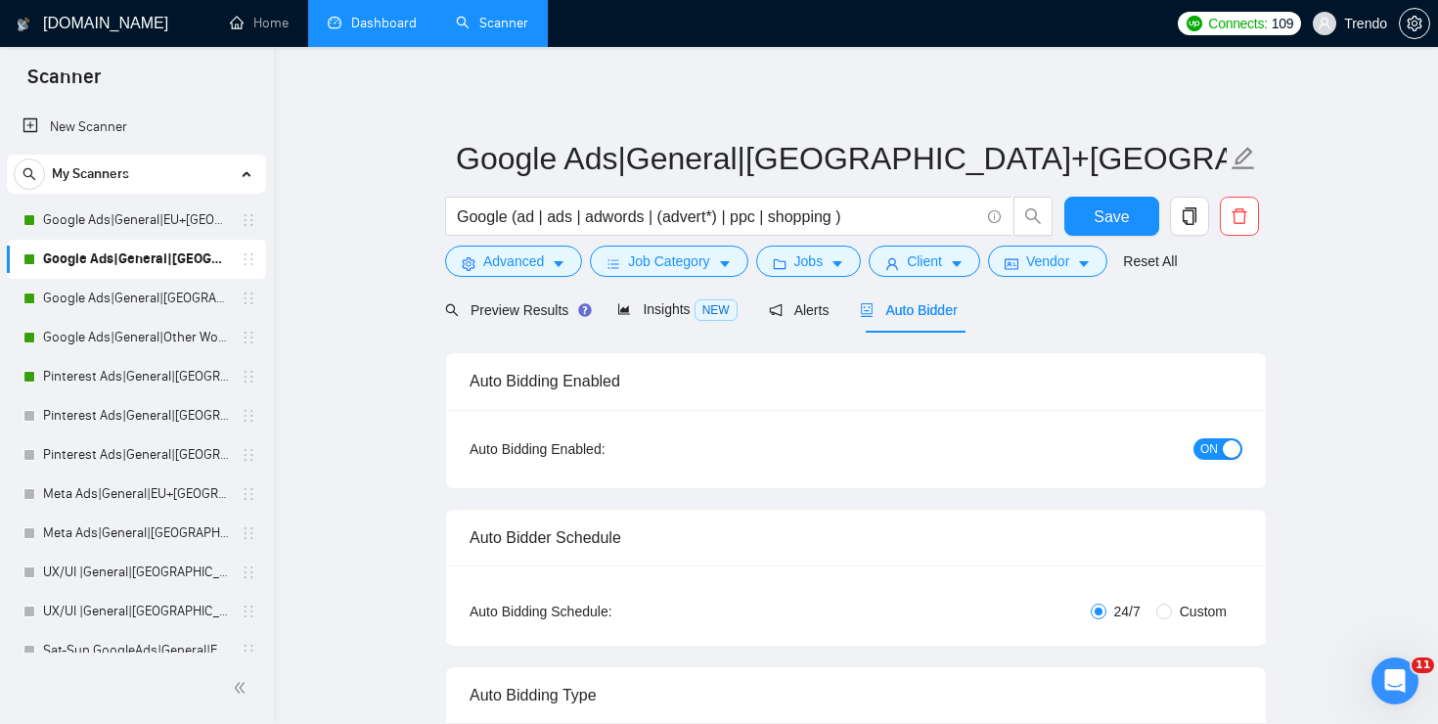
checkbox input "true"
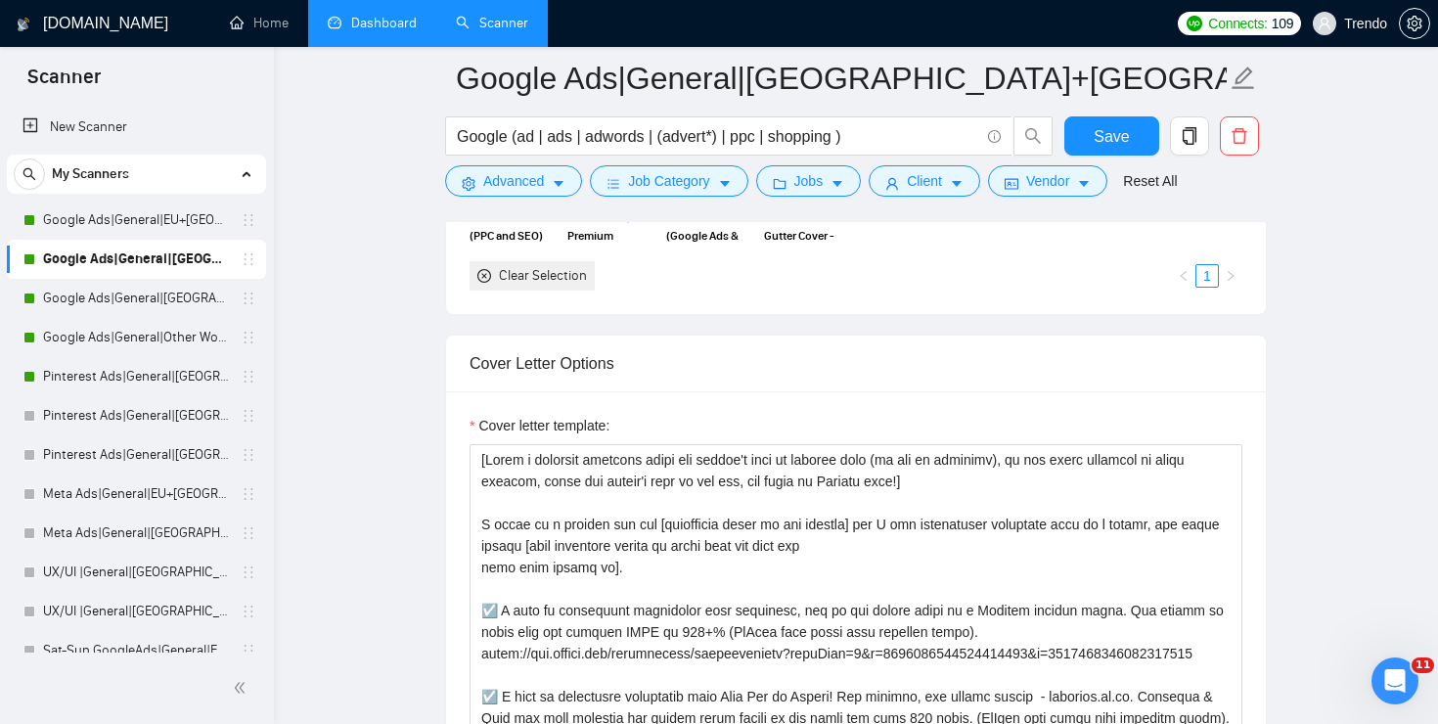
scroll to position [129, 0]
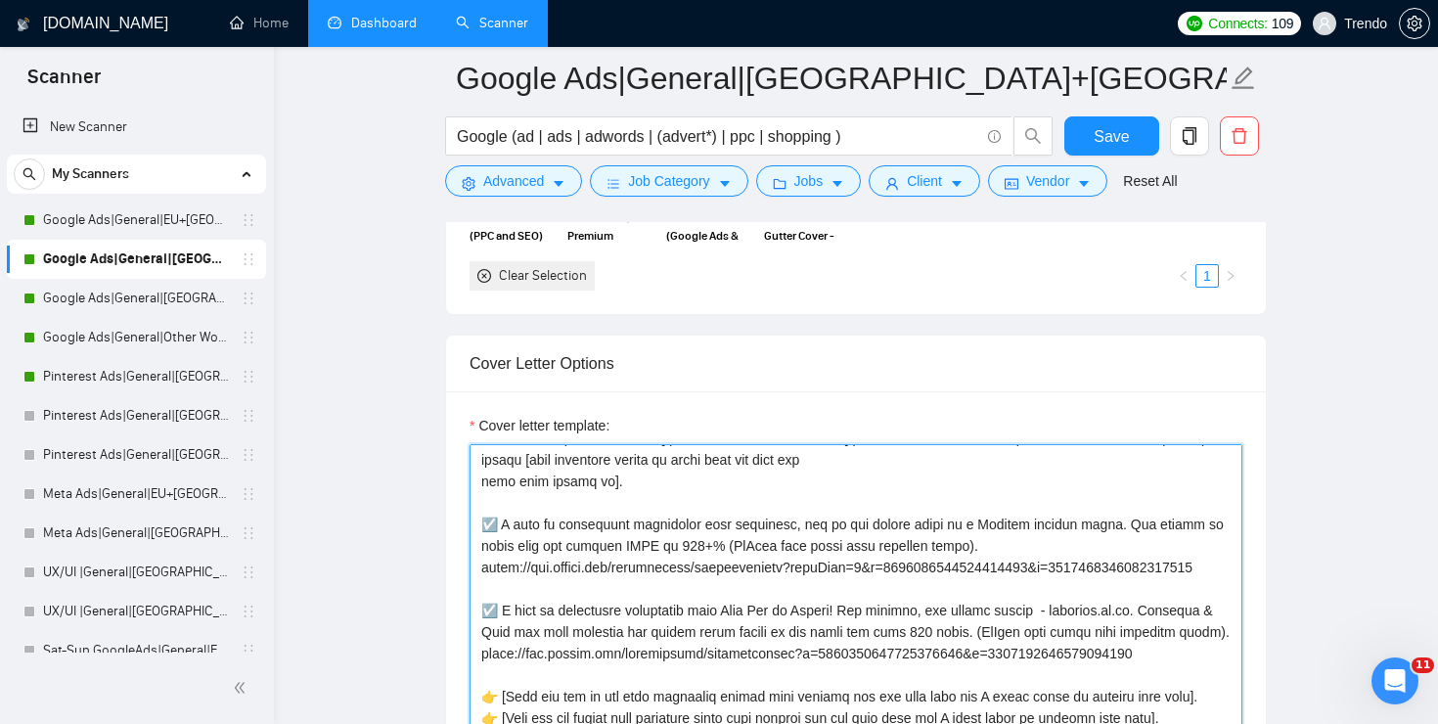
click at [835, 599] on textarea "Cover letter template:" at bounding box center [855, 664] width 773 height 440
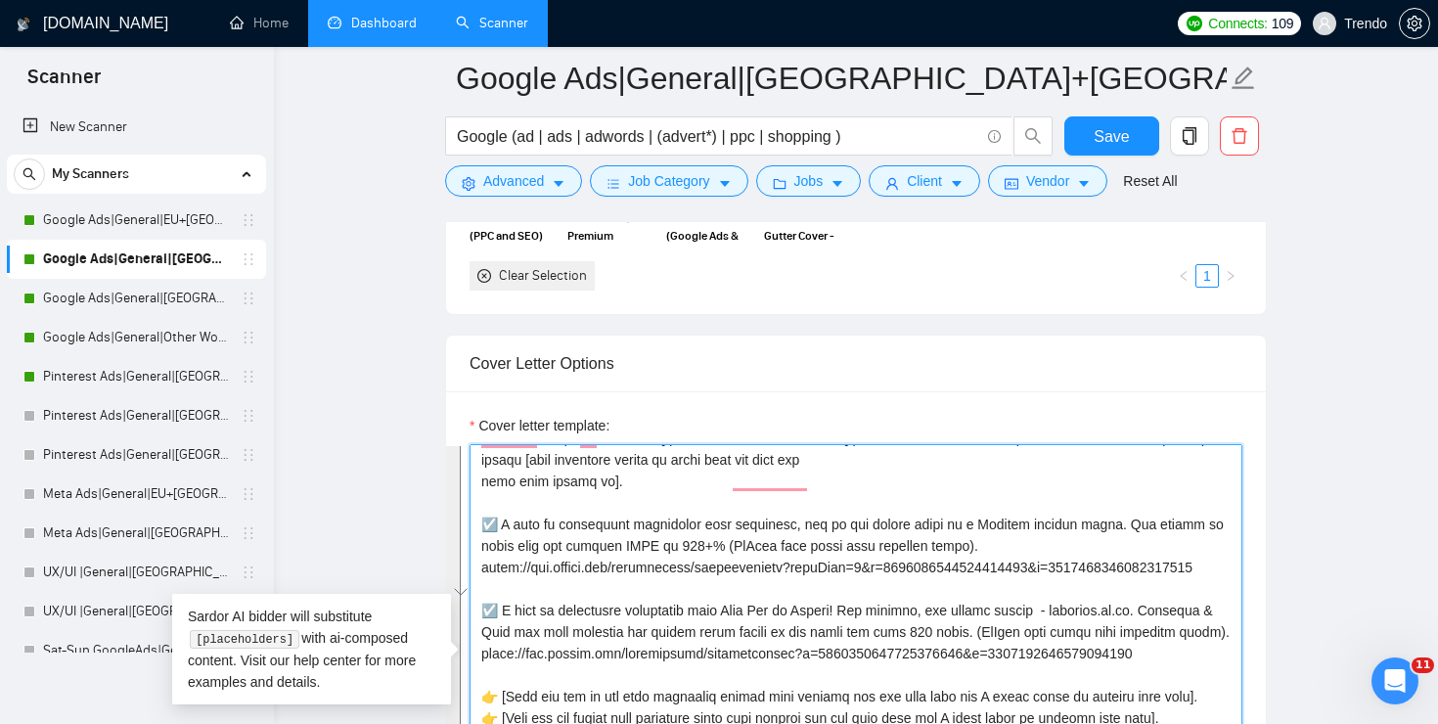
paste textarea "Localized greeting], [Client Name] I recently ran a similar TikTok Ads project …"
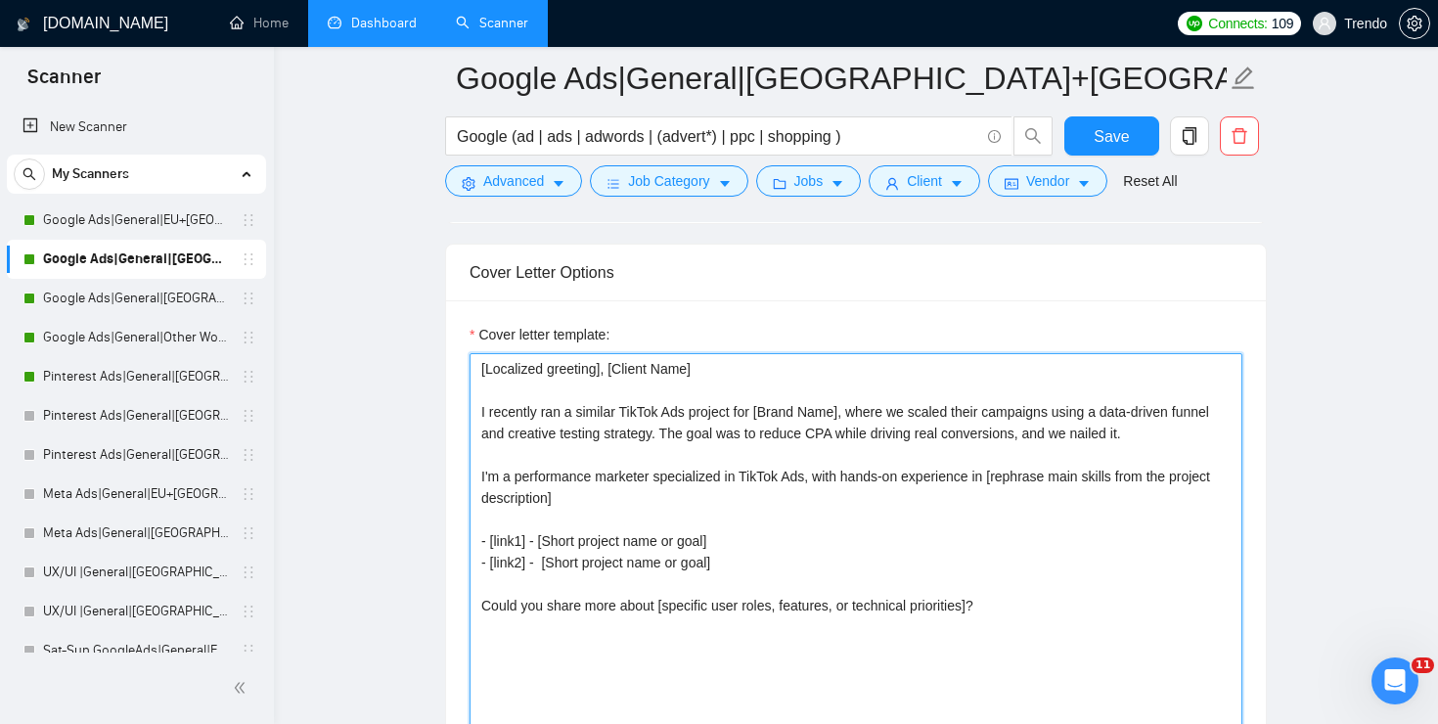
scroll to position [2292, 0]
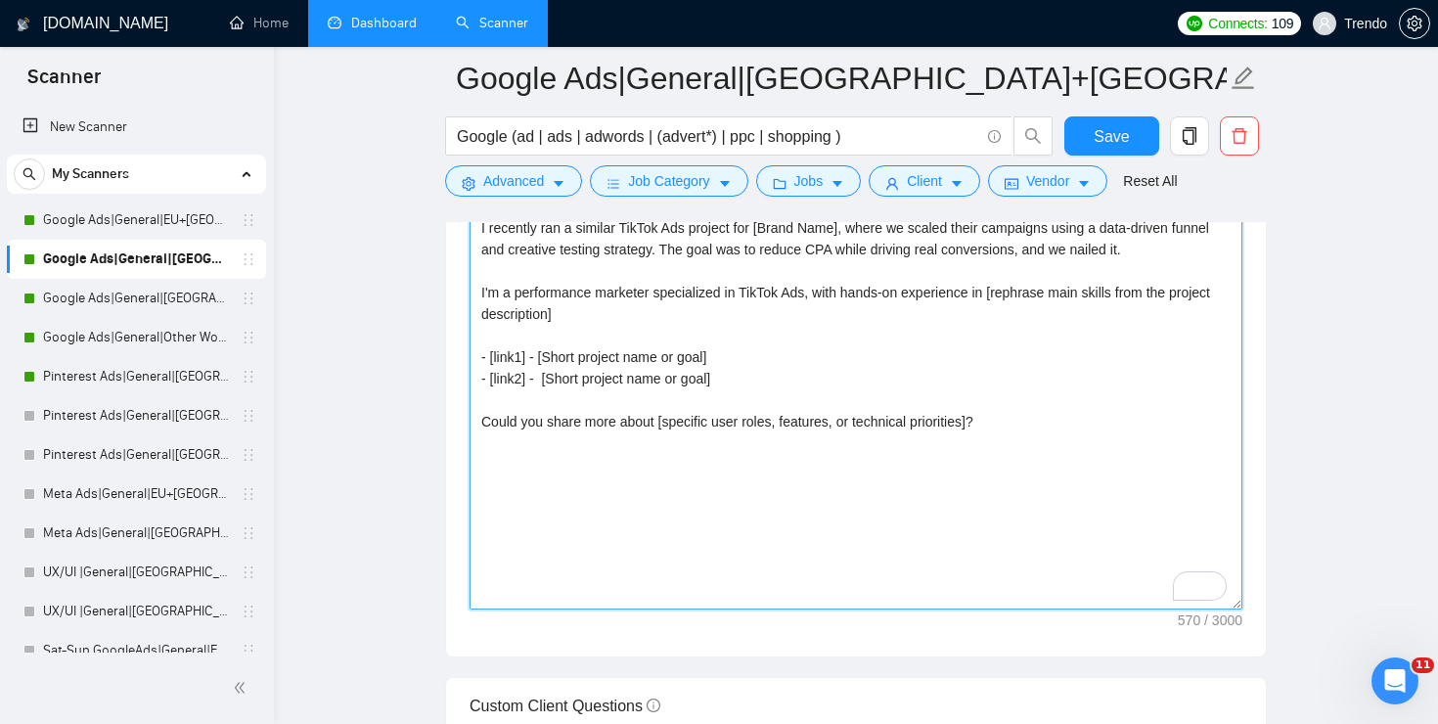
drag, startPoint x: 545, startPoint y: 354, endPoint x: 744, endPoint y: 348, distance: 199.6
click at [744, 348] on textarea "[Localized greeting], [Client Name] I recently ran a similar TikTok Ads project…" at bounding box center [855, 389] width 773 height 440
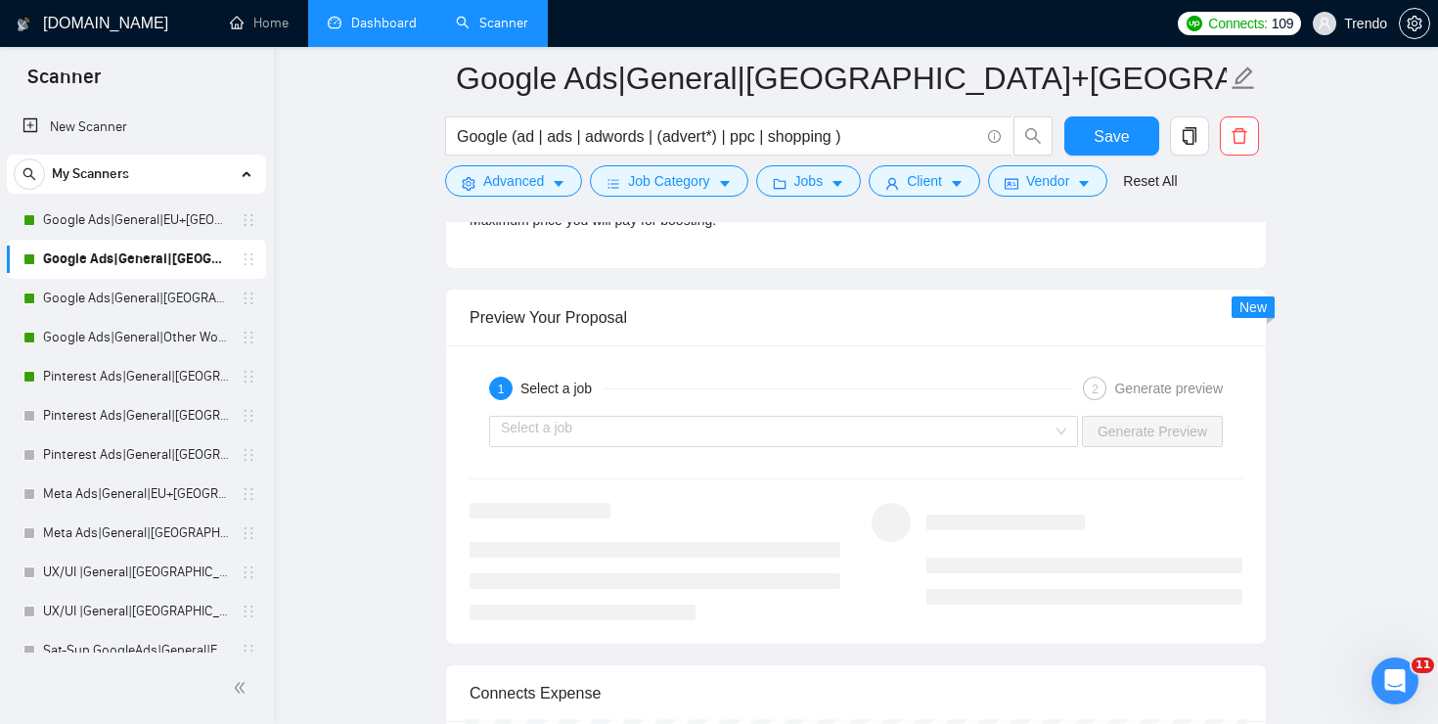
scroll to position [3666, 0]
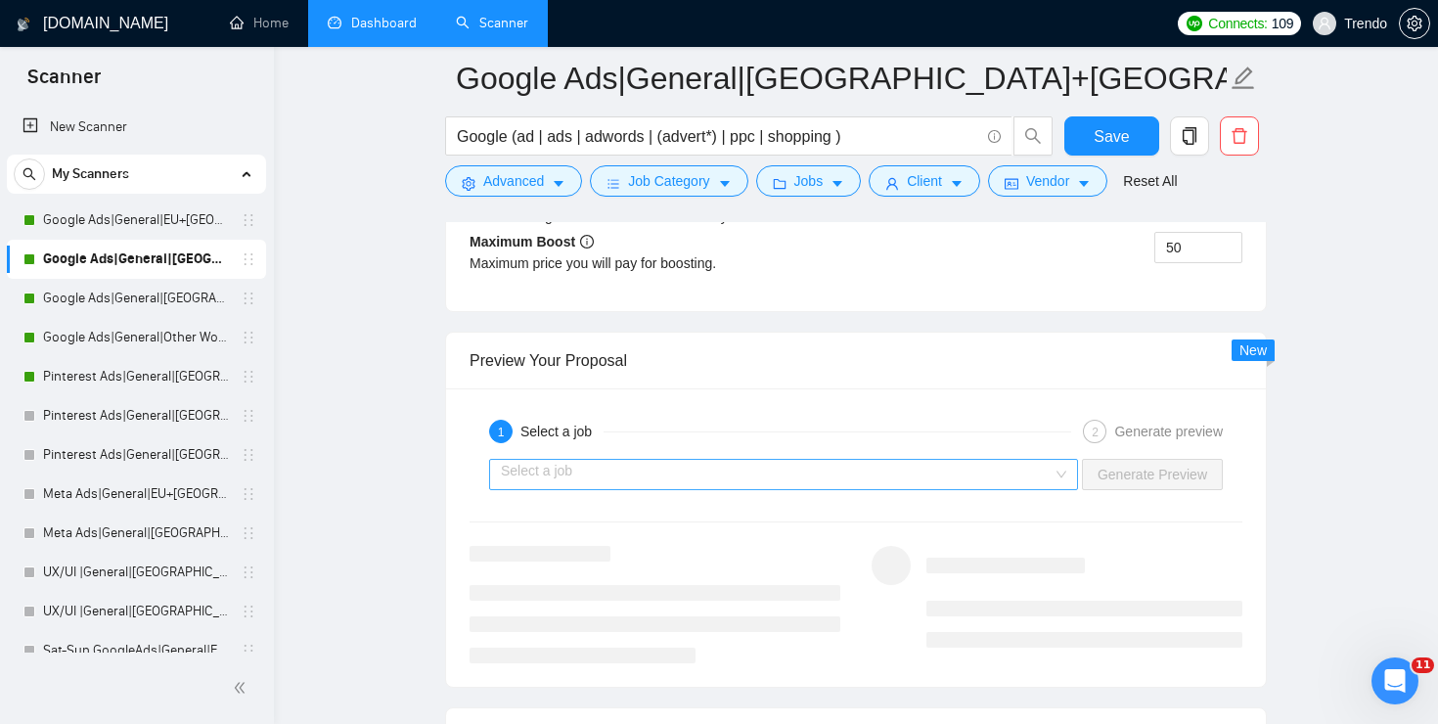
type textarea "[Localized greeting], [Client Name] I recently ran a similar TikTok Ads project…"
click at [549, 471] on input "search" at bounding box center [777, 474] width 552 height 29
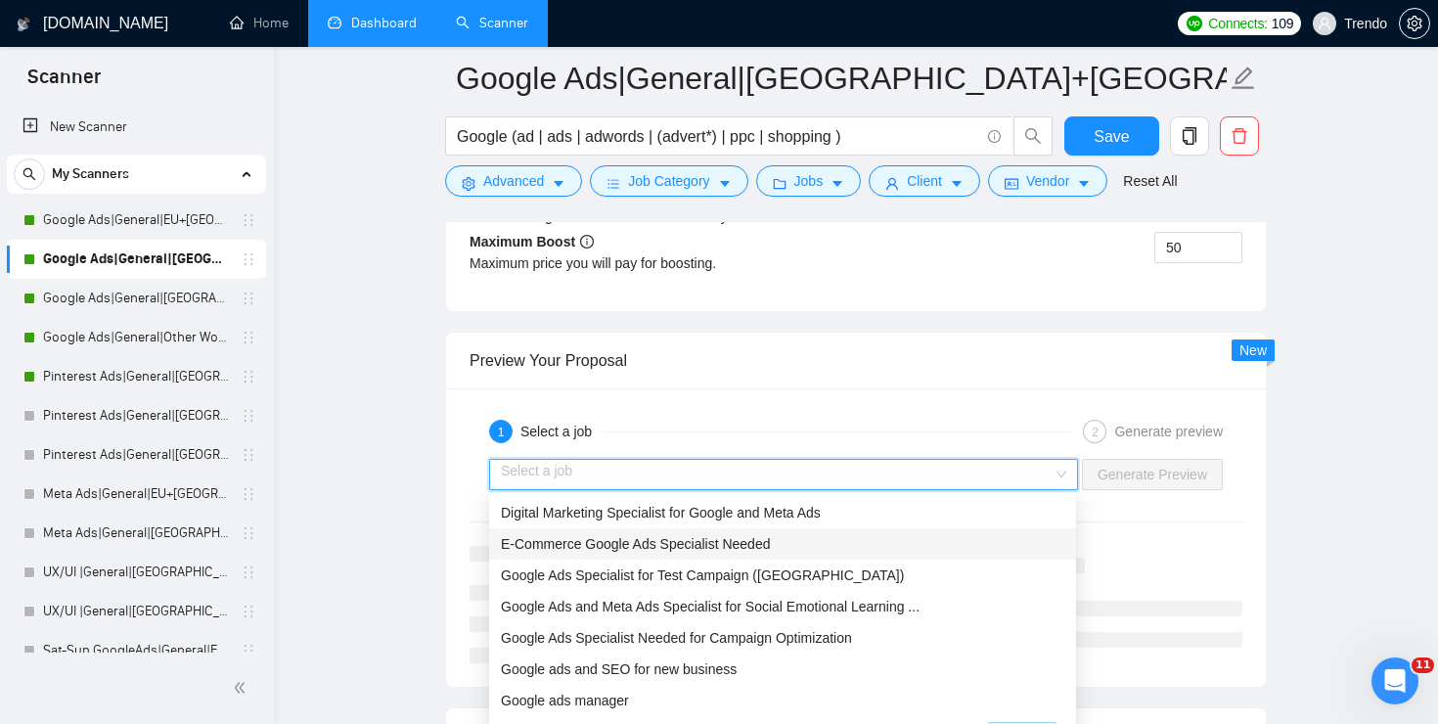
click at [604, 543] on span "E‑Commerce Google Ads Specialist Needed" at bounding box center [635, 544] width 269 height 16
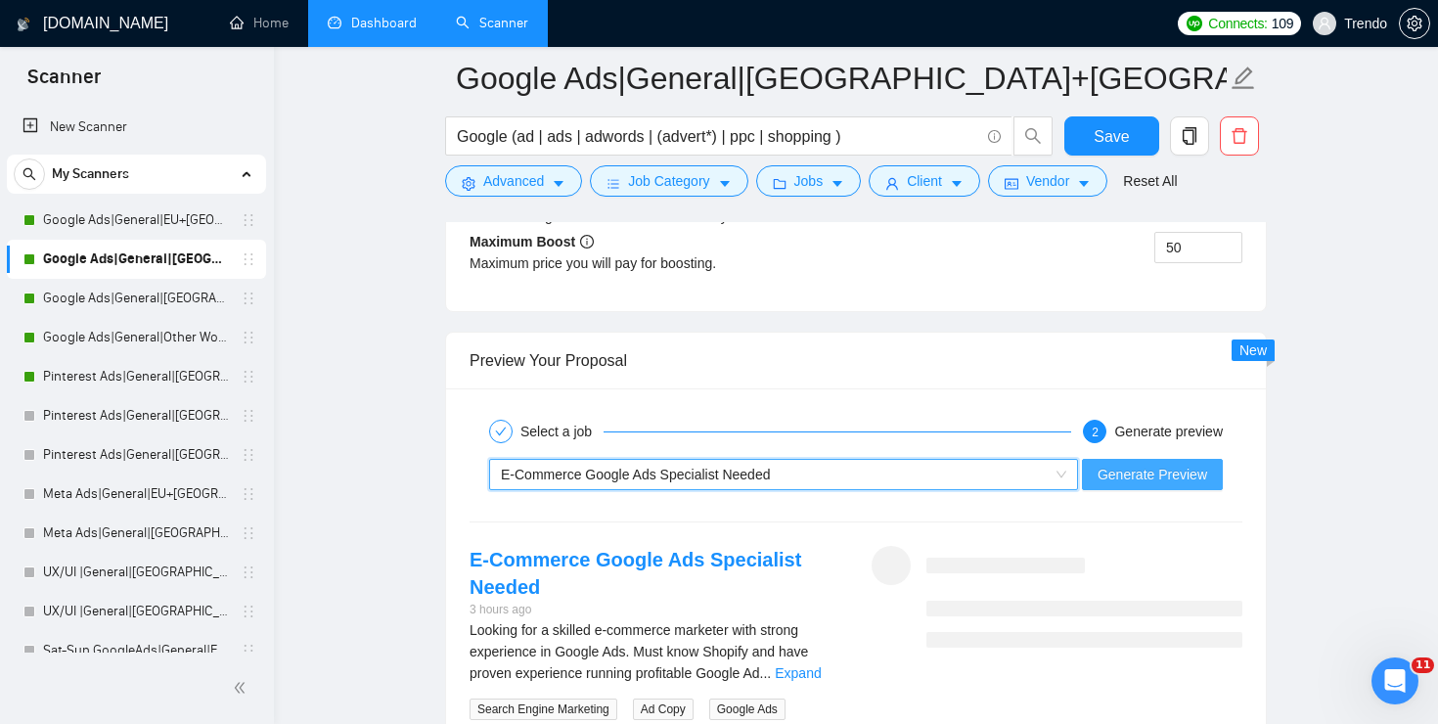
click at [1181, 481] on span "Generate Preview" at bounding box center [1152, 475] width 110 height 22
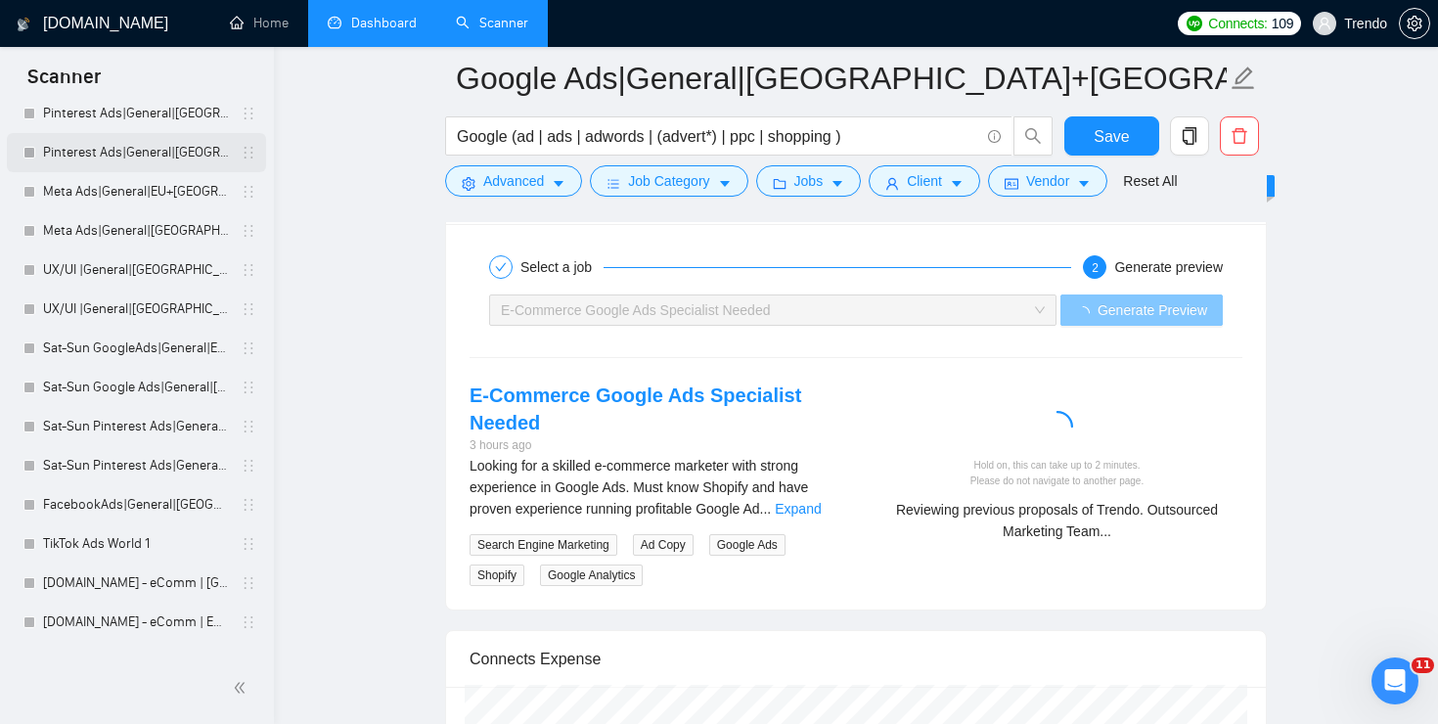
scroll to position [368, 0]
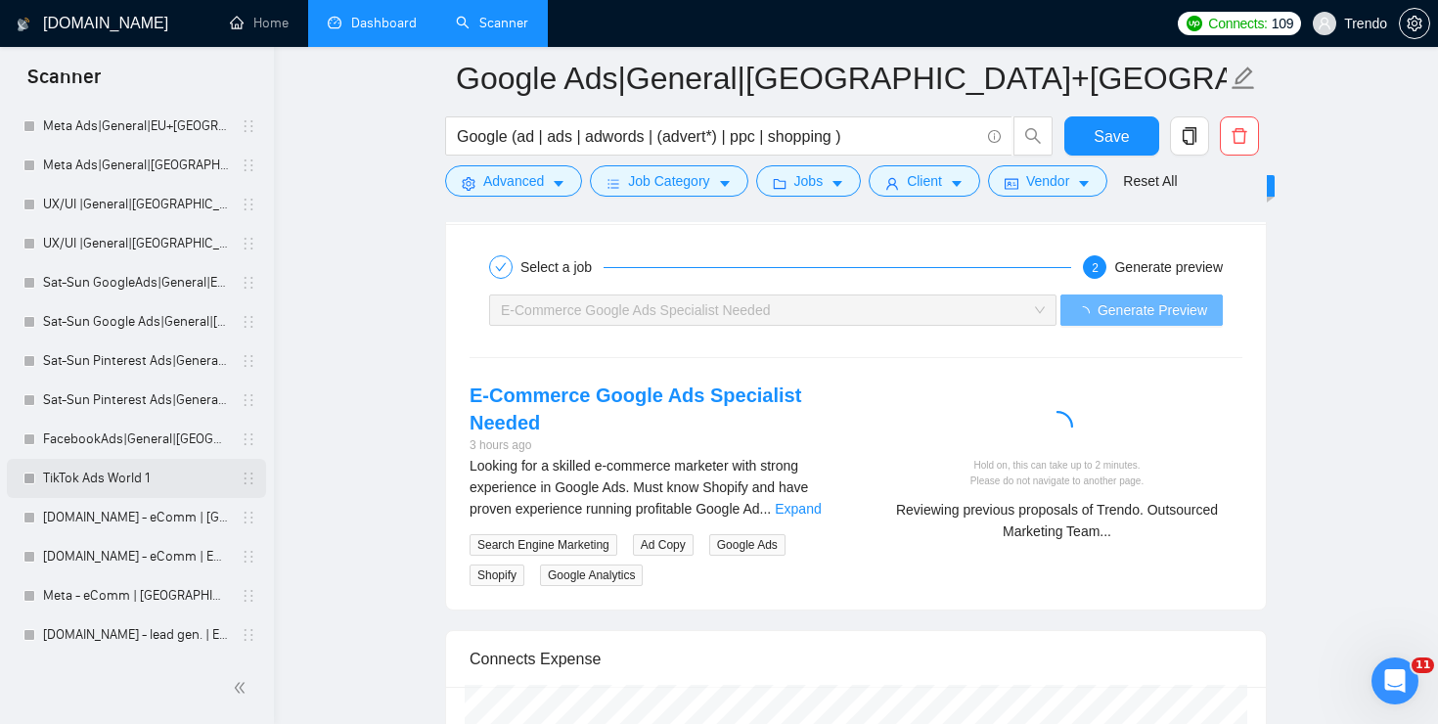
click at [150, 483] on link "TikTok Ads World 1" at bounding box center [136, 478] width 186 height 39
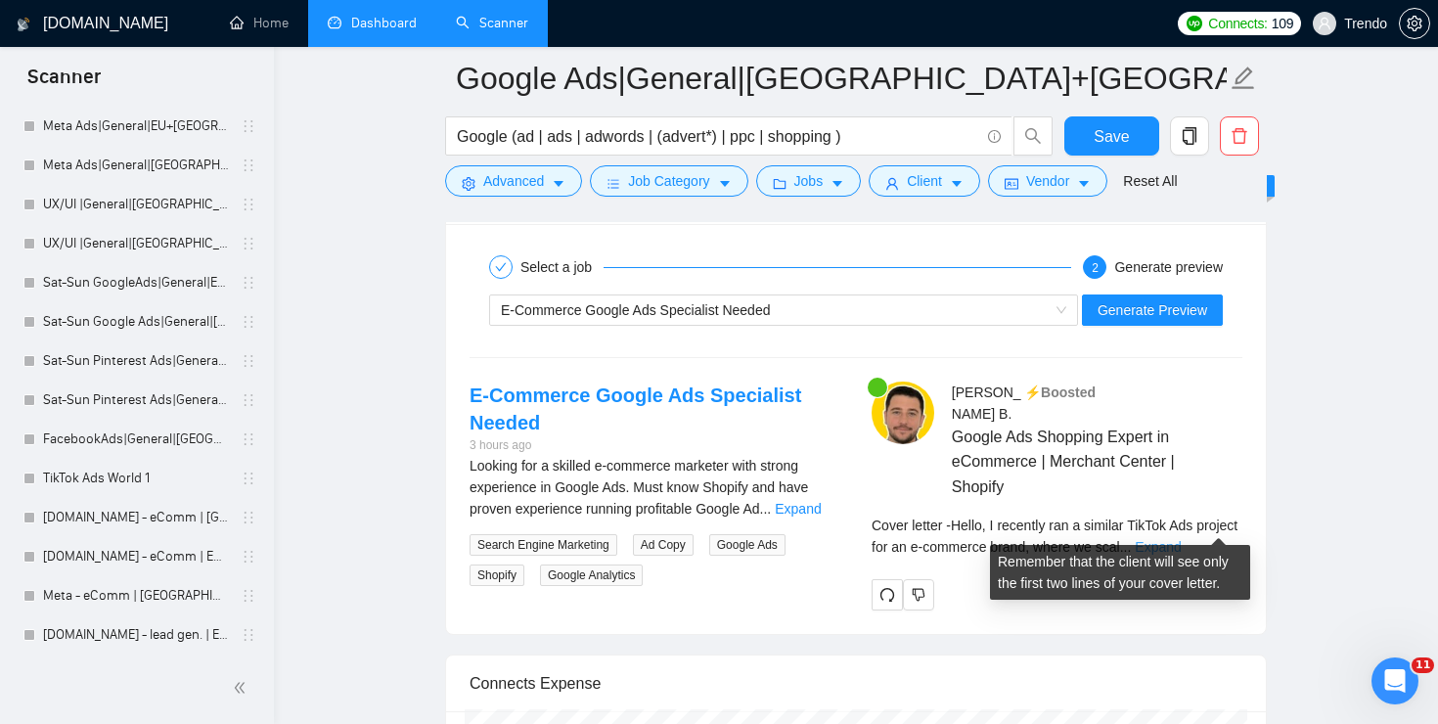
click at [1180, 539] on link "Expand" at bounding box center [1157, 547] width 46 height 16
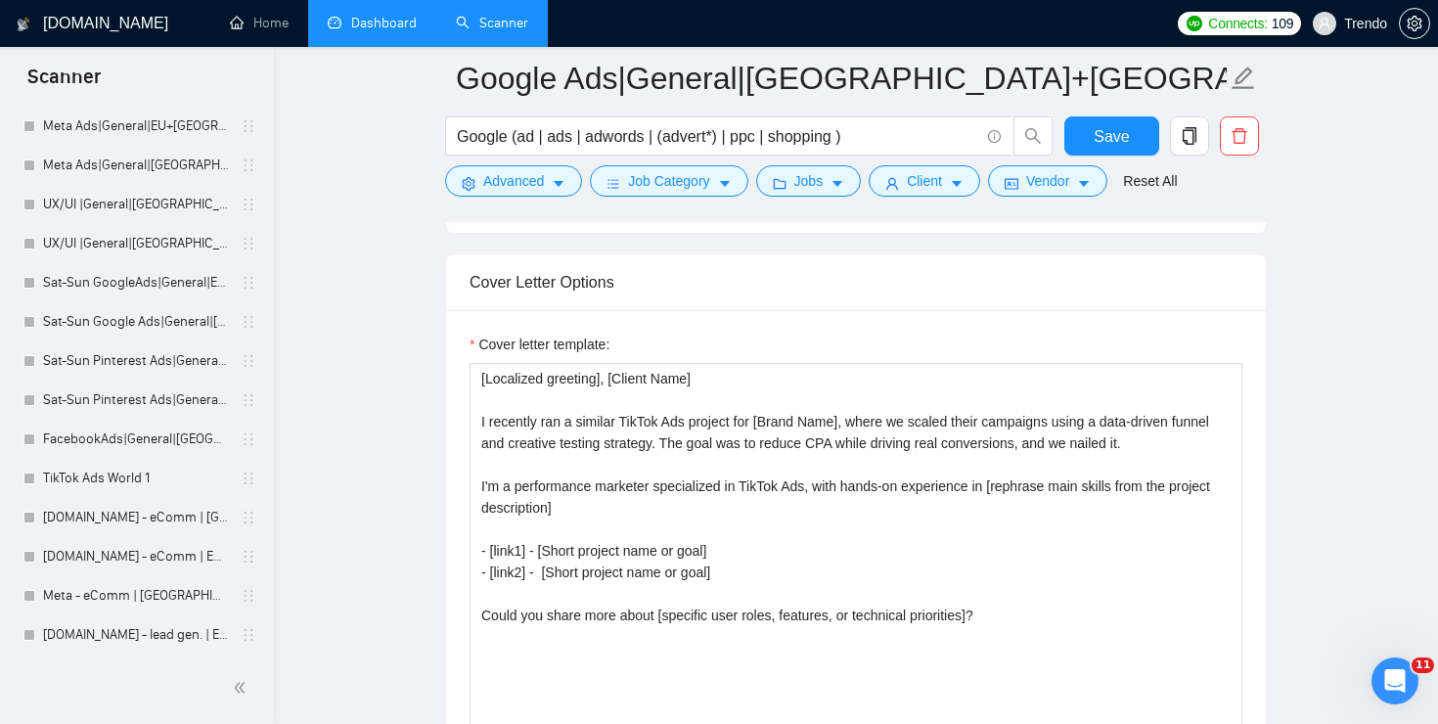
scroll to position [2098, 0]
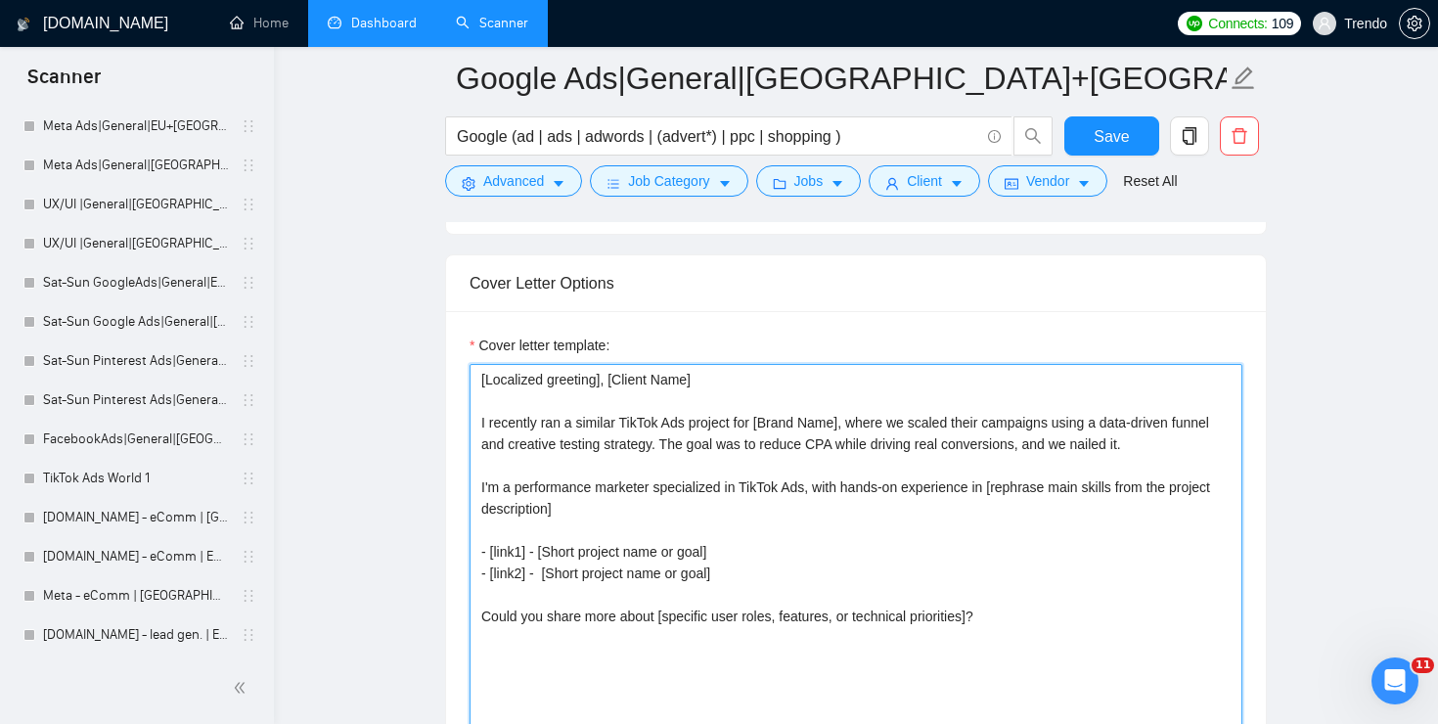
click at [661, 420] on textarea "[Localized greeting], [Client Name] I recently ran a similar TikTok Ads project…" at bounding box center [855, 584] width 773 height 440
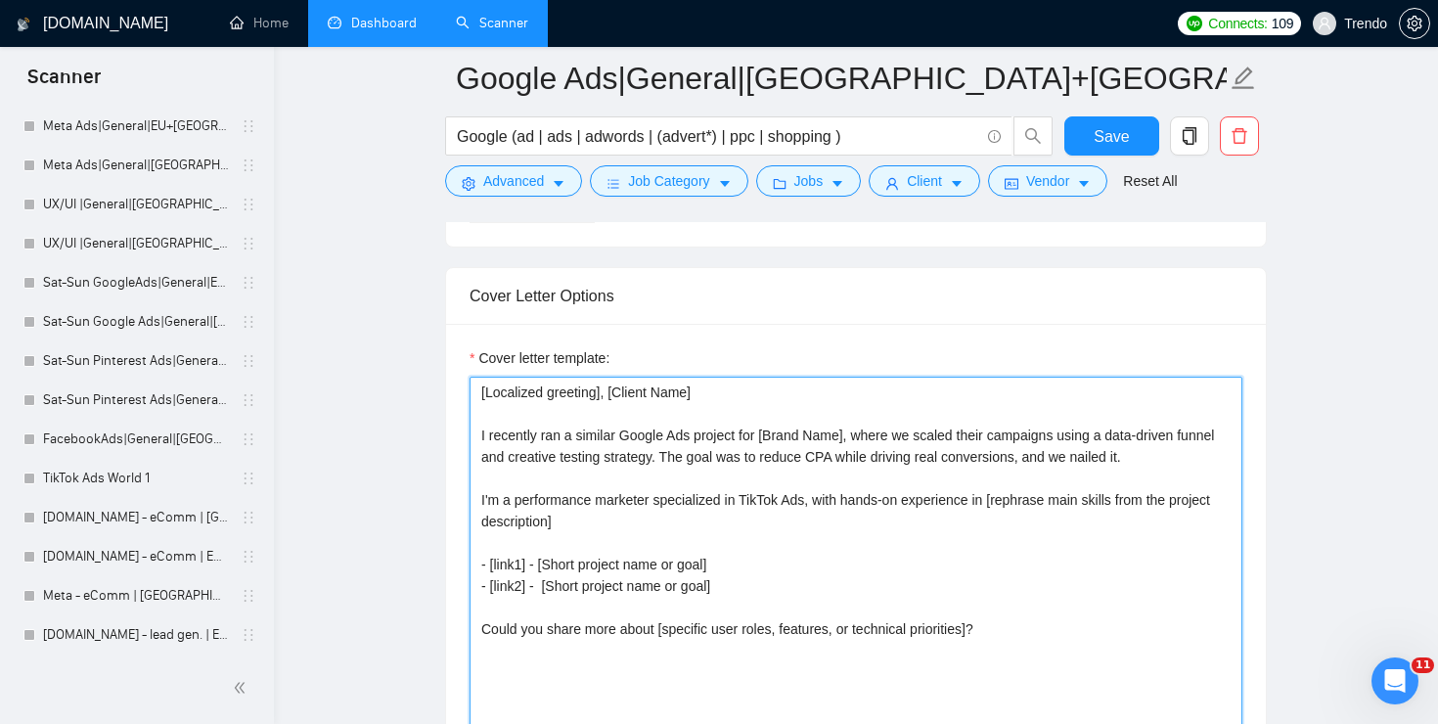
scroll to position [2088, 0]
click at [786, 489] on textarea "[Localized greeting], [Client Name] I recently ran a similar Google Ads project…" at bounding box center [855, 594] width 773 height 440
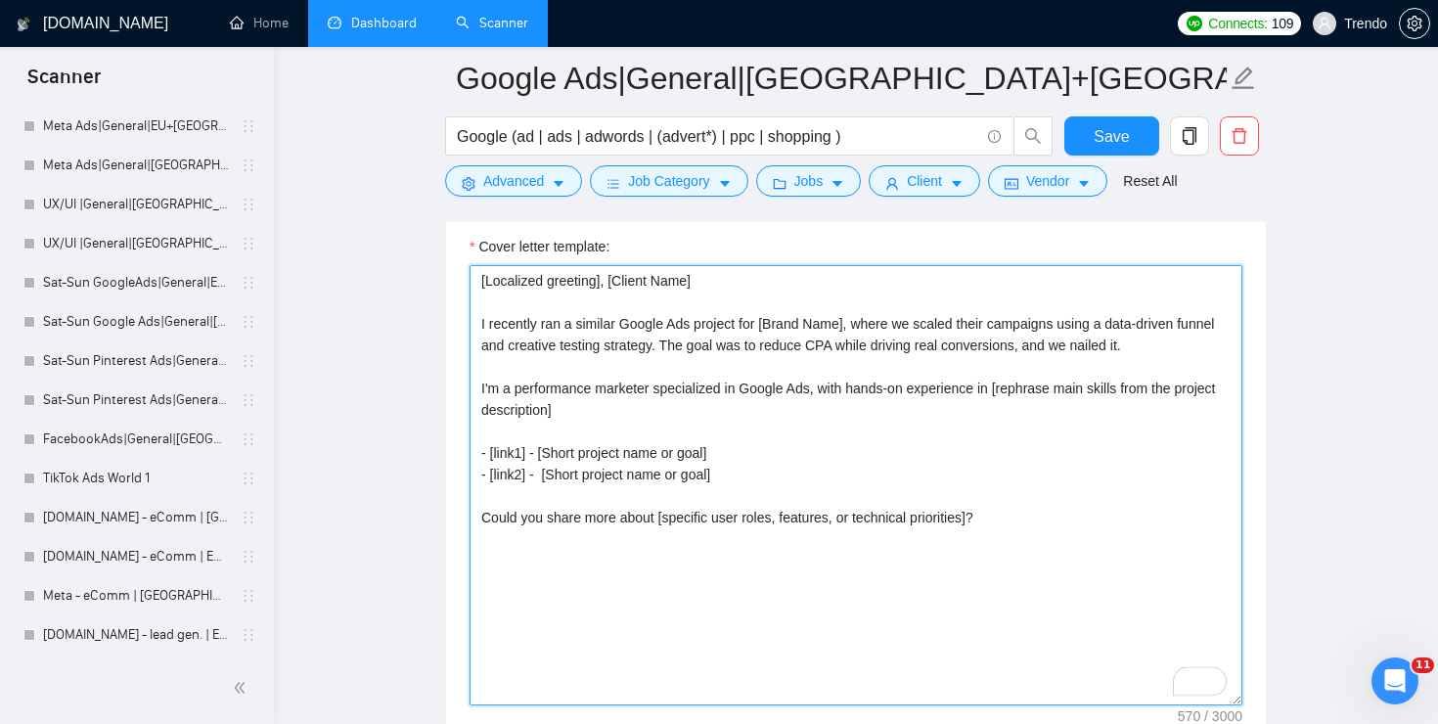
scroll to position [2205, 0]
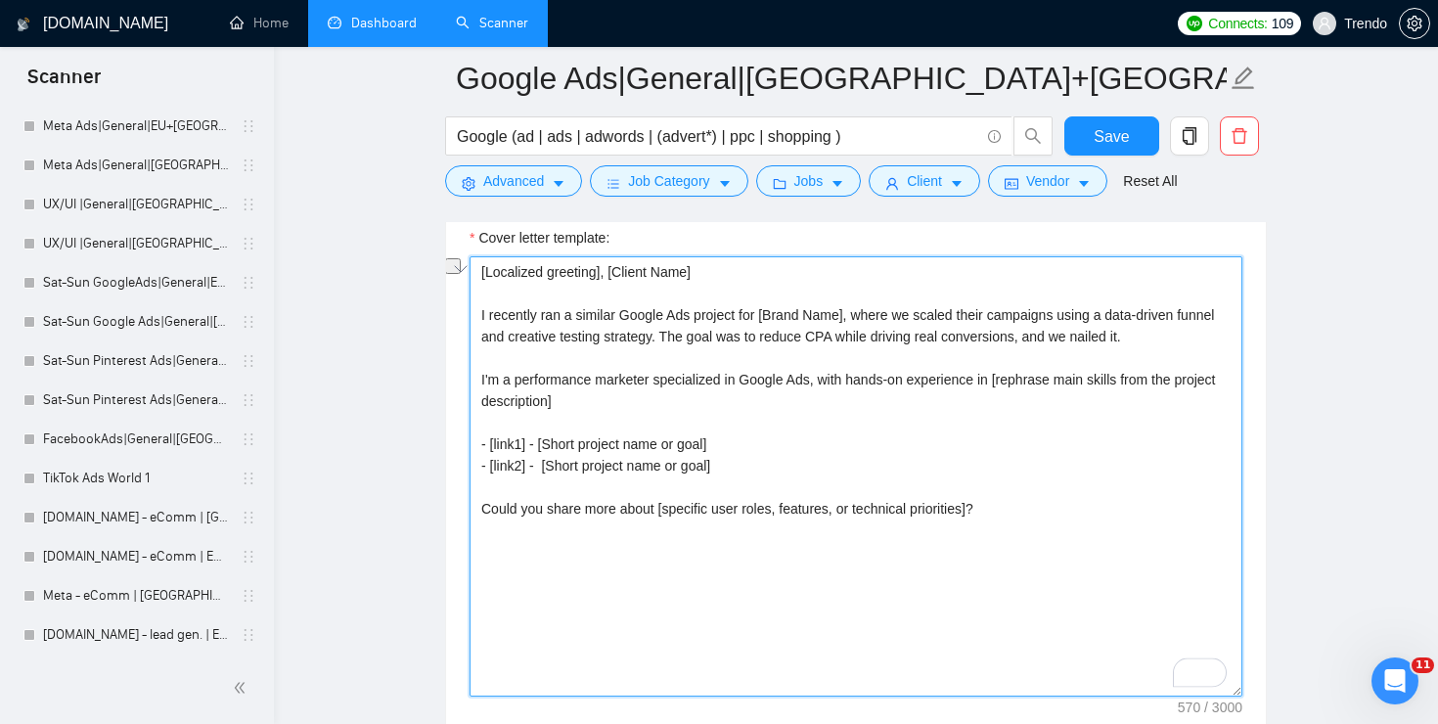
drag, startPoint x: 477, startPoint y: 378, endPoint x: 511, endPoint y: 378, distance: 34.2
click at [511, 378] on textarea "[Localized greeting], [Client Name] I recently ran a similar Google Ads project…" at bounding box center [855, 476] width 773 height 440
click at [572, 390] on textarea "[Localized greeting], [Client Name] I recently ran a similar Google Ads project…" at bounding box center [855, 476] width 773 height 440
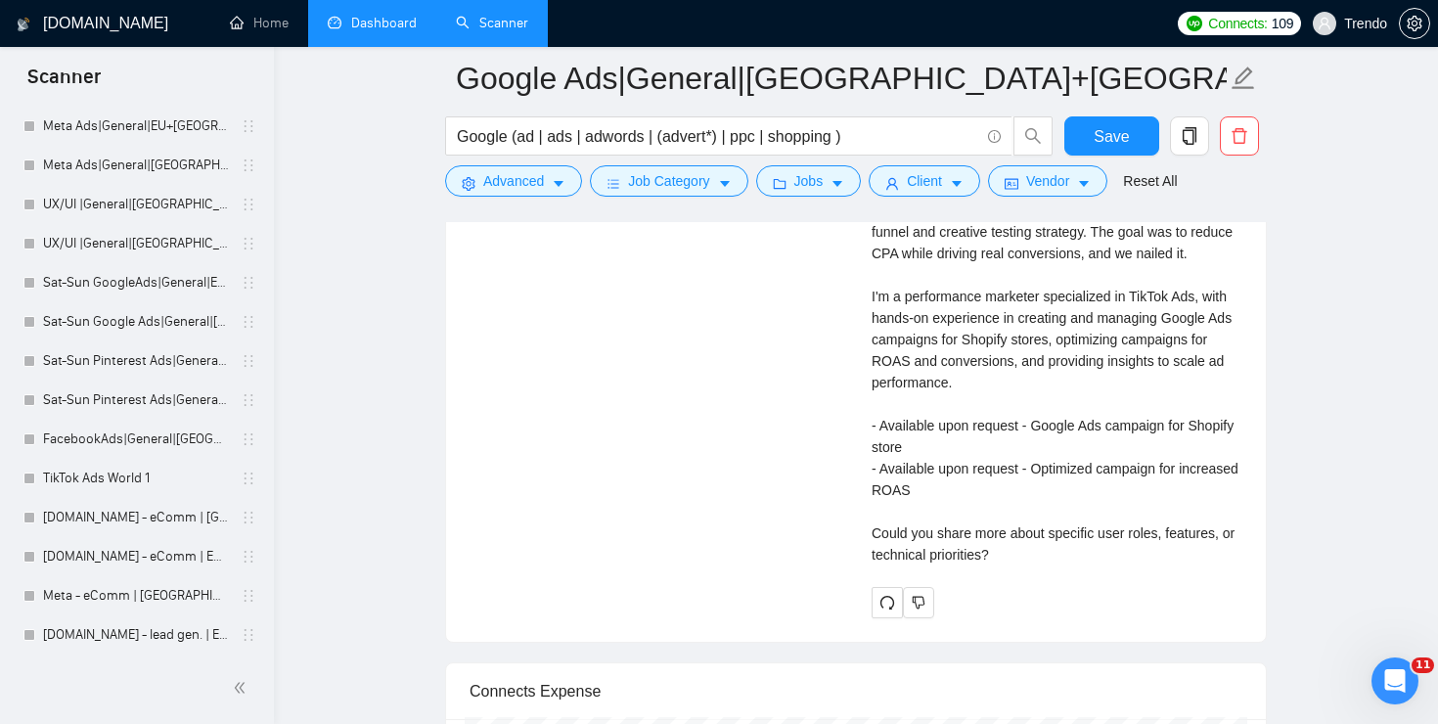
scroll to position [4261, 0]
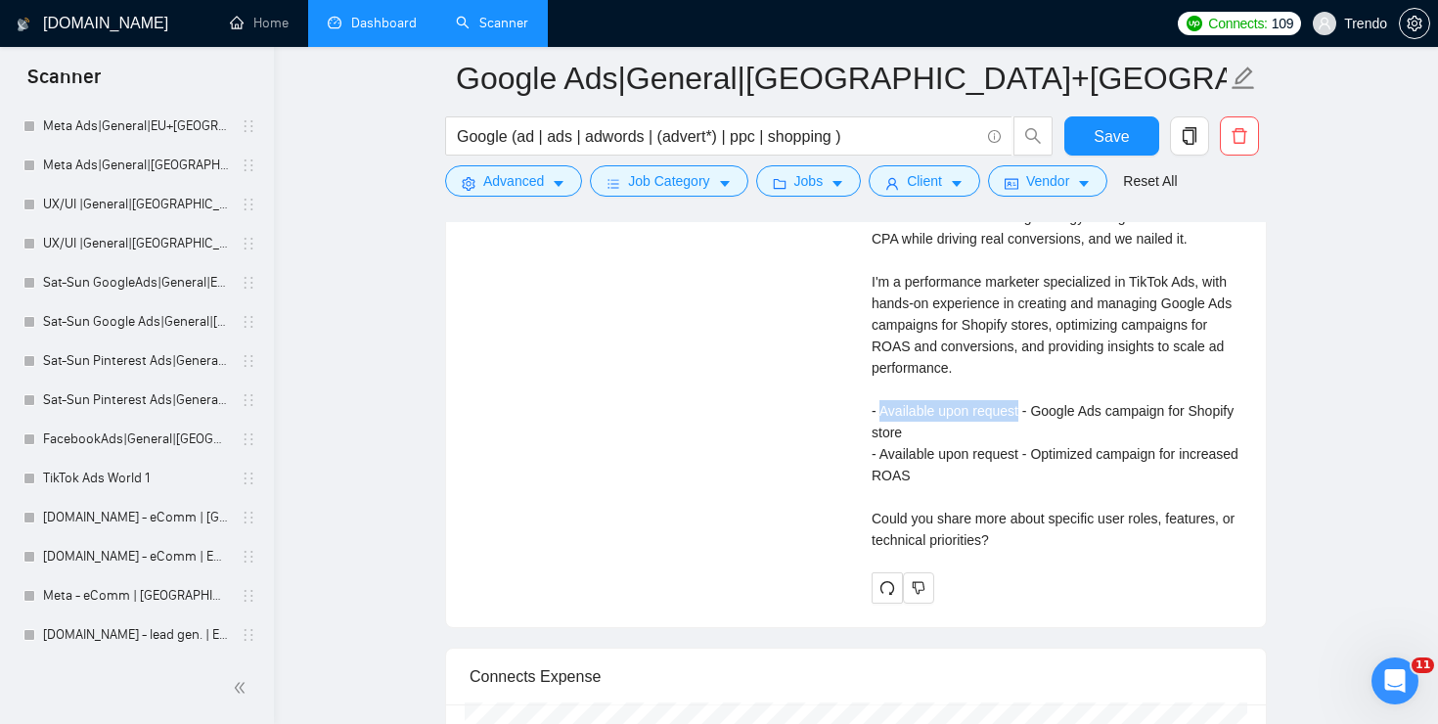
drag, startPoint x: 1025, startPoint y: 409, endPoint x: 883, endPoint y: 410, distance: 141.8
click at [883, 410] on div "Cover letter Hello, I recently ran a similar TikTok Ads project for an e-commer…" at bounding box center [1056, 325] width 371 height 452
click at [1002, 369] on div "Cover letter Hello, I recently ran a similar TikTok Ads project for an e-commer…" at bounding box center [1056, 325] width 371 height 452
drag, startPoint x: 1024, startPoint y: 409, endPoint x: 881, endPoint y: 412, distance: 142.8
click at [881, 412] on div "Cover letter Hello, I recently ran a similar TikTok Ads project for an e-commer…" at bounding box center [1056, 325] width 371 height 452
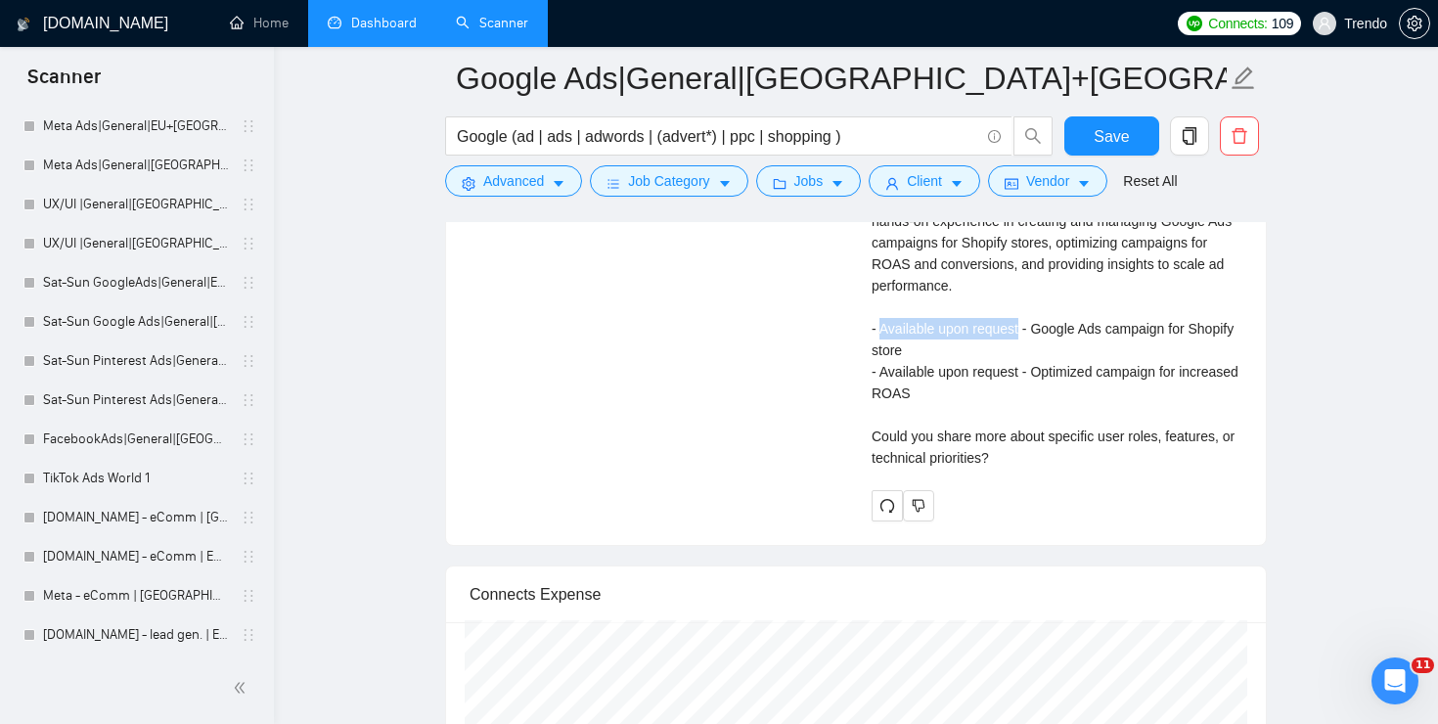
scroll to position [4347, 0]
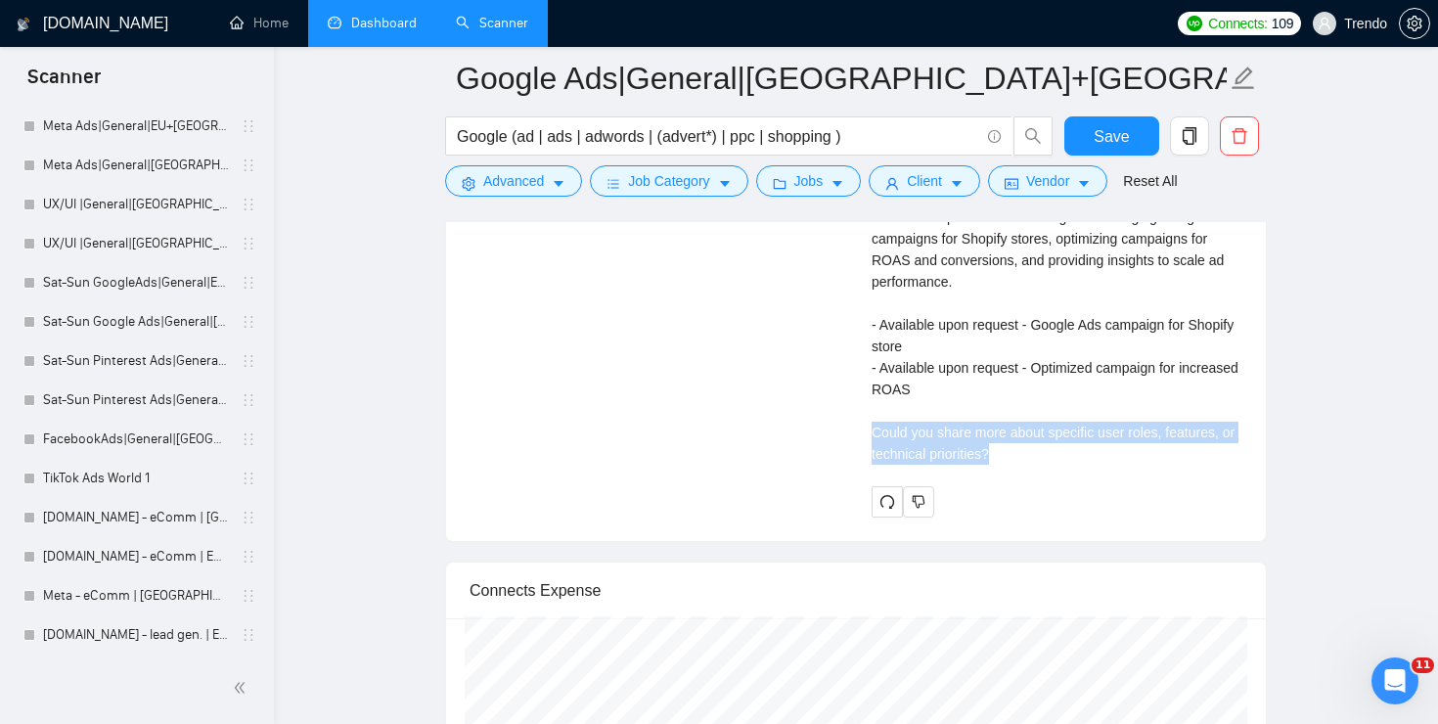
drag, startPoint x: 1035, startPoint y: 458, endPoint x: 781, endPoint y: 433, distance: 254.5
click at [781, 433] on div "E‑Commerce Google Ads Specialist Needed 3 hours ago Looking for a skilled e‑com…" at bounding box center [856, 190] width 804 height 652
click at [1119, 438] on div "Cover letter Hello, I recently ran a similar TikTok Ads project for an e-commer…" at bounding box center [1056, 239] width 371 height 452
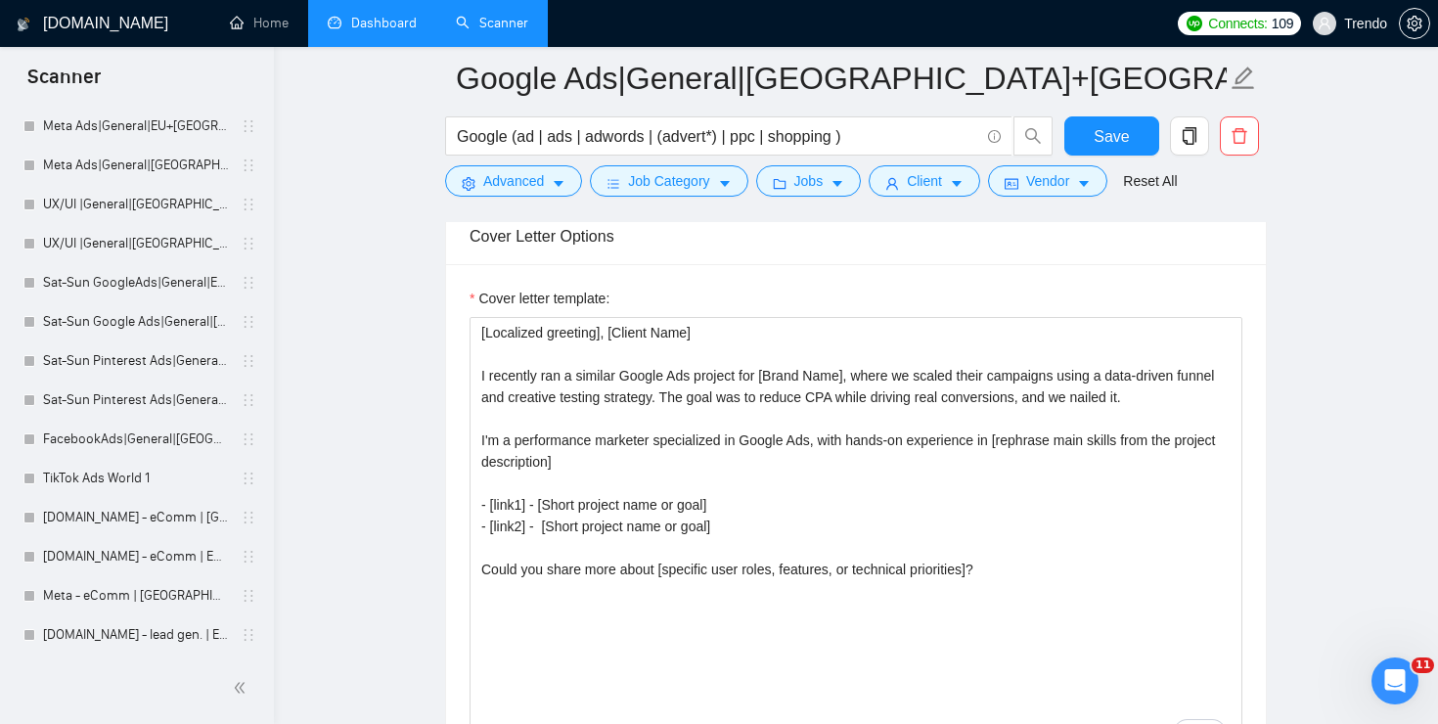
scroll to position [2142, 0]
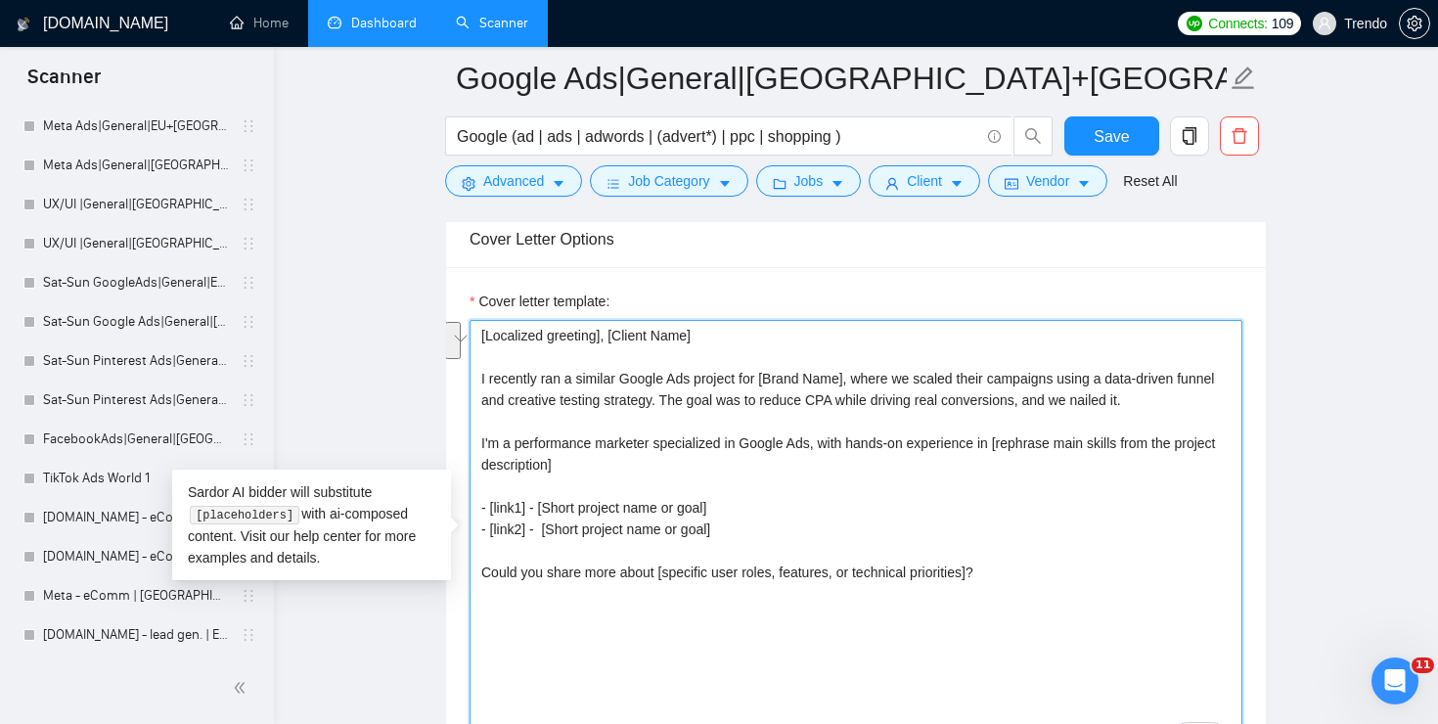
drag, startPoint x: 760, startPoint y: 527, endPoint x: 360, endPoint y: 511, distance: 400.3
paste textarea "get the most similar portfolio project] - [Short project name or goal] - [get t…"
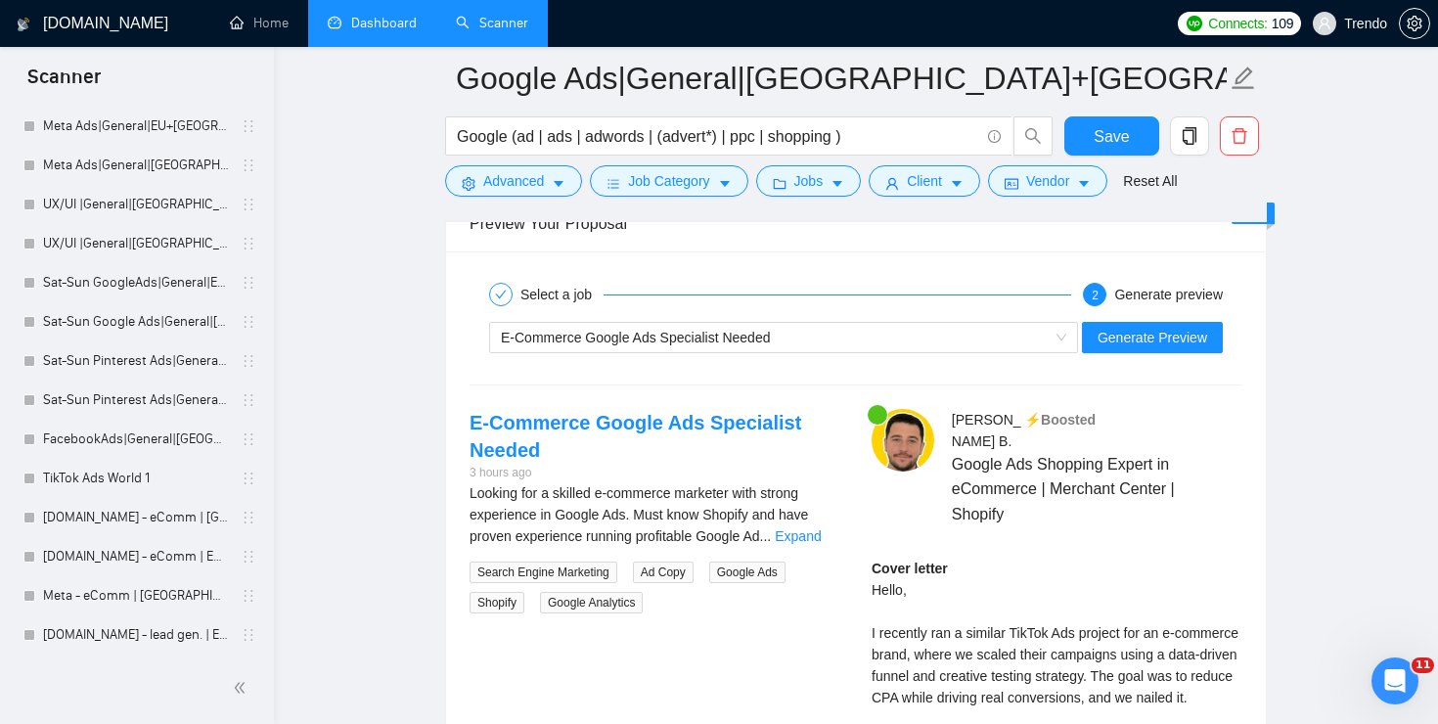
scroll to position [3821, 0]
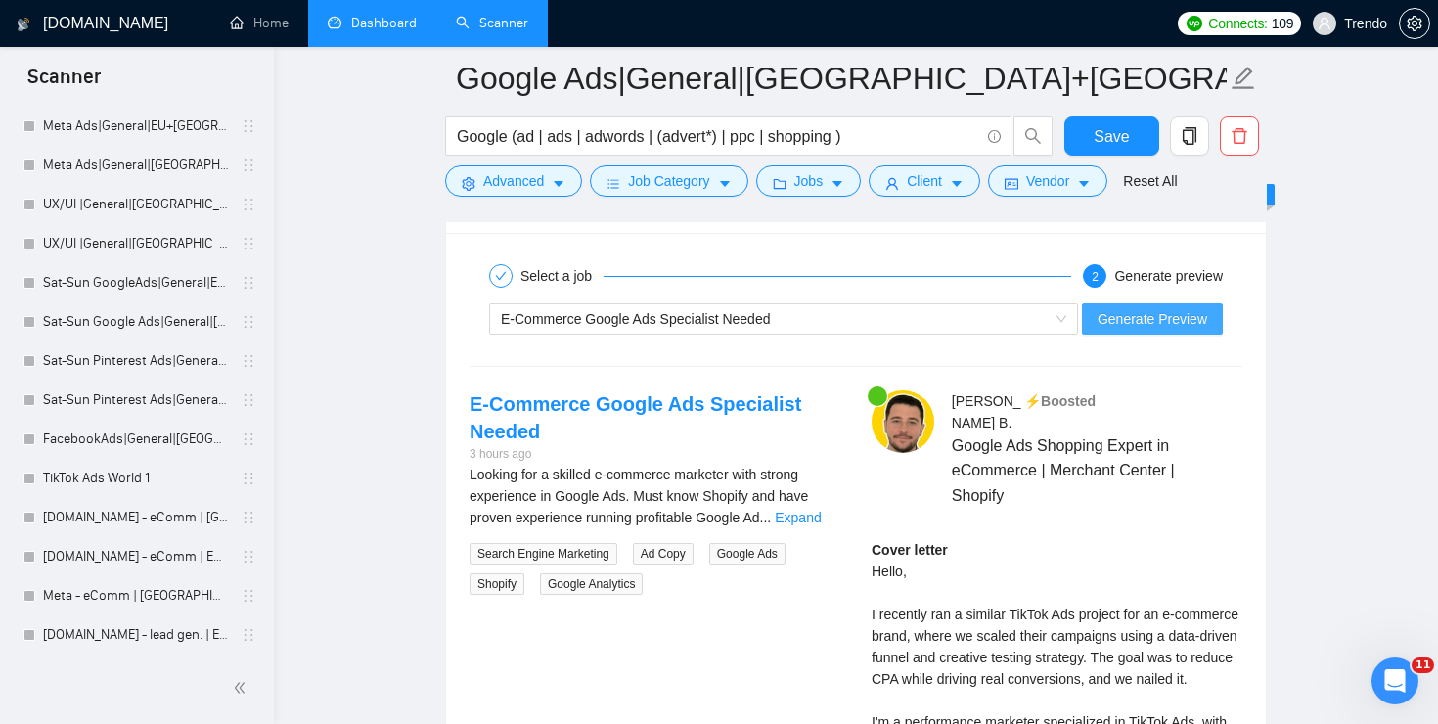
type textarea "[Localized greeting], [Client Name] I recently ran a similar Google Ads project…"
click at [1183, 324] on span "Generate Preview" at bounding box center [1152, 319] width 110 height 22
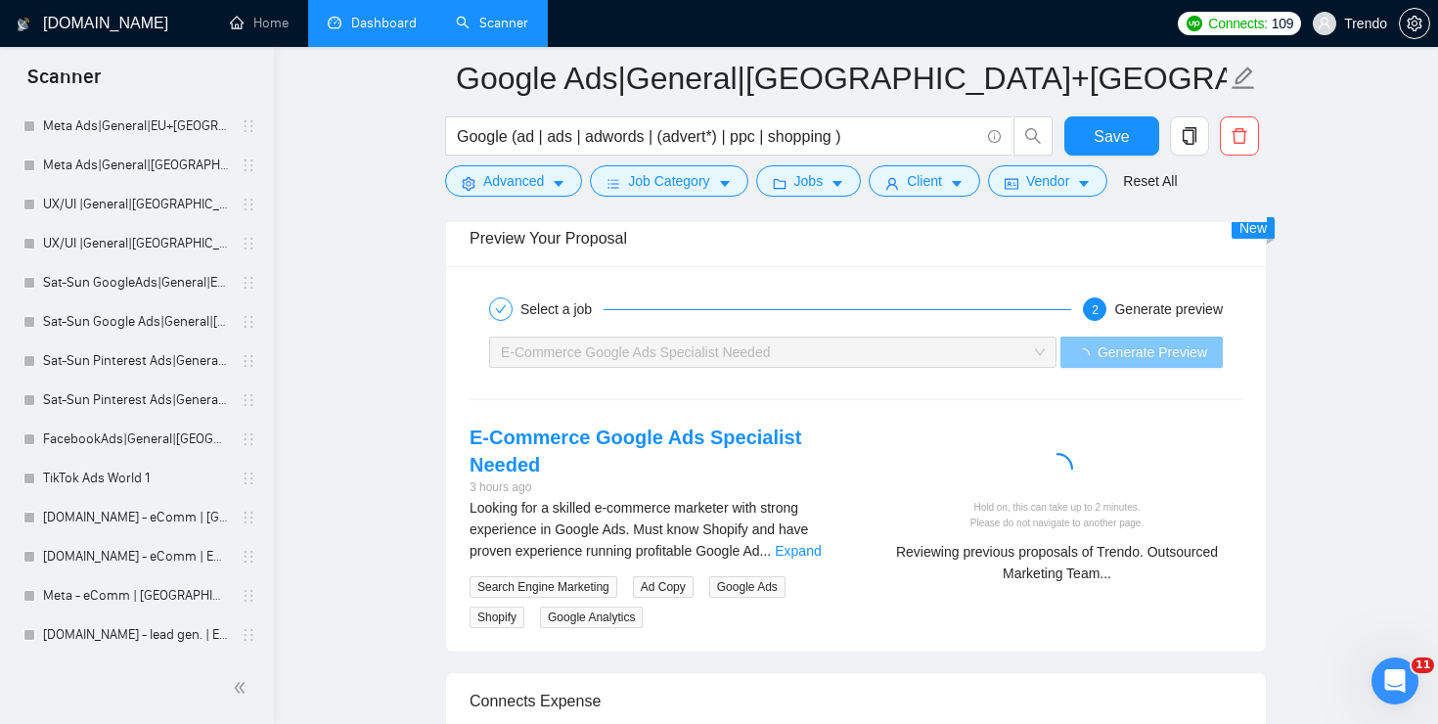
scroll to position [3791, 0]
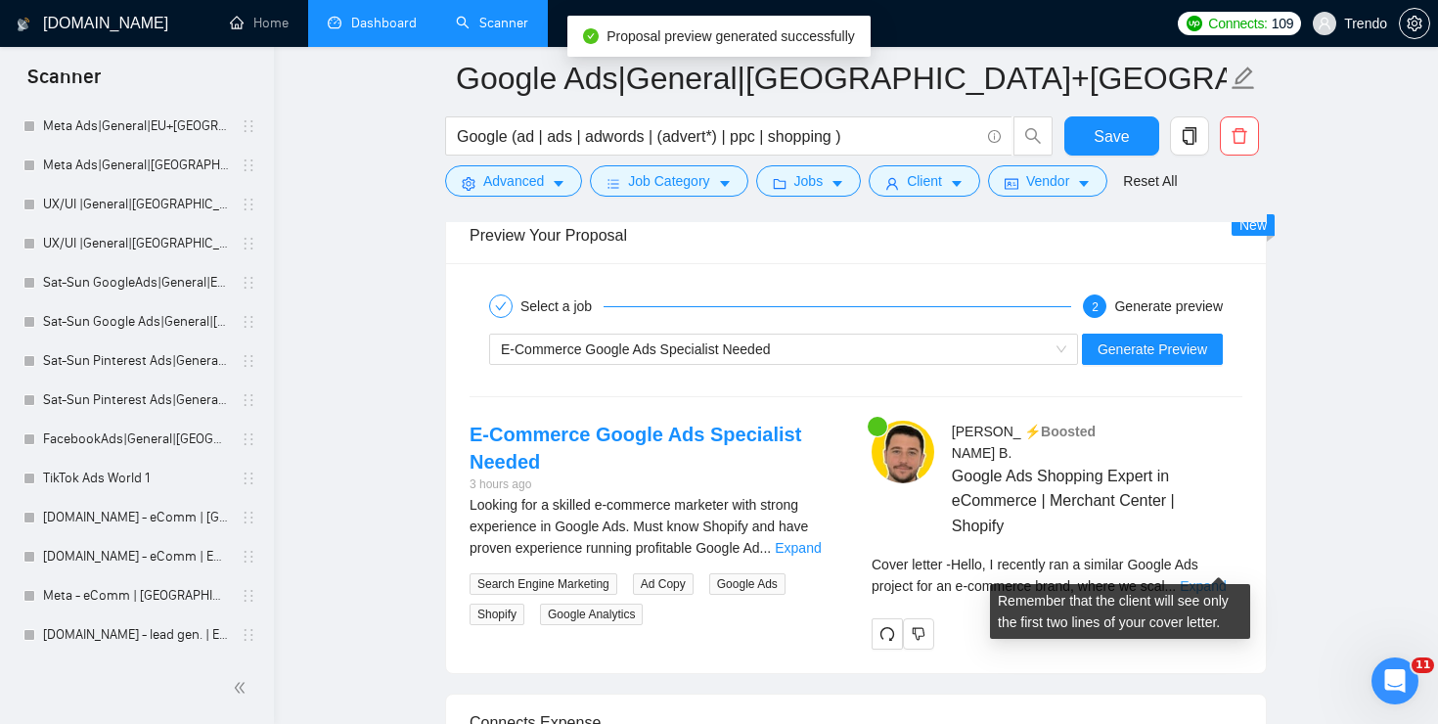
click at [1208, 578] on link "Expand" at bounding box center [1202, 586] width 46 height 16
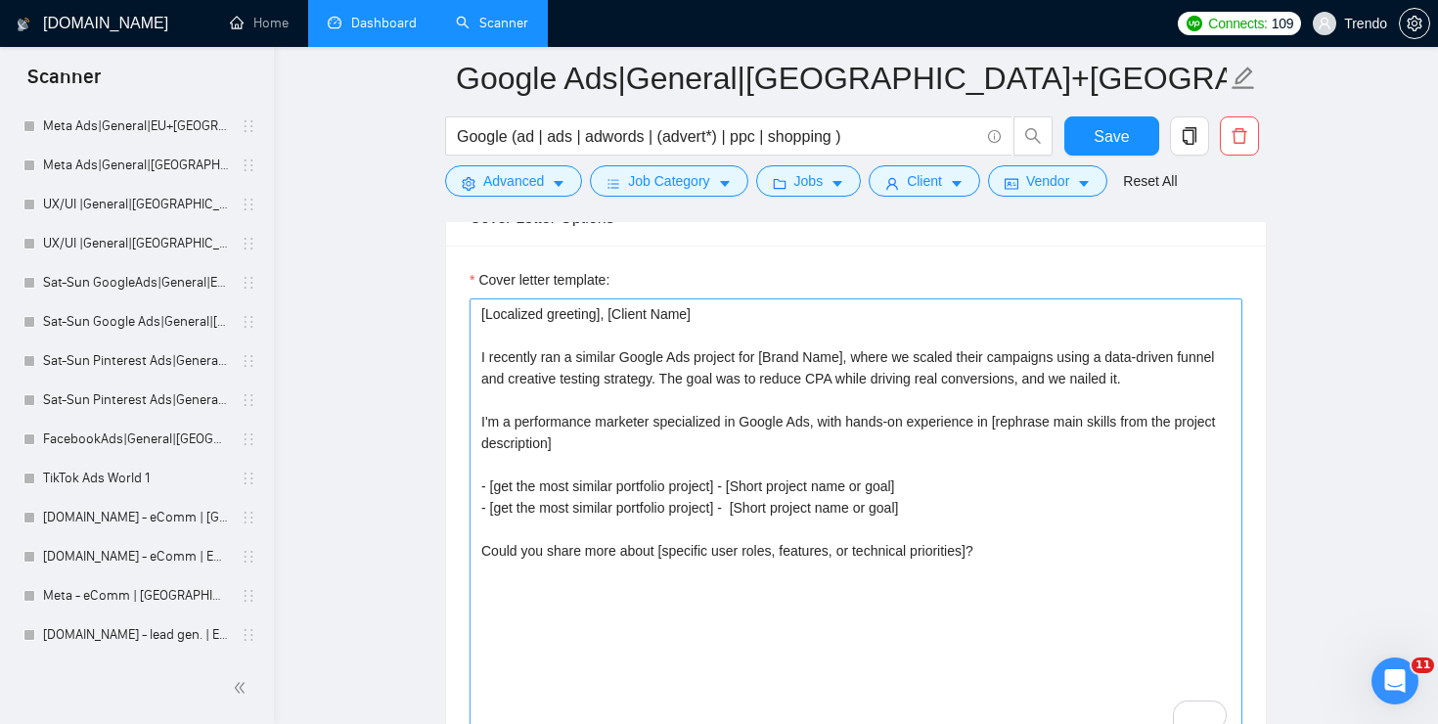
scroll to position [2129, 0]
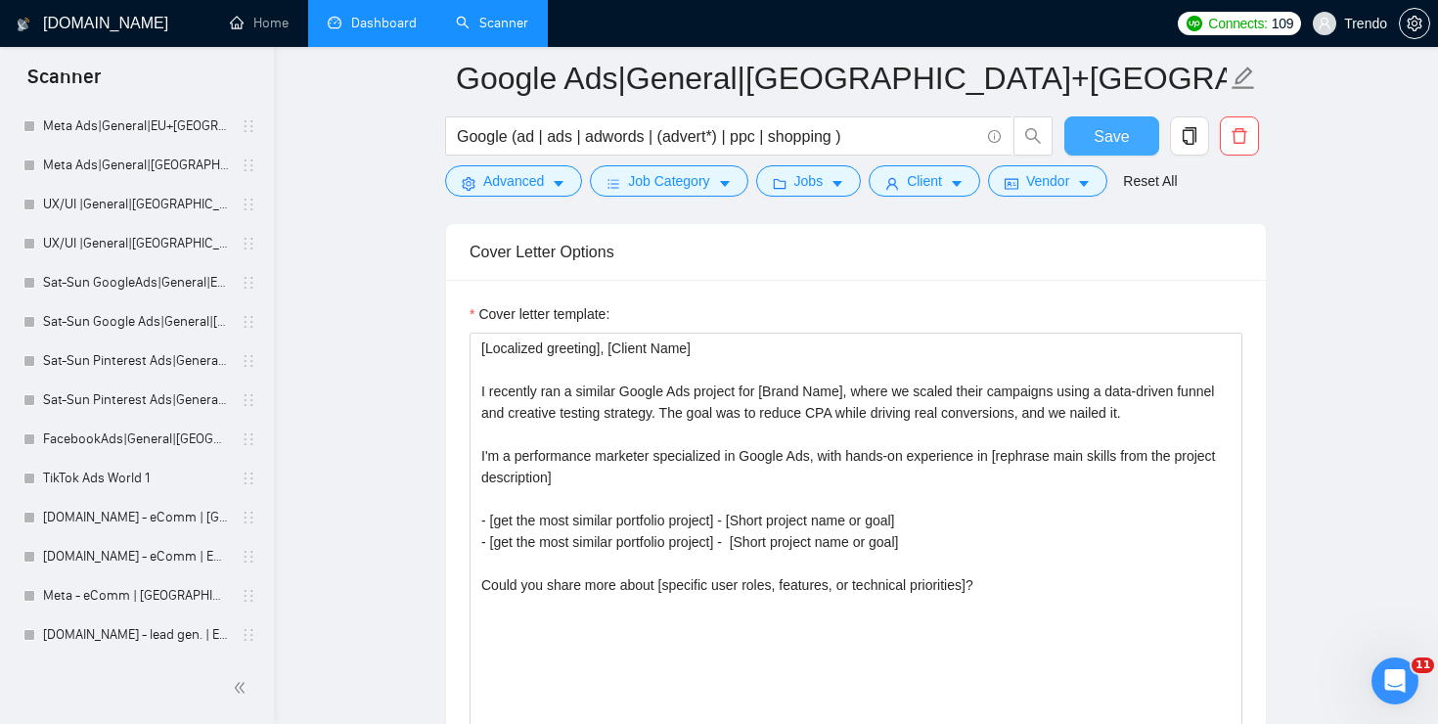
click at [1120, 130] on span "Save" at bounding box center [1110, 136] width 35 height 24
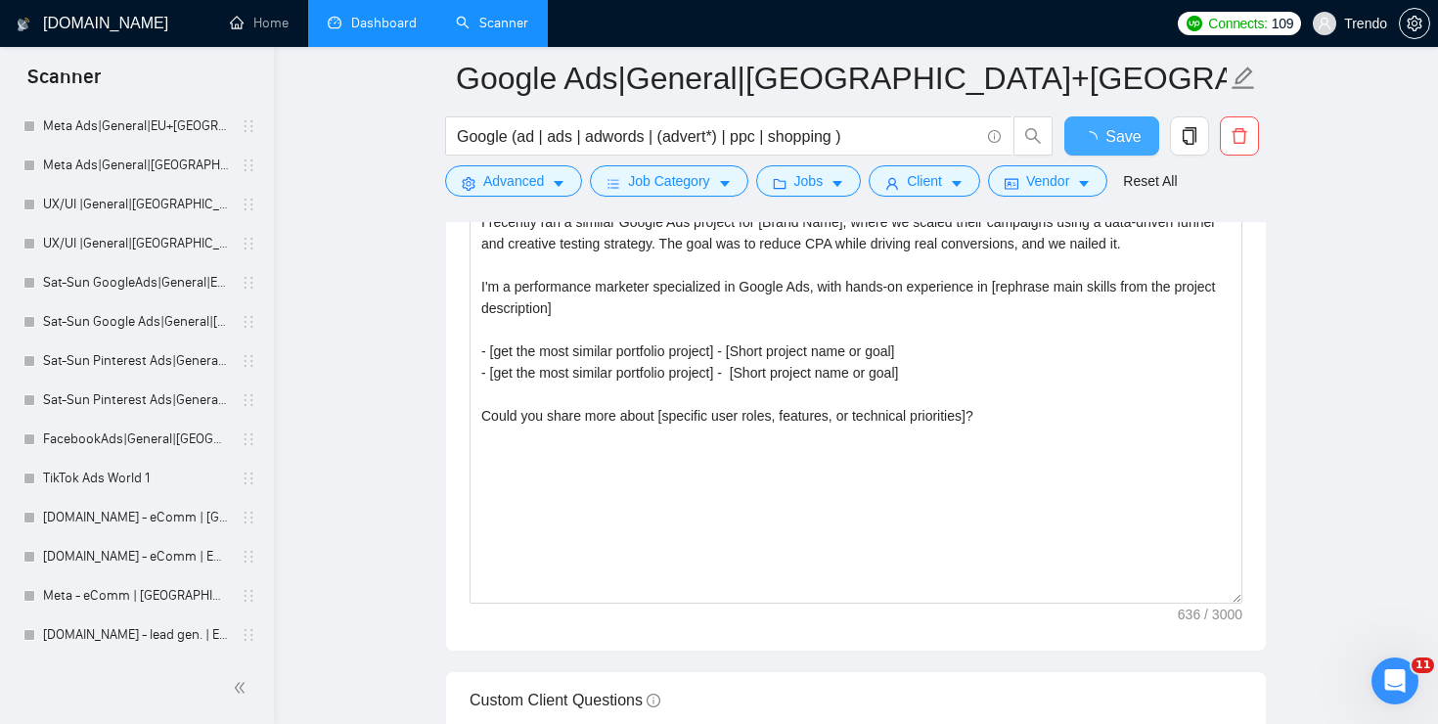
checkbox input "true"
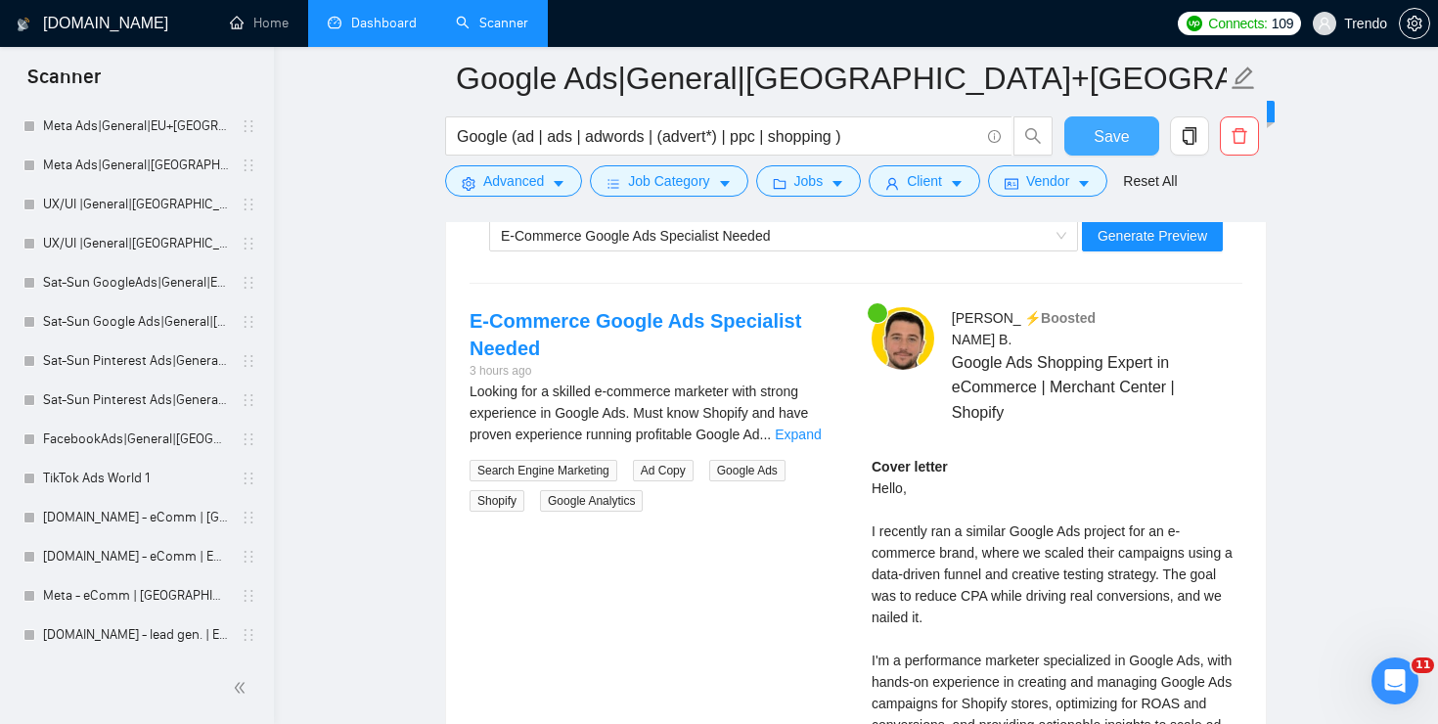
scroll to position [3881, 0]
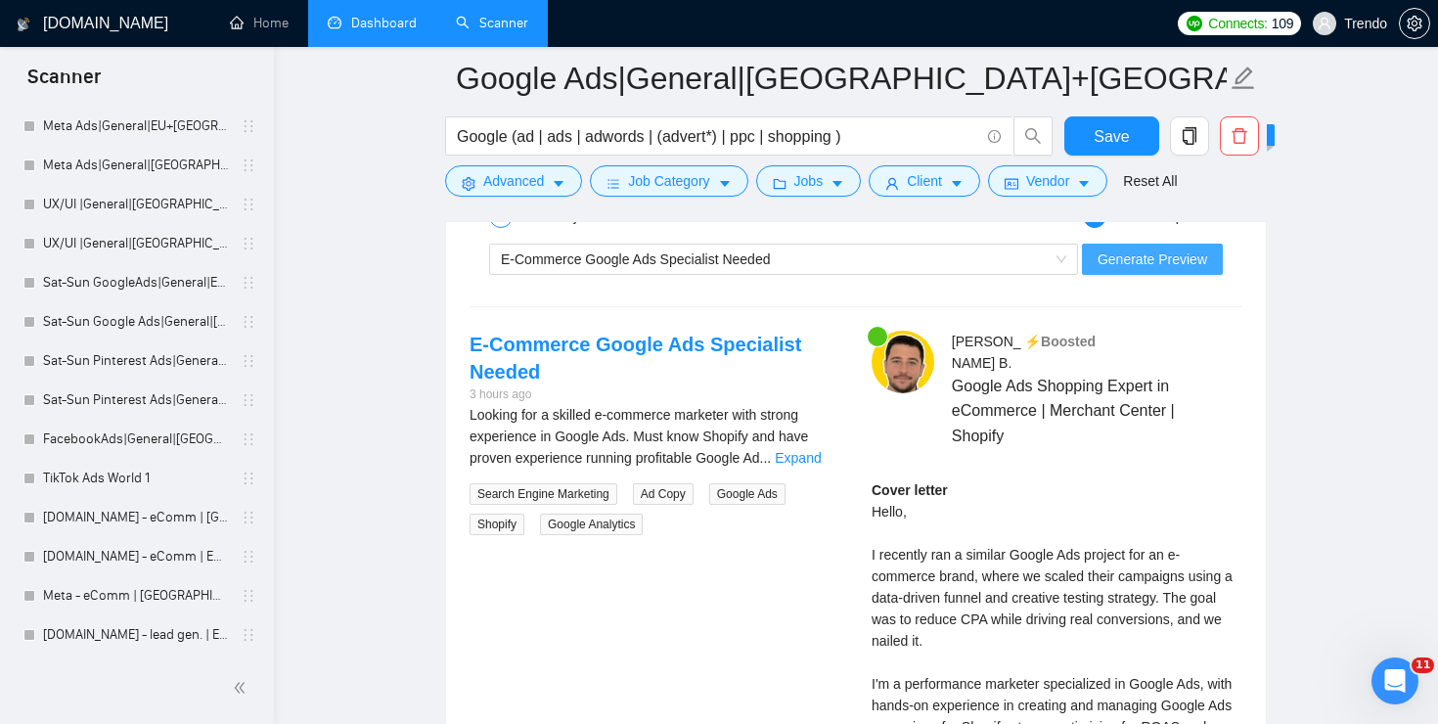
click at [1159, 267] on span "Generate Preview" at bounding box center [1152, 259] width 110 height 22
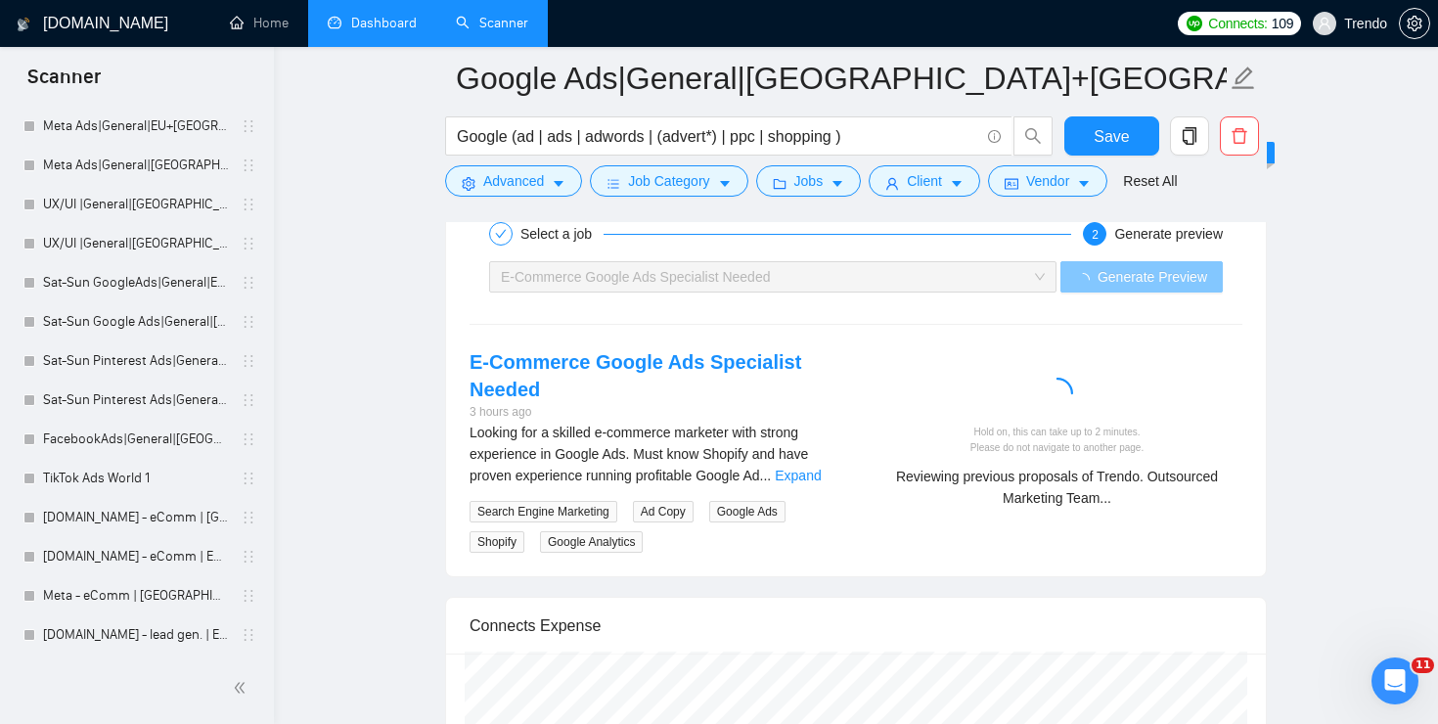
scroll to position [3861, 0]
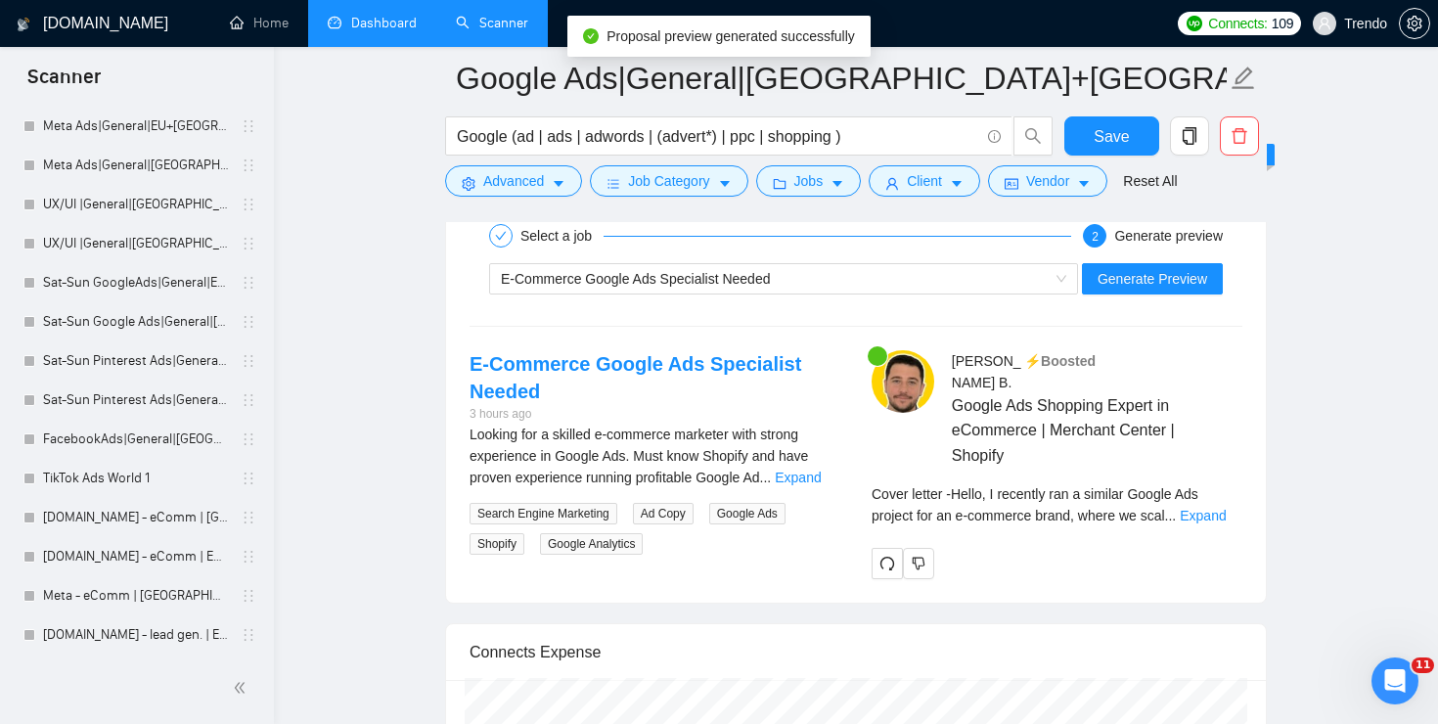
click at [1221, 506] on div "Cover letter - Hello, I recently ran a similar Google Ads project for an e-comm…" at bounding box center [1056, 511] width 371 height 57
click at [1221, 483] on div "Cover letter - Hello, I recently ran a similar Google Ads project for an e-comm…" at bounding box center [1056, 504] width 371 height 43
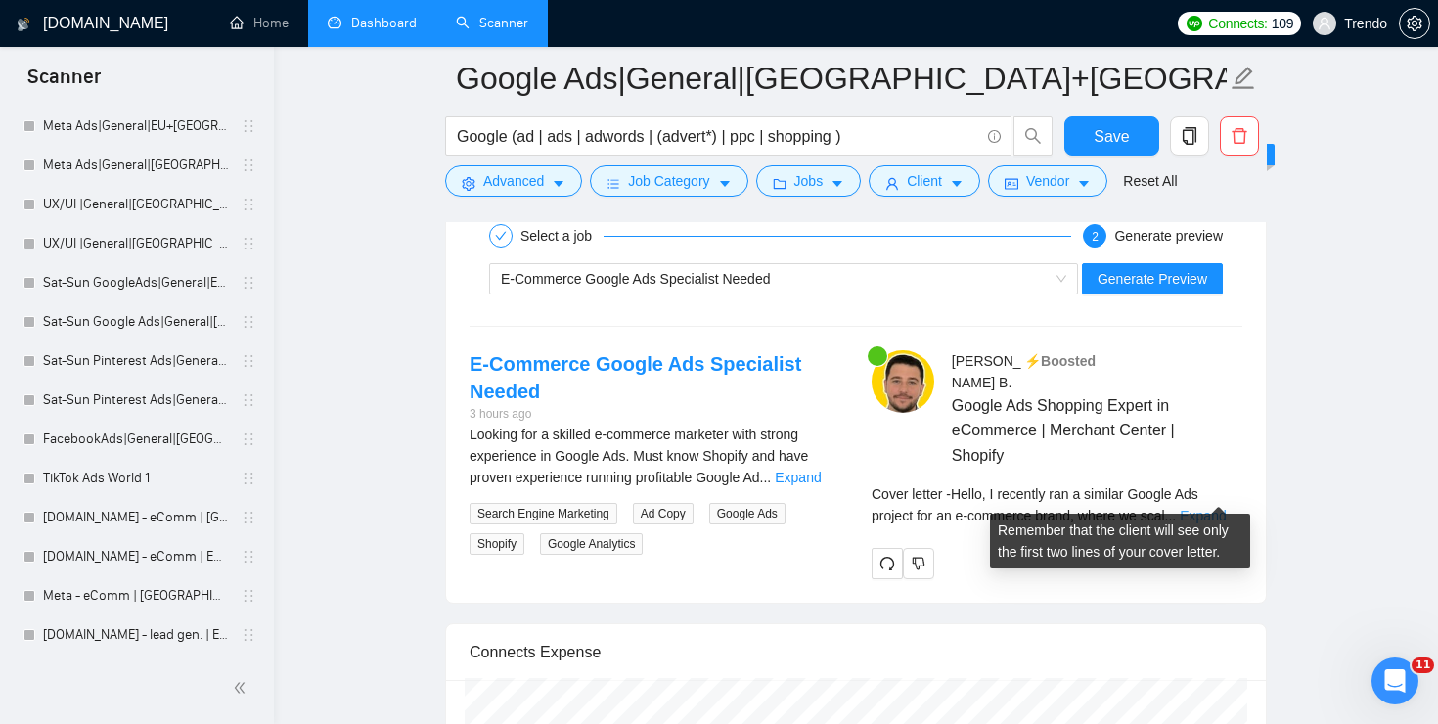
click at [1215, 508] on link "Expand" at bounding box center [1202, 516] width 46 height 16
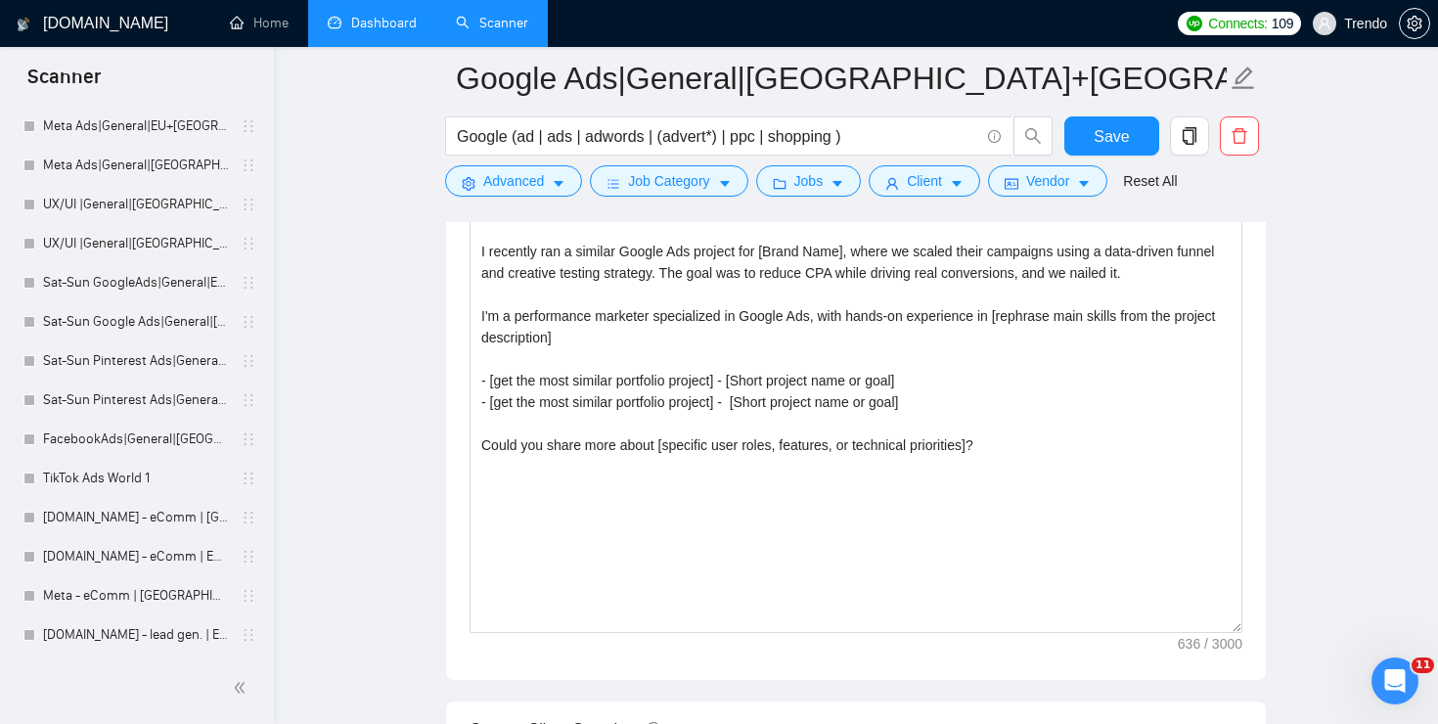
scroll to position [2270, 0]
click at [518, 378] on textarea "[Localized greeting], [Client Name] I recently ran a similar Google Ads project…" at bounding box center [855, 412] width 773 height 440
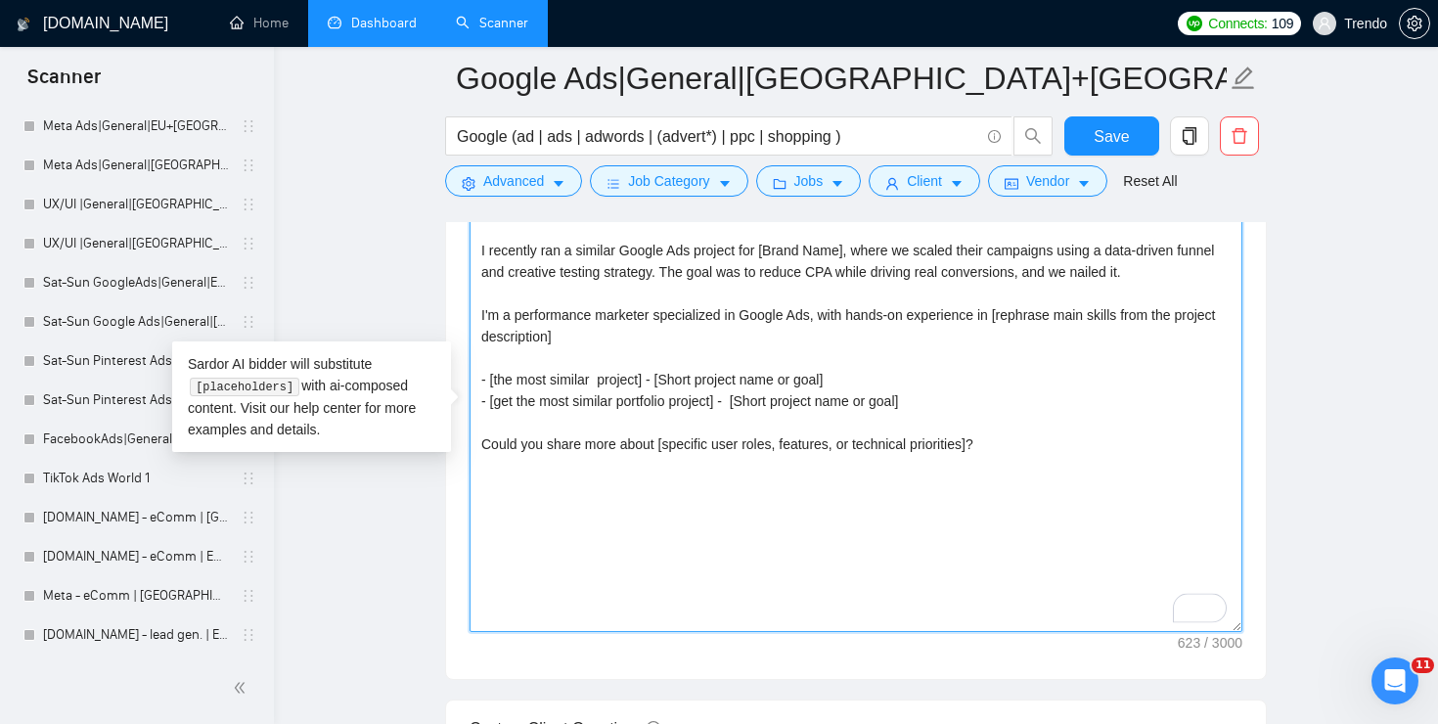
type textarea "[Localized greeting], [Client Name] I recently ran a similar Google Ads project…"
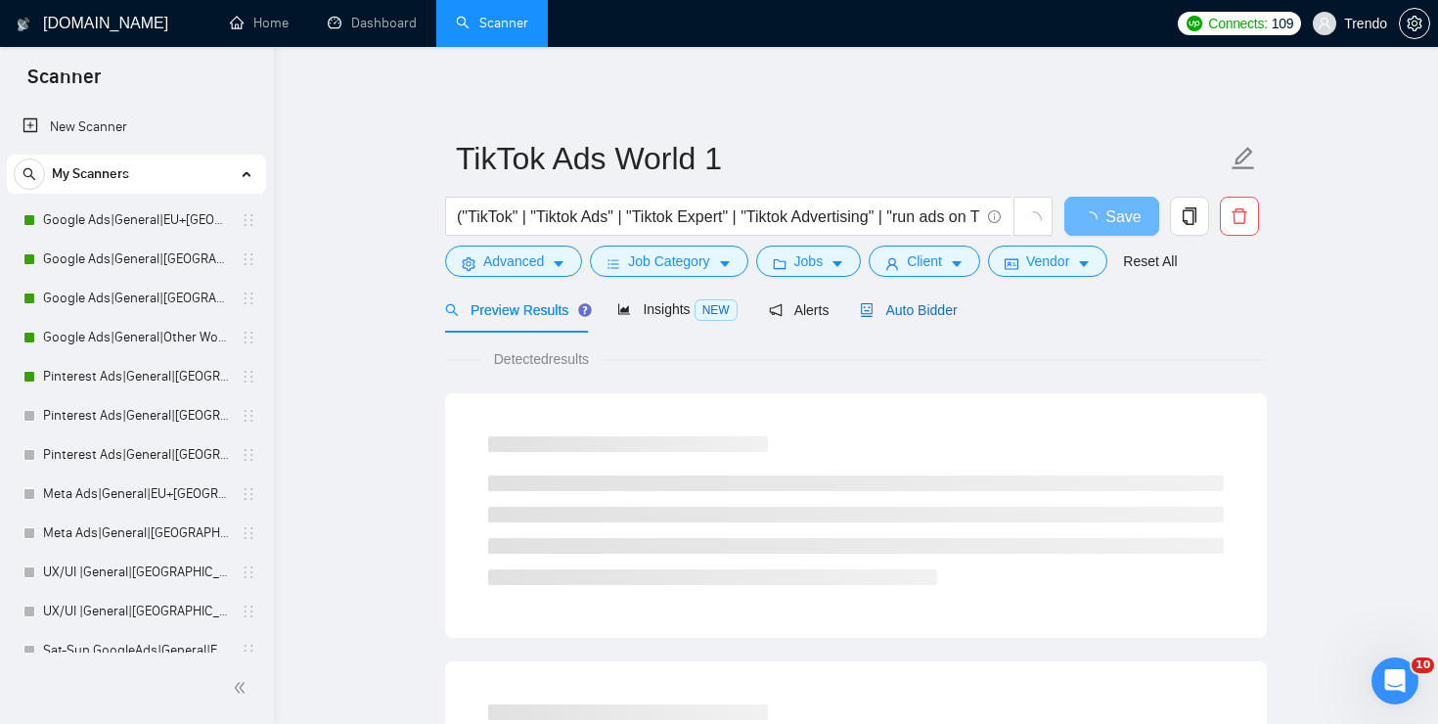
click at [913, 304] on span "Auto Bidder" at bounding box center [908, 310] width 97 height 16
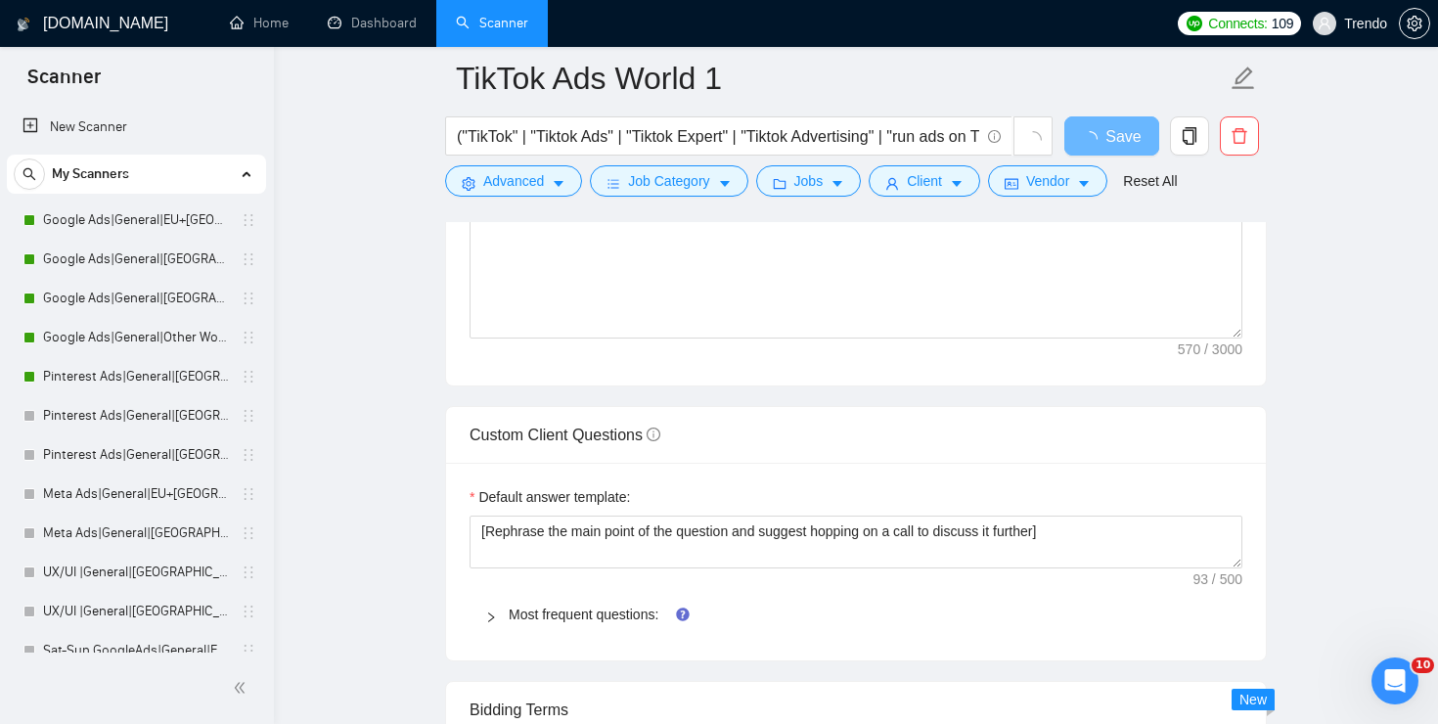
scroll to position [2089, 0]
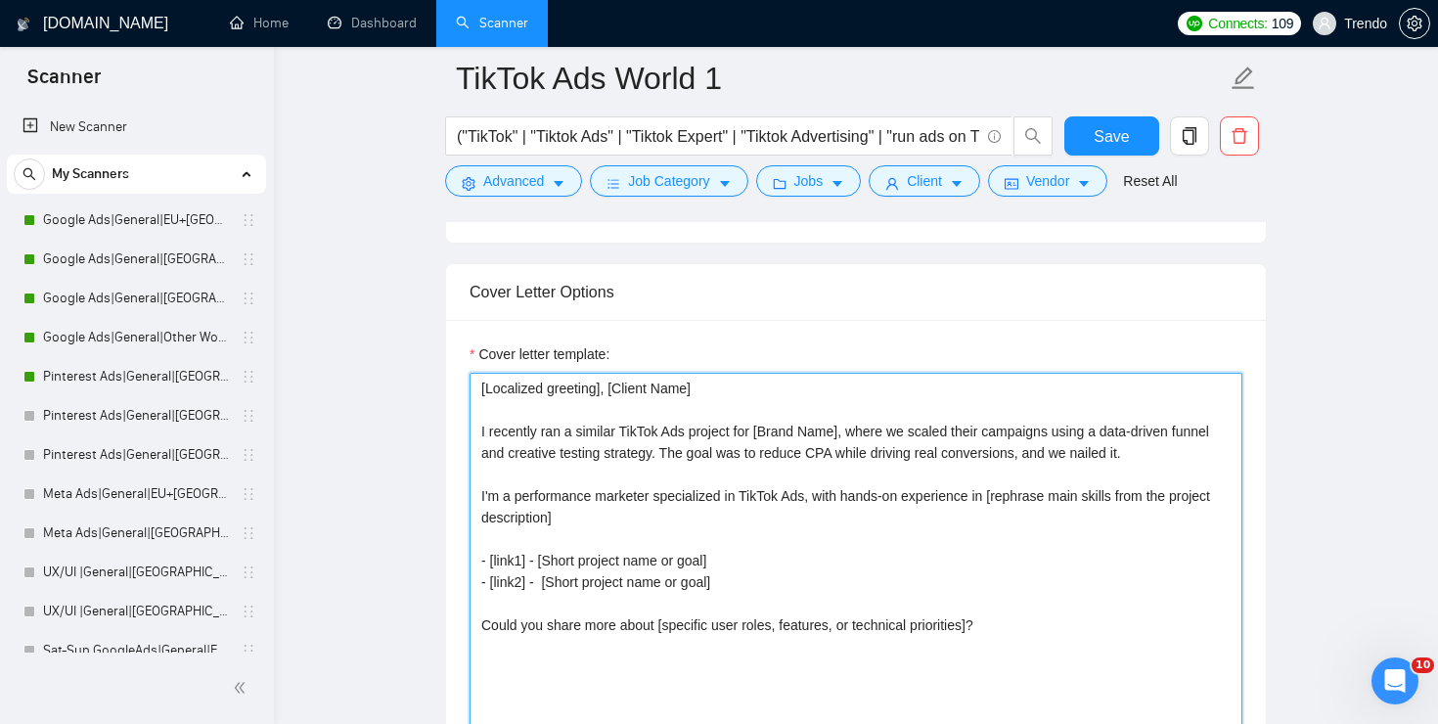
click at [527, 553] on textarea "[Localized greeting], [Client Name] I recently ran a similar TikTok Ads project…" at bounding box center [855, 593] width 773 height 440
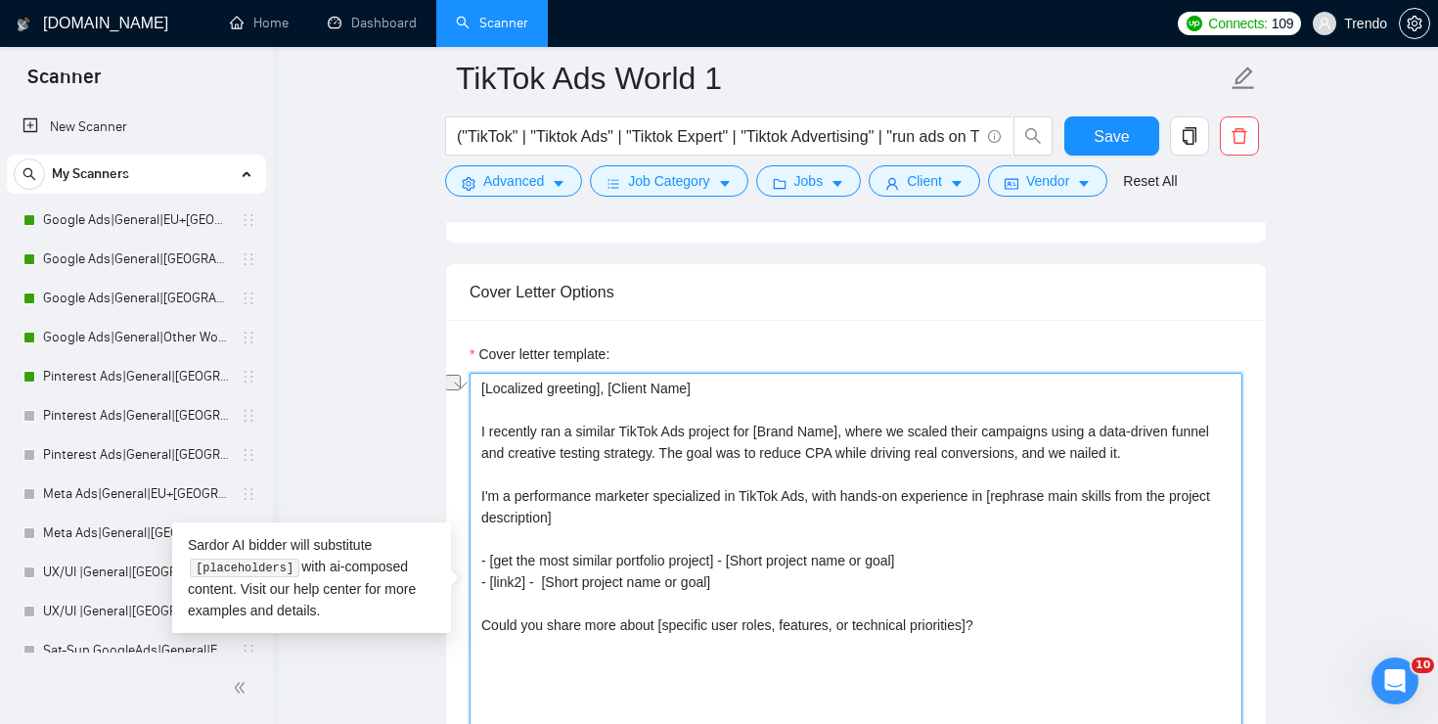
click at [525, 576] on textarea "[Localized greeting], [Client Name] I recently ran a similar TikTok Ads project…" at bounding box center [855, 593] width 773 height 440
paste textarea "get the most similar portfolio project"
type textarea "[Localized greeting], [Client Name] I recently ran a similar TikTok Ads project…"
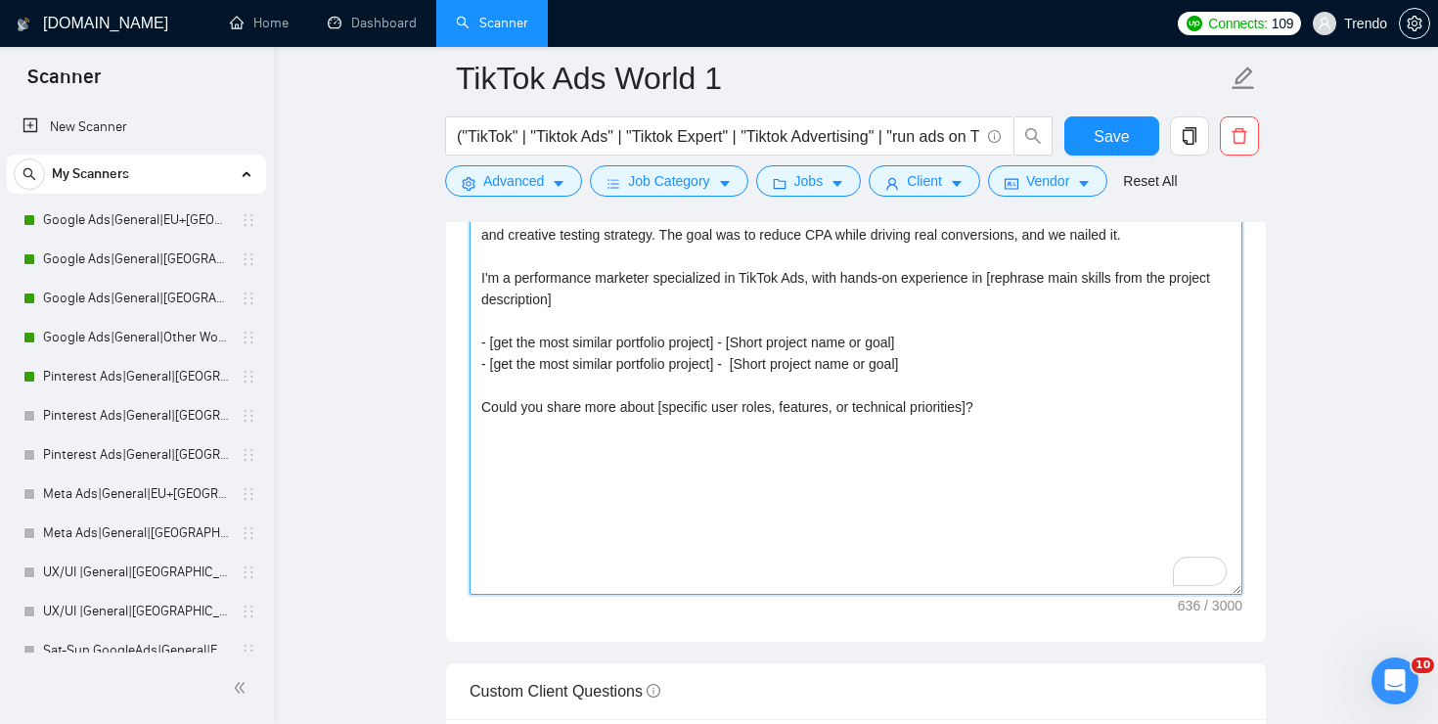
scroll to position [2310, 0]
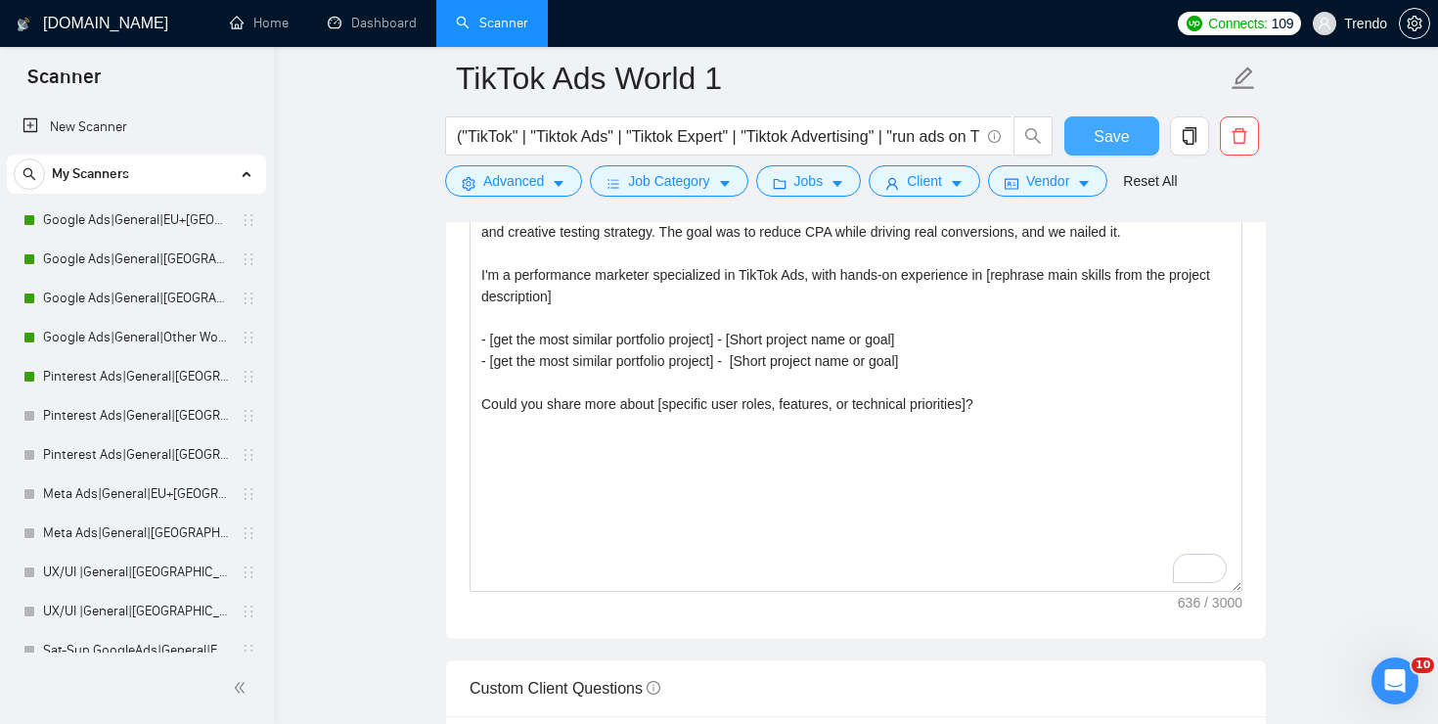
click at [1120, 144] on span "Save" at bounding box center [1110, 136] width 35 height 24
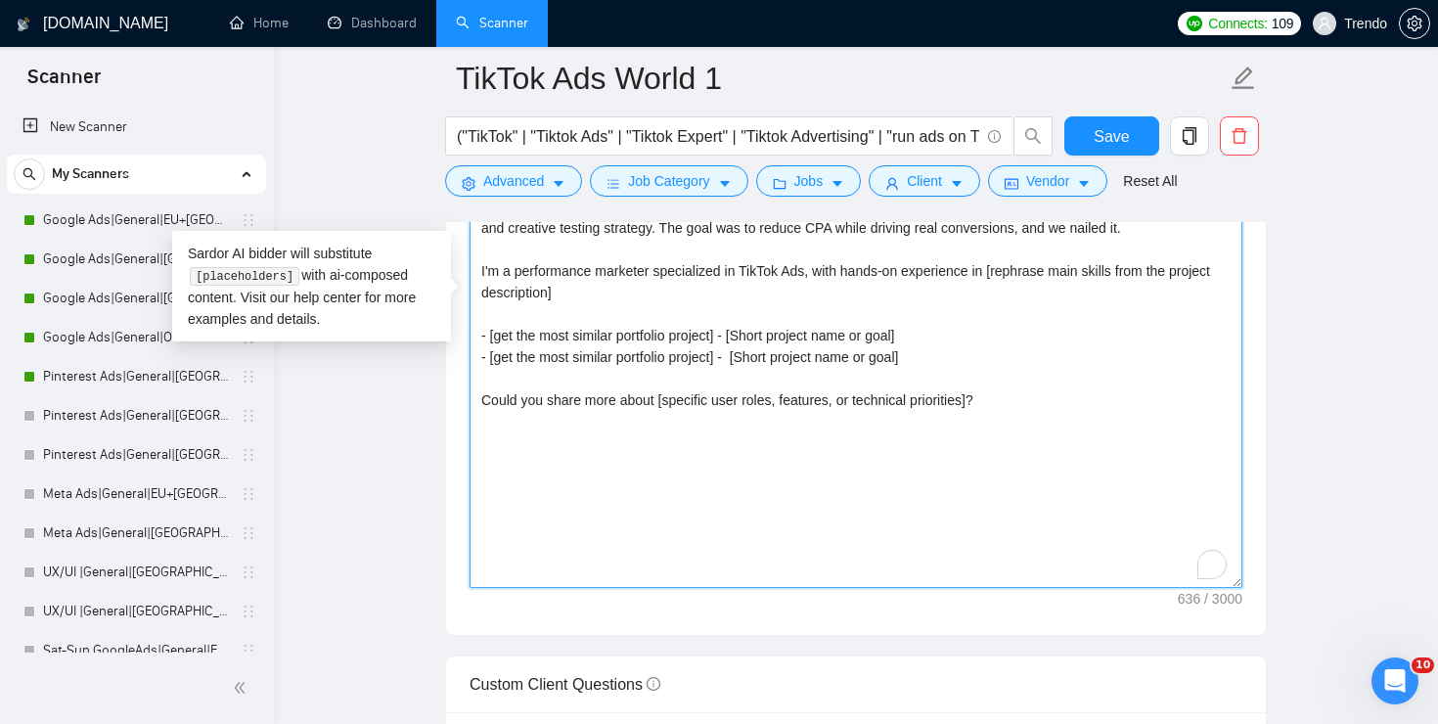
drag, startPoint x: 1006, startPoint y: 498, endPoint x: 912, endPoint y: 498, distance: 93.9
click at [912, 498] on textarea "[Localized greeting], [Client Name] I recently ran a similar TikTok Ads project…" at bounding box center [855, 368] width 773 height 440
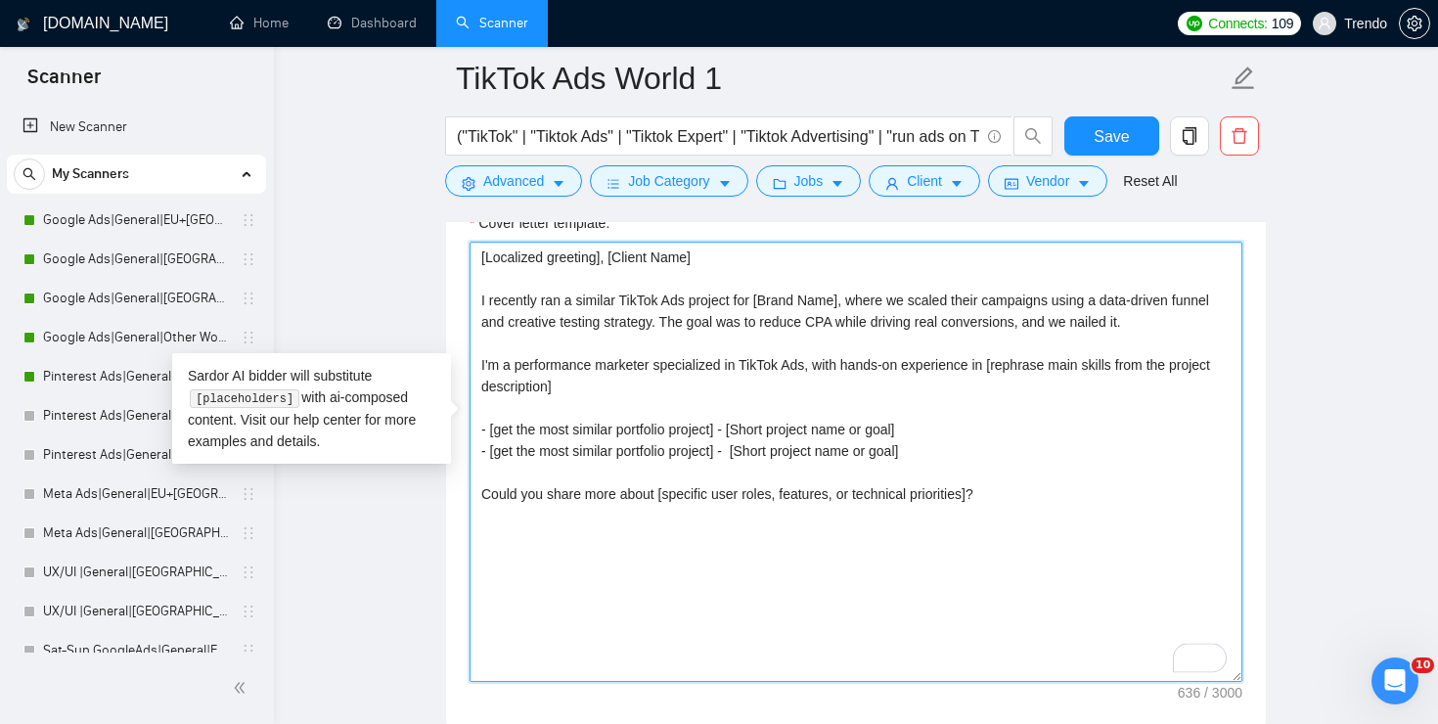
scroll to position [2169, 0]
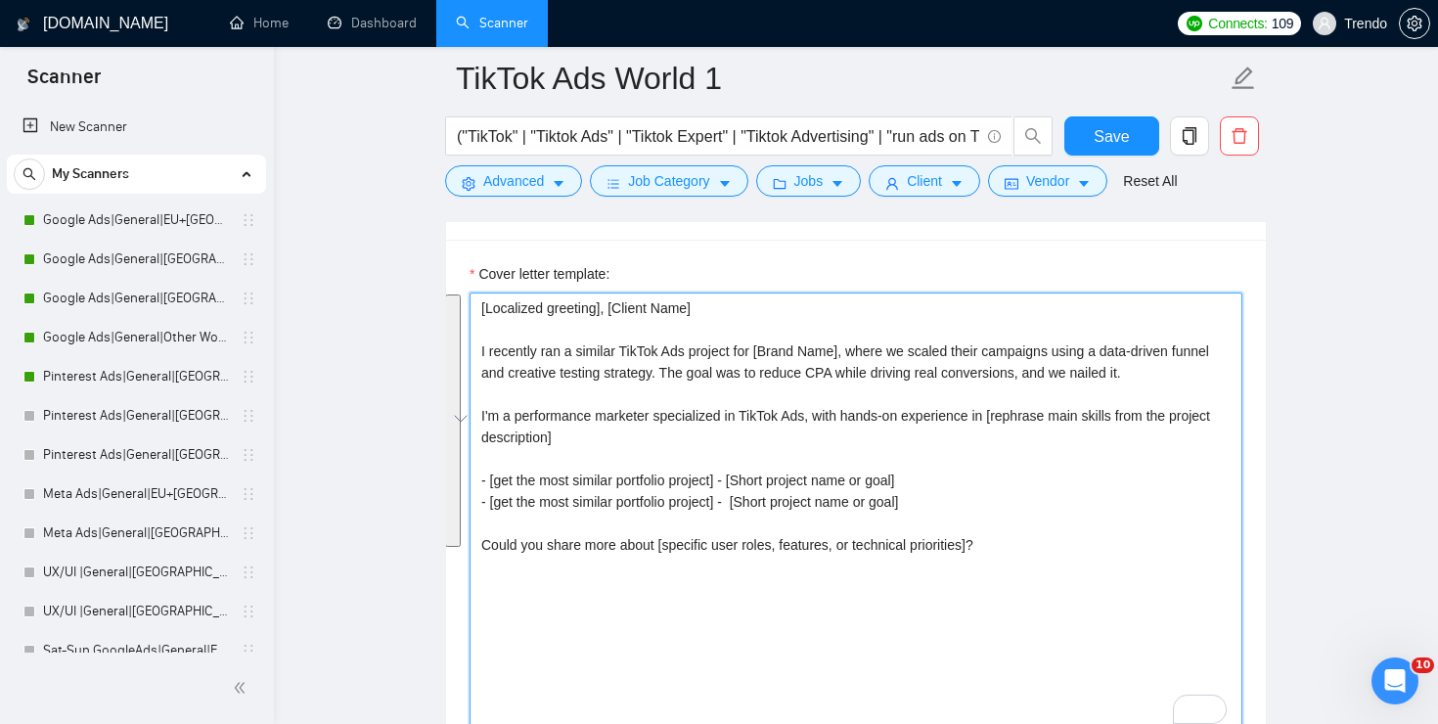
drag, startPoint x: 1013, startPoint y: 557, endPoint x: 467, endPoint y: 298, distance: 605.0
click at [467, 298] on div "Cover letter template: [Localized greeting], [Client Name] I recently ran a sim…" at bounding box center [856, 510] width 820 height 540
click at [645, 450] on textarea "[Localized greeting], [Client Name] I recently ran a similar TikTok Ads project…" at bounding box center [855, 512] width 773 height 440
drag, startPoint x: 933, startPoint y: 506, endPoint x: 363, endPoint y: 475, distance: 571.0
click at [363, 475] on main "TikTok Ads World 1 ("TikTok" | "Tiktok Ads" | "Tiktok Expert" | "Tiktok Adverti…" at bounding box center [855, 672] width 1101 height 5527
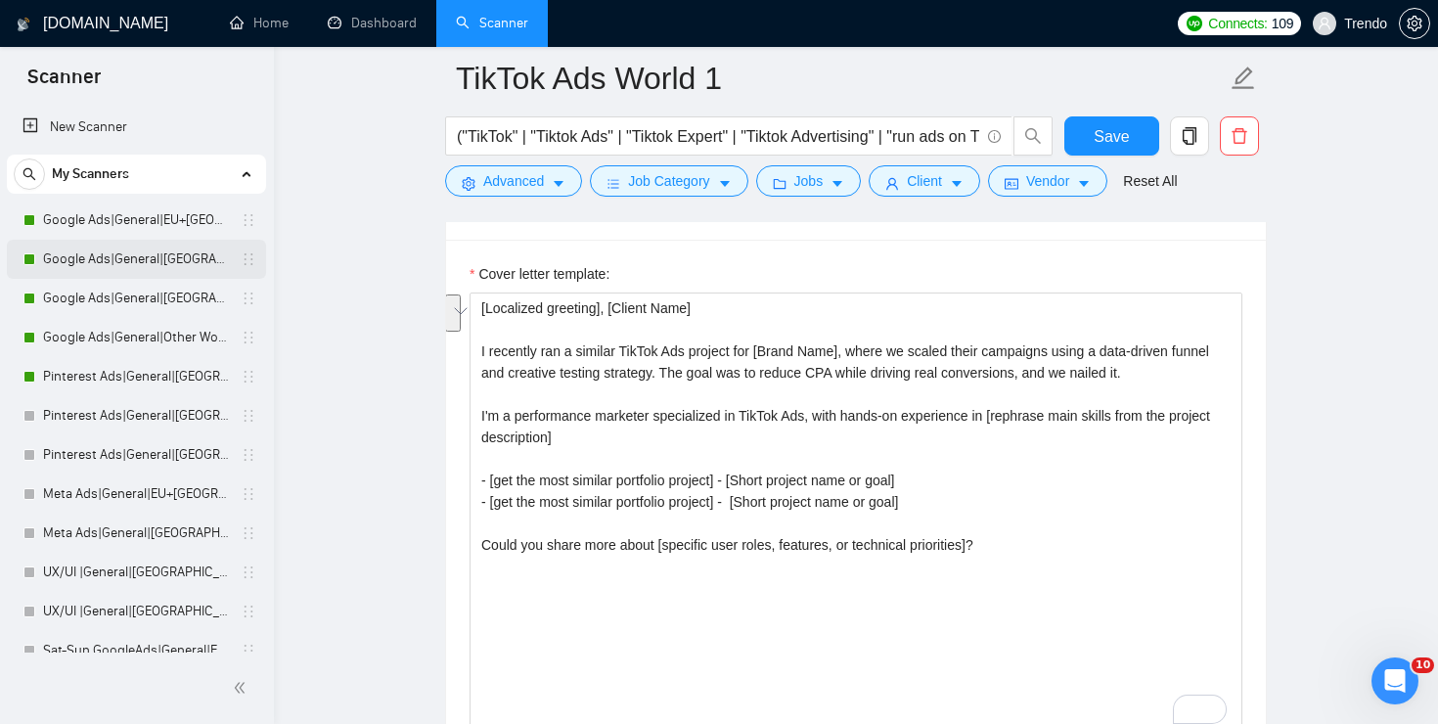
click at [132, 247] on link "Google Ads|General|[GEOGRAPHIC_DATA]+[GEOGRAPHIC_DATA]|" at bounding box center [136, 259] width 186 height 39
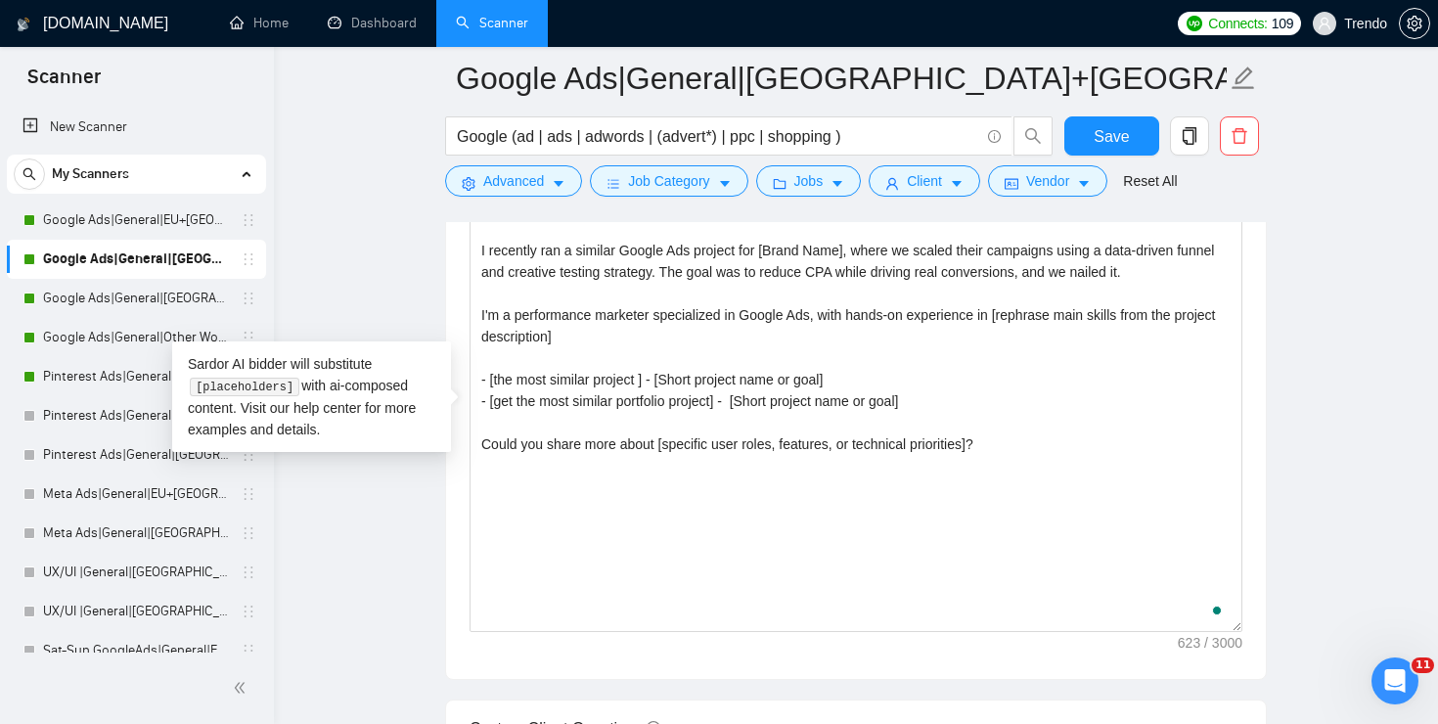
scroll to position [368, 0]
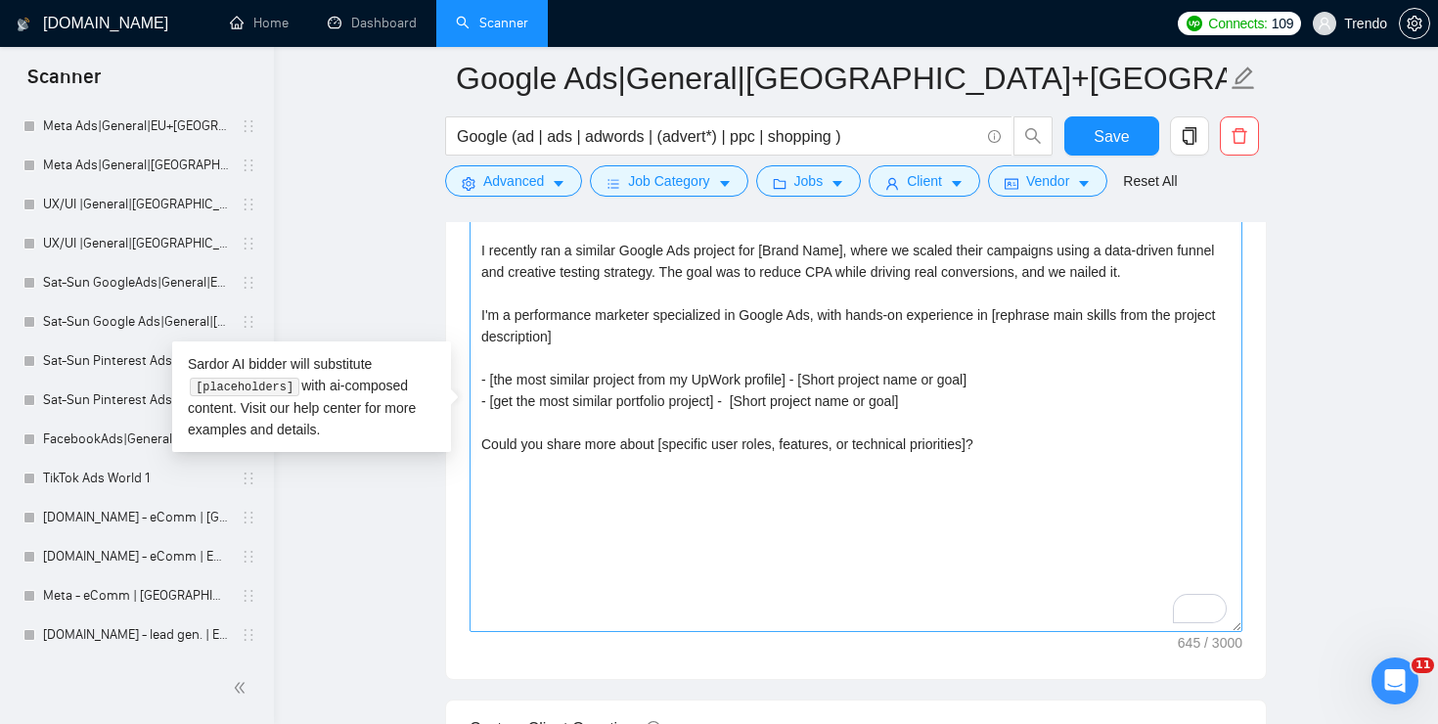
click at [721, 401] on textarea "[Localized greeting], [Client Name] I recently ran a similar Google Ads project…" at bounding box center [855, 412] width 773 height 440
drag, startPoint x: 797, startPoint y: 381, endPoint x: 494, endPoint y: 382, distance: 303.2
click at [494, 382] on textarea "[Localized greeting], [Client Name] I recently ran a similar Google Ads project…" at bounding box center [855, 412] width 773 height 440
drag, startPoint x: 723, startPoint y: 400, endPoint x: 496, endPoint y: 403, distance: 226.9
click at [496, 403] on textarea "[Localized greeting], [Client Name] I recently ran a similar Google Ads project…" at bounding box center [855, 412] width 773 height 440
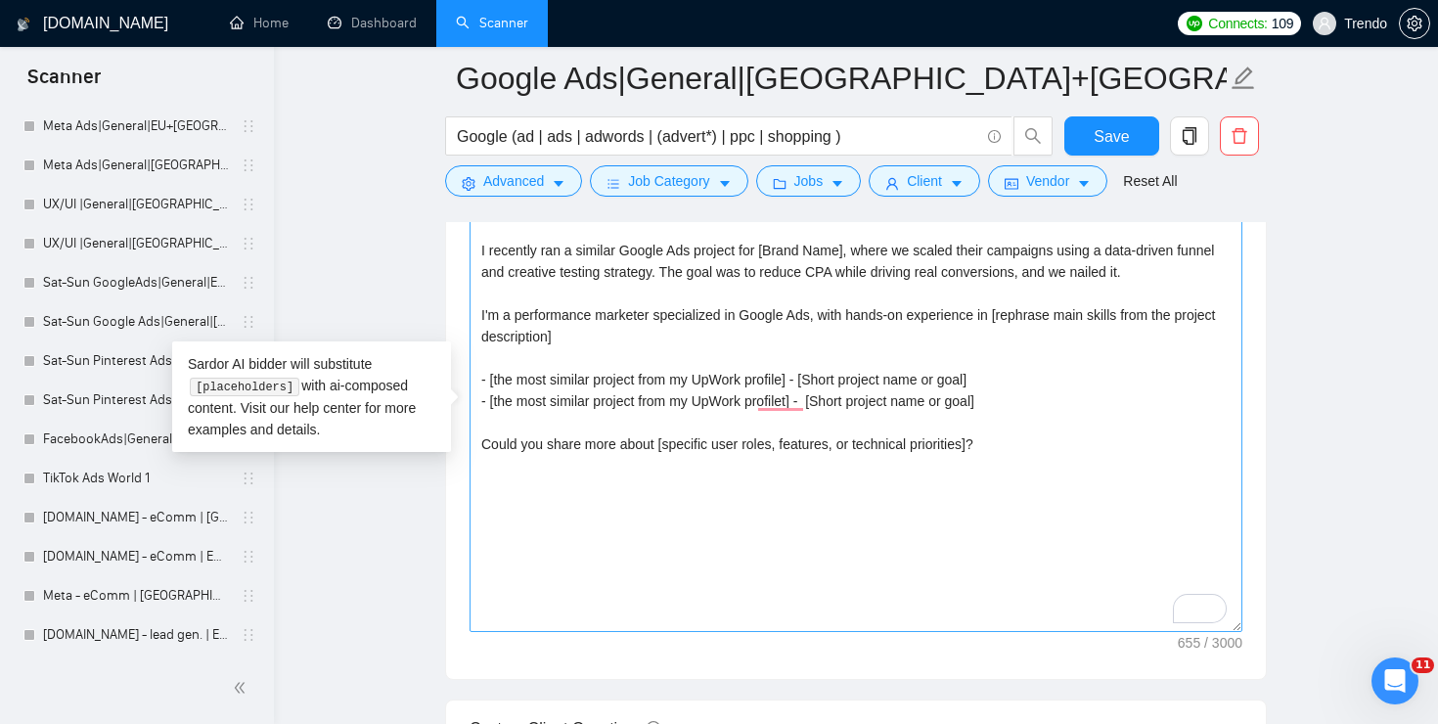
click at [683, 377] on textarea "[Localized greeting], [Client Name] I recently ran a similar Google Ads project…" at bounding box center [855, 412] width 773 height 440
drag, startPoint x: 683, startPoint y: 379, endPoint x: 871, endPoint y: 378, distance: 188.8
click at [871, 378] on textarea "[Localized greeting], [Client Name] I recently ran a similar Google Ads project…" at bounding box center [855, 412] width 773 height 440
drag, startPoint x: 802, startPoint y: 403, endPoint x: 685, endPoint y: 403, distance: 117.4
click at [685, 403] on textarea "[Localized greeting], [Client Name] I recently ran a similar Google Ads project…" at bounding box center [855, 412] width 773 height 440
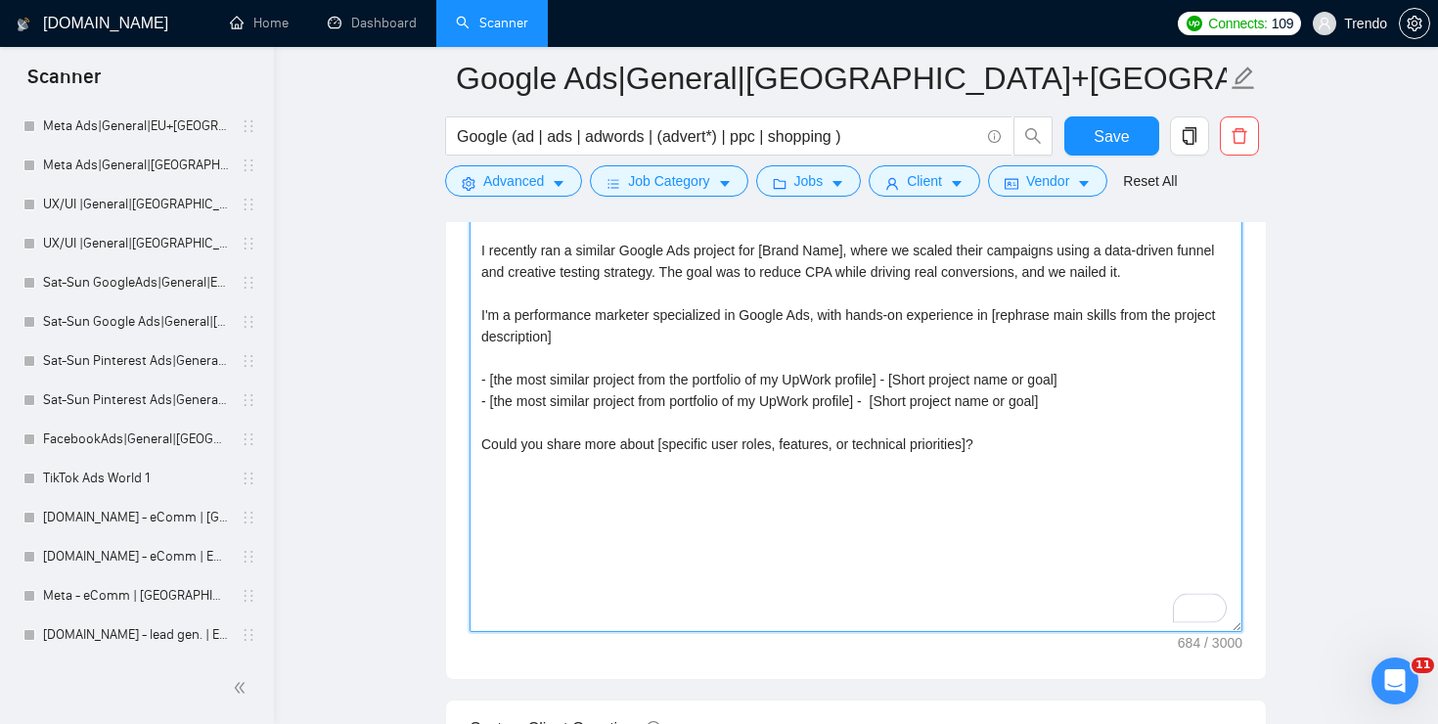
click at [683, 403] on textarea "[Localized greeting], [Client Name] I recently ran a similar Google Ads project…" at bounding box center [855, 412] width 773 height 440
type textarea "[Localized greeting], [Client Name] I recently ran a similar Google Ads project…"
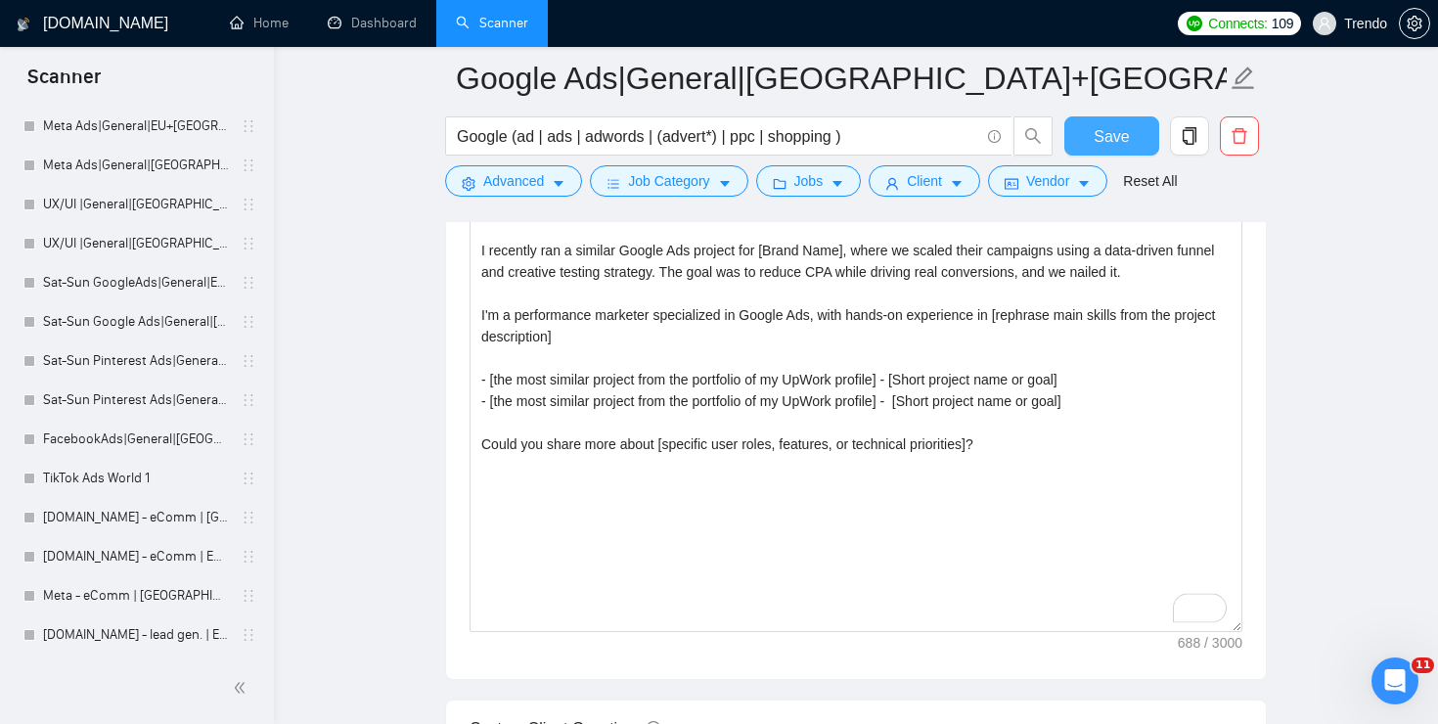
click at [1105, 131] on span "Save" at bounding box center [1110, 136] width 35 height 24
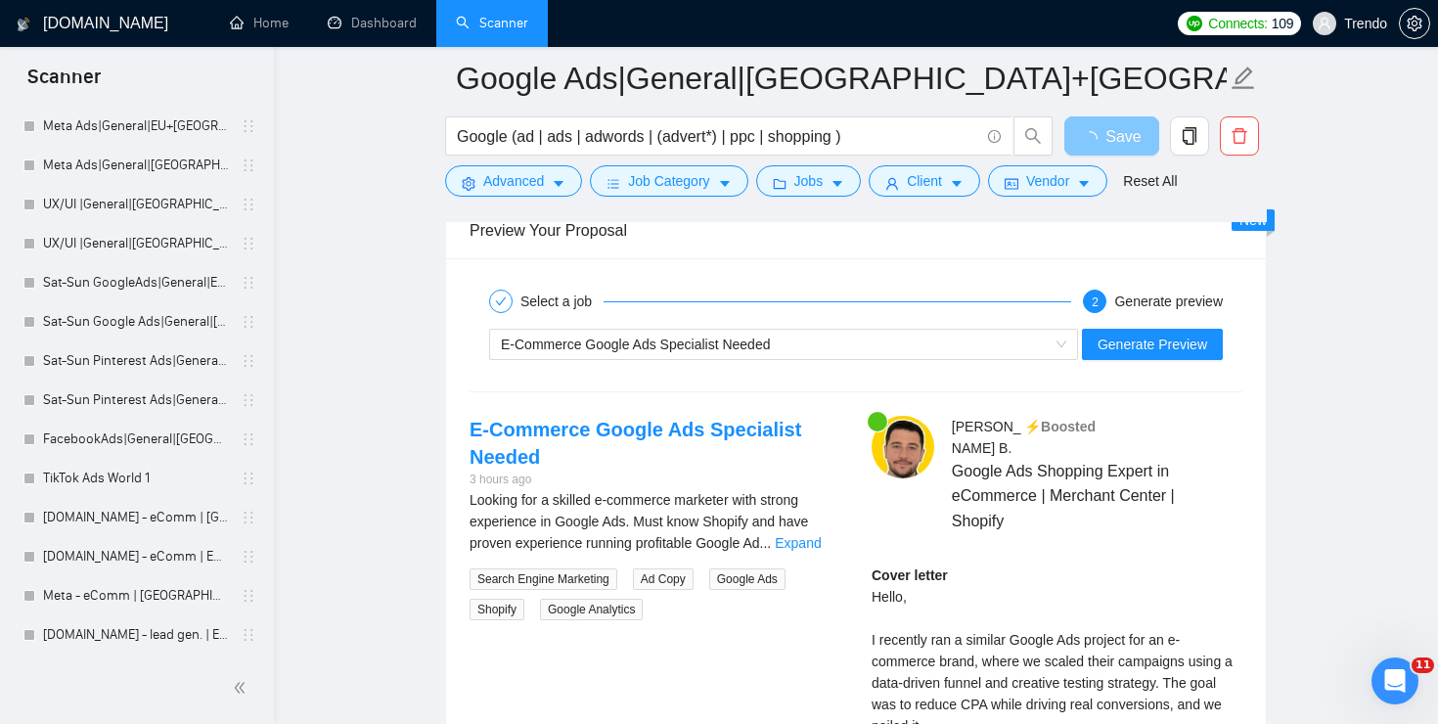
scroll to position [3806, 0]
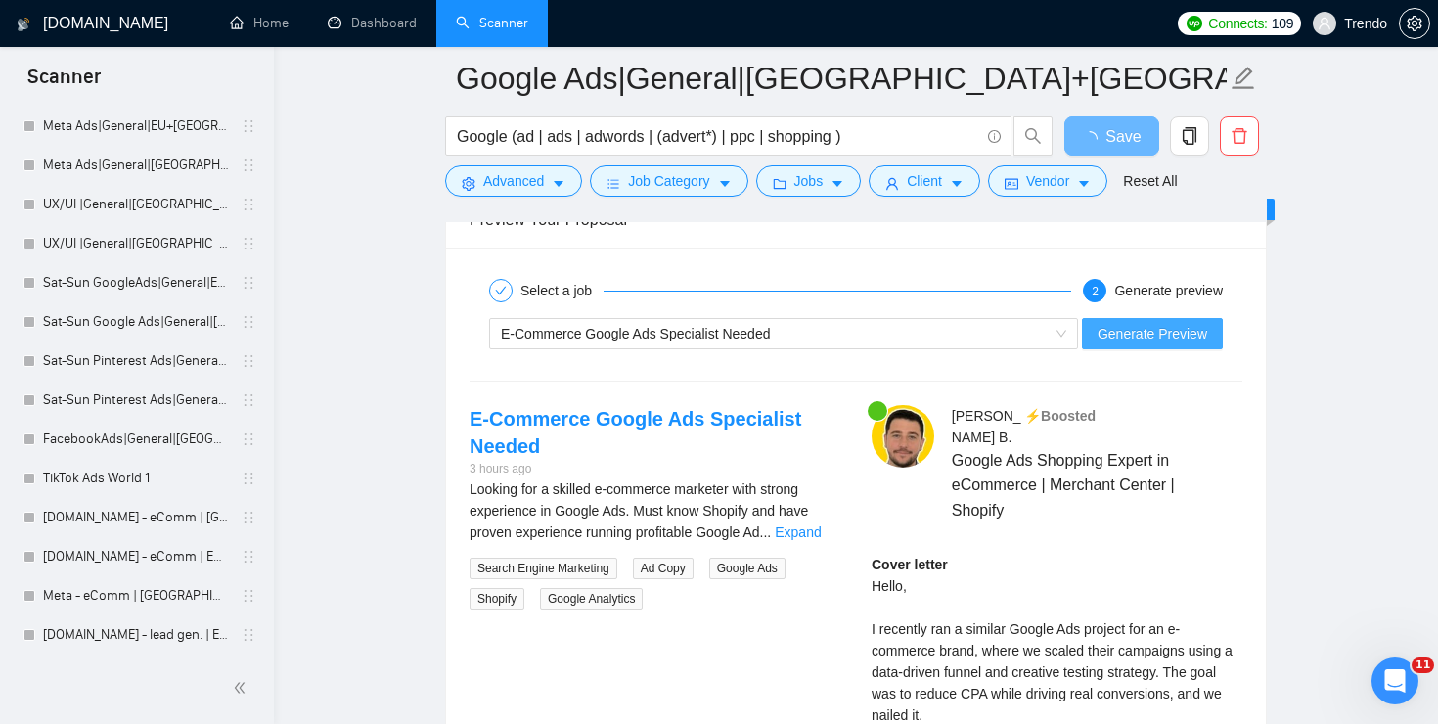
click at [1125, 333] on span "Generate Preview" at bounding box center [1152, 334] width 110 height 22
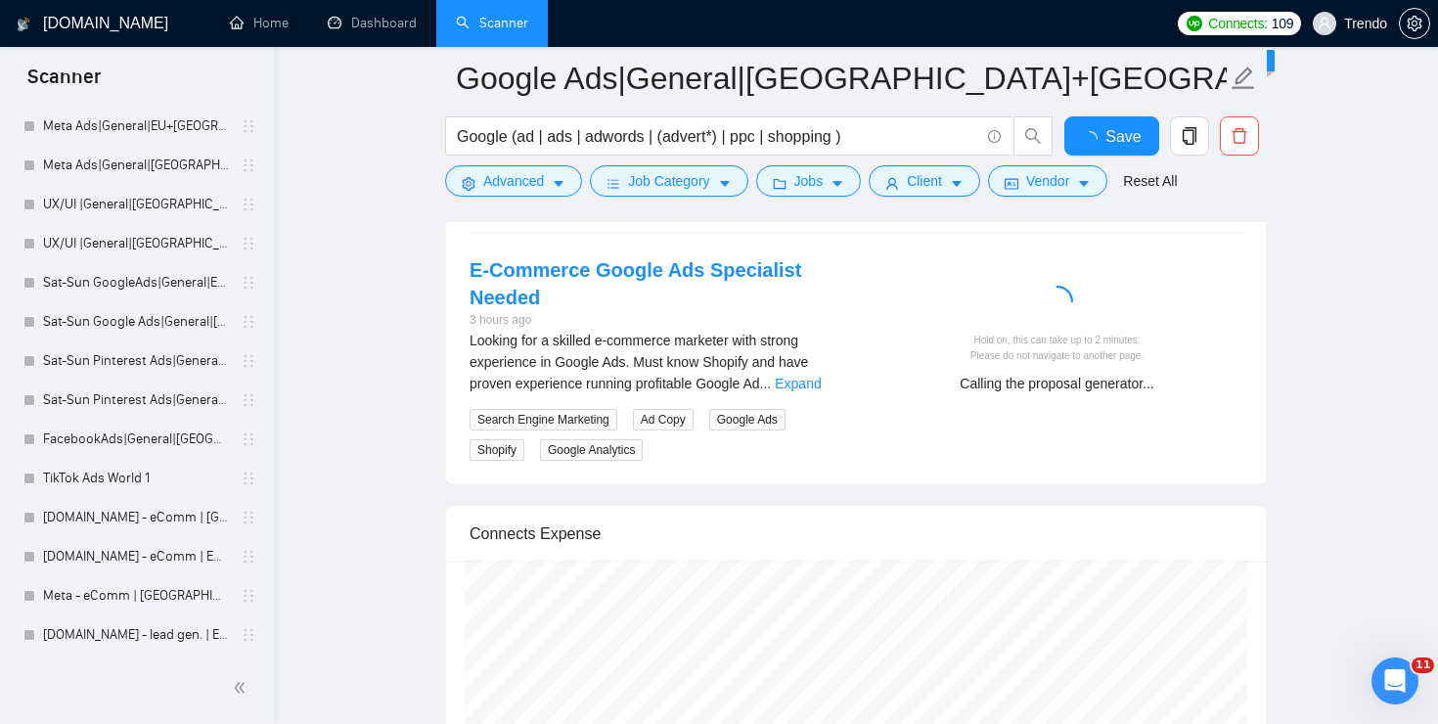
checkbox input "true"
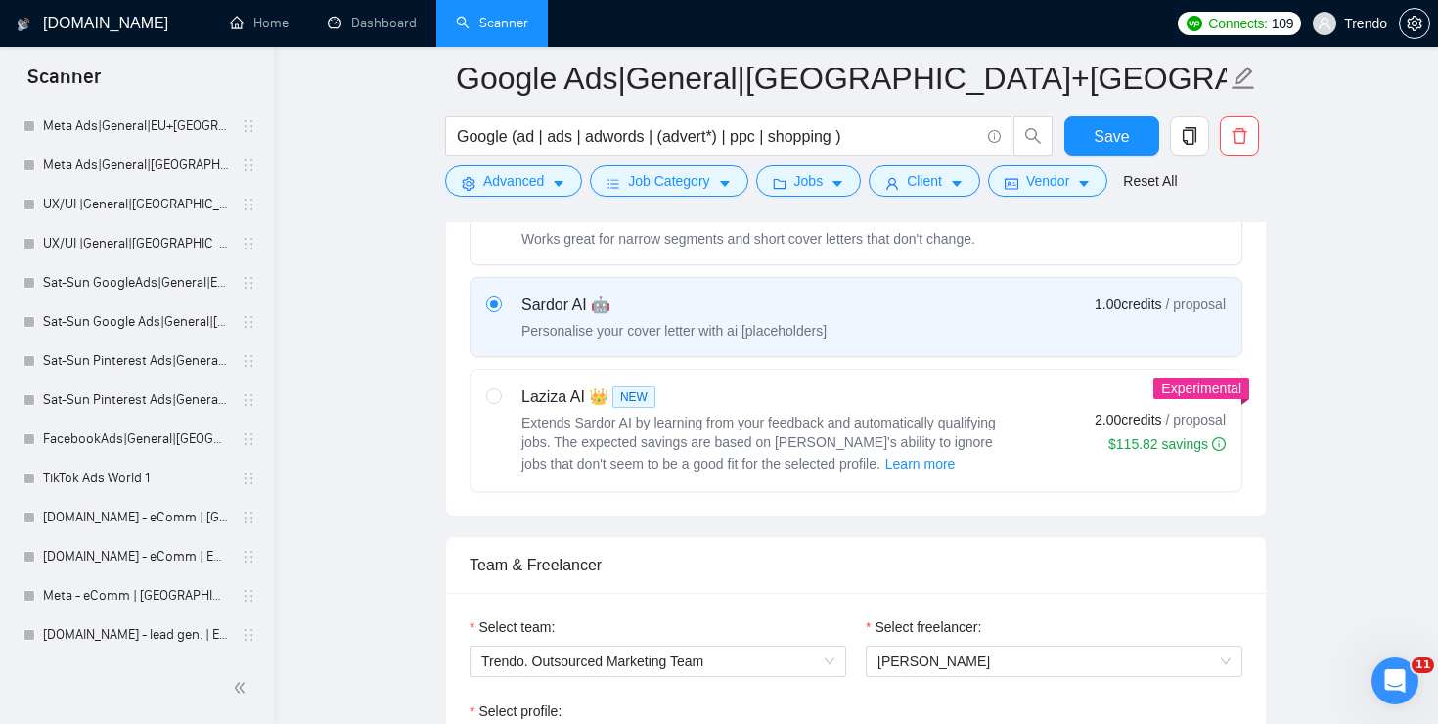
scroll to position [666, 0]
click at [885, 461] on span "Learn more" at bounding box center [920, 465] width 70 height 22
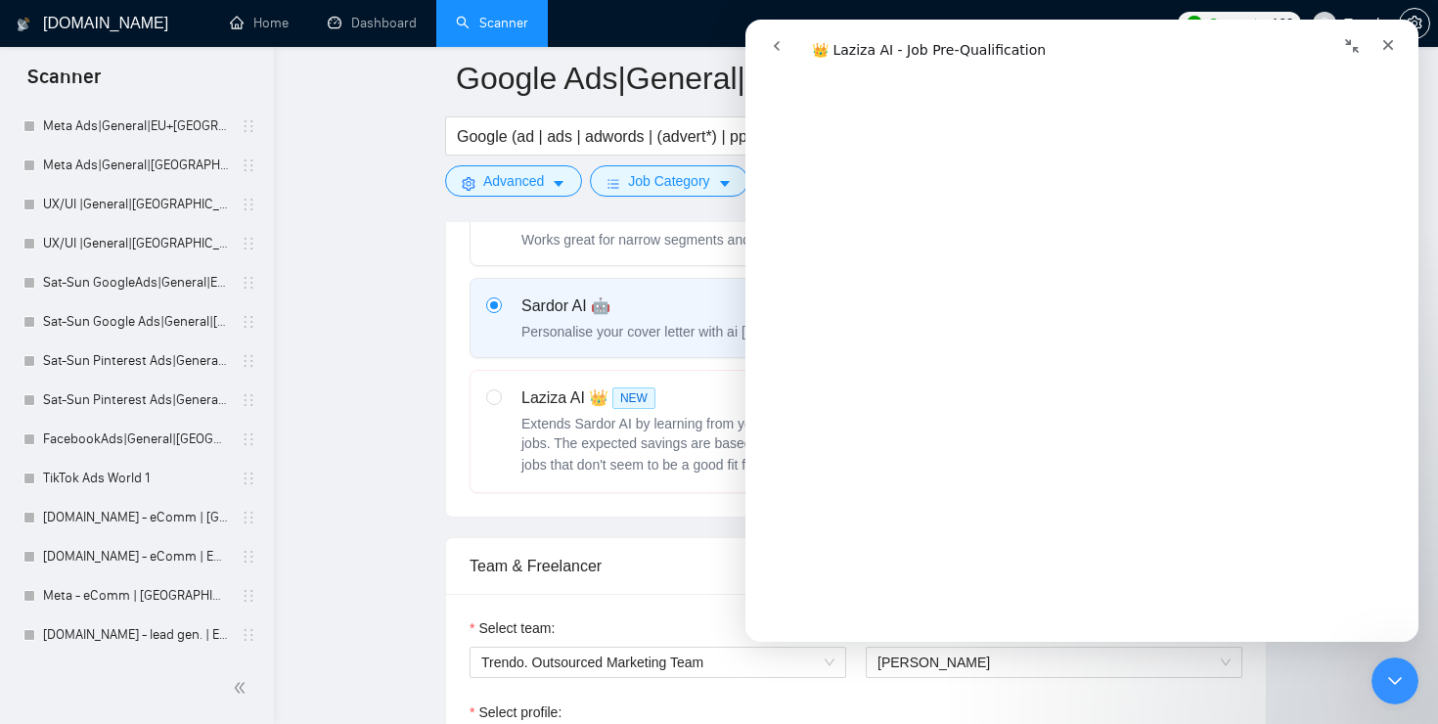
scroll to position [1010, 0]
click at [681, 501] on div "Select your bidding algorithm: Choose the algorithm for you bidding. The price …" at bounding box center [856, 294] width 820 height 444
click at [1382, 36] on div "Close" at bounding box center [1387, 44] width 35 height 35
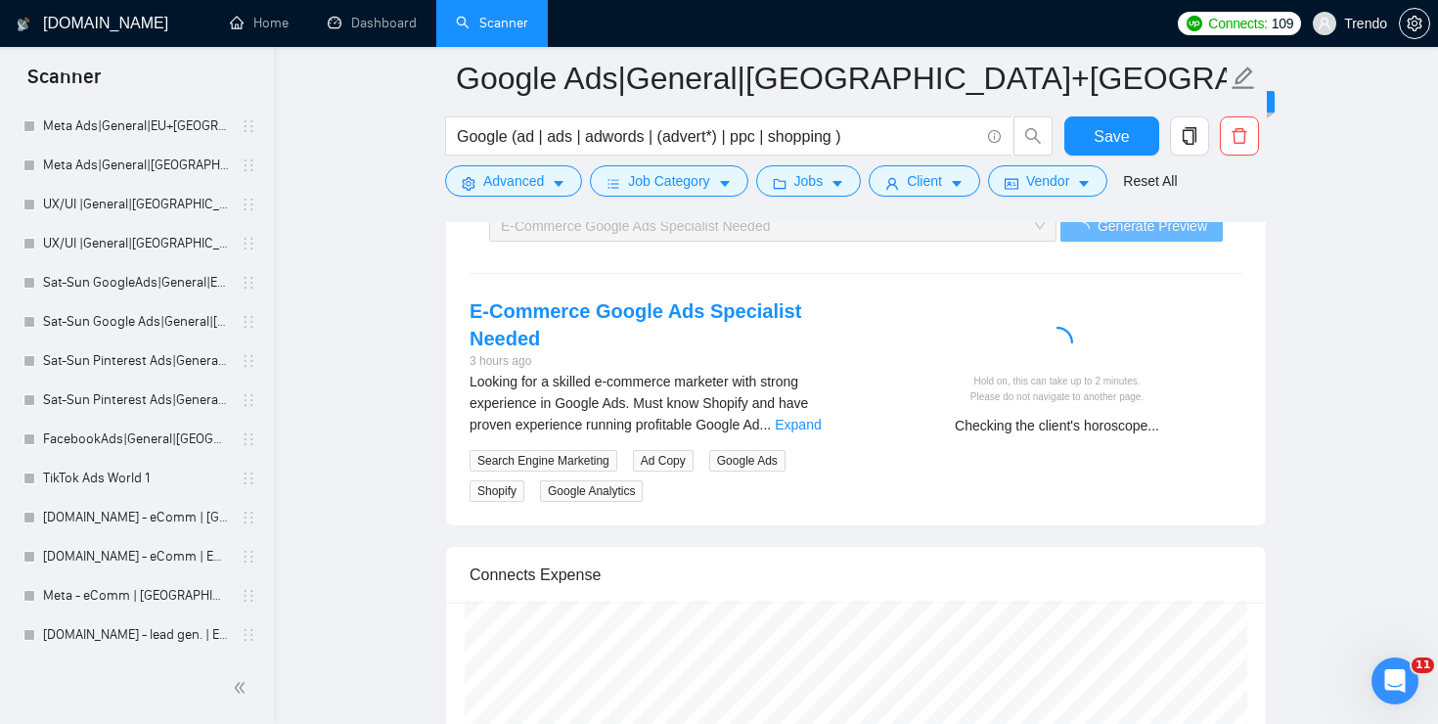
scroll to position [3915, 0]
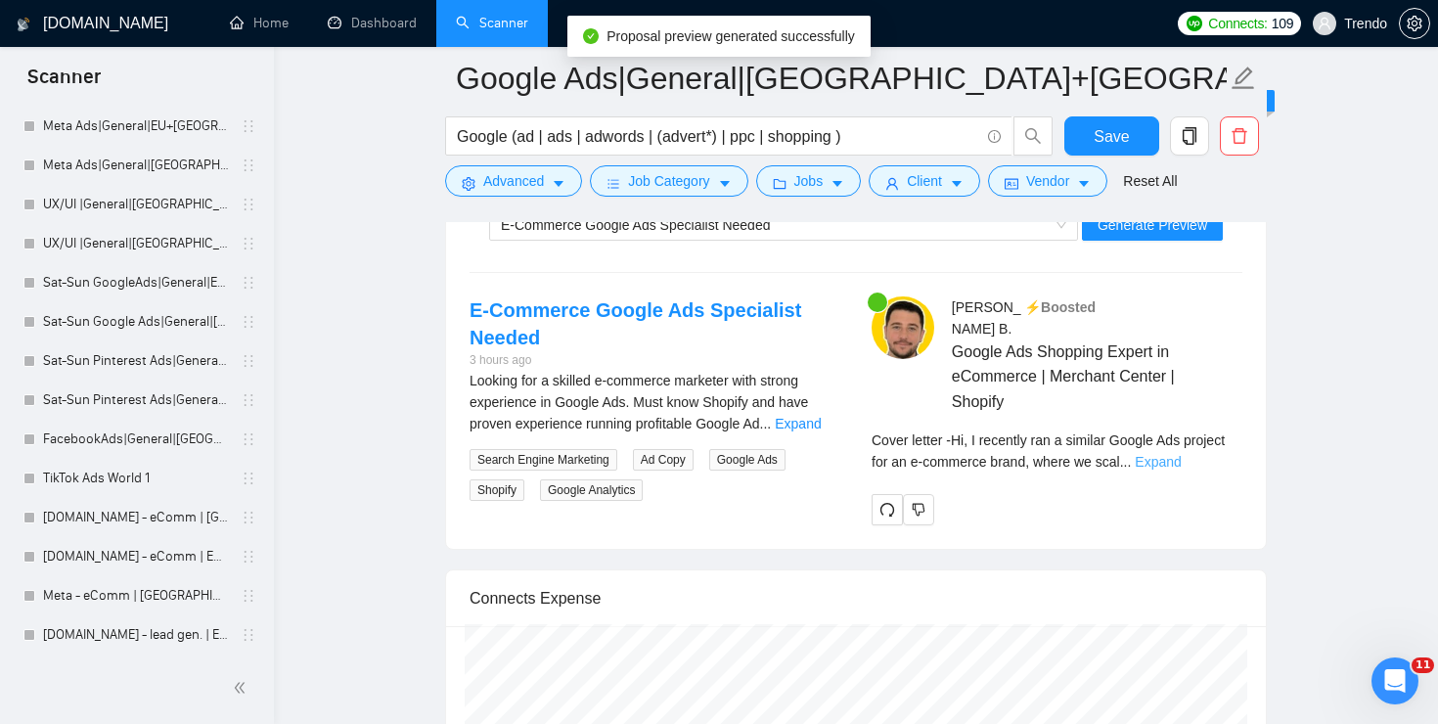
click at [1180, 454] on link "Expand" at bounding box center [1157, 462] width 46 height 16
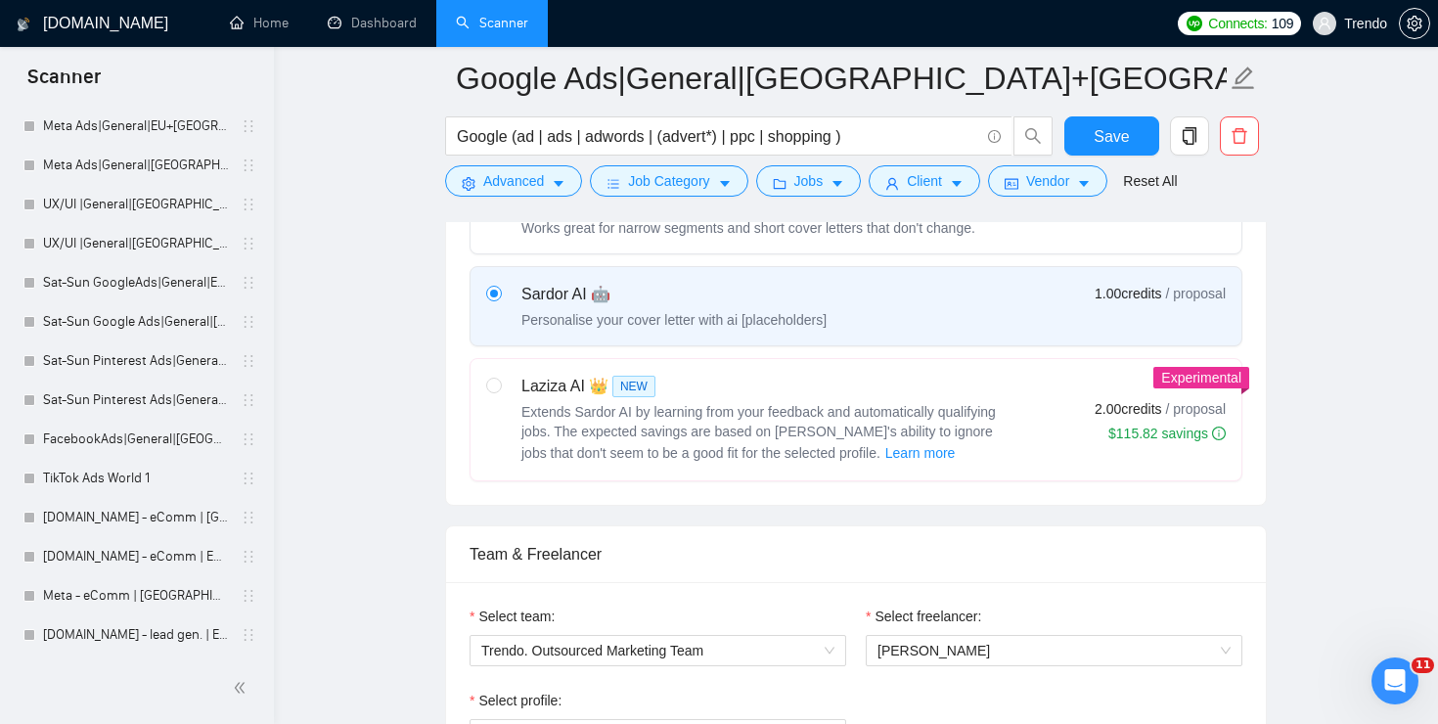
scroll to position [657, 0]
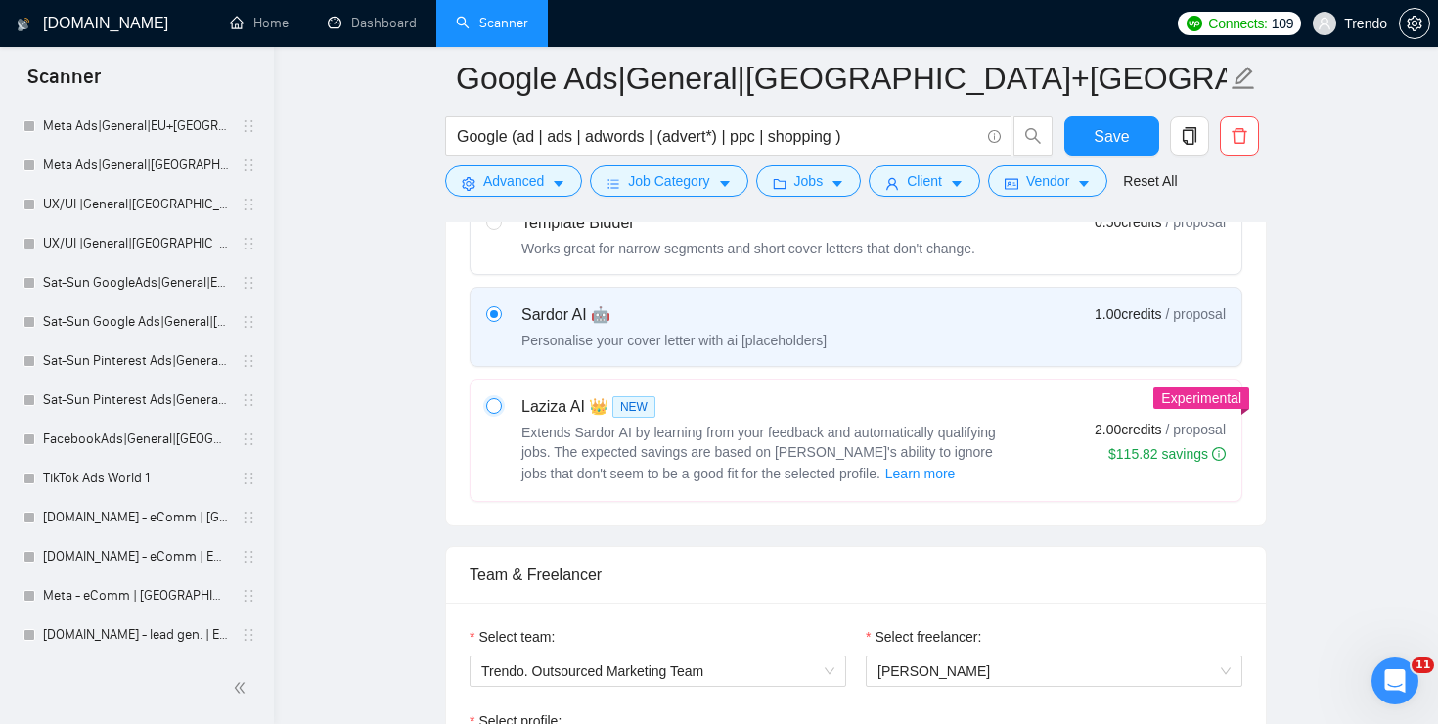
click at [493, 406] on input "radio" at bounding box center [493, 405] width 14 height 14
radio input "true"
radio input "false"
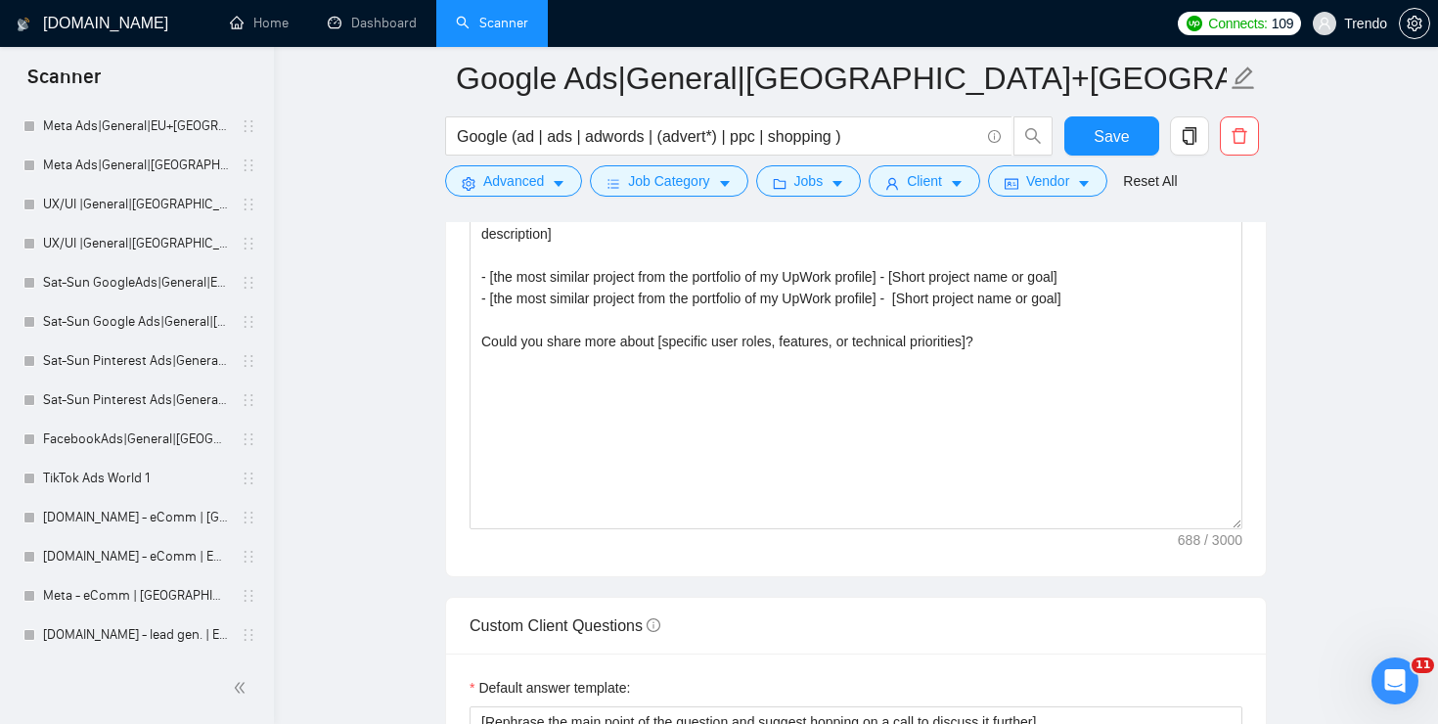
scroll to position [2383, 0]
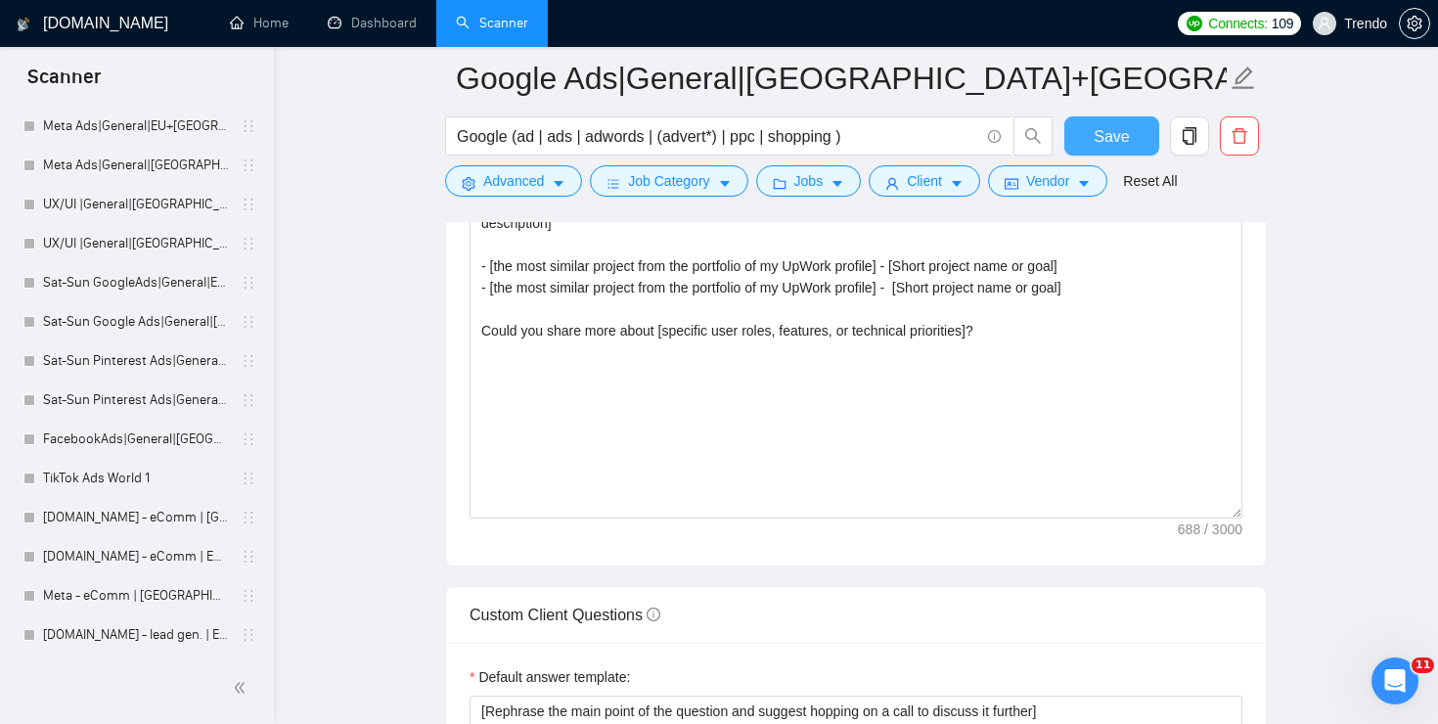
click at [1132, 139] on button "Save" at bounding box center [1111, 135] width 95 height 39
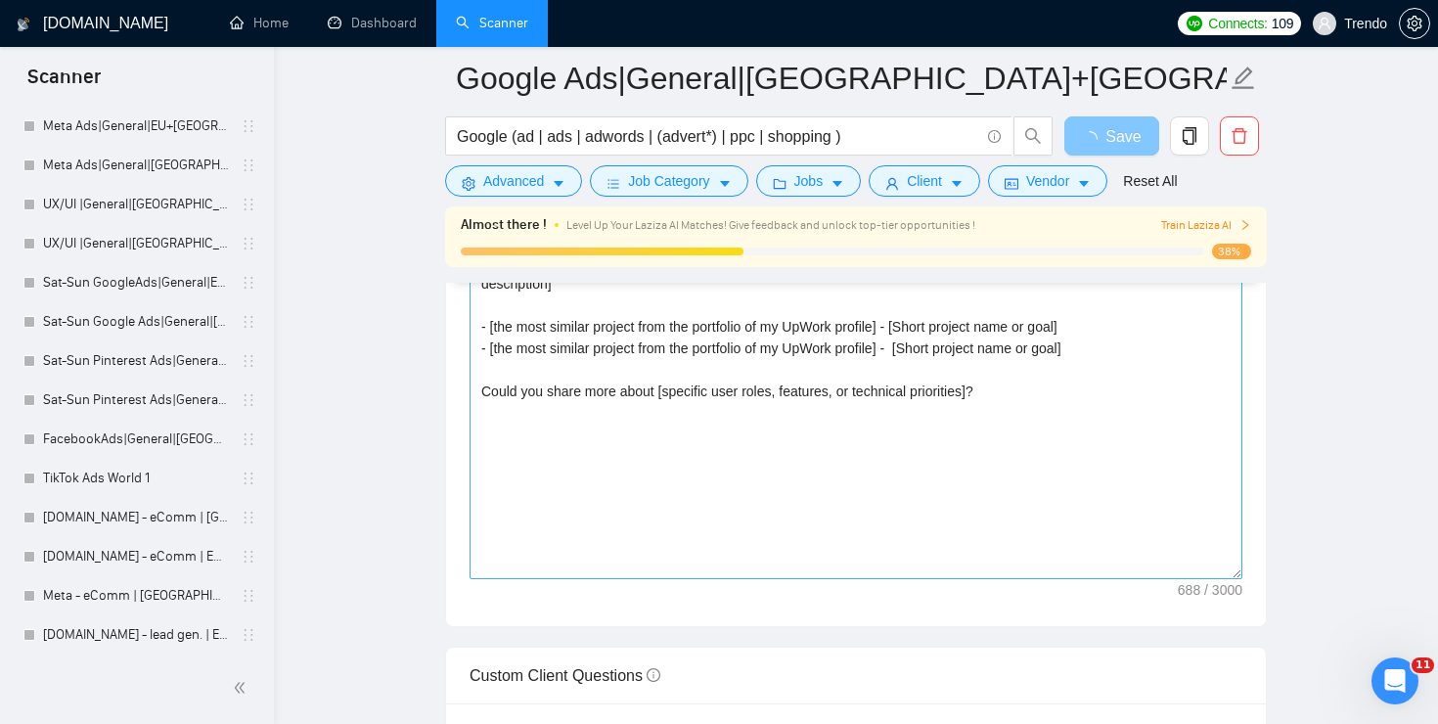
scroll to position [2294, 0]
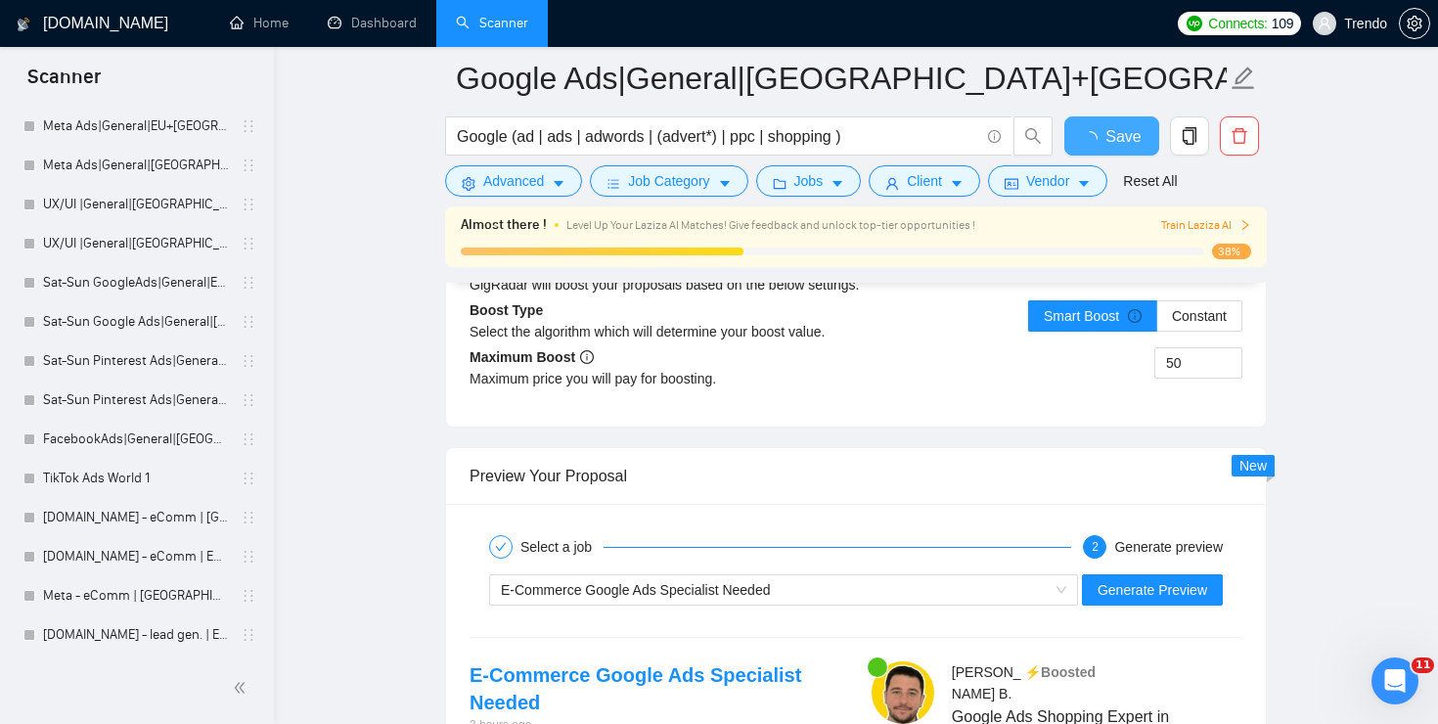
checkbox input "true"
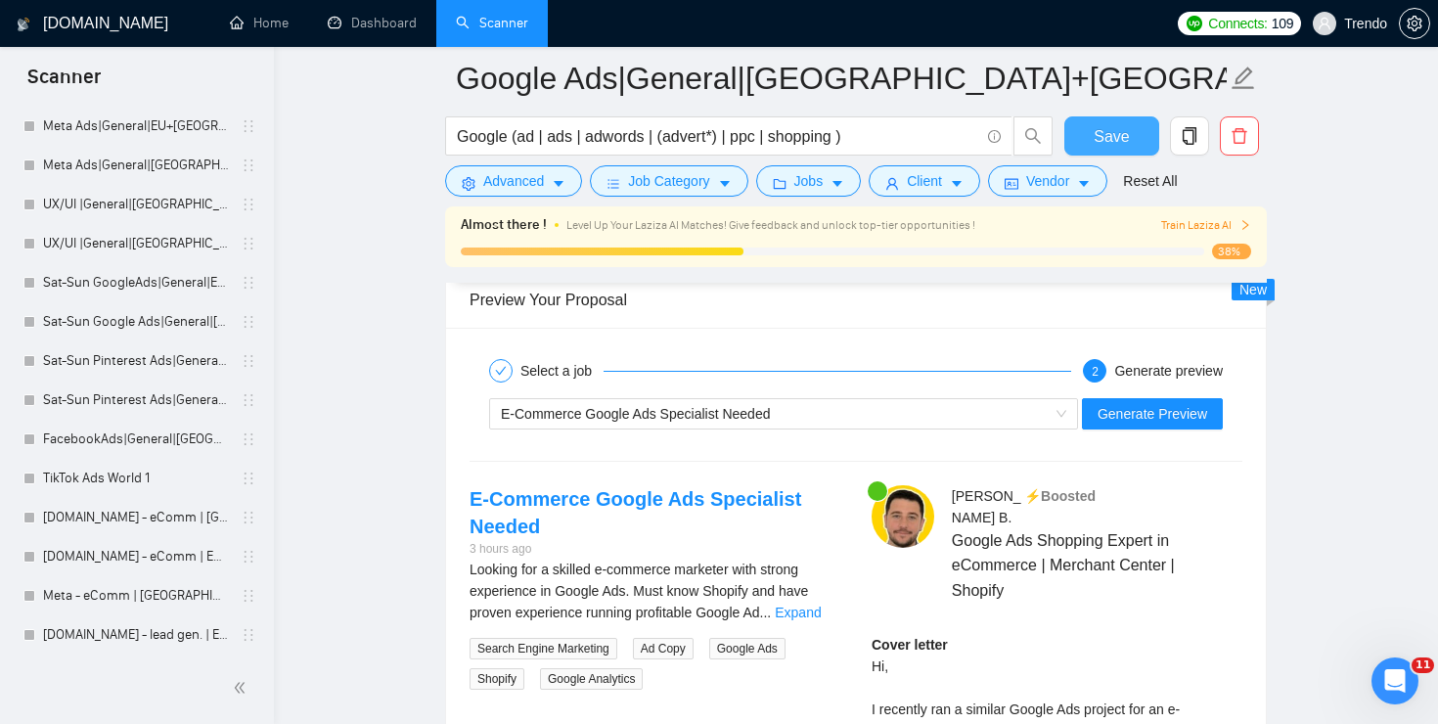
scroll to position [3727, 0]
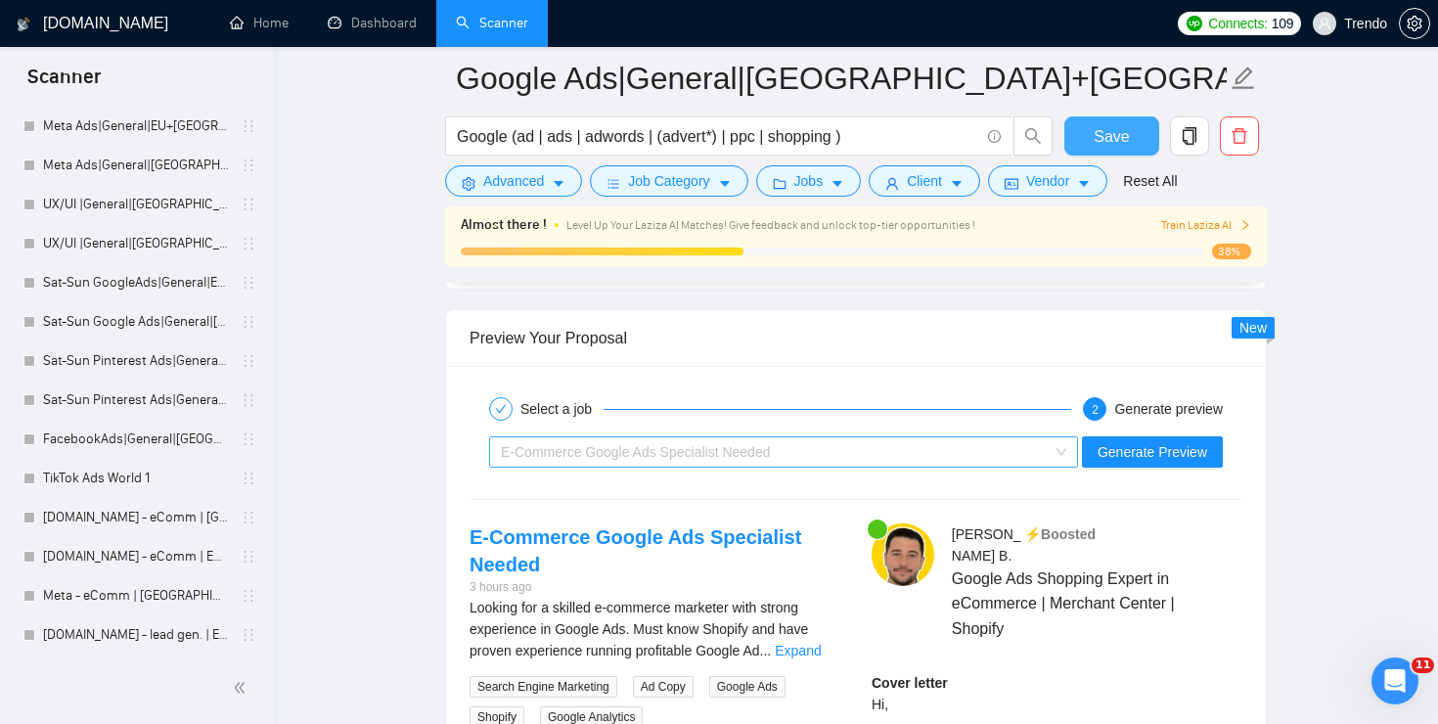
click at [1035, 449] on div "E‑Commerce Google Ads Specialist Needed" at bounding box center [775, 451] width 548 height 29
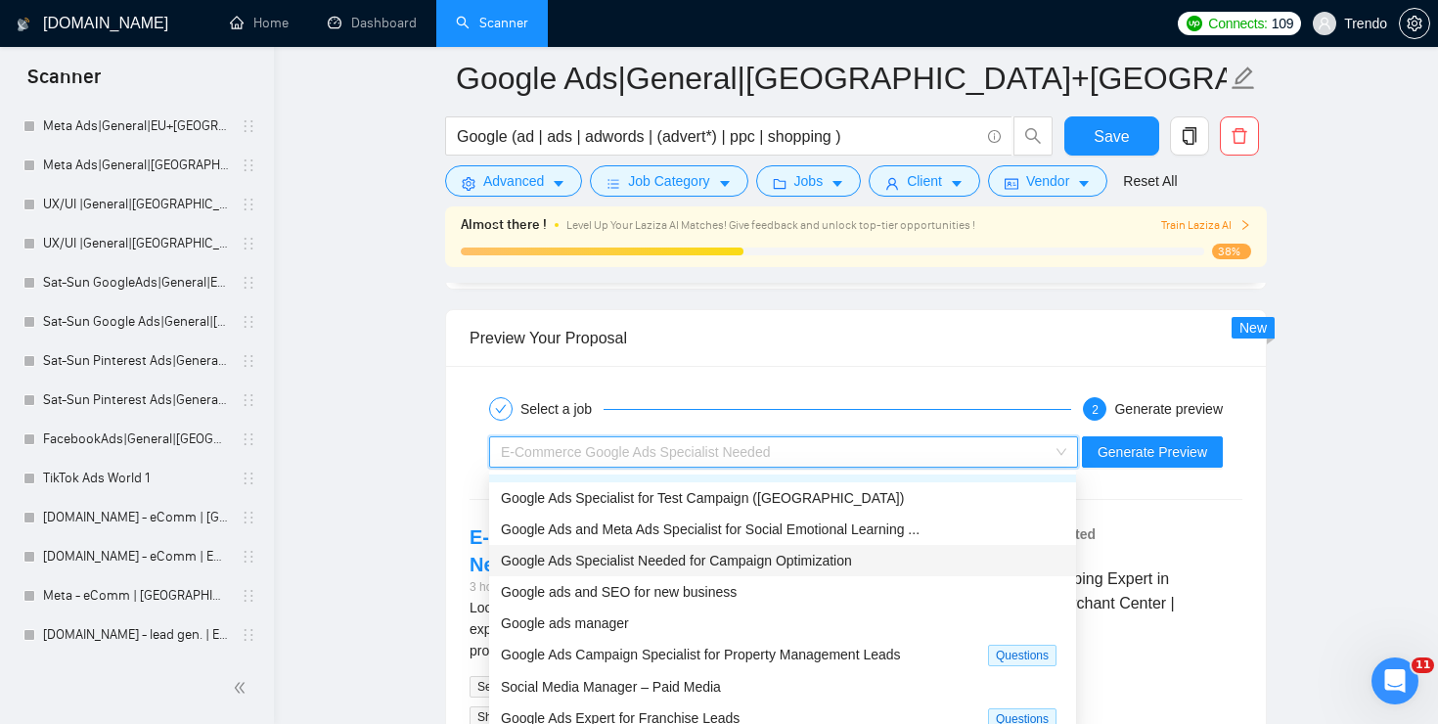
scroll to position [58, 0]
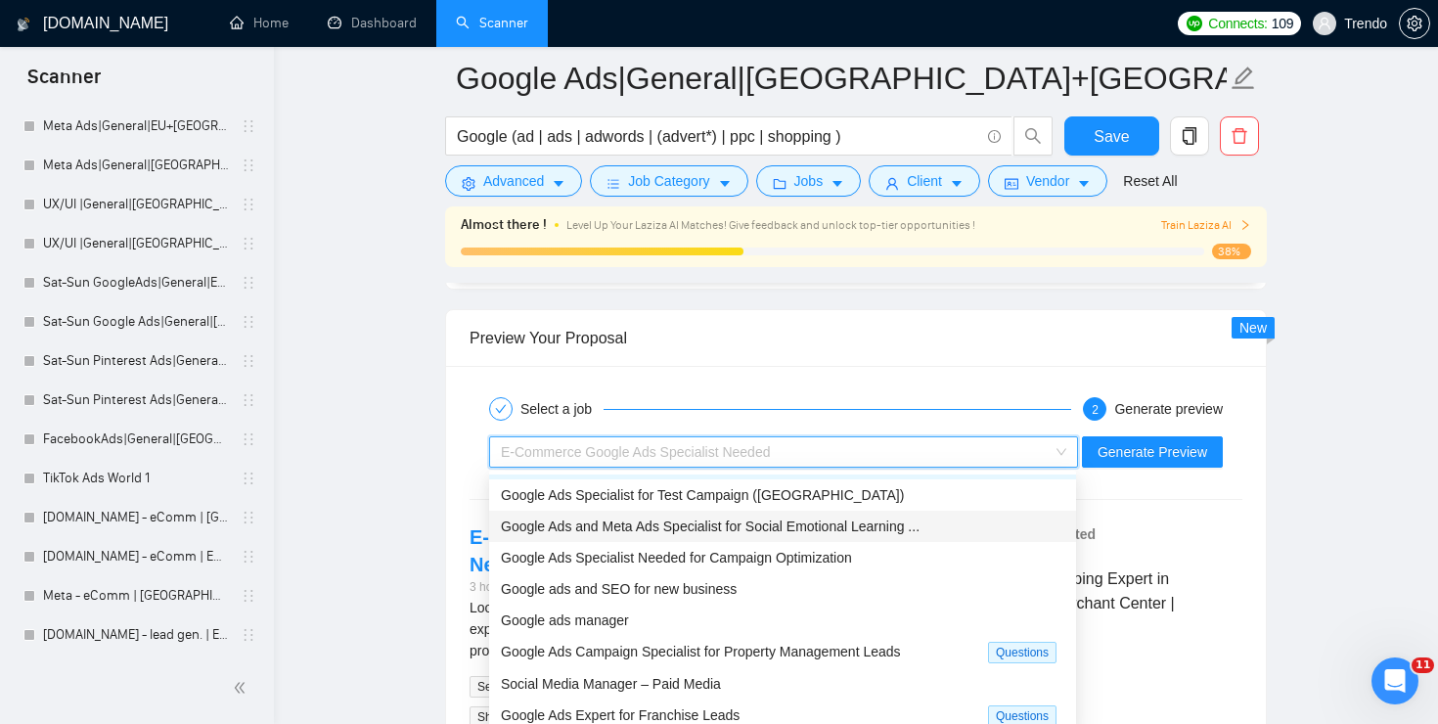
click at [657, 522] on span "Google Ads and Meta Ads Specialist for Social Emotional Learning ..." at bounding box center [710, 526] width 419 height 16
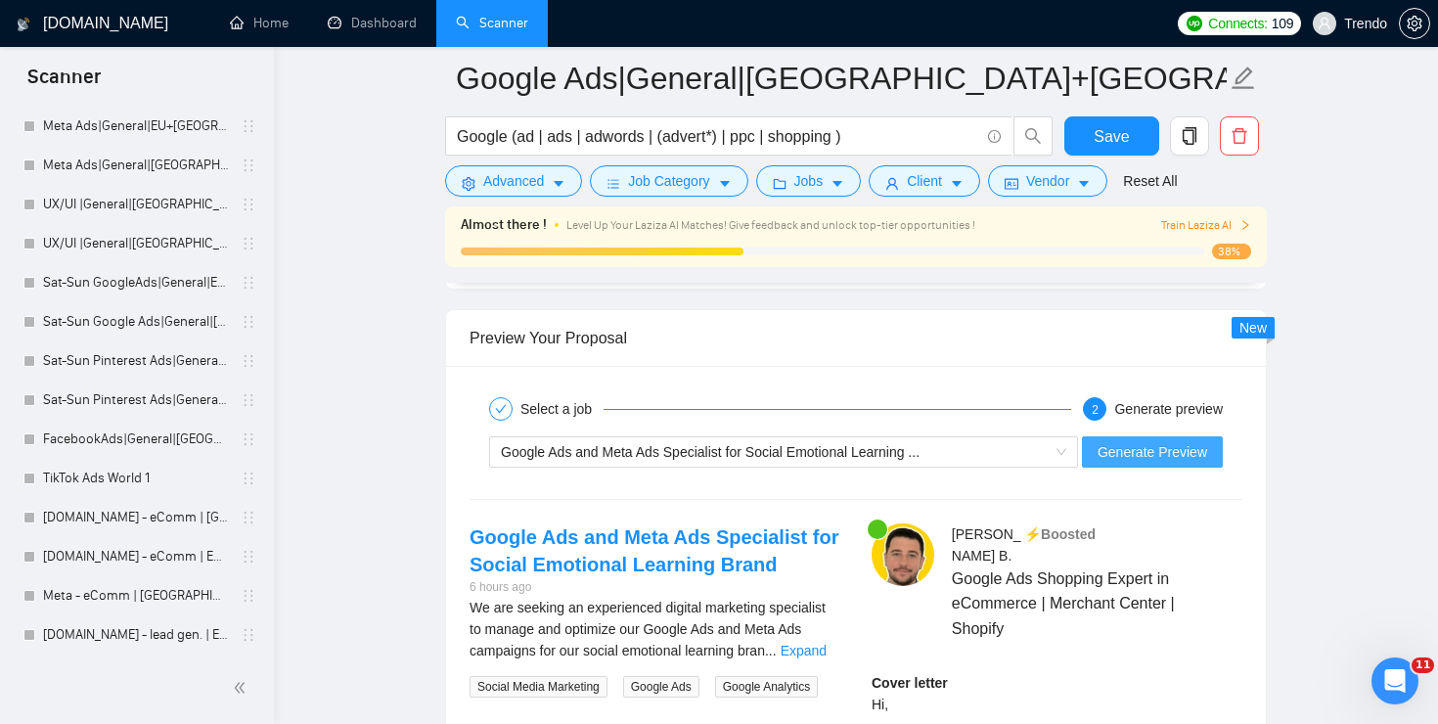
click at [1120, 451] on span "Generate Preview" at bounding box center [1152, 452] width 110 height 22
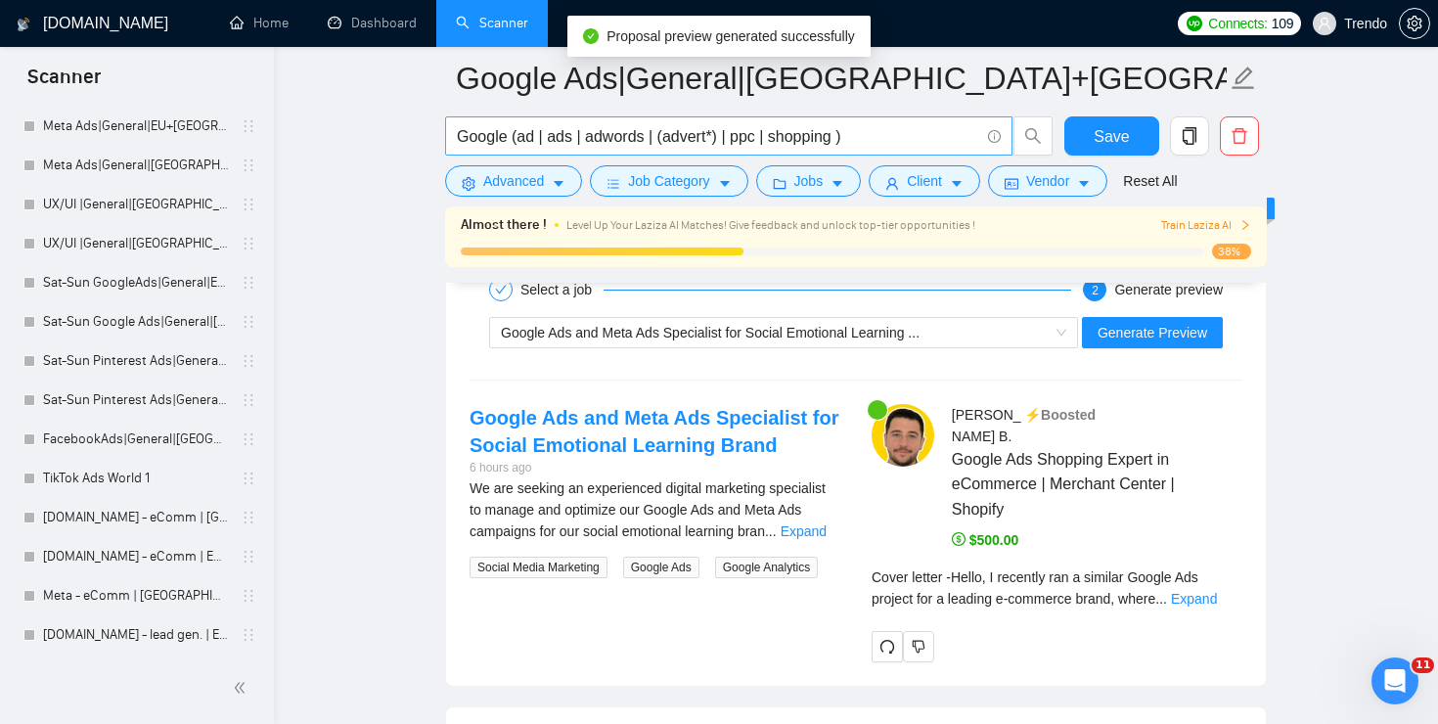
scroll to position [3892, 0]
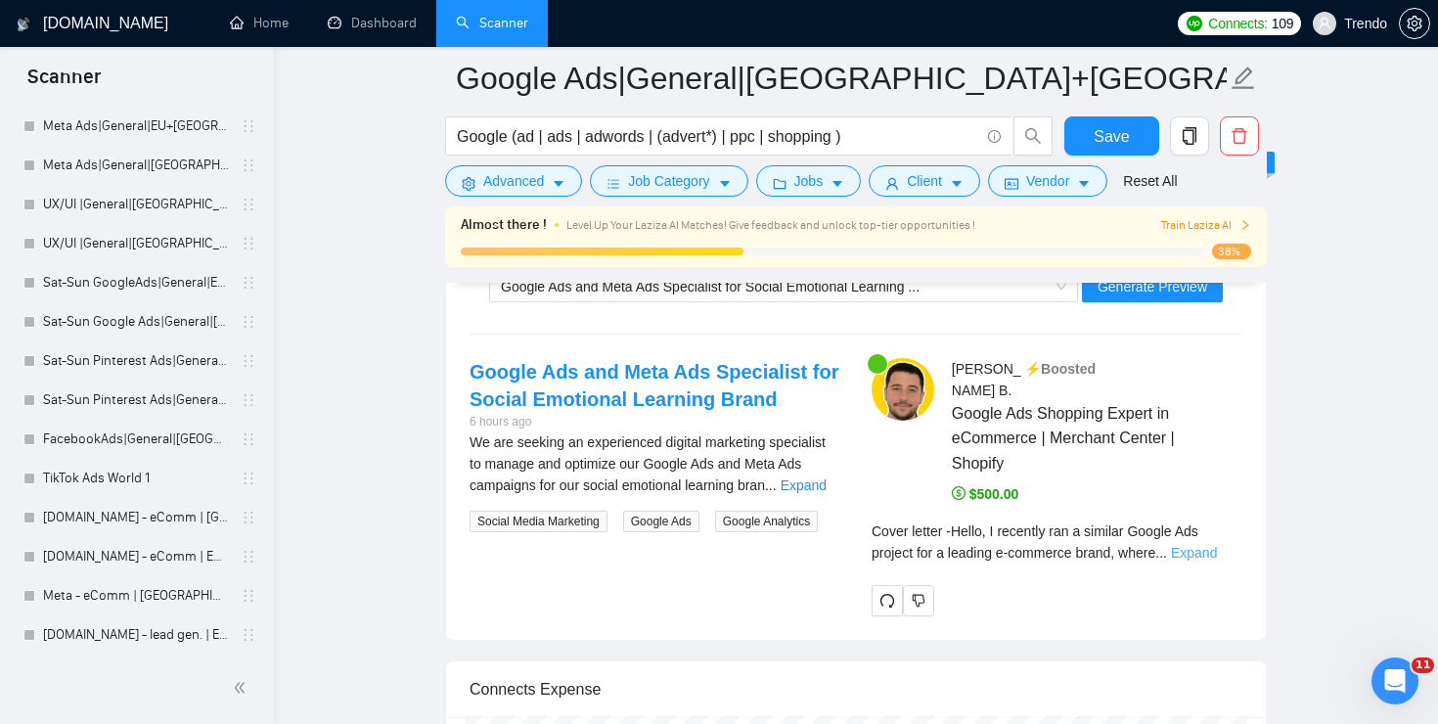
click at [1212, 545] on link "Expand" at bounding box center [1194, 553] width 46 height 16
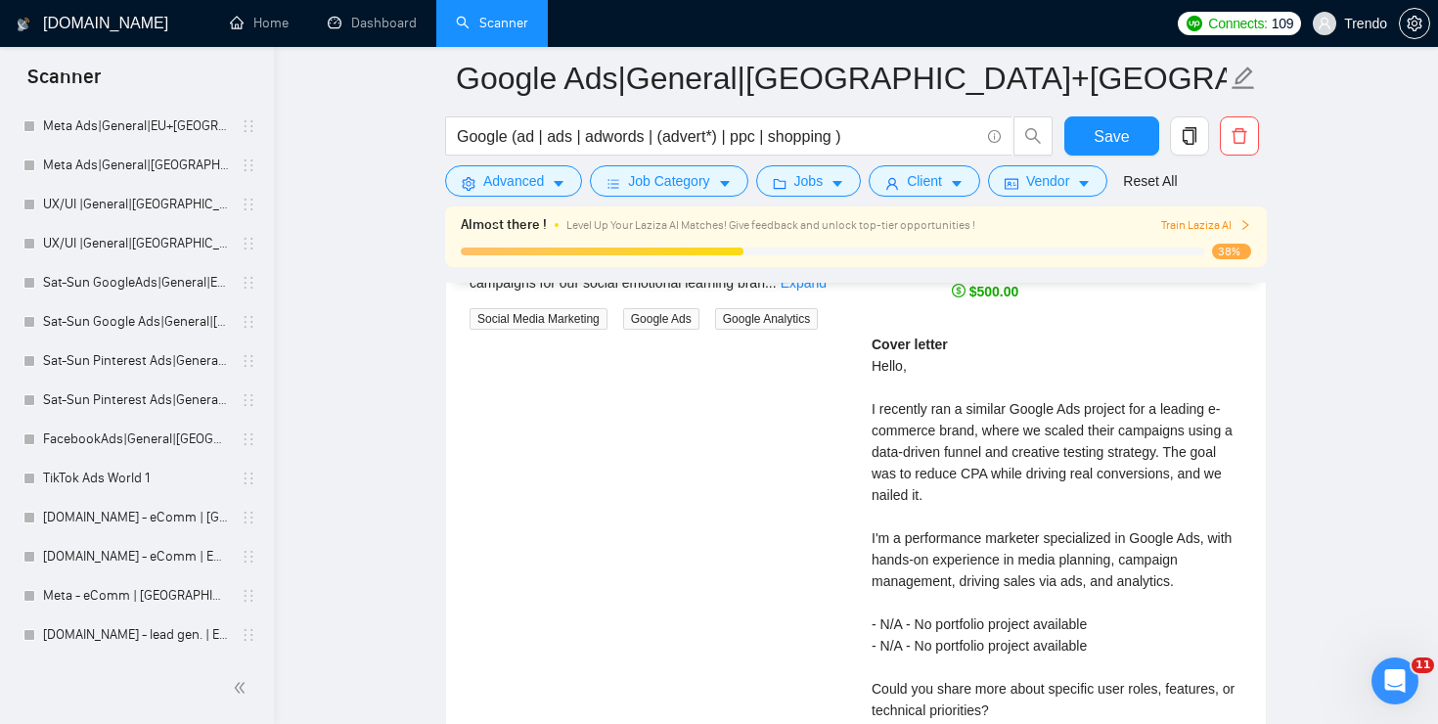
scroll to position [4101, 0]
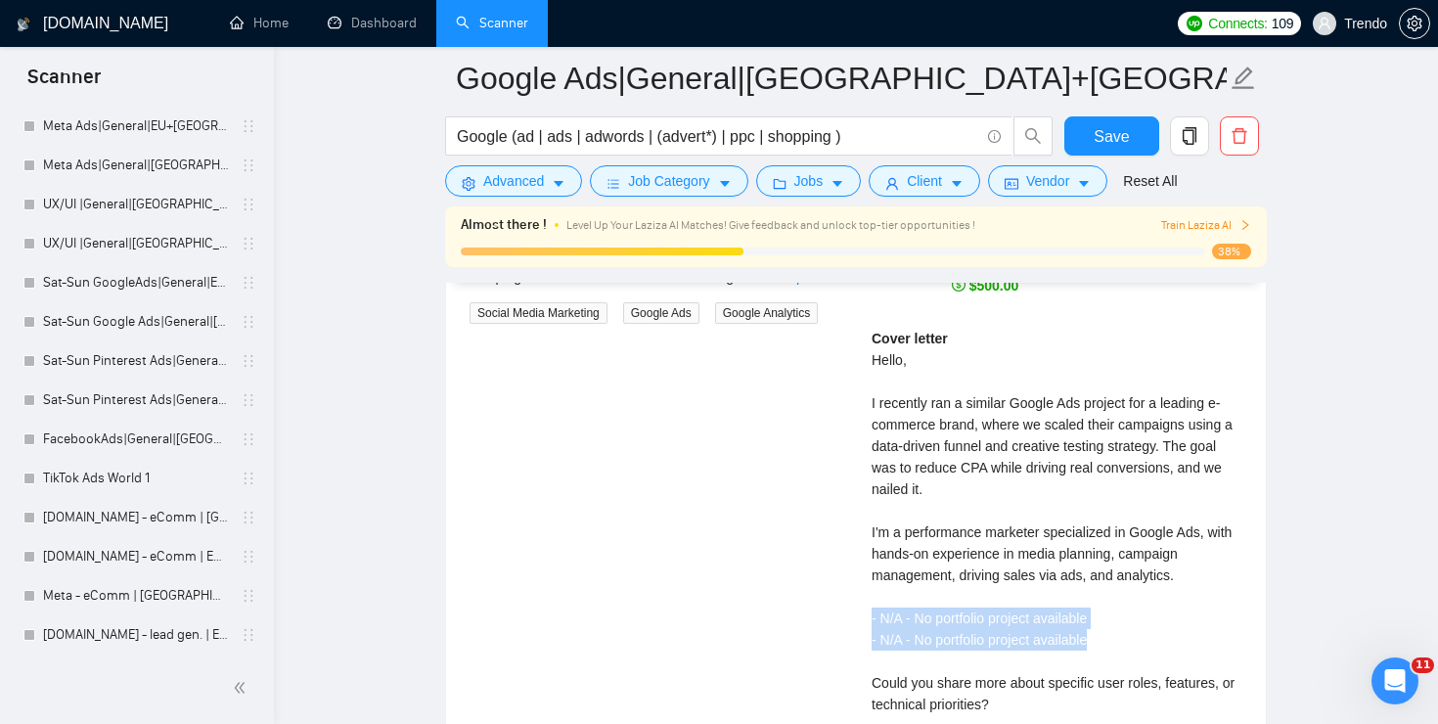
drag, startPoint x: 864, startPoint y: 597, endPoint x: 1117, endPoint y: 620, distance: 254.4
click at [1117, 620] on div "Vlad B . ⚡️Boosted Google Ads Shopping Expert in eCommerce | Merchant Center | …" at bounding box center [1057, 458] width 402 height 617
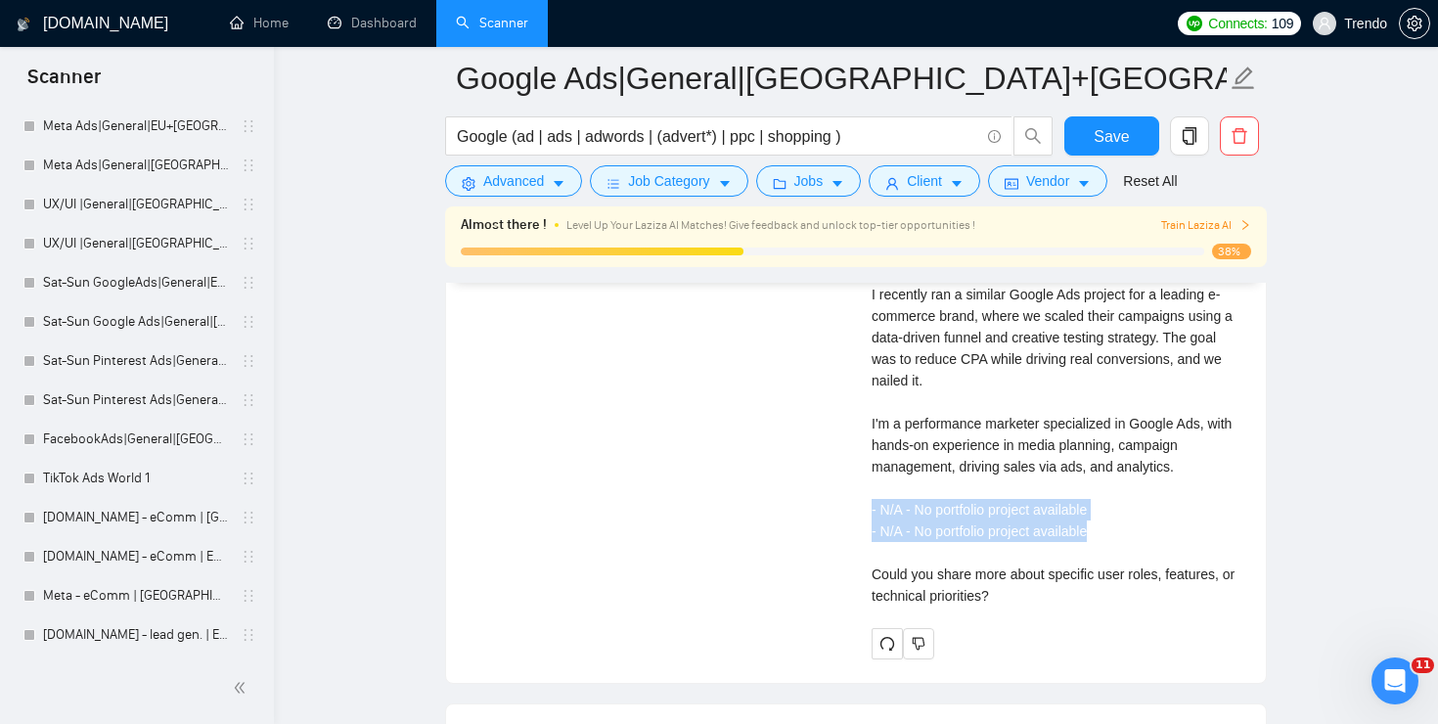
scroll to position [4243, 0]
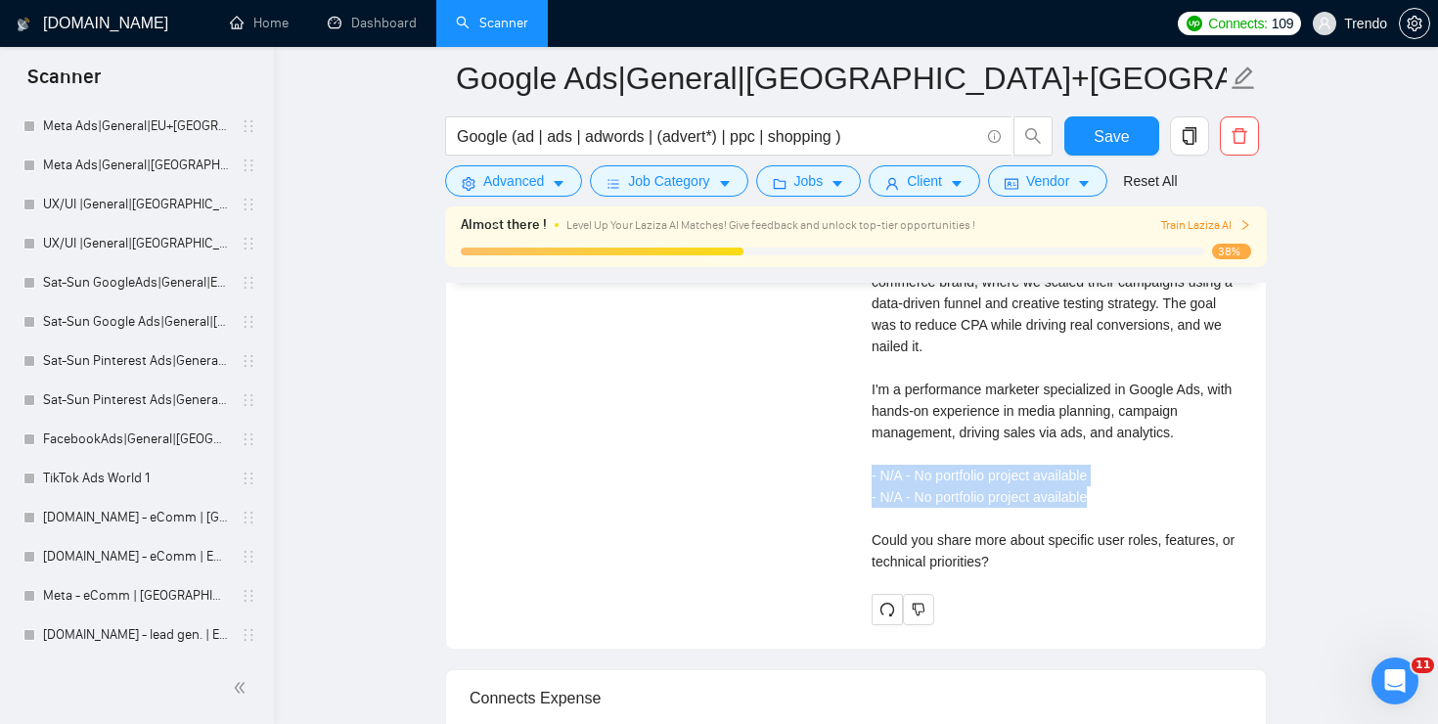
click at [1158, 443] on div "Cover letter Hello, I recently ran a similar Google Ads project for a leading e…" at bounding box center [1056, 378] width 371 height 387
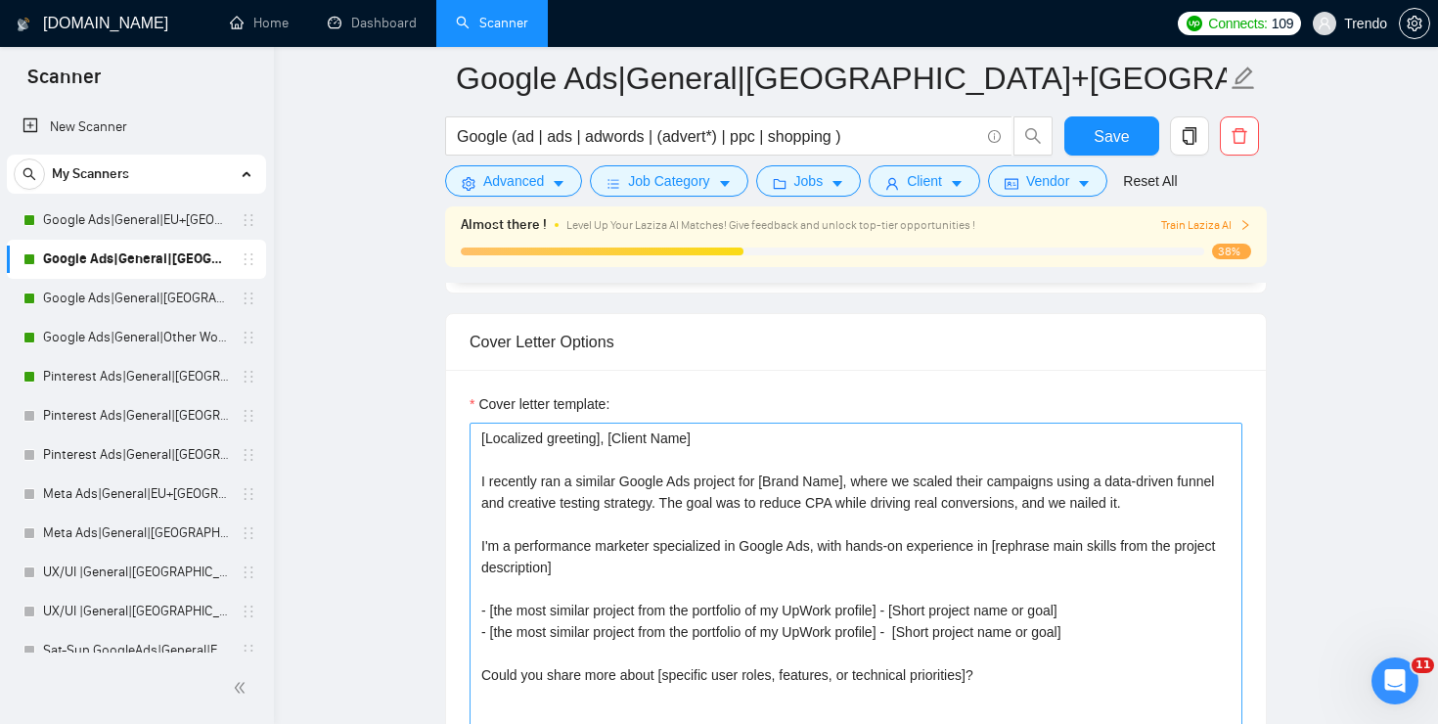
scroll to position [2120, 0]
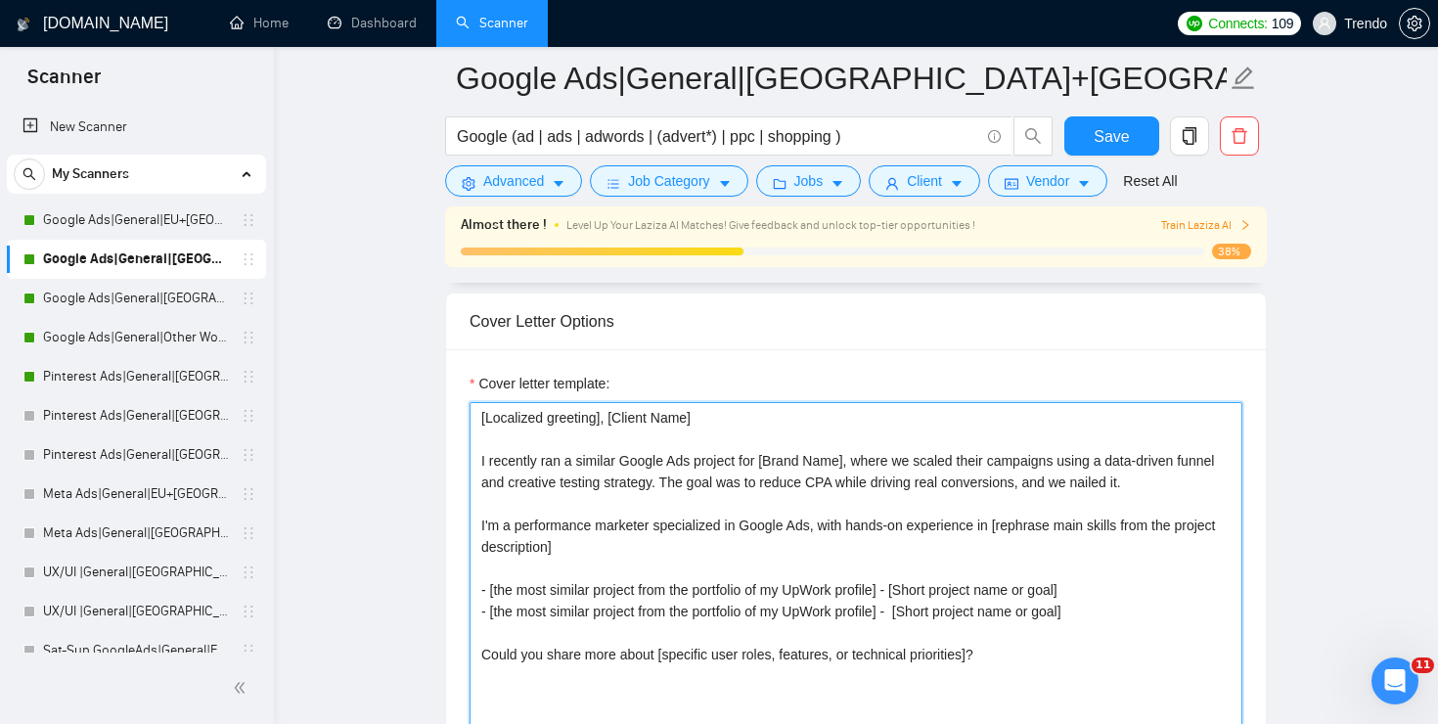
click at [986, 644] on textarea "[Localized greeting], [Client Name] I recently ran a similar Google Ads project…" at bounding box center [855, 622] width 773 height 440
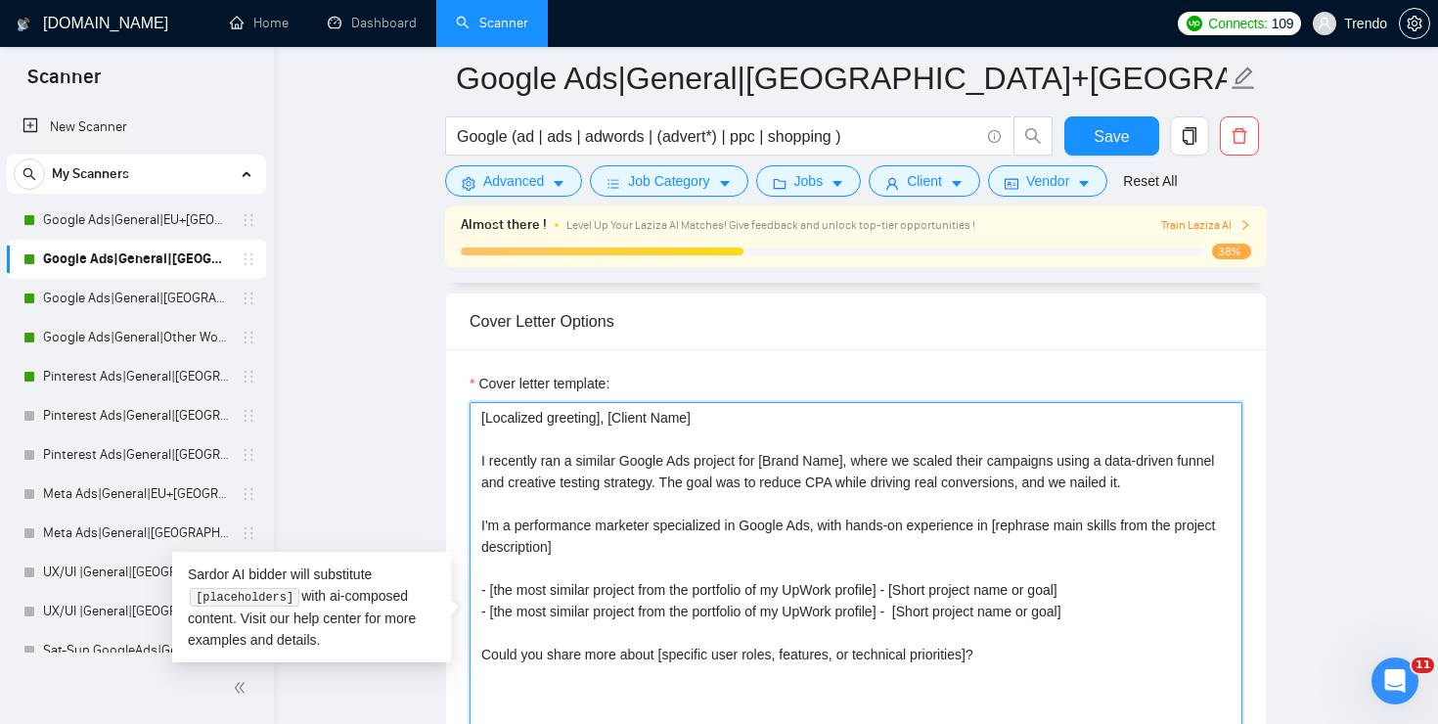
drag, startPoint x: 1011, startPoint y: 649, endPoint x: 338, endPoint y: 397, distance: 718.6
click at [599, 555] on textarea "[Localized greeting], [Client Name] I recently ran a similar Google Ads project…" at bounding box center [855, 622] width 773 height 440
drag, startPoint x: 481, startPoint y: 651, endPoint x: 1016, endPoint y: 656, distance: 535.0
click at [1016, 656] on textarea "[Localized greeting], [Client Name] I recently ran a similar Google Ads project…" at bounding box center [855, 622] width 773 height 440
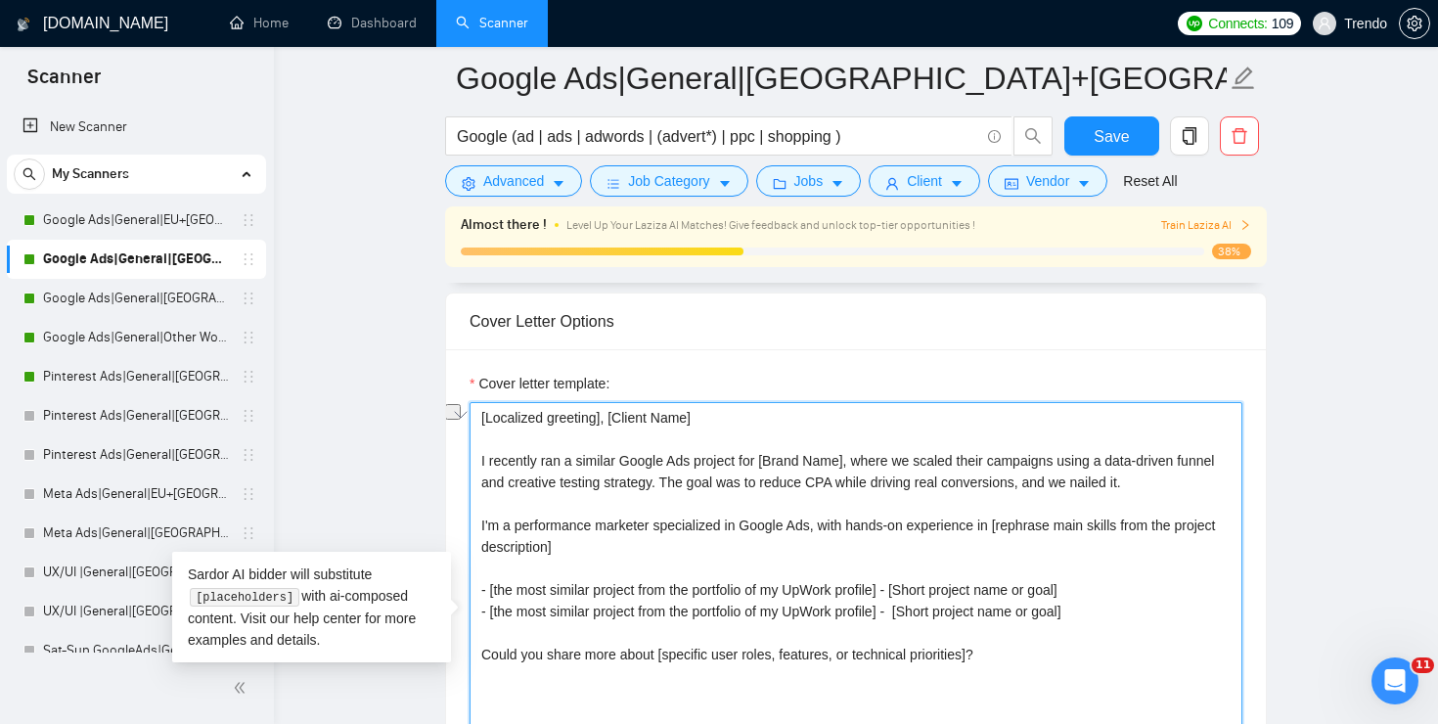
click at [1027, 538] on textarea "[Localized greeting], [Client Name] I recently ran a similar Google Ads project…" at bounding box center [855, 622] width 773 height 440
